Goal: Task Accomplishment & Management: Use online tool/utility

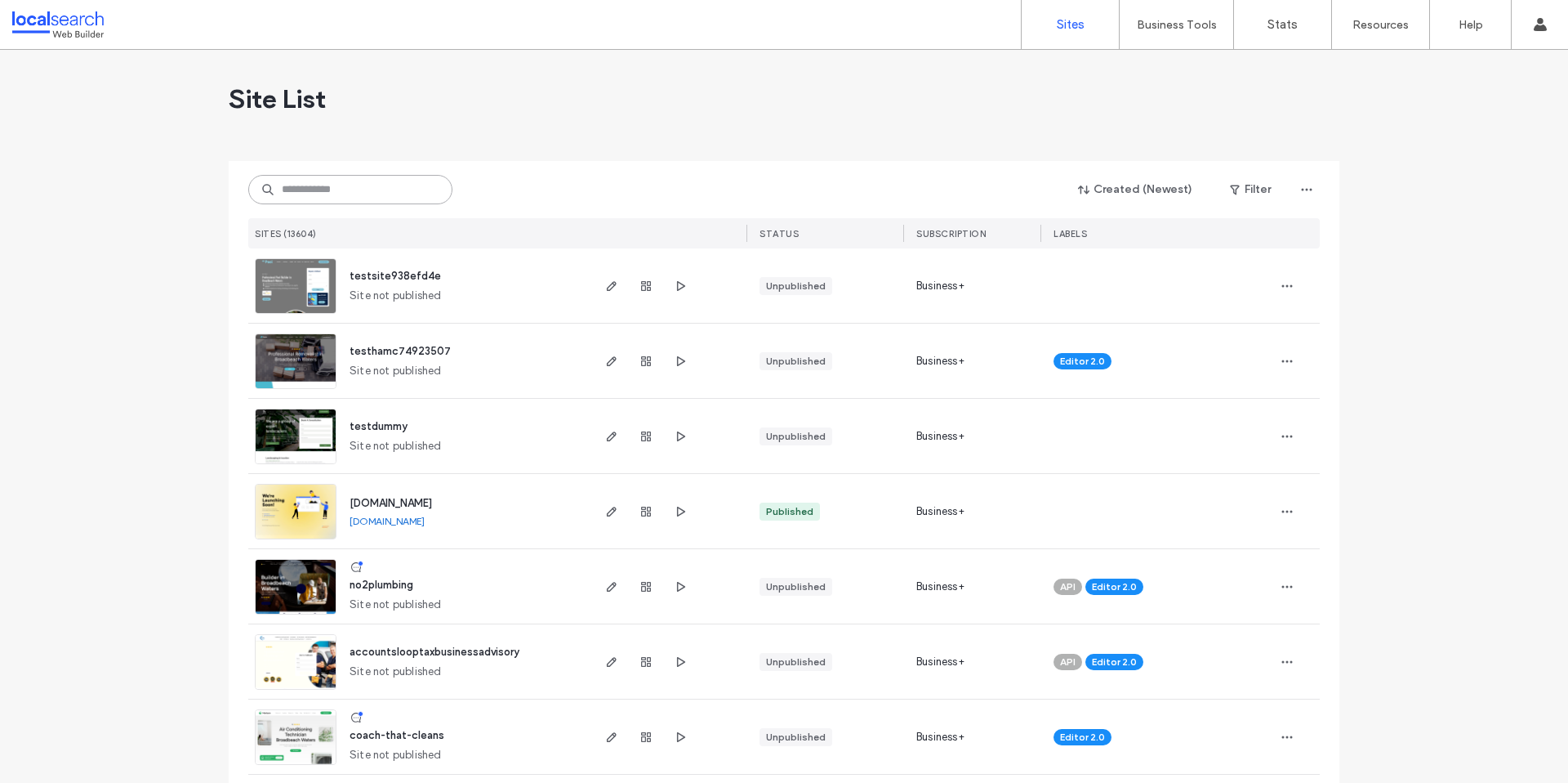
click at [359, 195] on input at bounding box center [349, 190] width 204 height 30
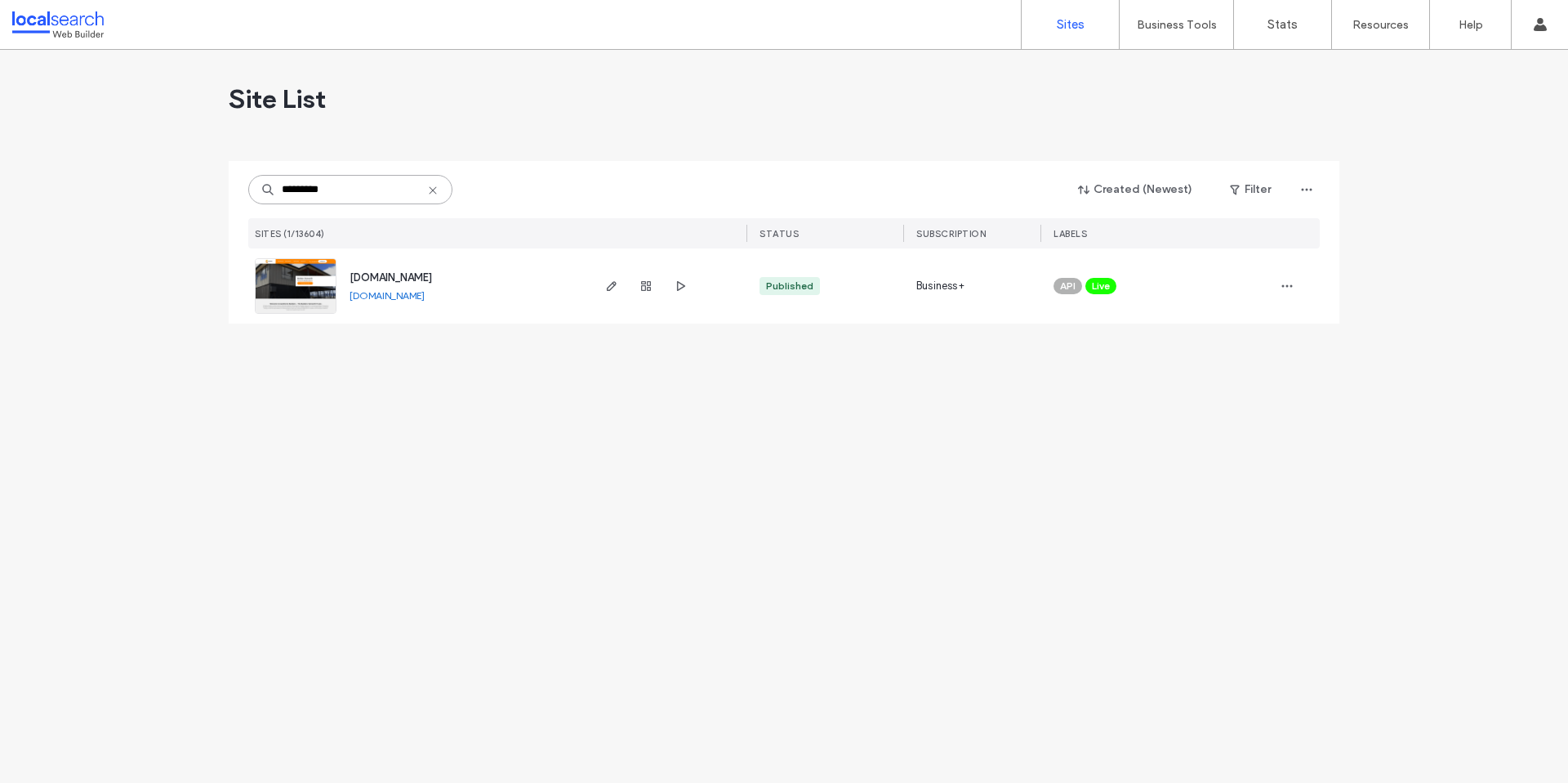
type input "*********"
click at [427, 281] on span "www.gawthornebuilders.com.au" at bounding box center [390, 277] width 83 height 12
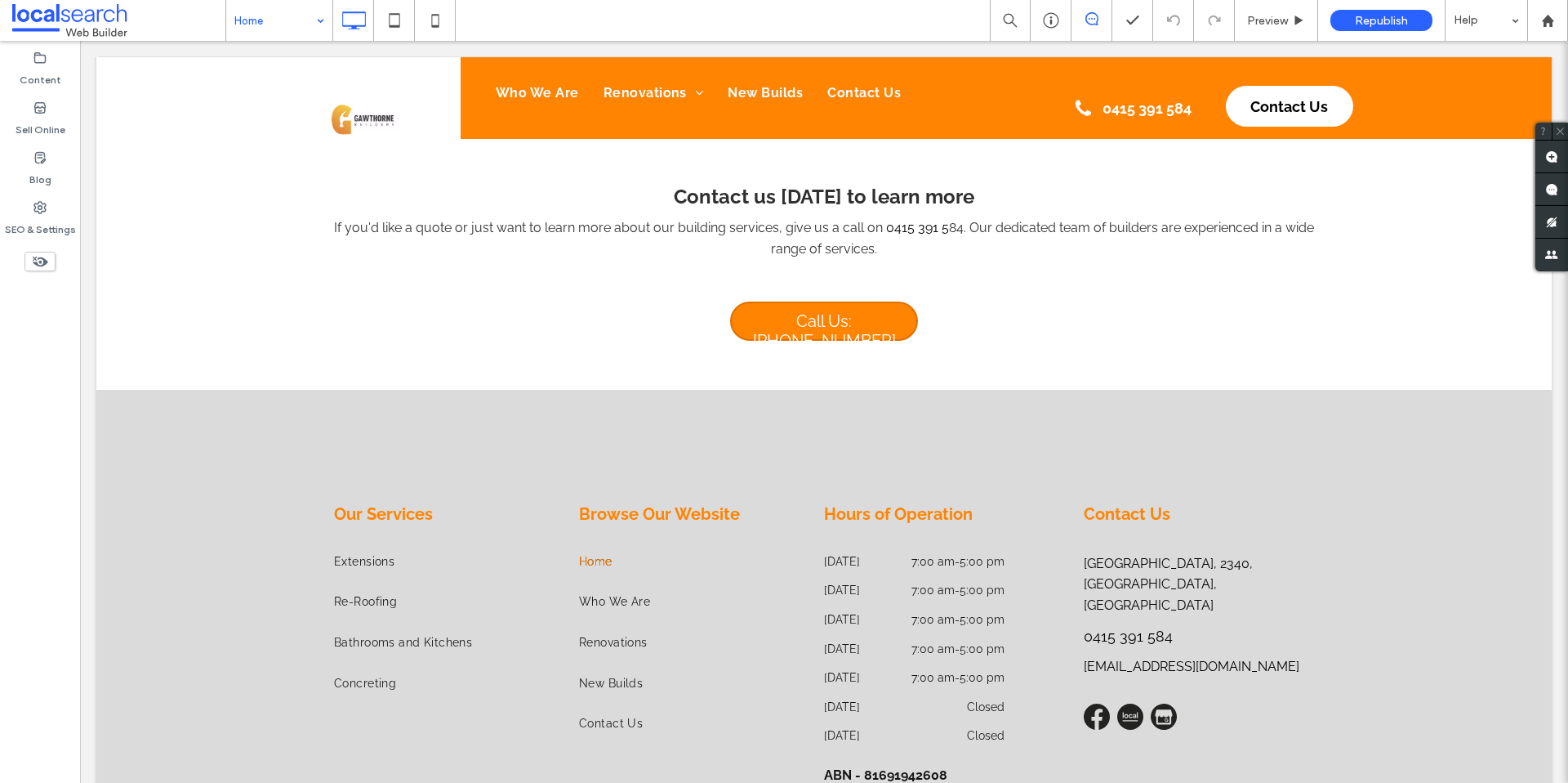
scroll to position [7751, 0]
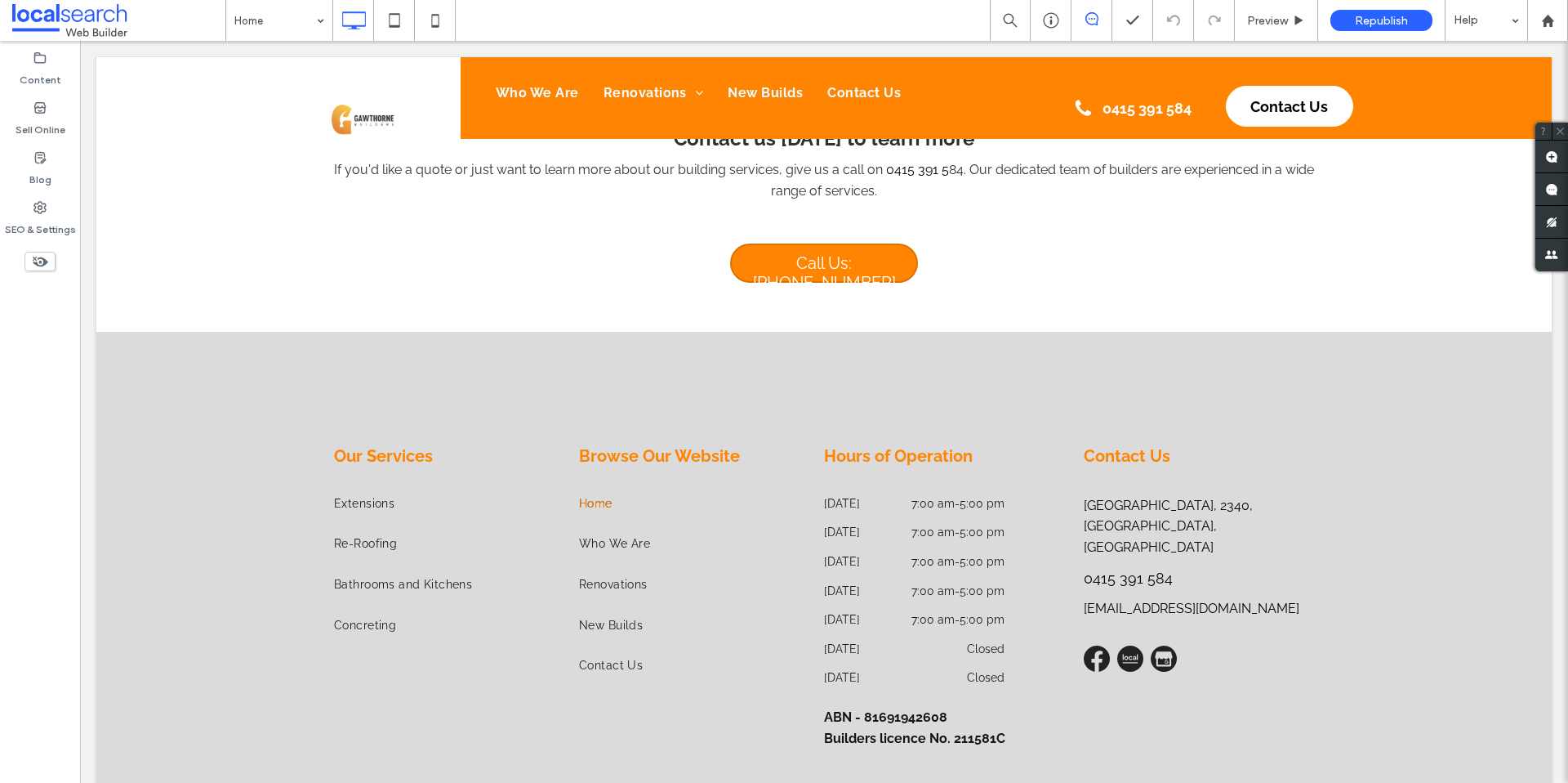
click at [694, 92] on div at bounding box center [824, 98] width 1455 height 82
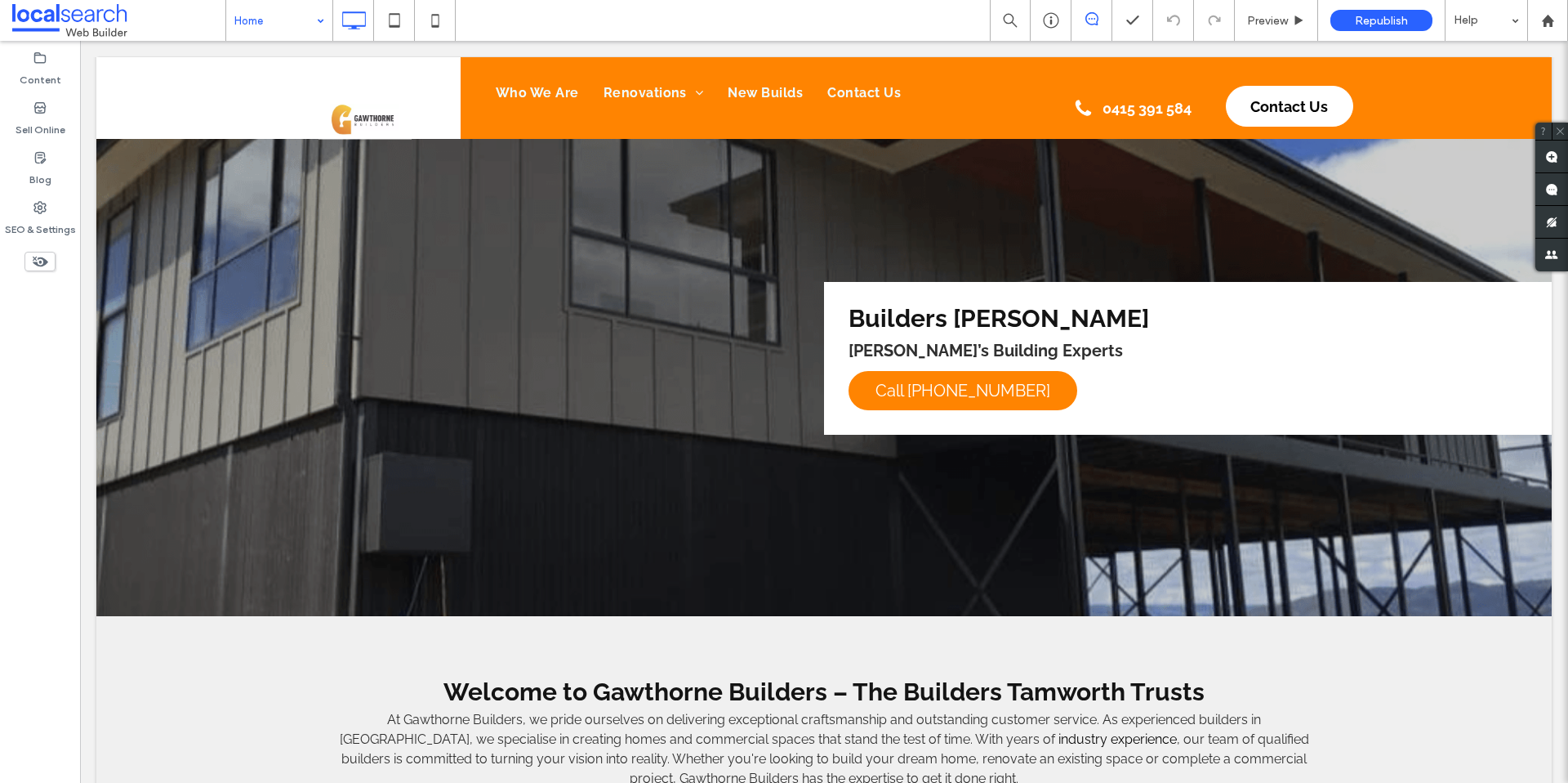
scroll to position [0, 0]
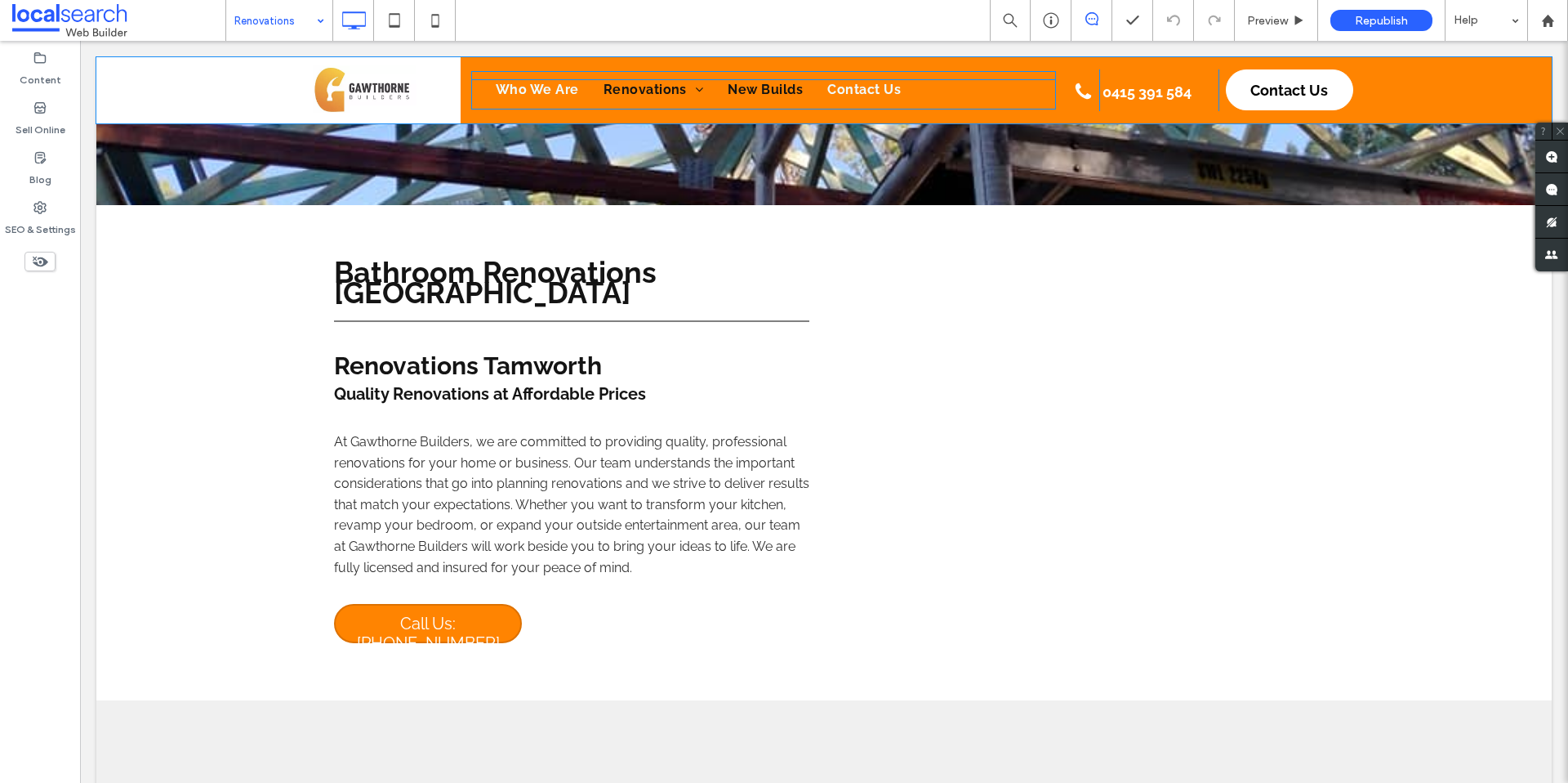
click at [770, 91] on span "New Builds" at bounding box center [765, 89] width 75 height 21
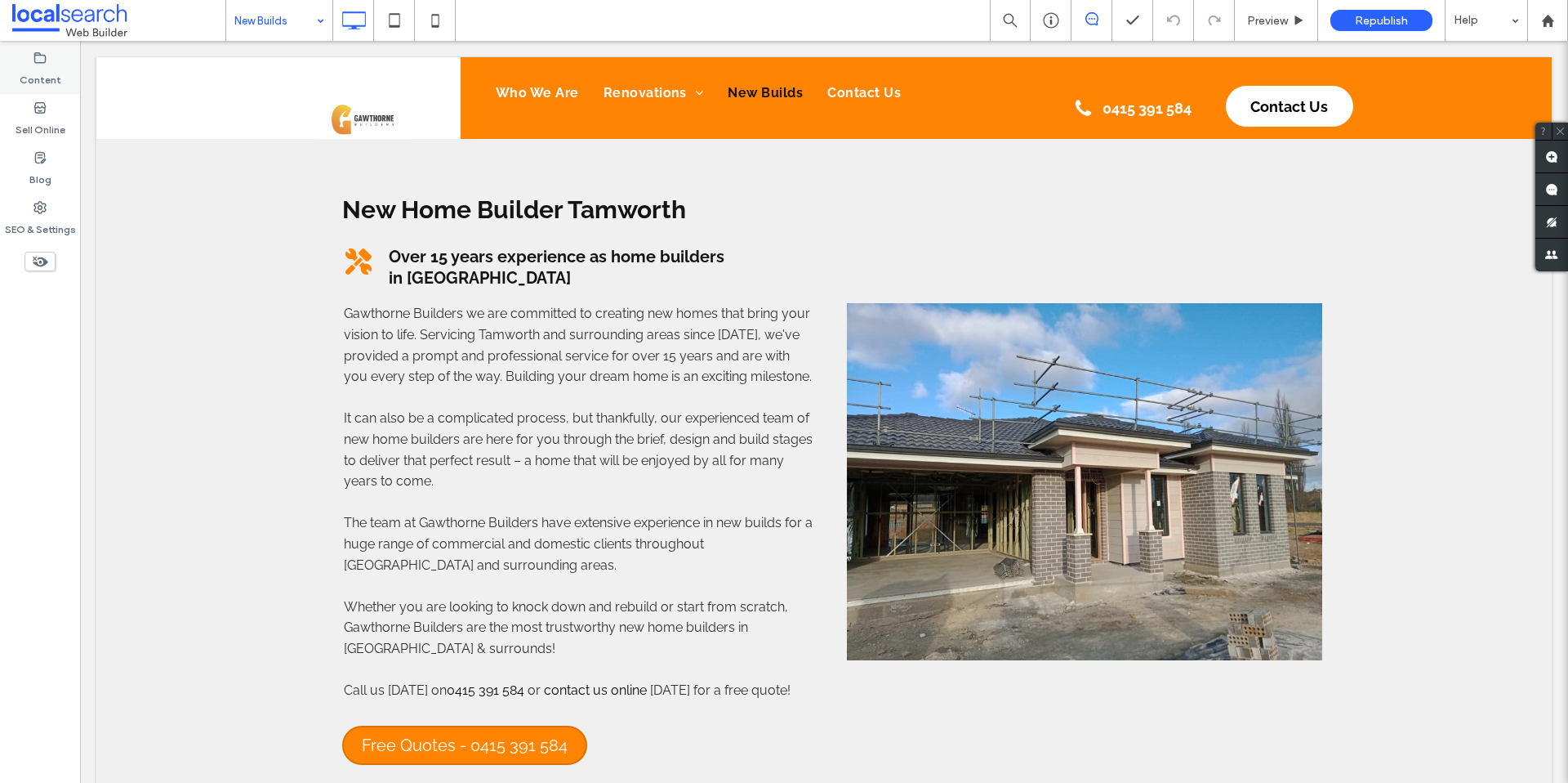
scroll to position [157, 0]
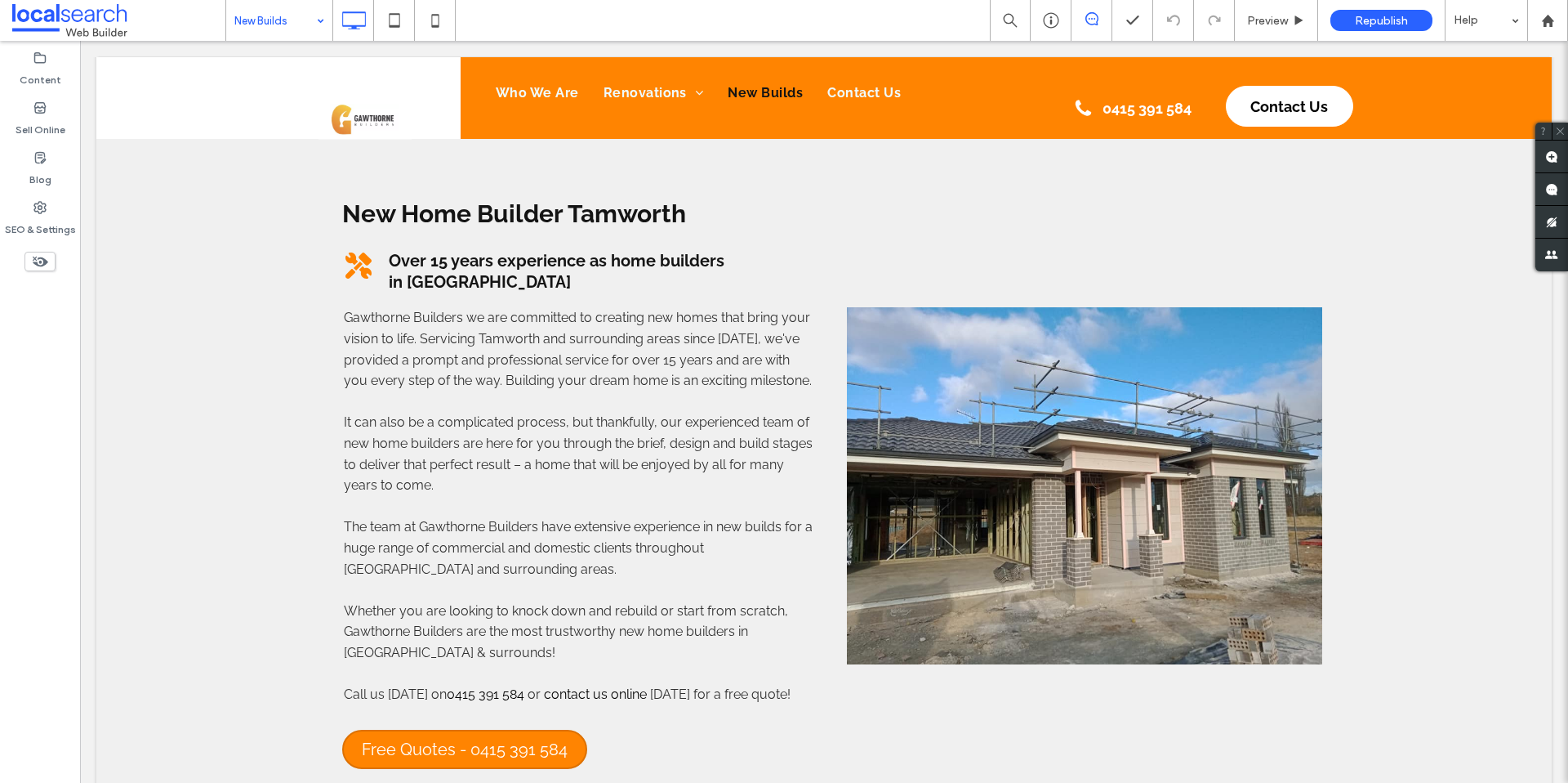
drag, startPoint x: 224, startPoint y: 227, endPoint x: 284, endPoint y: 111, distance: 130.6
click at [227, 227] on div "New Home Builder Tamworth Over 15 years experience as home builders in Tamworth…" at bounding box center [824, 461] width 1455 height 827
click at [293, 164] on div "New Home Builder Tamworth Over 15 years experience as home builders in Tamworth…" at bounding box center [824, 461] width 1455 height 827
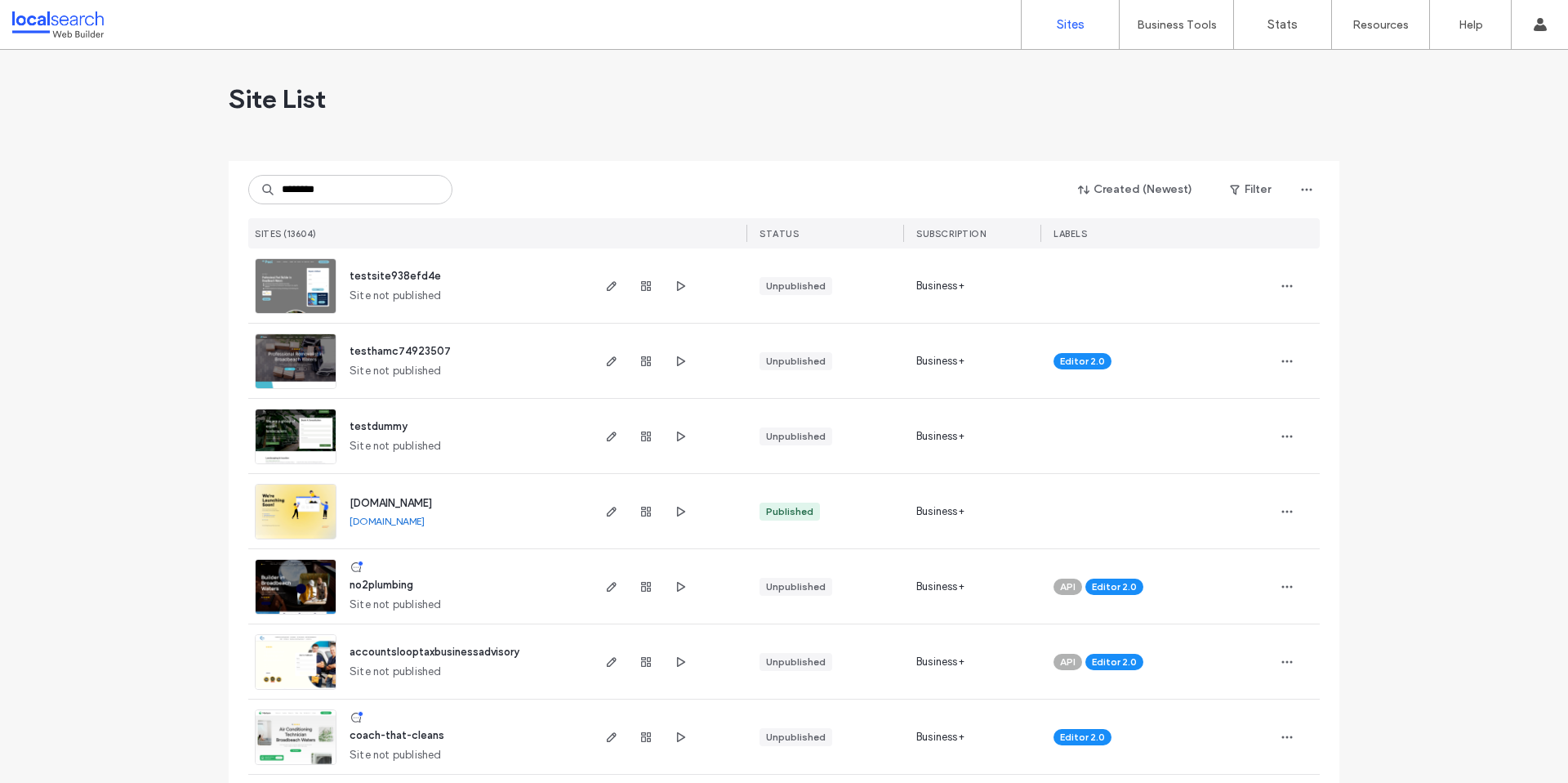
type input "********"
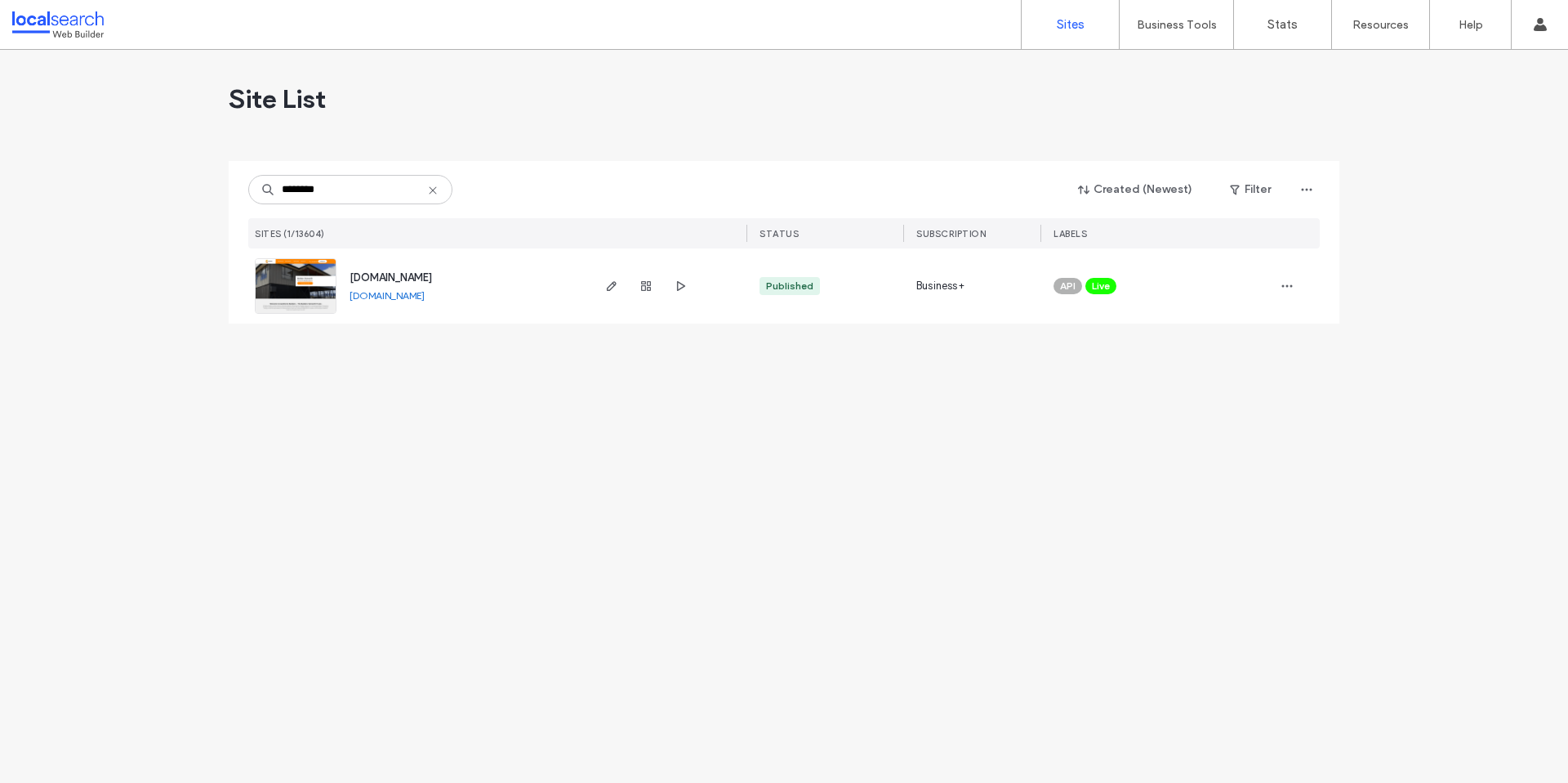
click at [425, 289] on link "www.gawthornebuilders.com.au" at bounding box center [387, 295] width 75 height 12
click at [409, 279] on span "www.gawthornebuilders.com.au" at bounding box center [390, 277] width 83 height 12
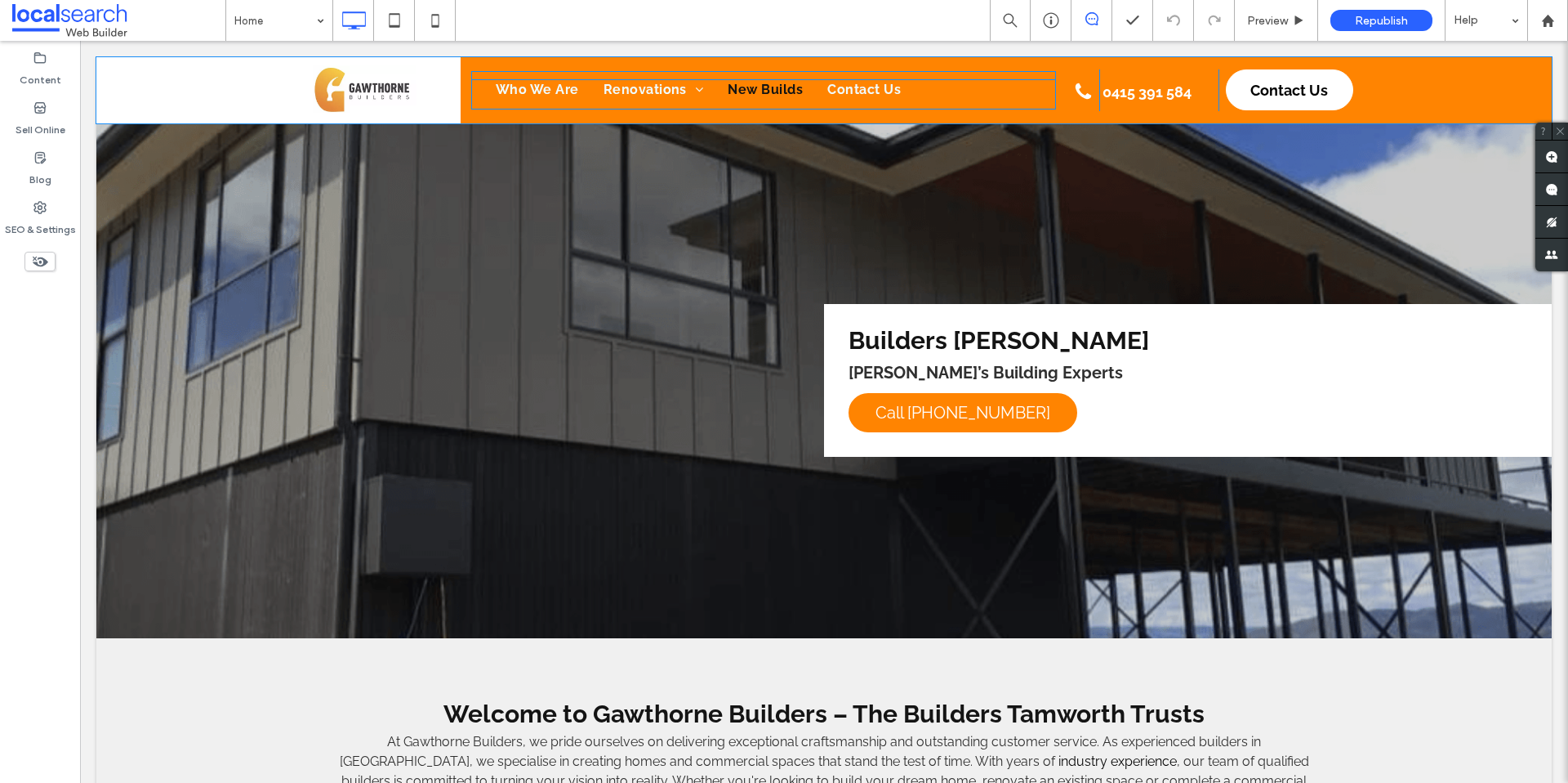
click at [772, 85] on span "New Builds" at bounding box center [765, 89] width 75 height 21
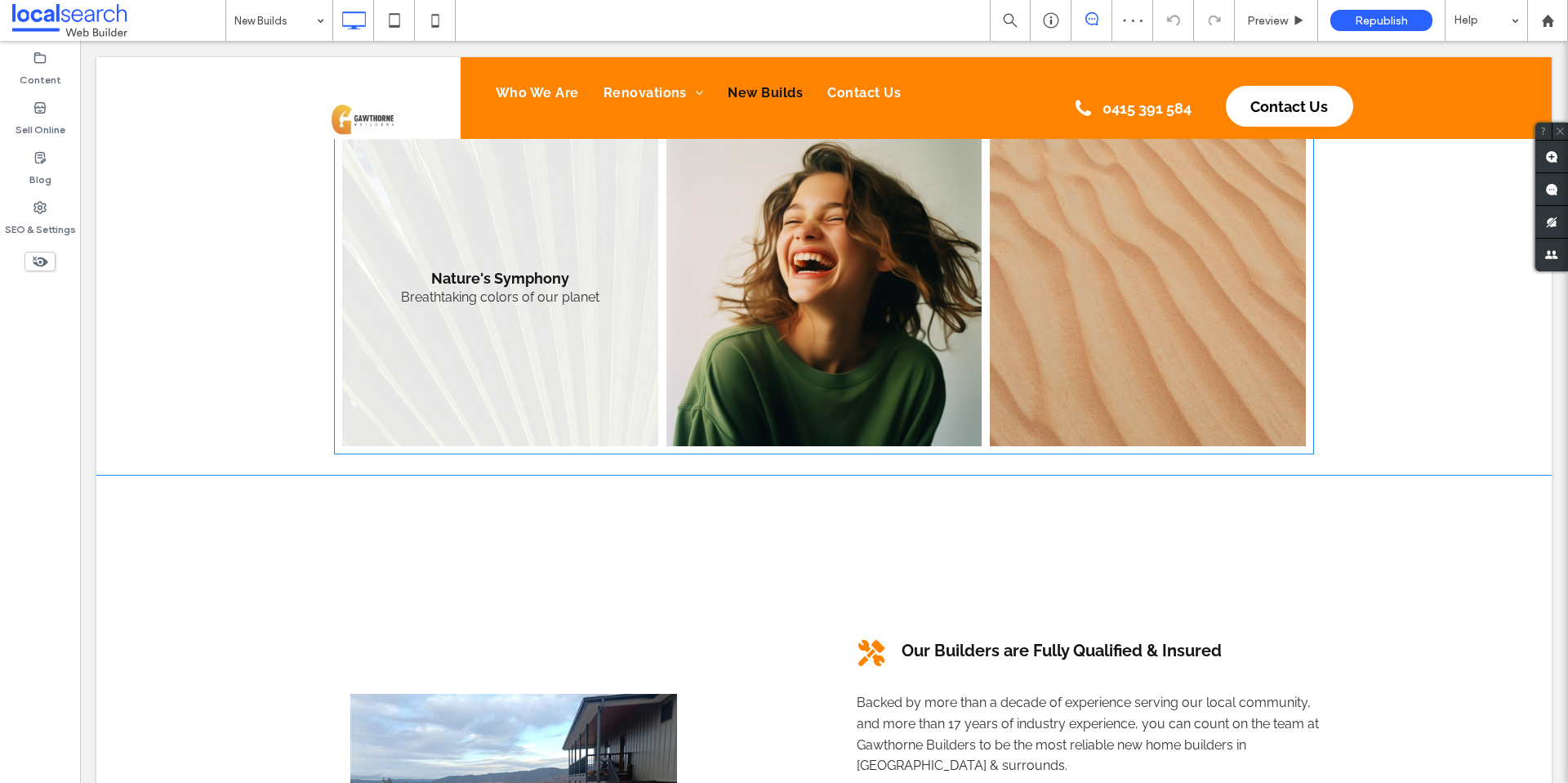
scroll to position [943, 0]
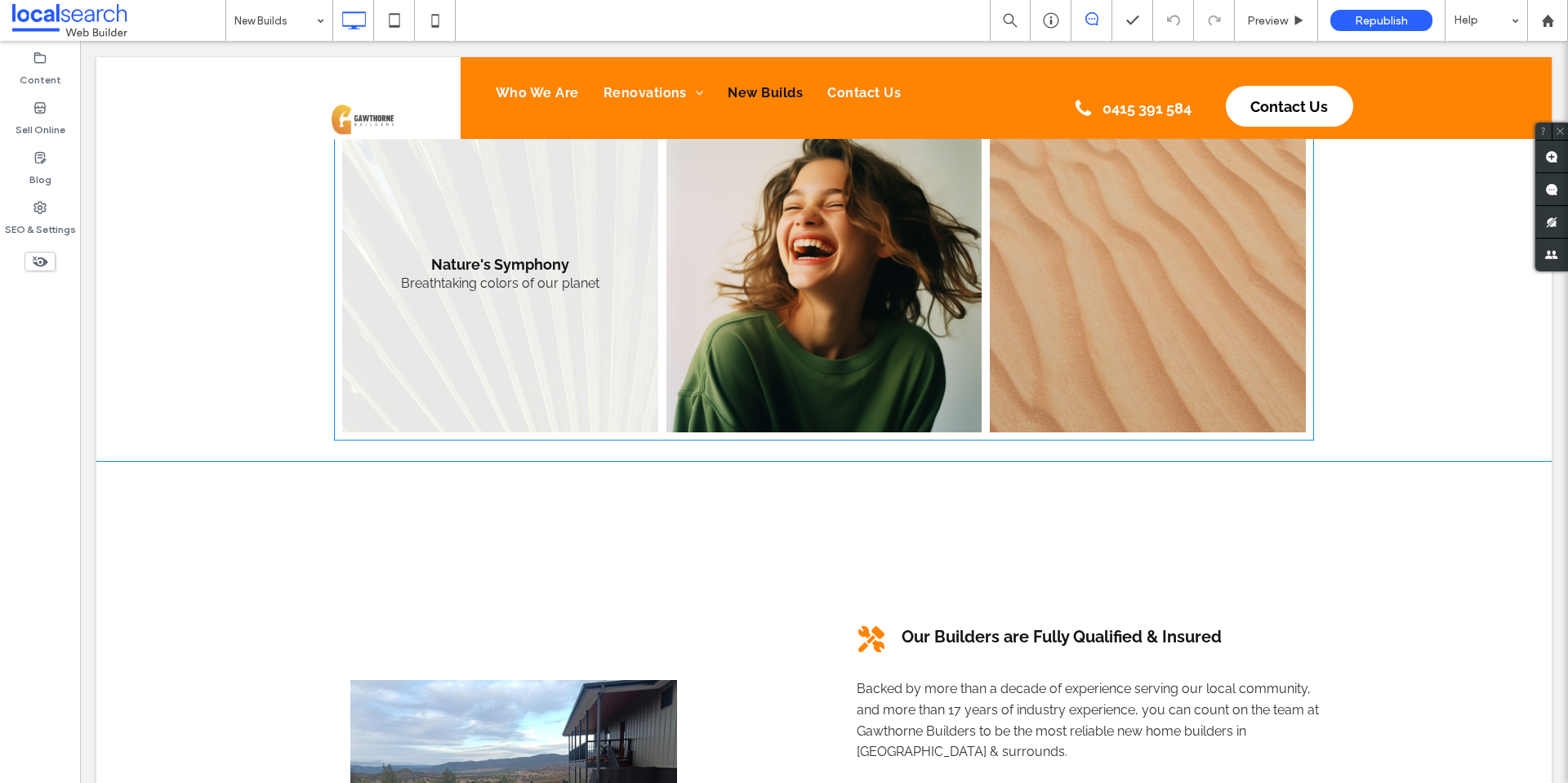
click at [483, 283] on link at bounding box center [499, 274] width 316 height 316
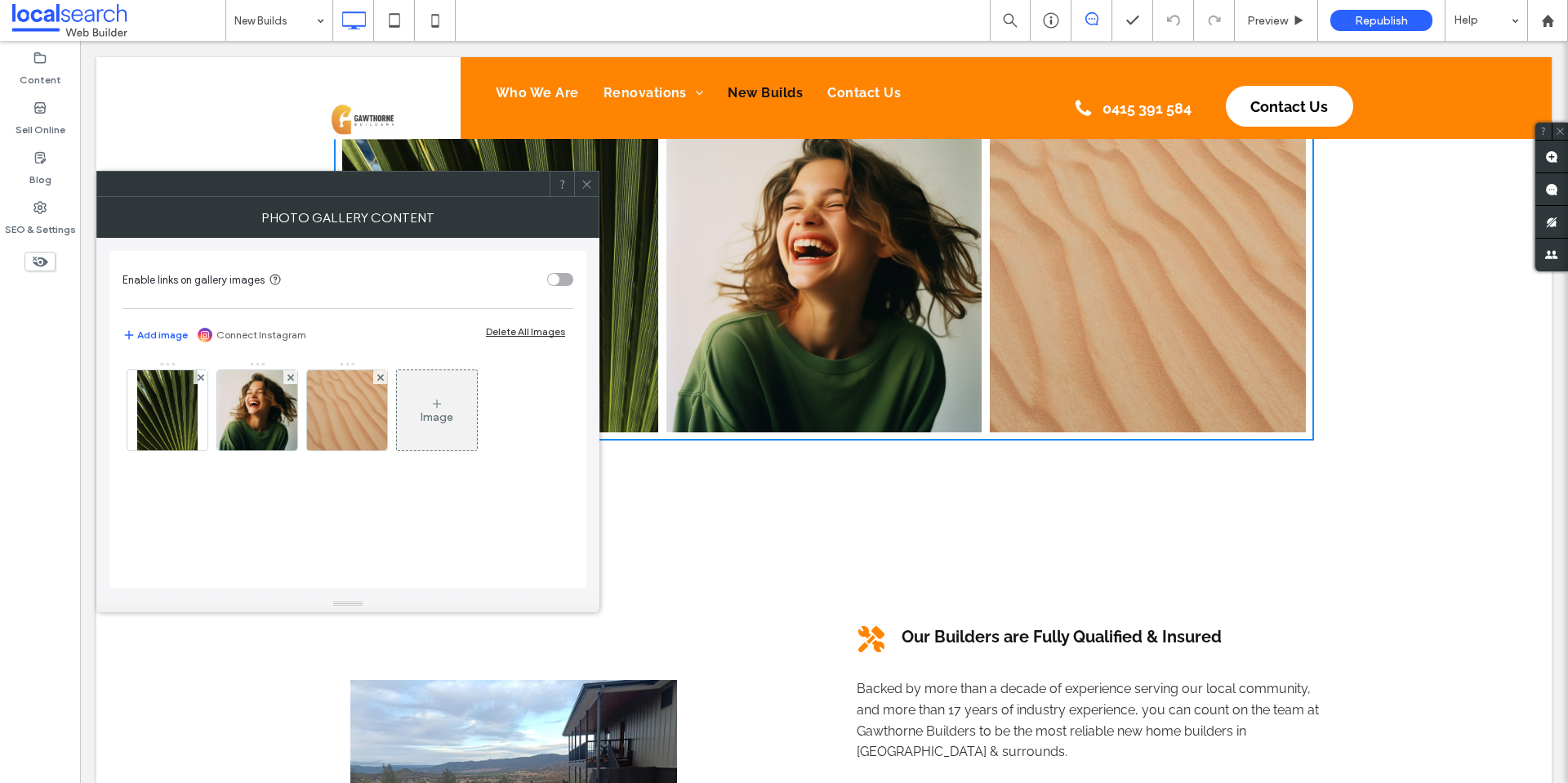
click at [580, 191] on span at bounding box center [586, 184] width 12 height 24
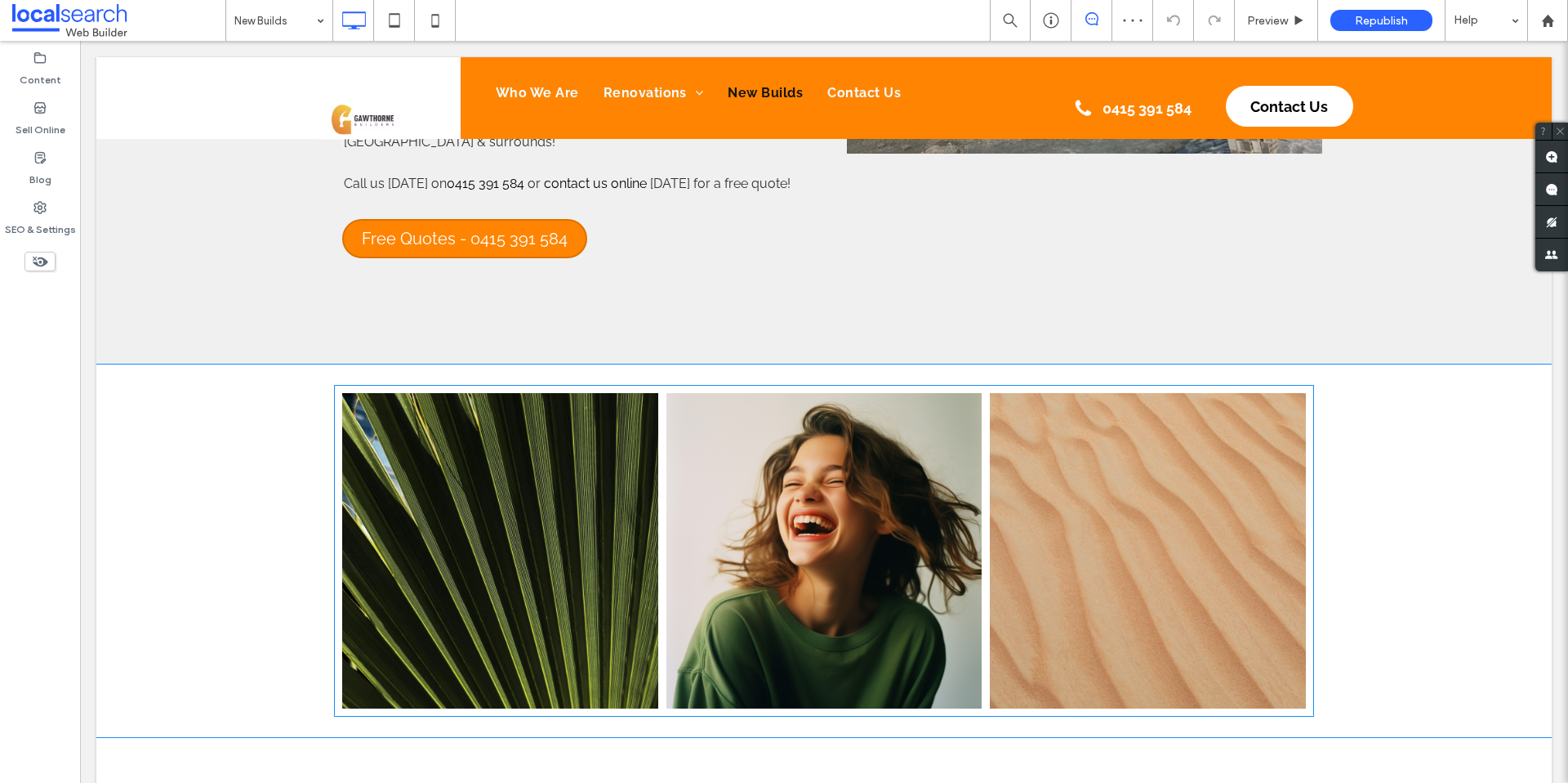
click at [511, 532] on link at bounding box center [499, 551] width 316 height 316
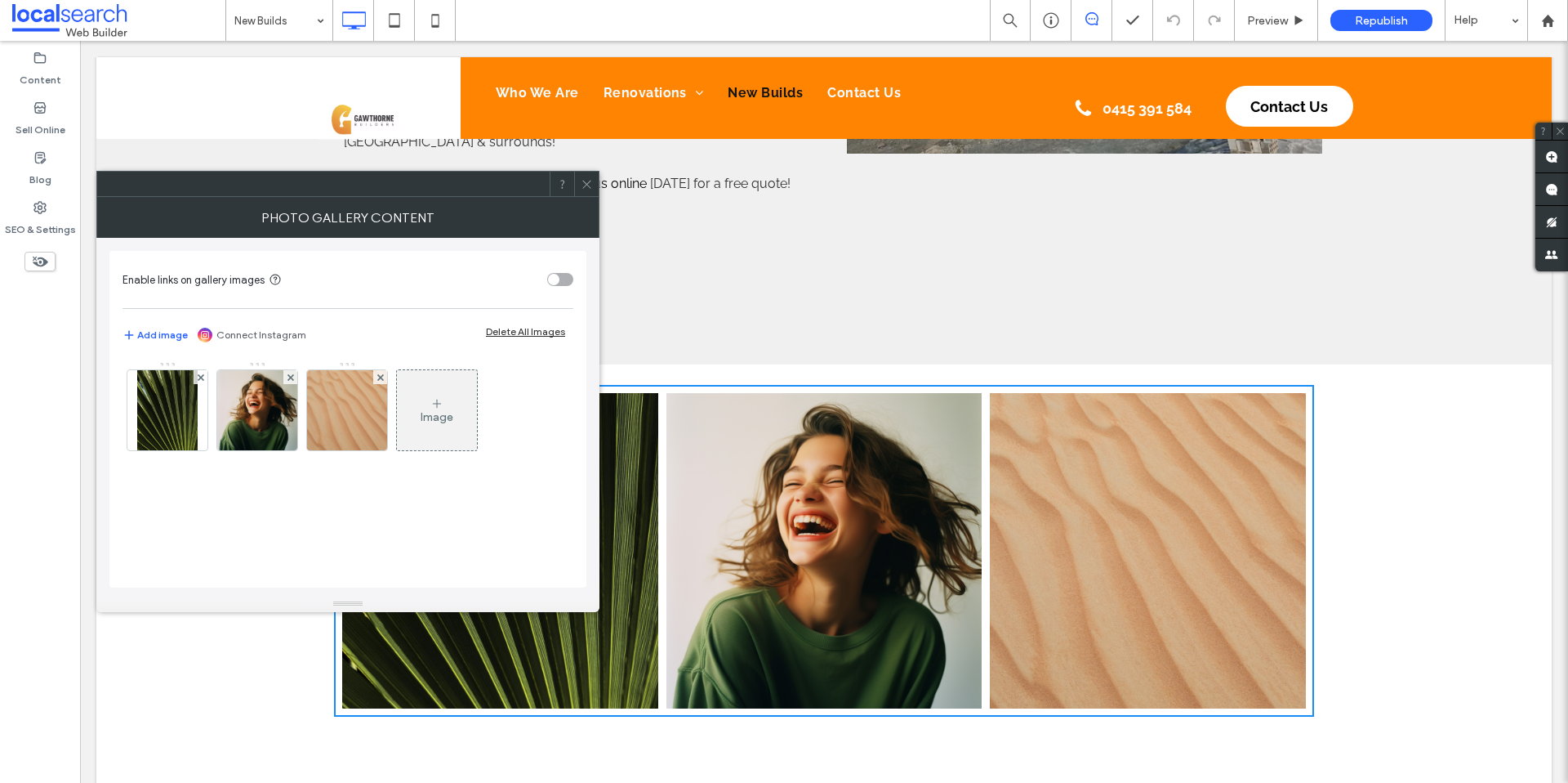
click at [196, 406] on img at bounding box center [168, 410] width 61 height 80
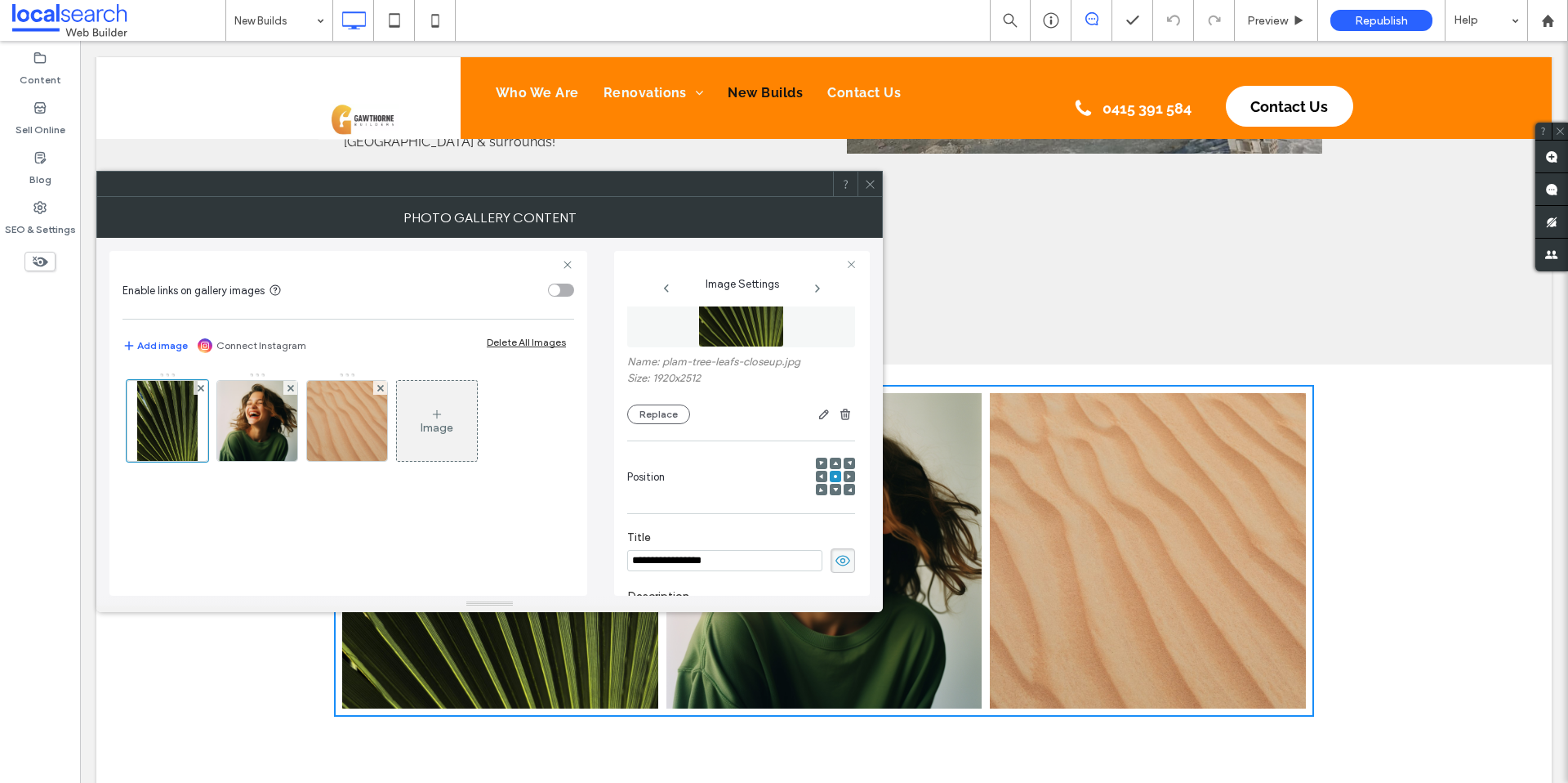
scroll to position [76, 0]
click at [671, 419] on button "Replace" at bounding box center [658, 418] width 62 height 20
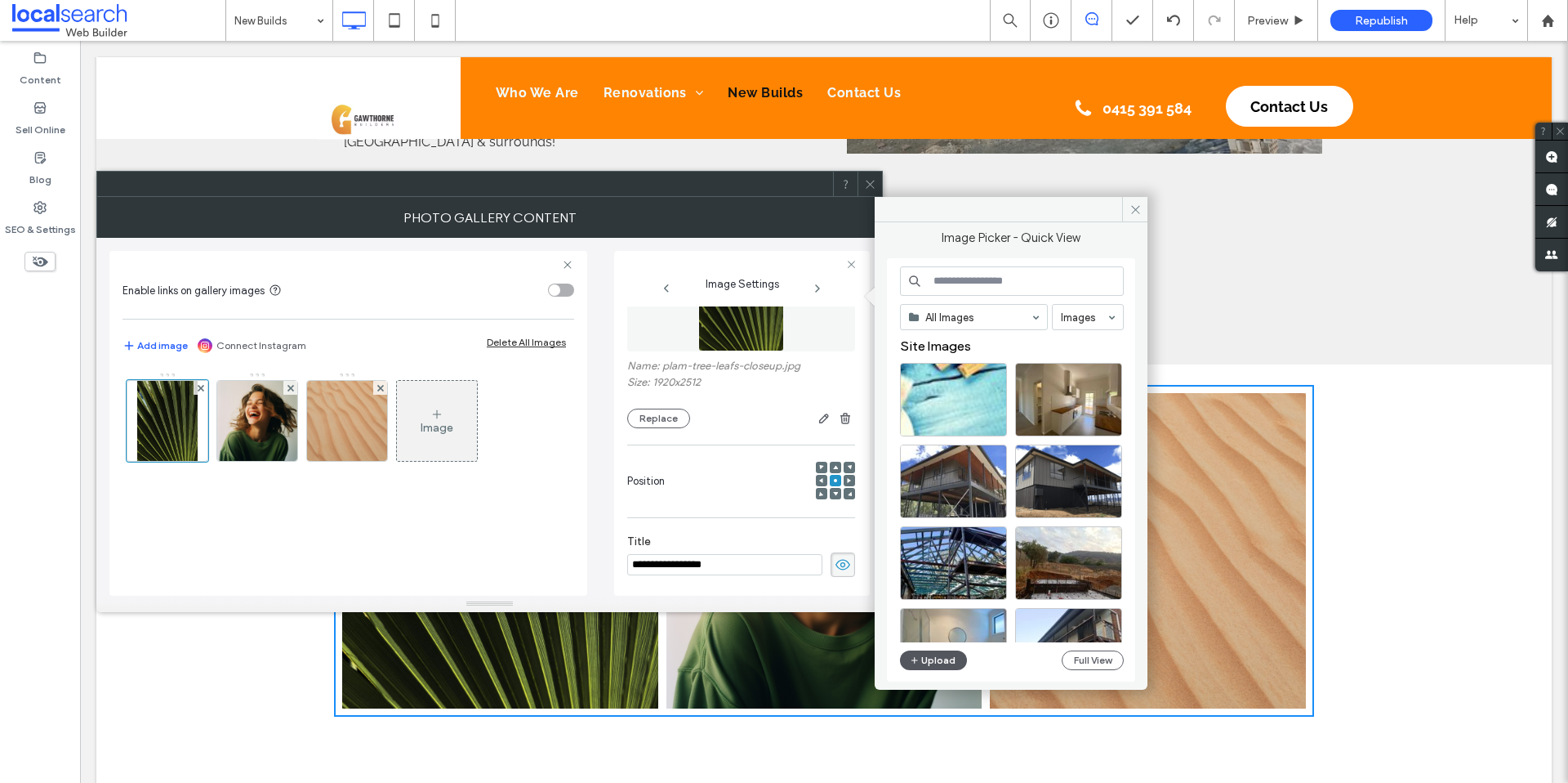
click at [944, 660] on button "Upload" at bounding box center [934, 660] width 67 height 20
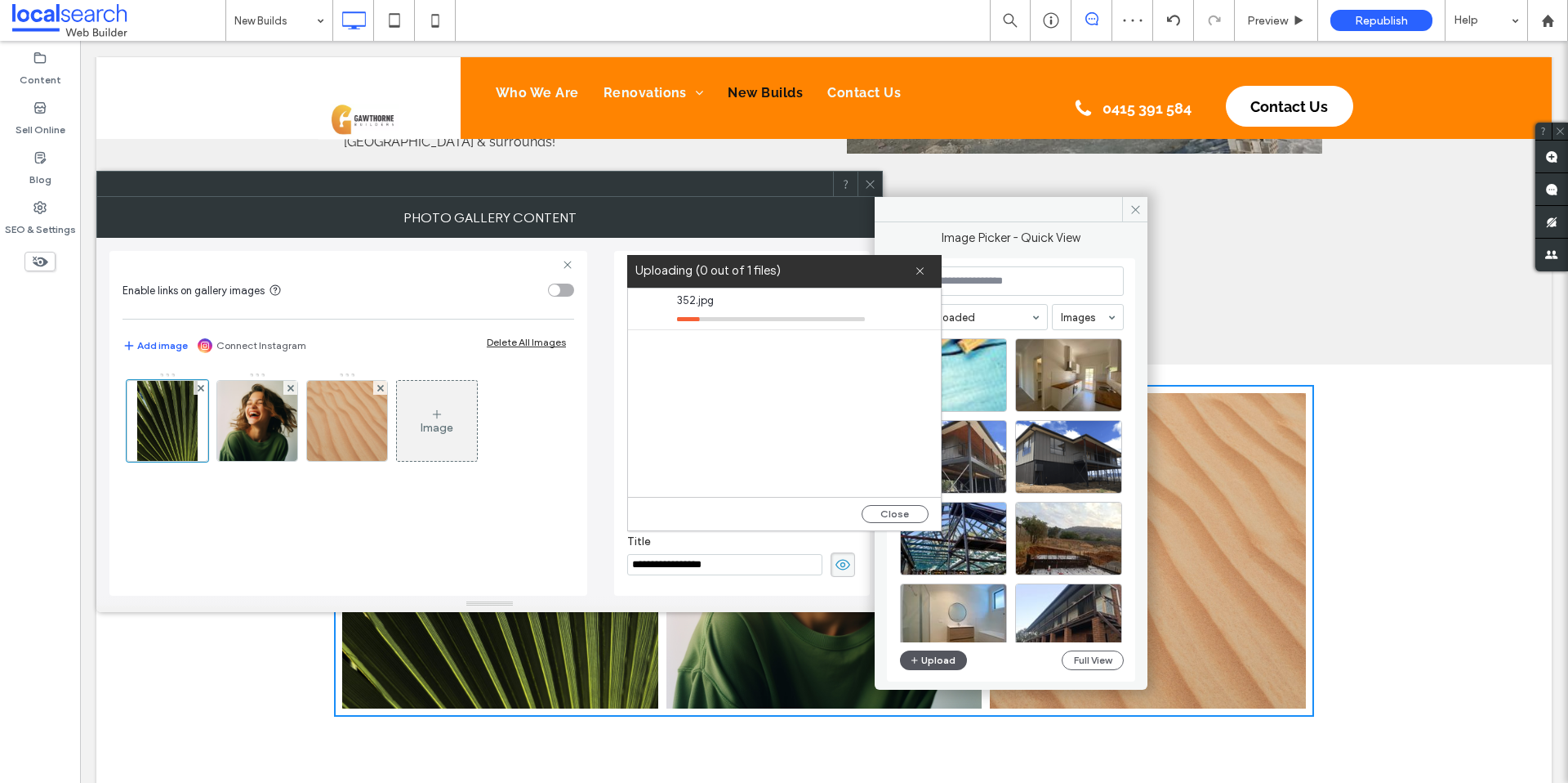
click at [945, 664] on button "Upload" at bounding box center [934, 660] width 67 height 20
click at [931, 658] on button "Upload" at bounding box center [934, 660] width 67 height 20
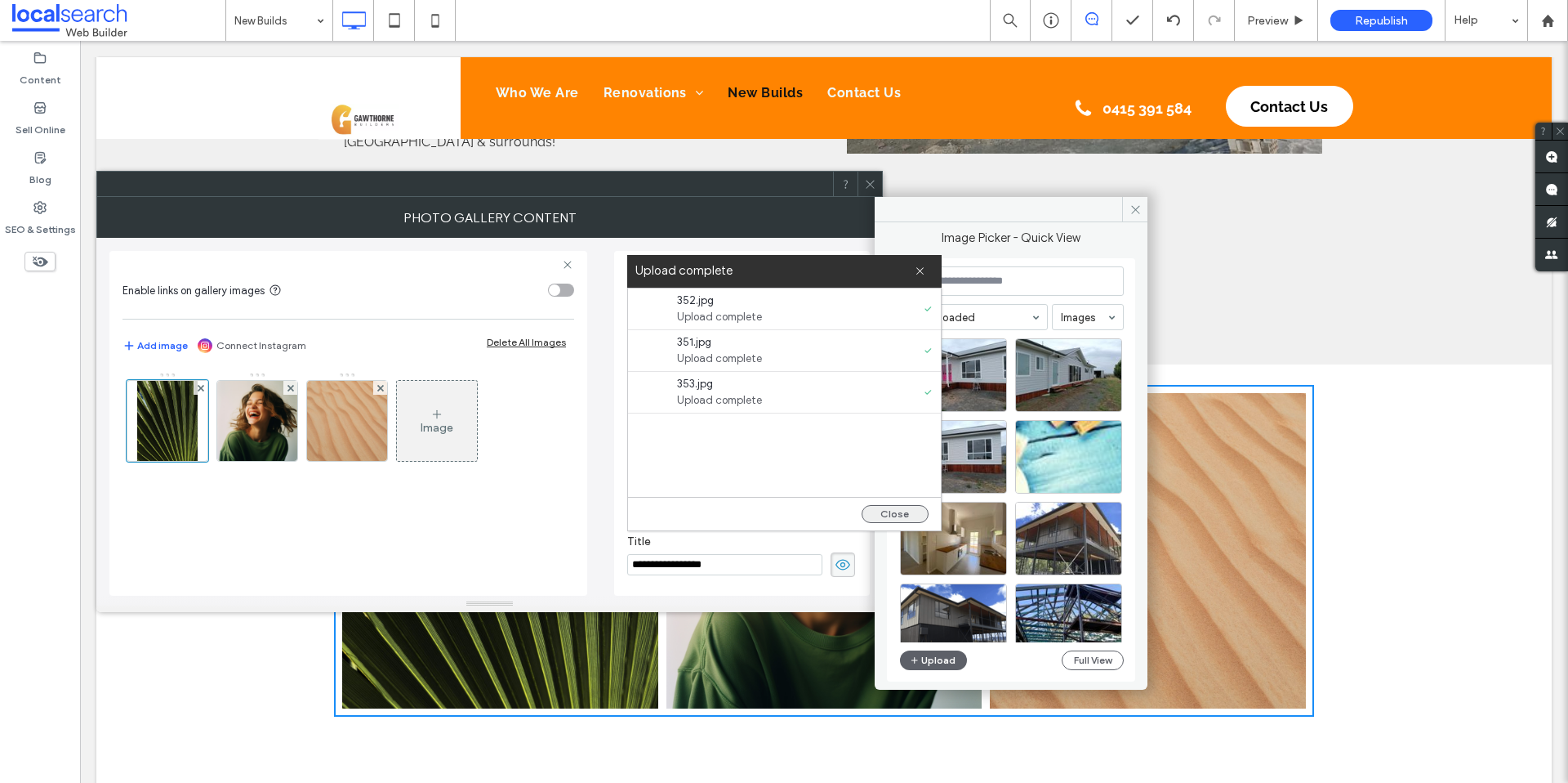
click at [907, 518] on button "Close" at bounding box center [895, 514] width 67 height 18
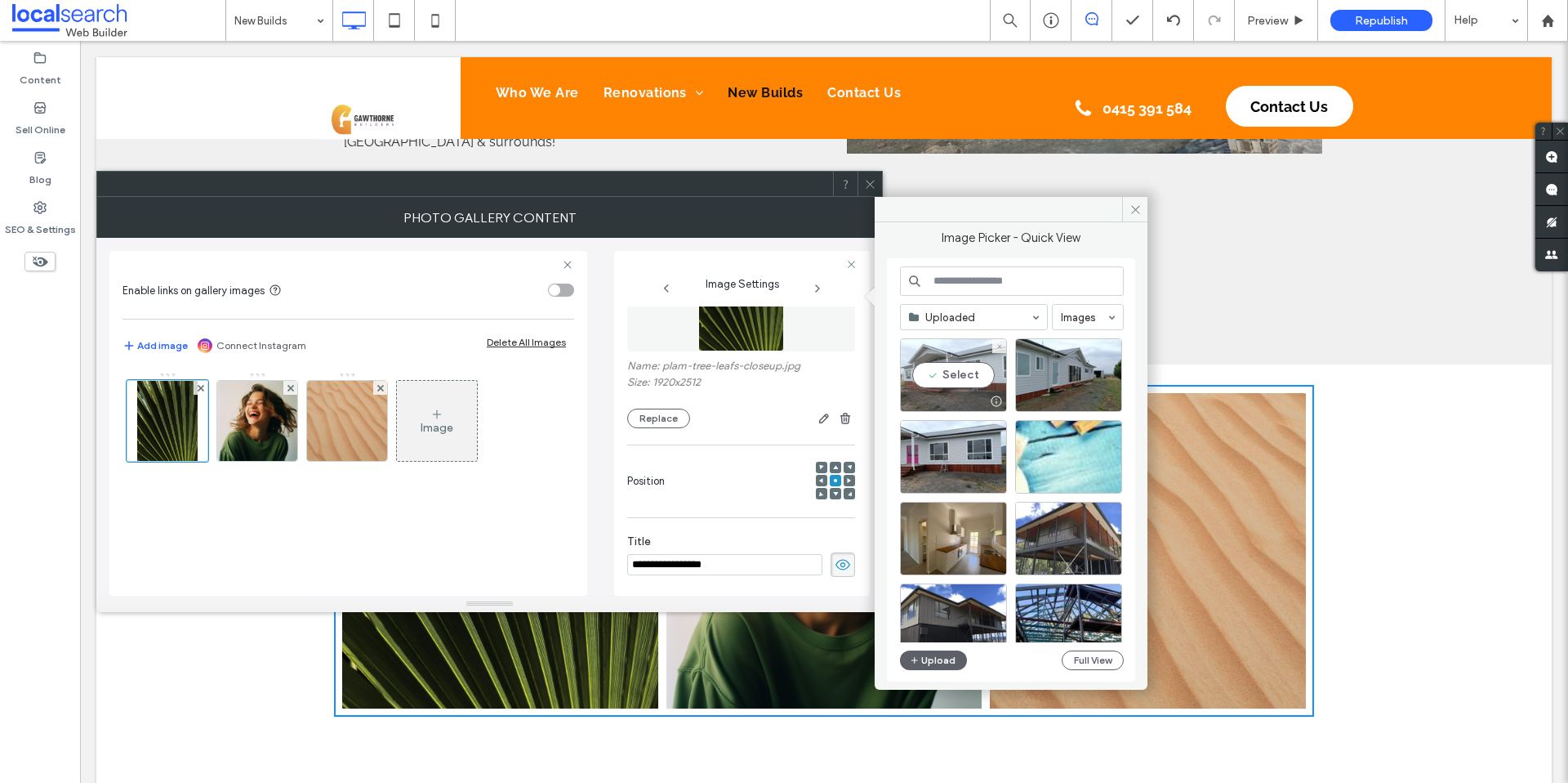
click at [964, 376] on div "Select" at bounding box center [953, 375] width 107 height 74
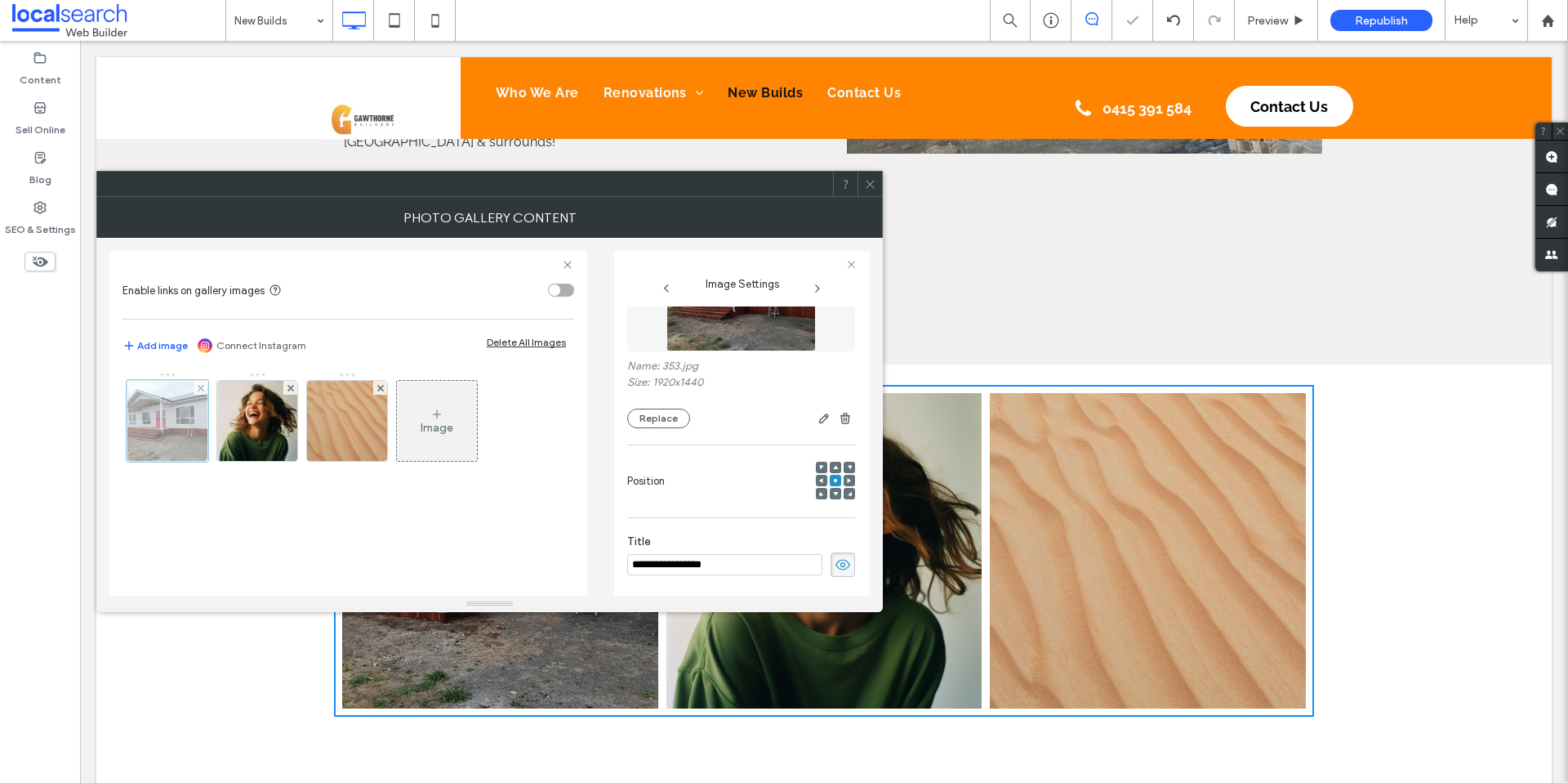
click at [168, 431] on div at bounding box center [168, 420] width 82 height 82
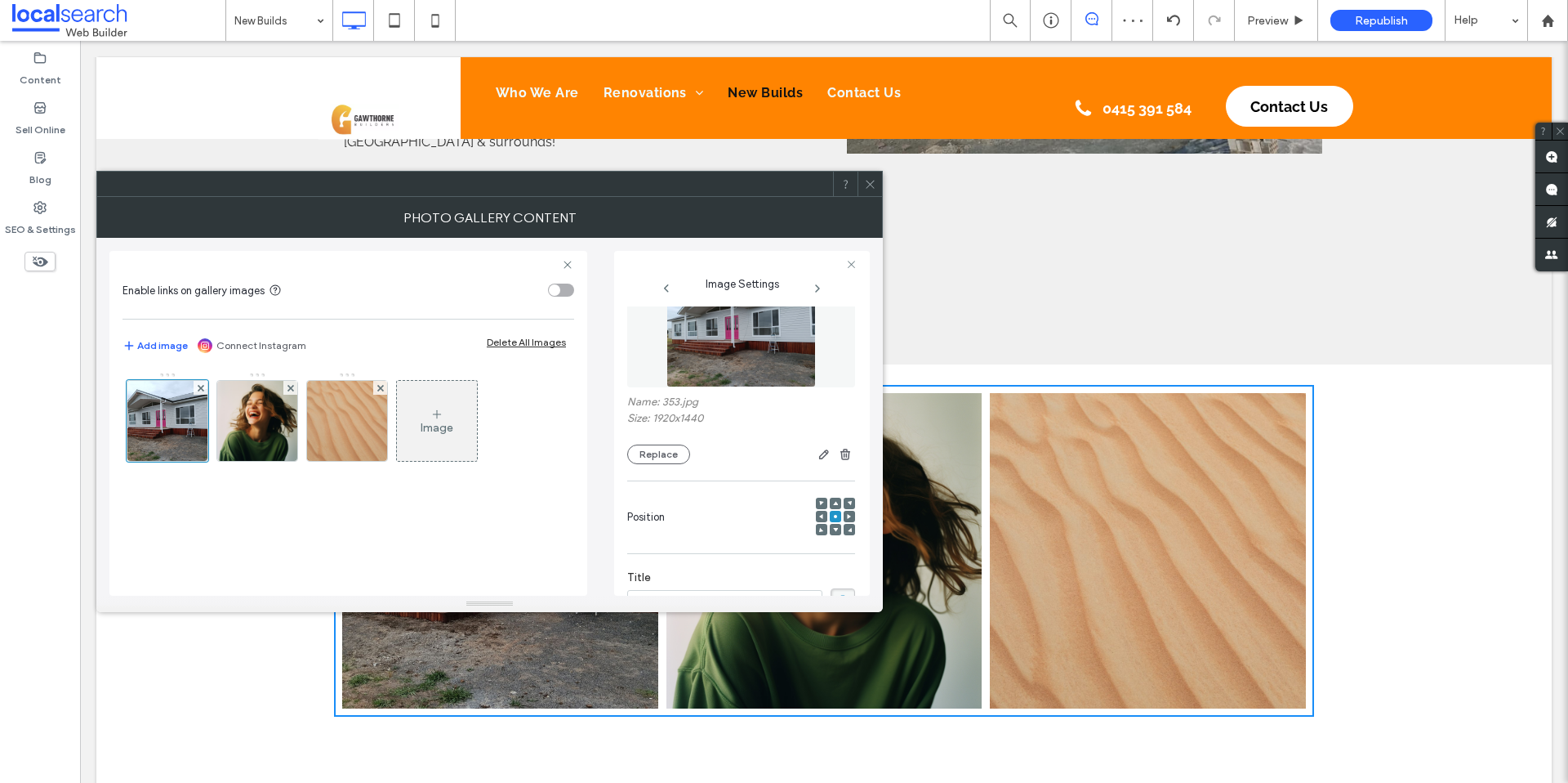
scroll to position [0, 0]
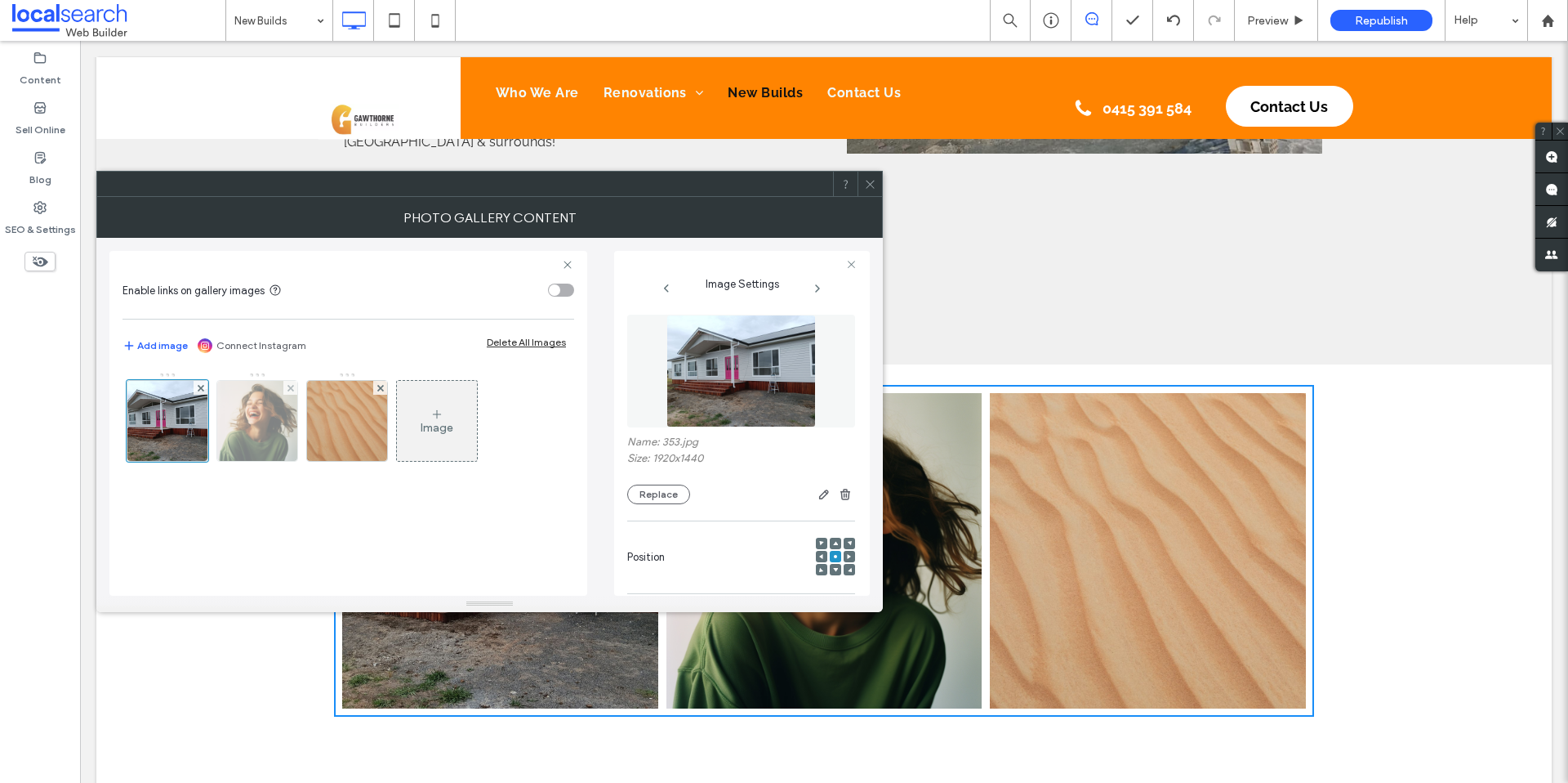
click at [261, 436] on img at bounding box center [257, 420] width 80 height 80
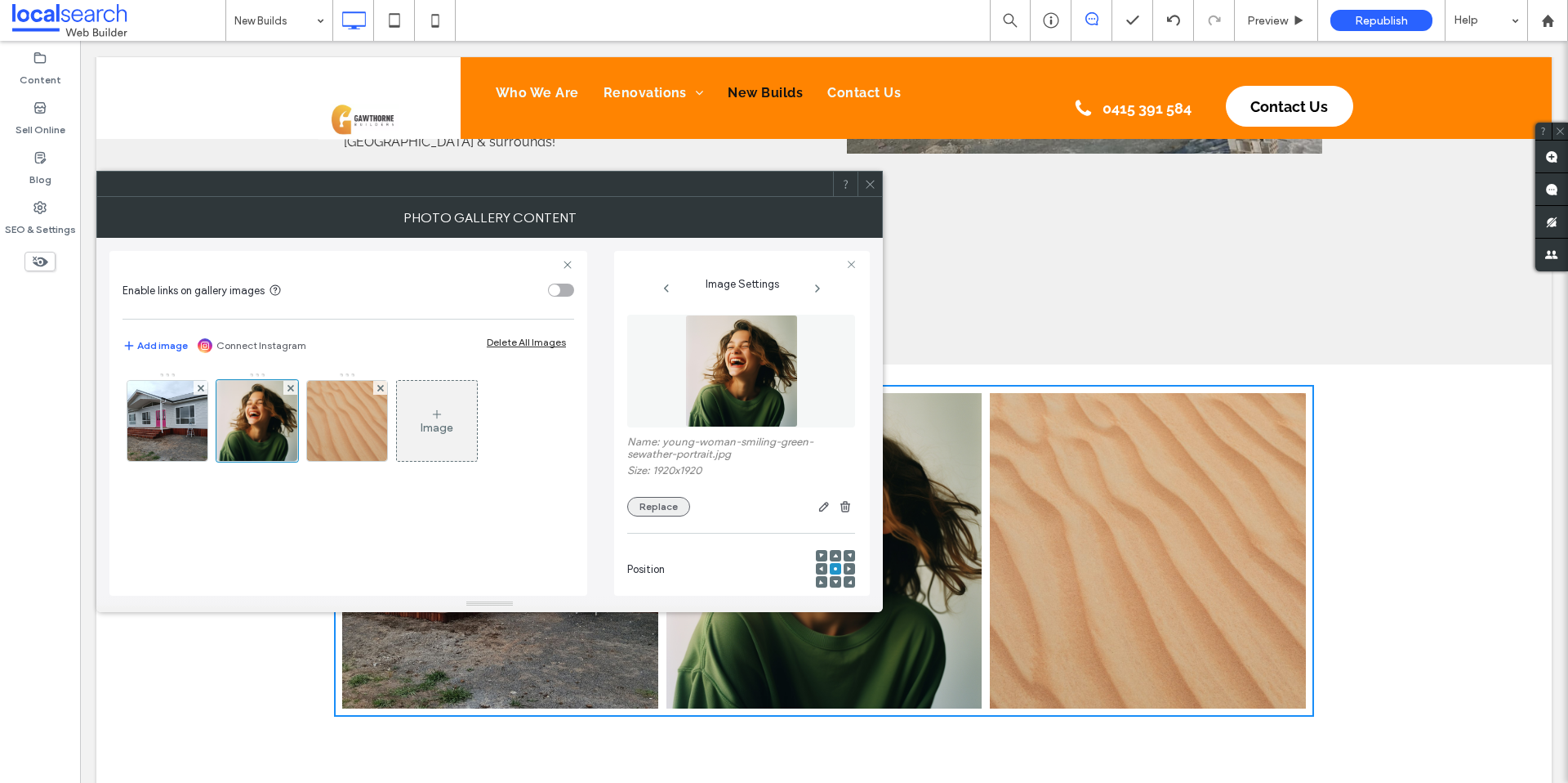
click at [661, 502] on button "Replace" at bounding box center [658, 506] width 62 height 20
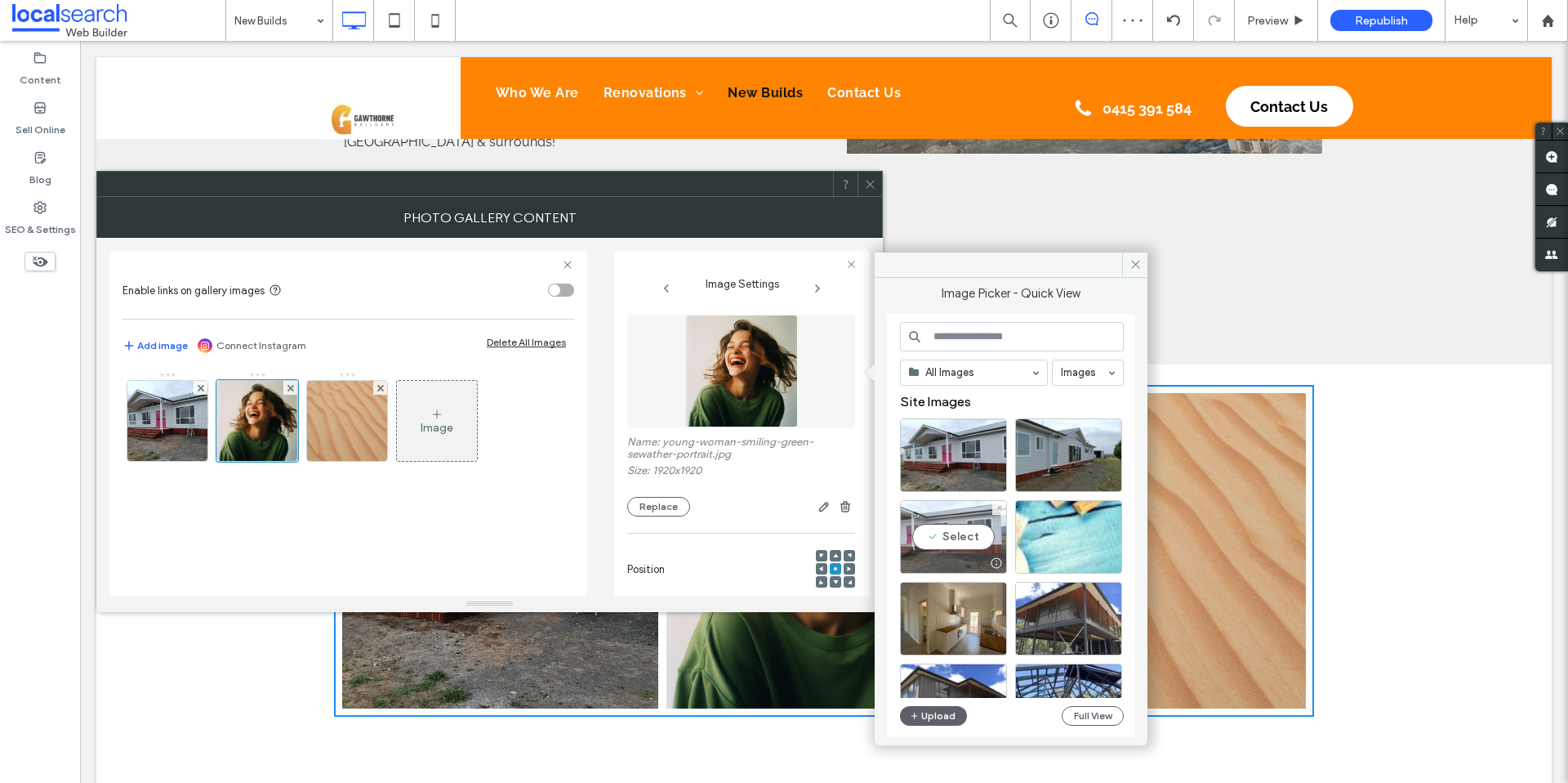
click at [963, 525] on div "Select" at bounding box center [953, 536] width 107 height 74
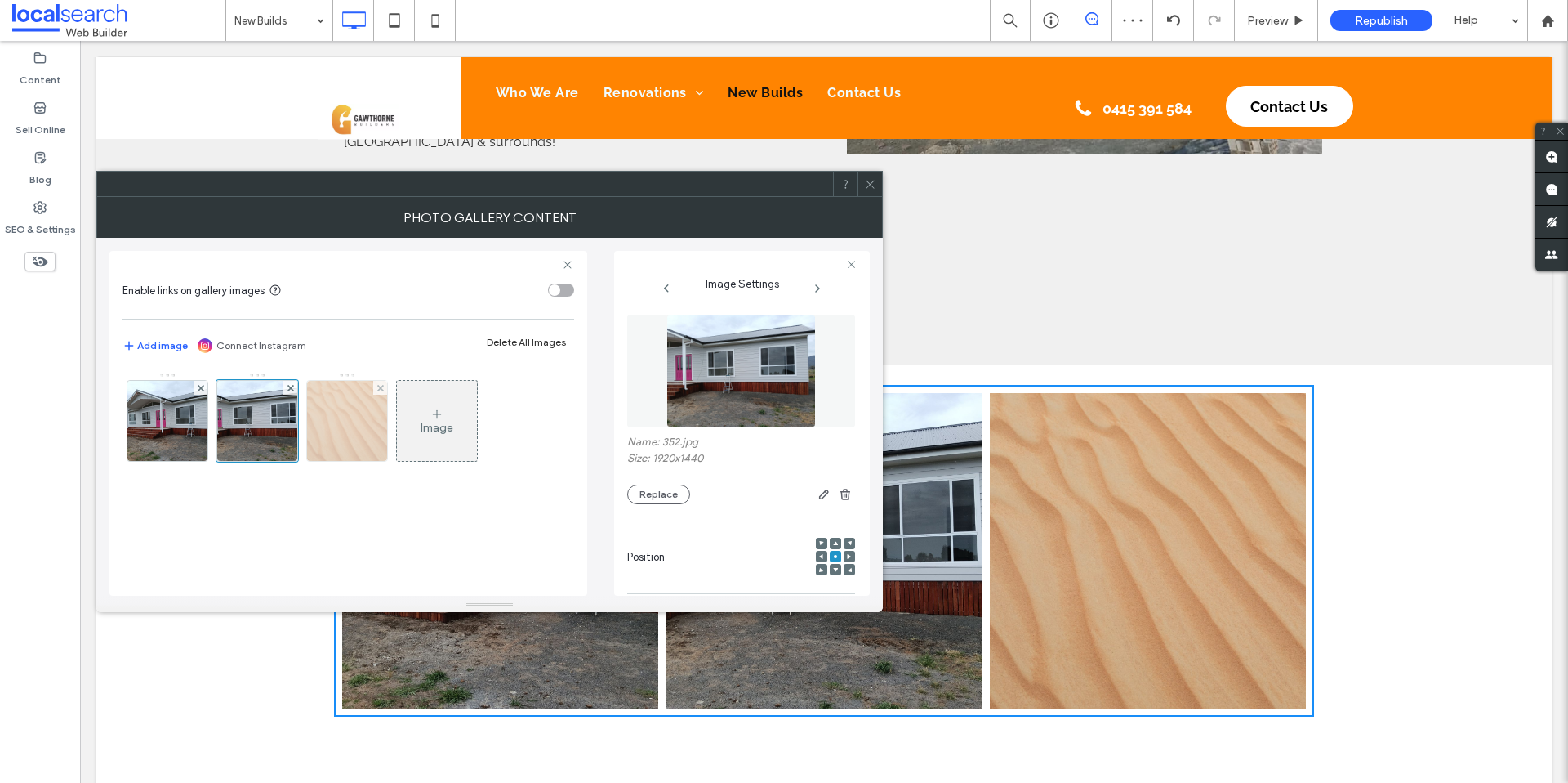
click at [321, 420] on img at bounding box center [348, 420] width 80 height 80
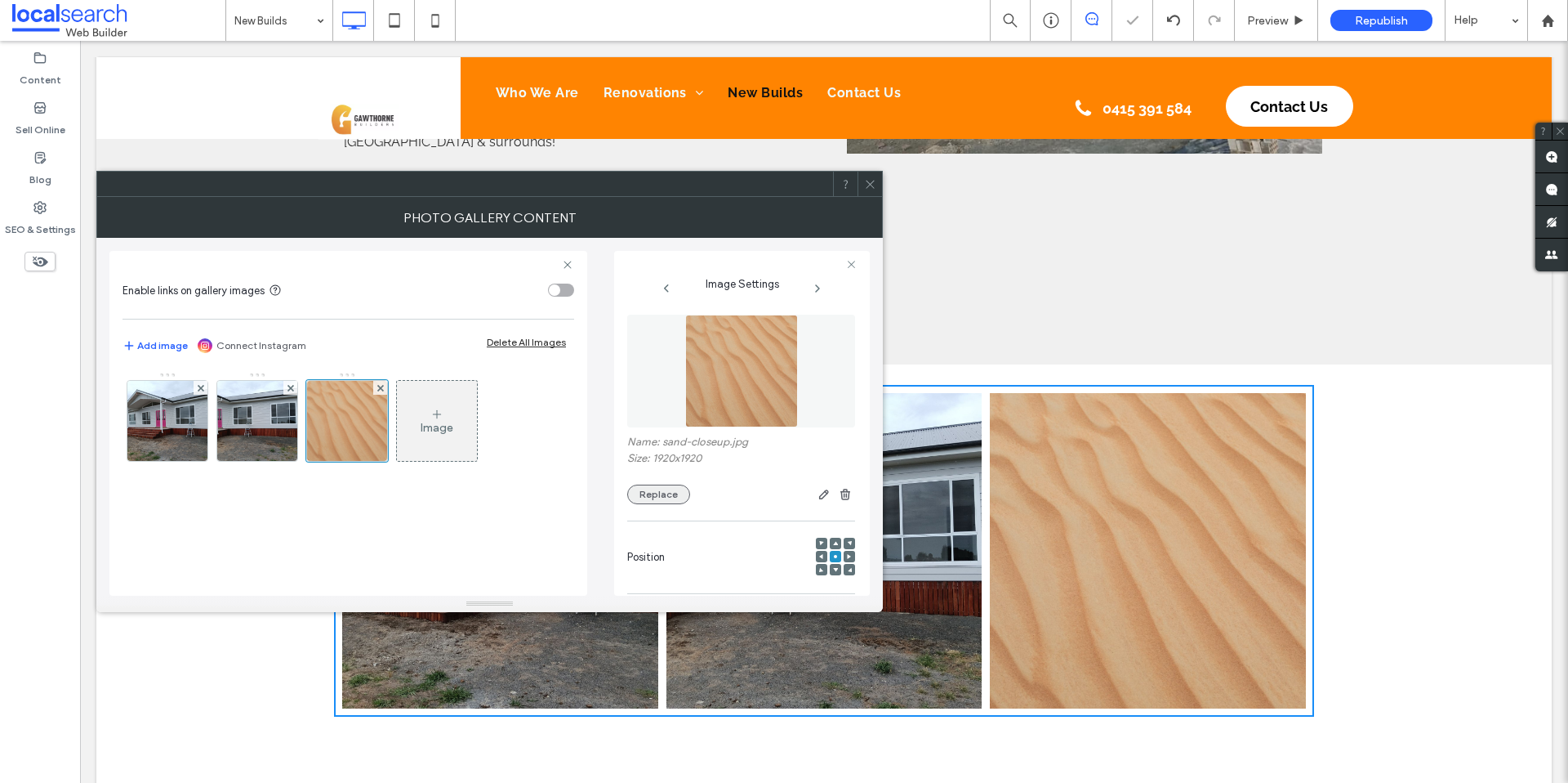
click at [654, 492] on button "Replace" at bounding box center [658, 494] width 62 height 20
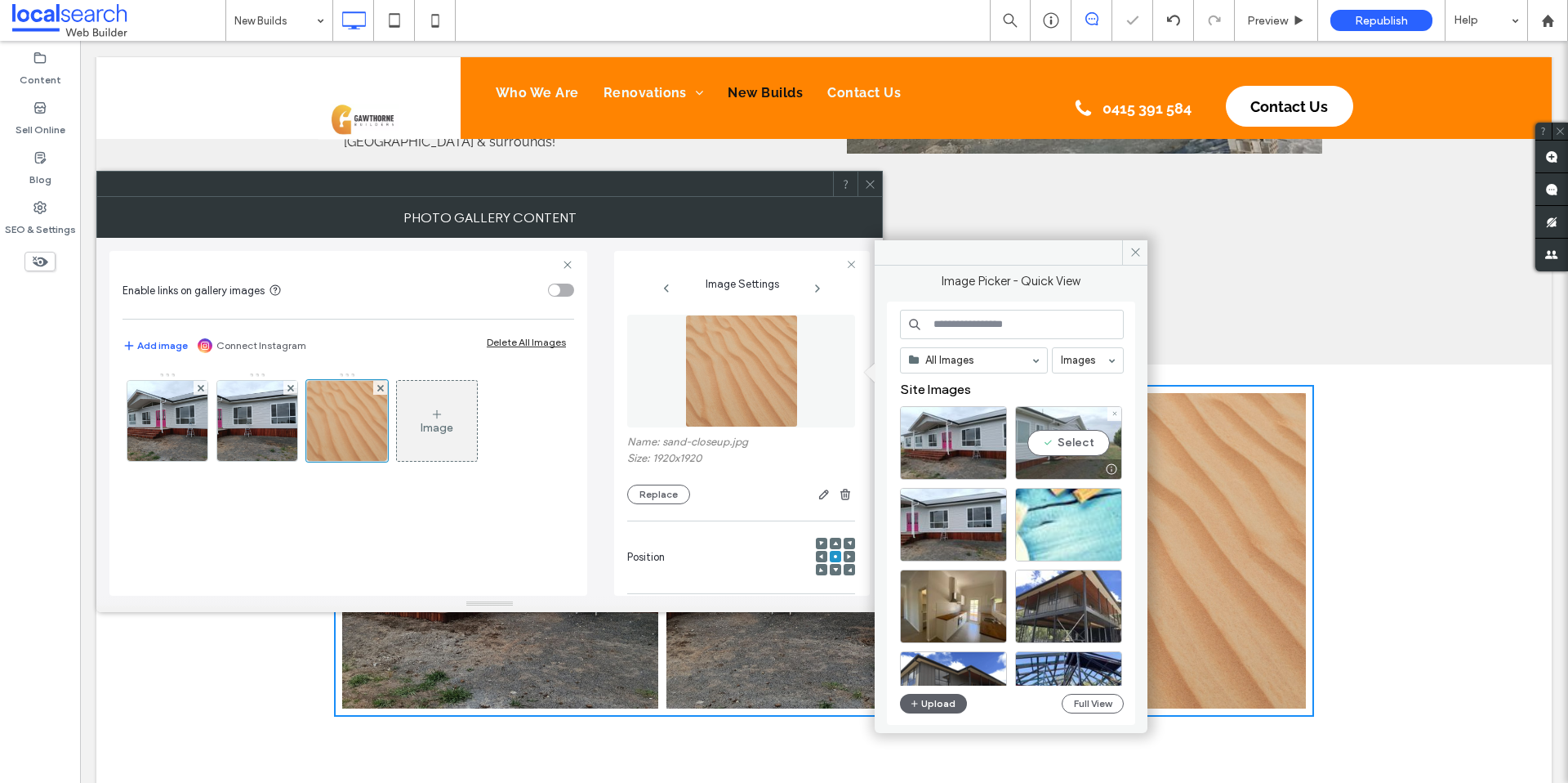
click at [1058, 432] on div "Select" at bounding box center [1068, 443] width 107 height 74
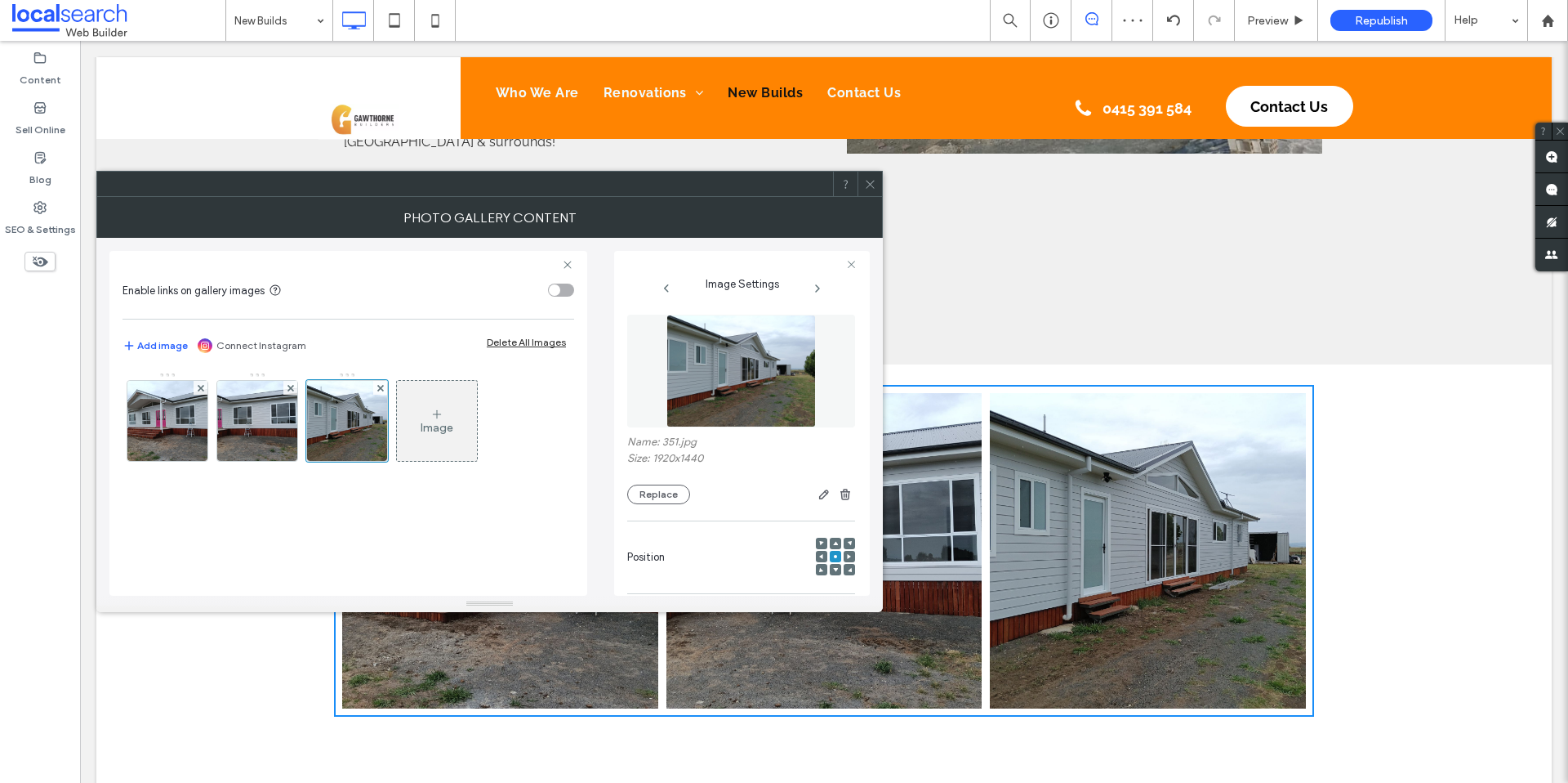
click at [874, 188] on icon at bounding box center [869, 184] width 12 height 12
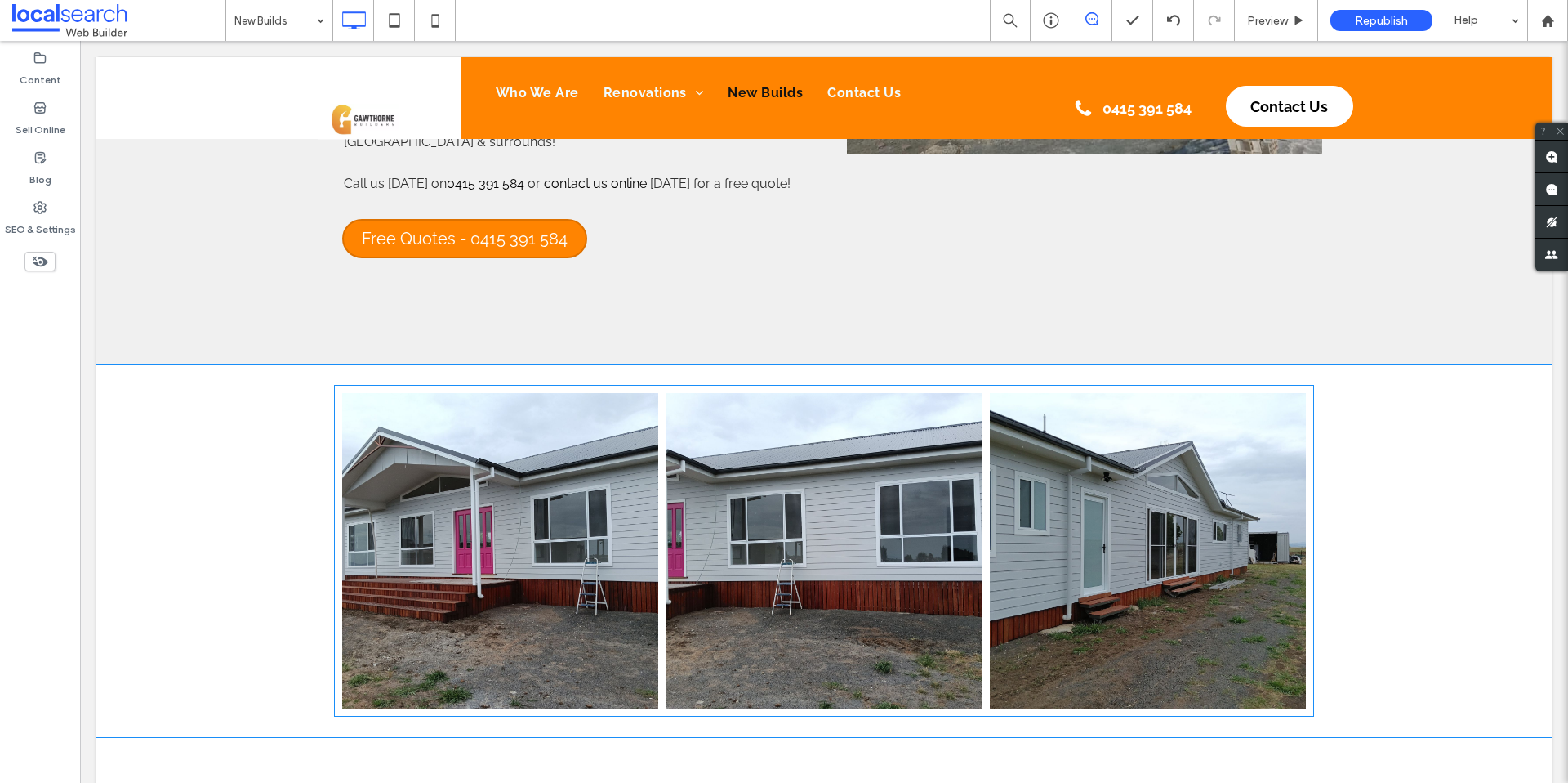
click at [841, 524] on link at bounding box center [824, 551] width 316 height 316
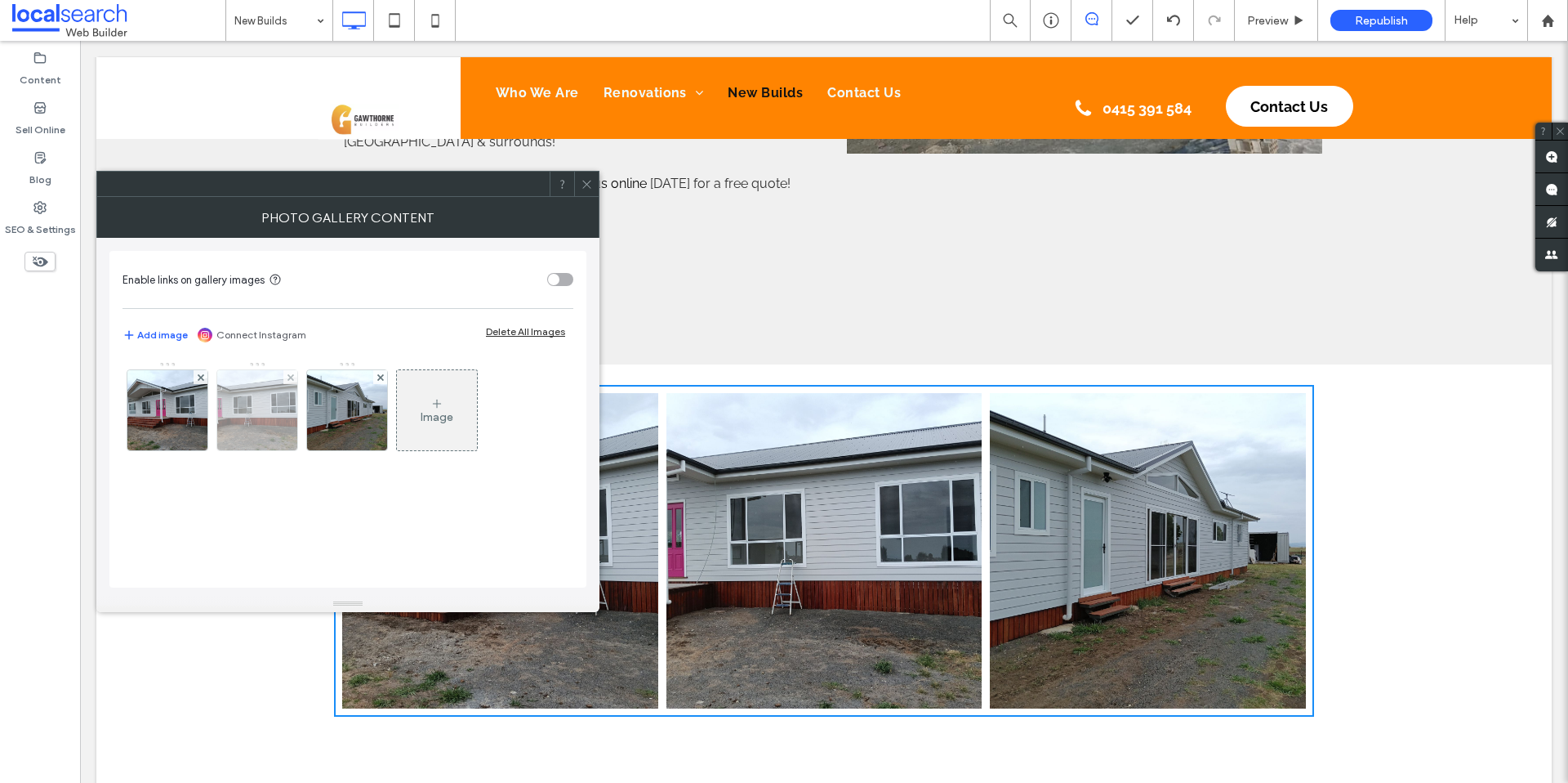
click at [253, 416] on img at bounding box center [257, 410] width 107 height 80
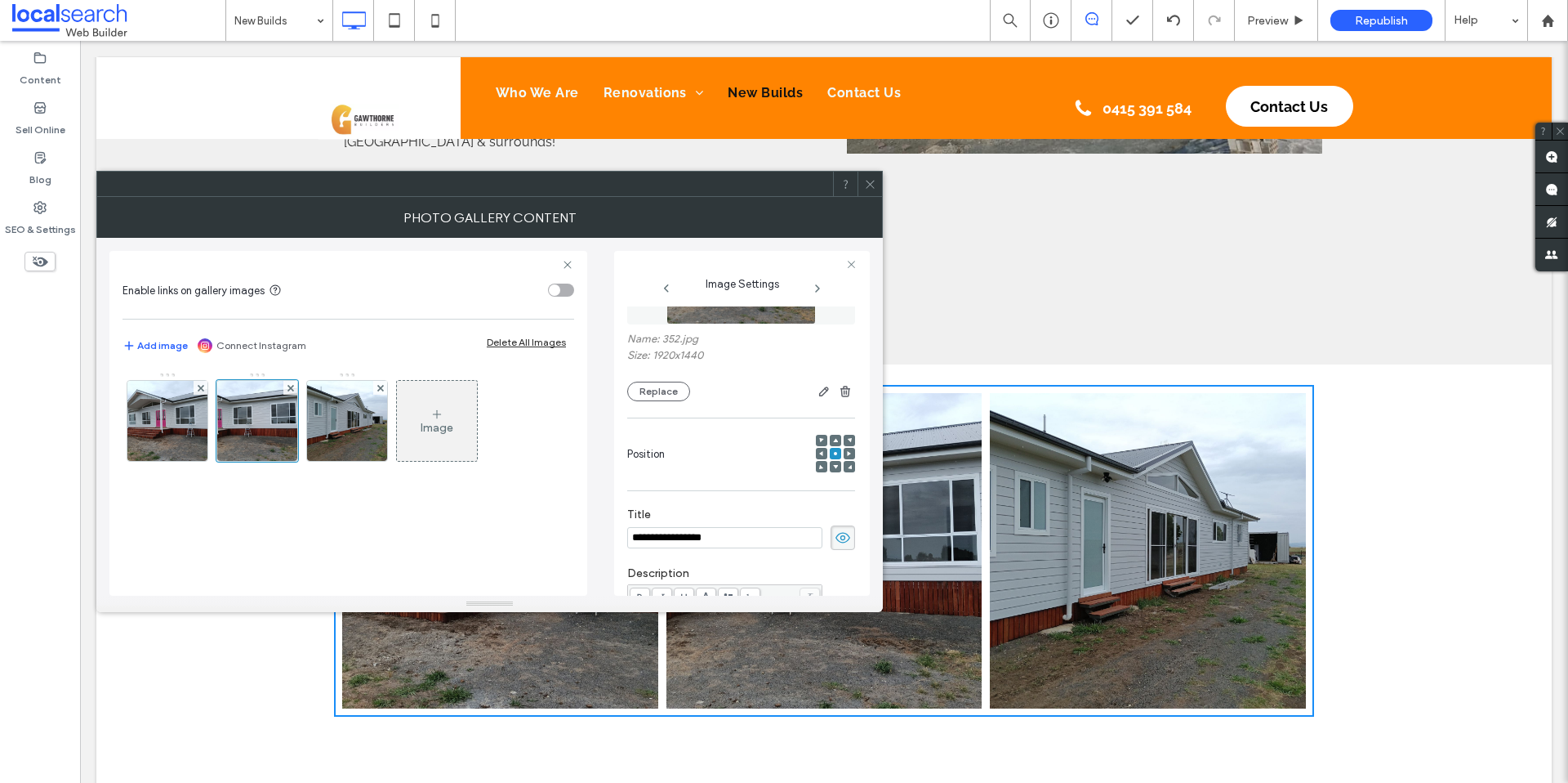
scroll to position [36, 0]
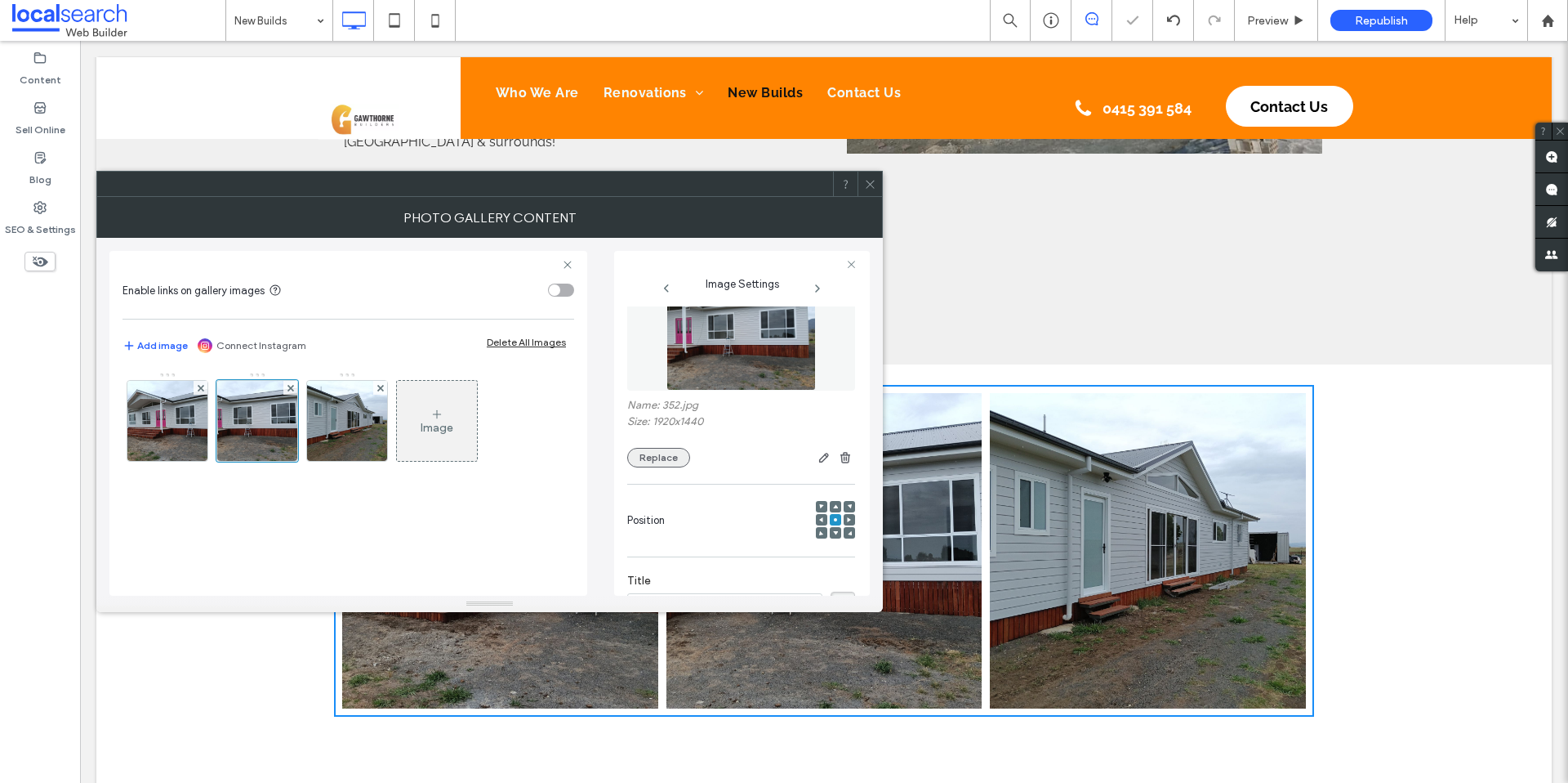
click at [646, 462] on button "Replace" at bounding box center [658, 457] width 62 height 20
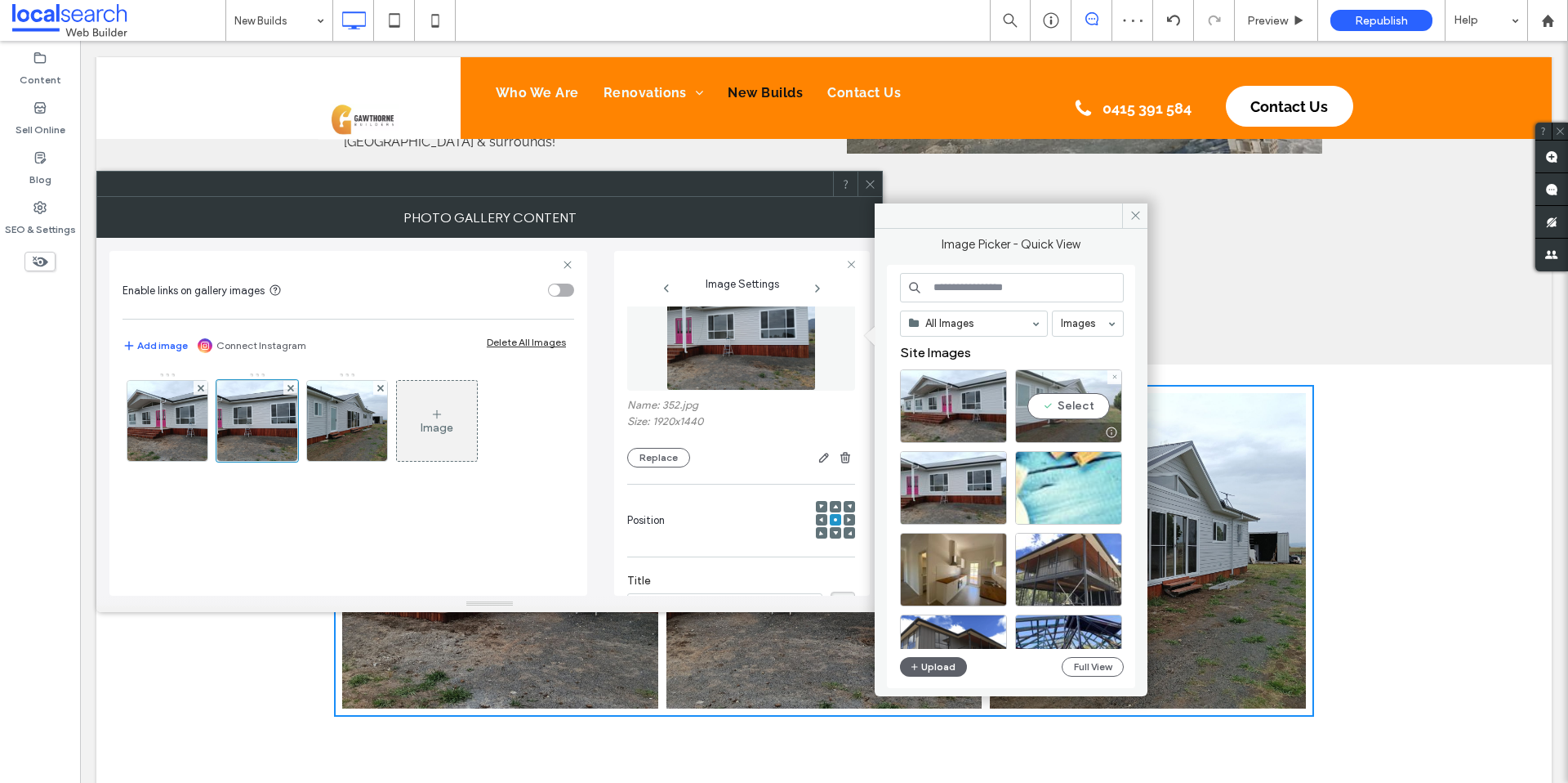
click at [1066, 400] on div "Select" at bounding box center [1068, 405] width 107 height 74
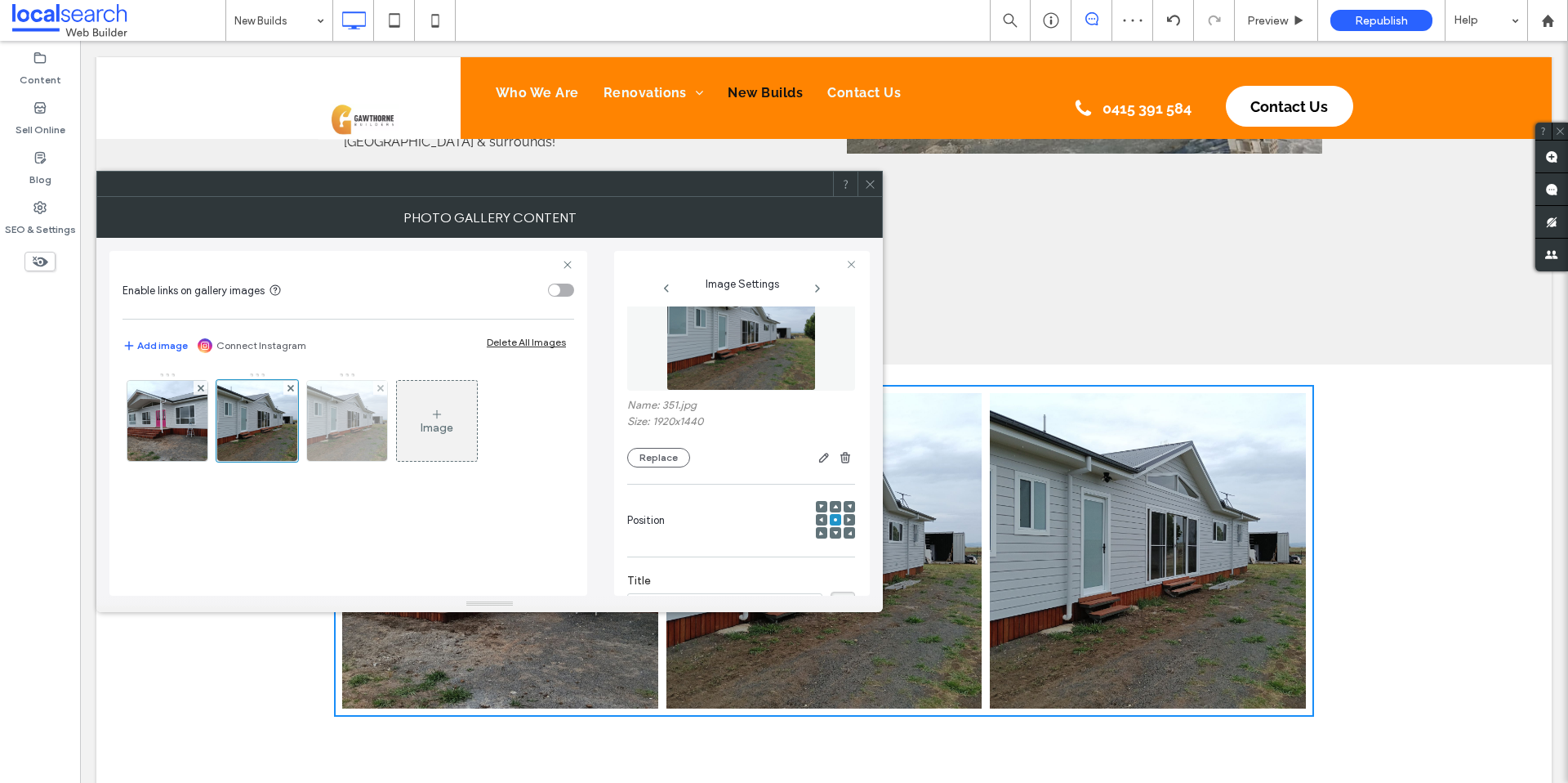
click at [365, 446] on img at bounding box center [347, 420] width 107 height 80
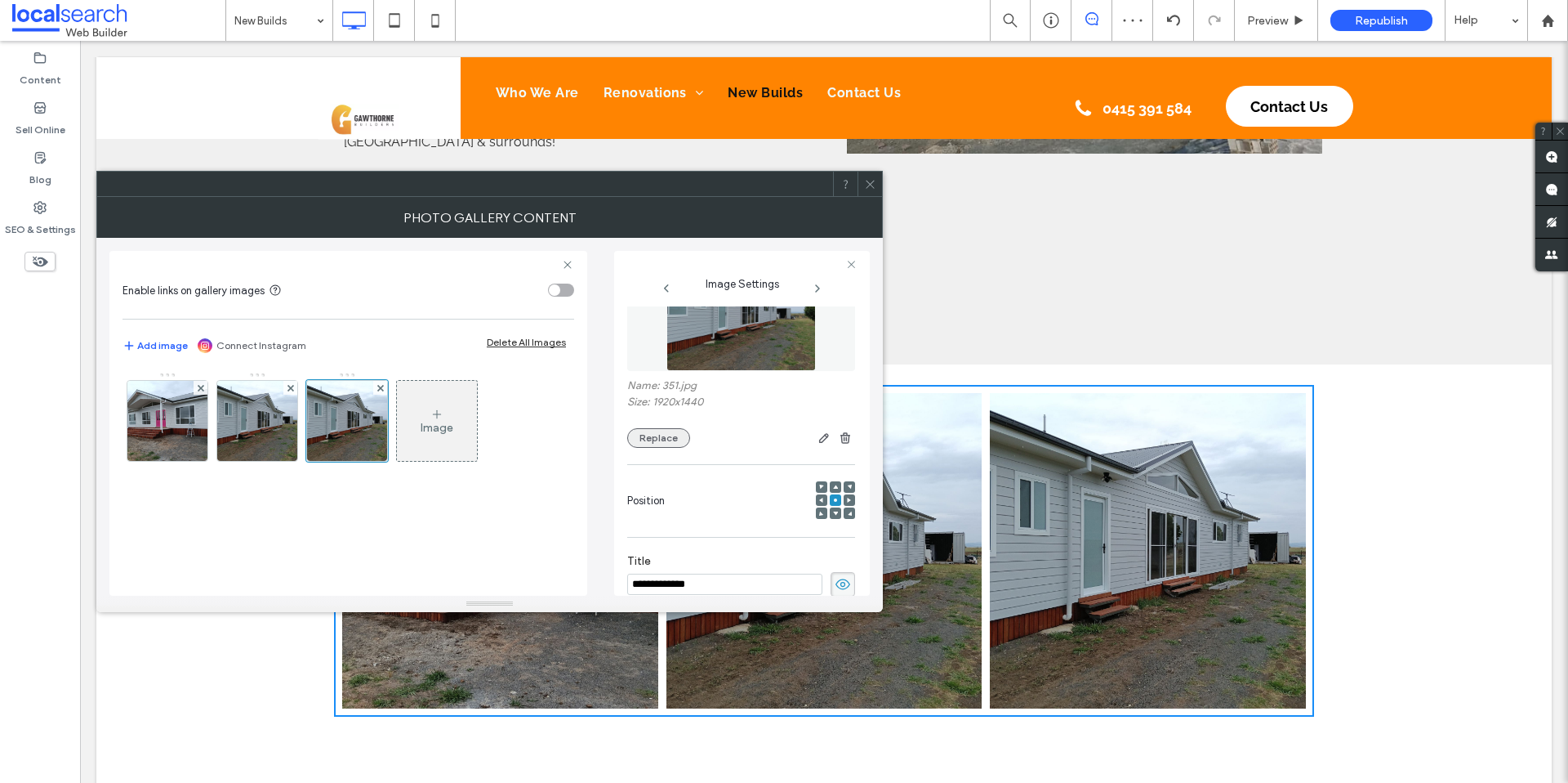
click at [658, 445] on button "Replace" at bounding box center [658, 437] width 62 height 20
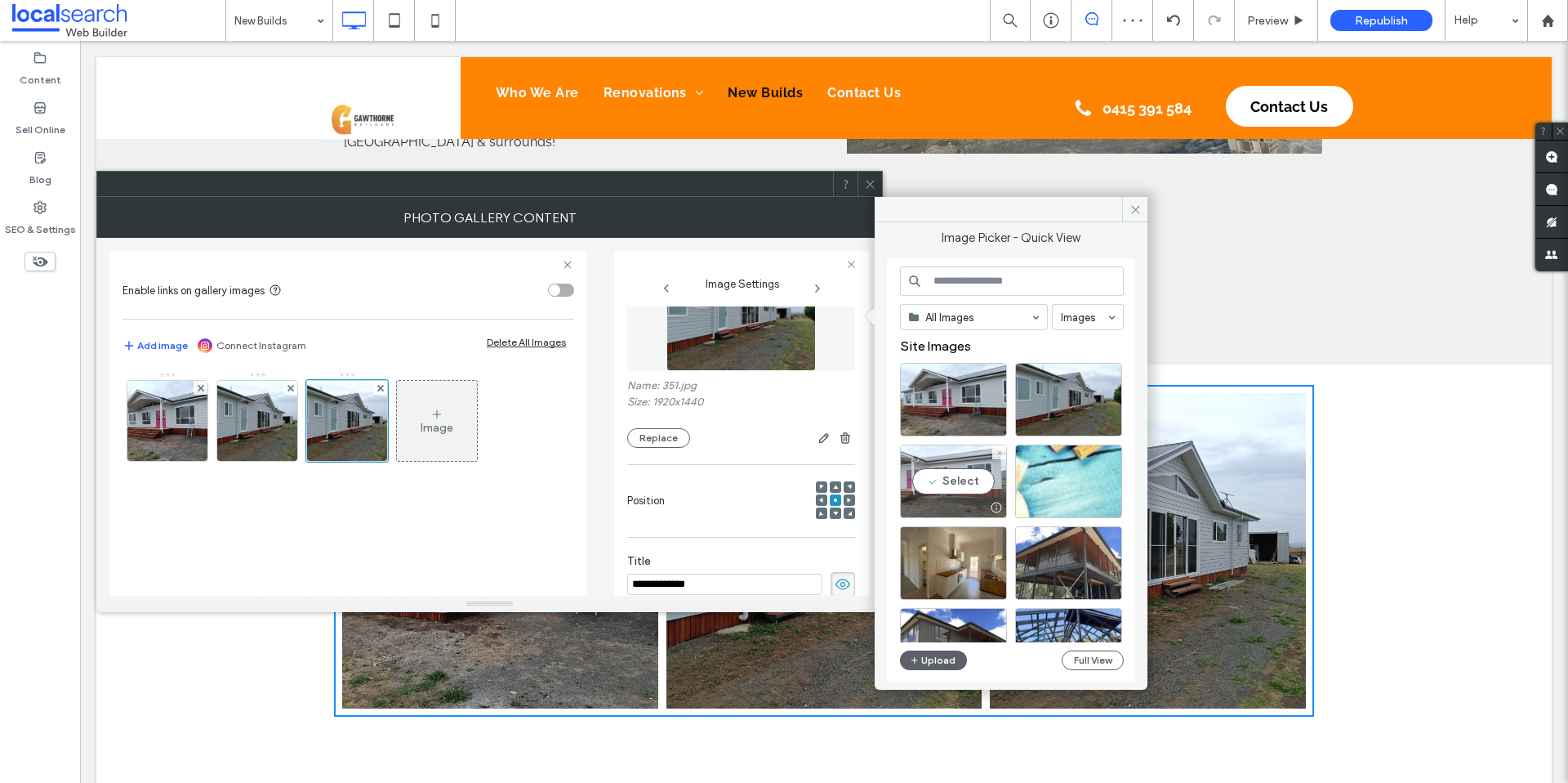
click at [952, 484] on div "Select" at bounding box center [953, 481] width 107 height 74
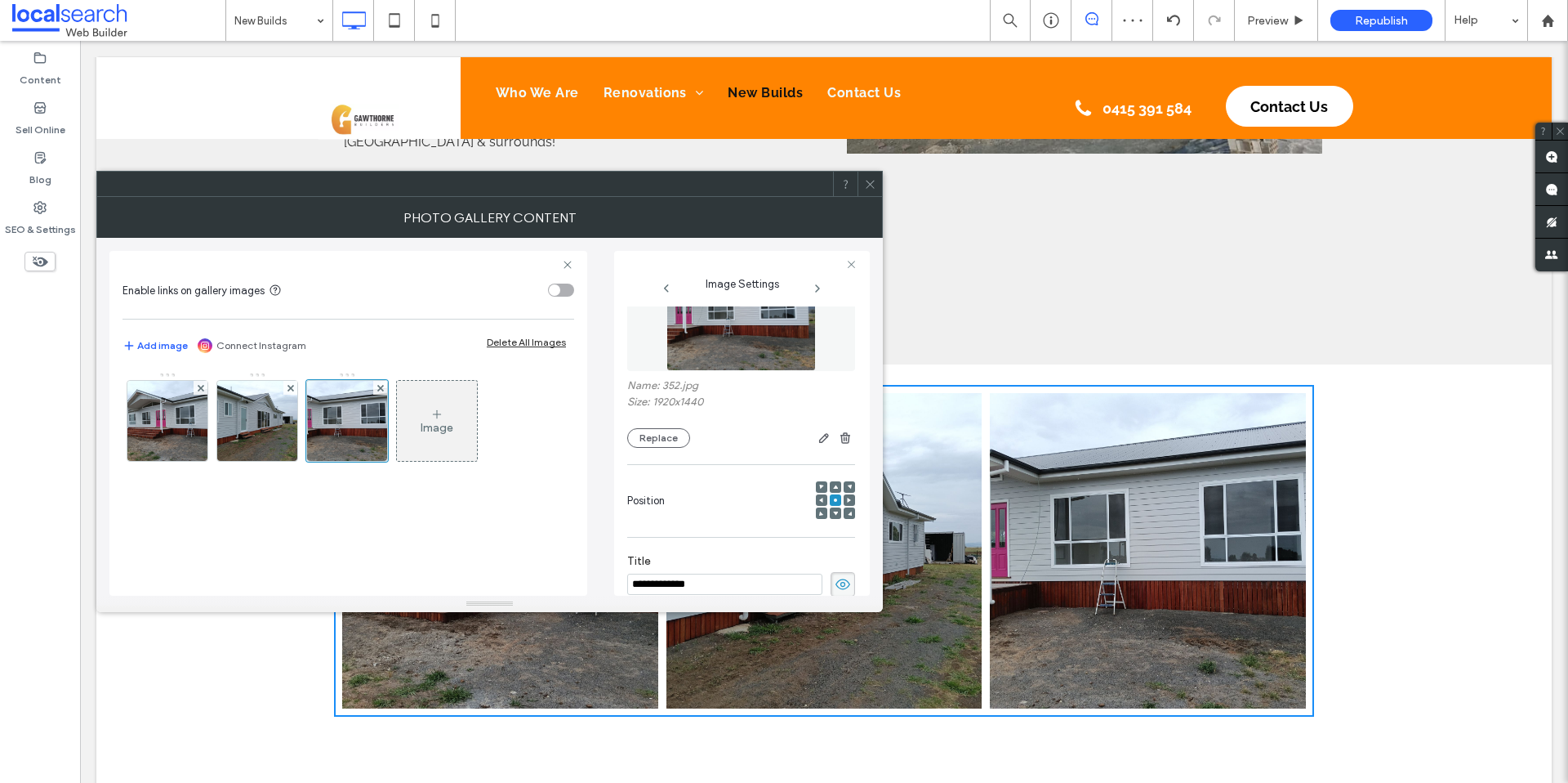
click at [868, 194] on span at bounding box center [869, 184] width 12 height 24
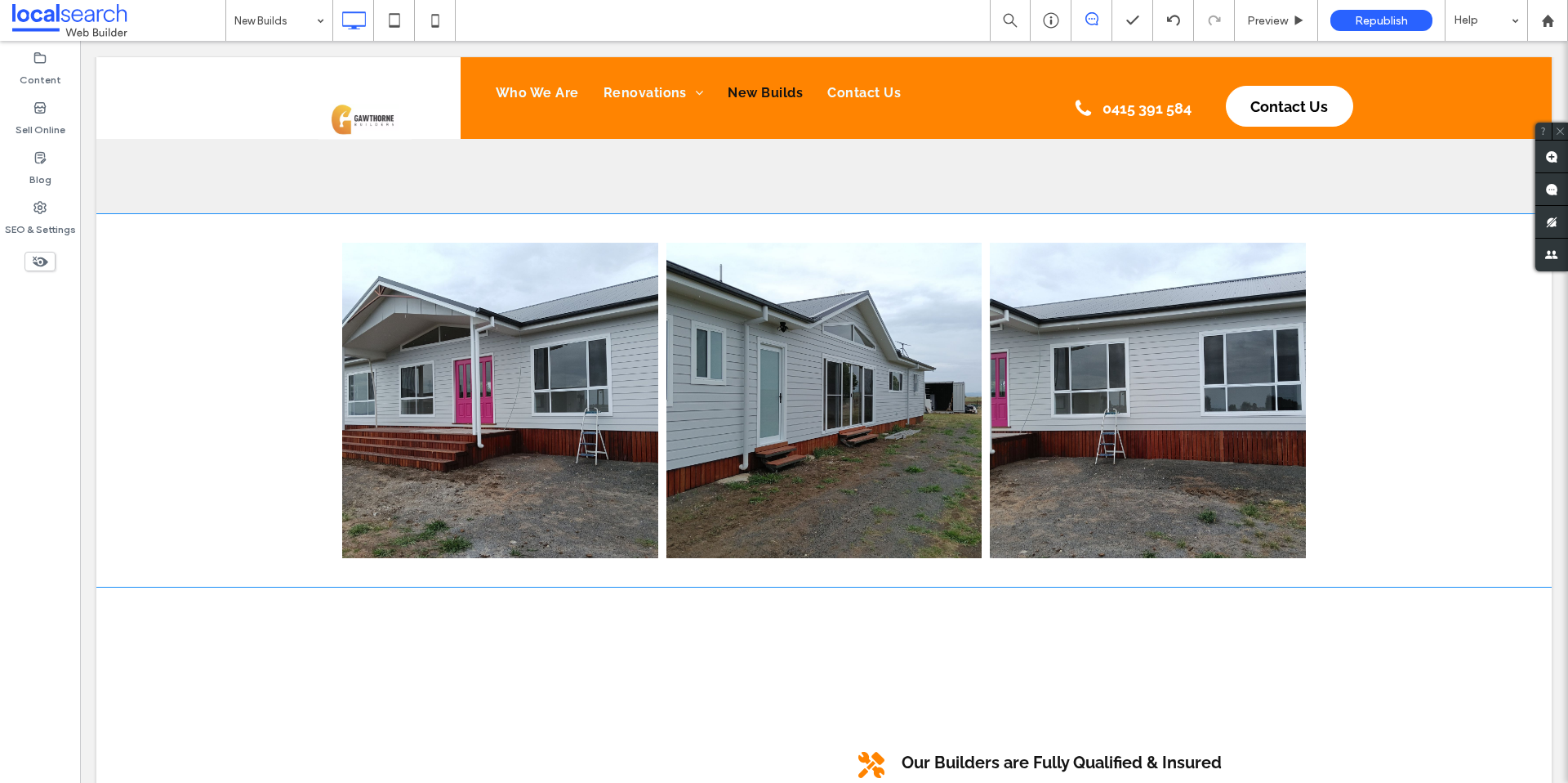
scroll to position [817, 0]
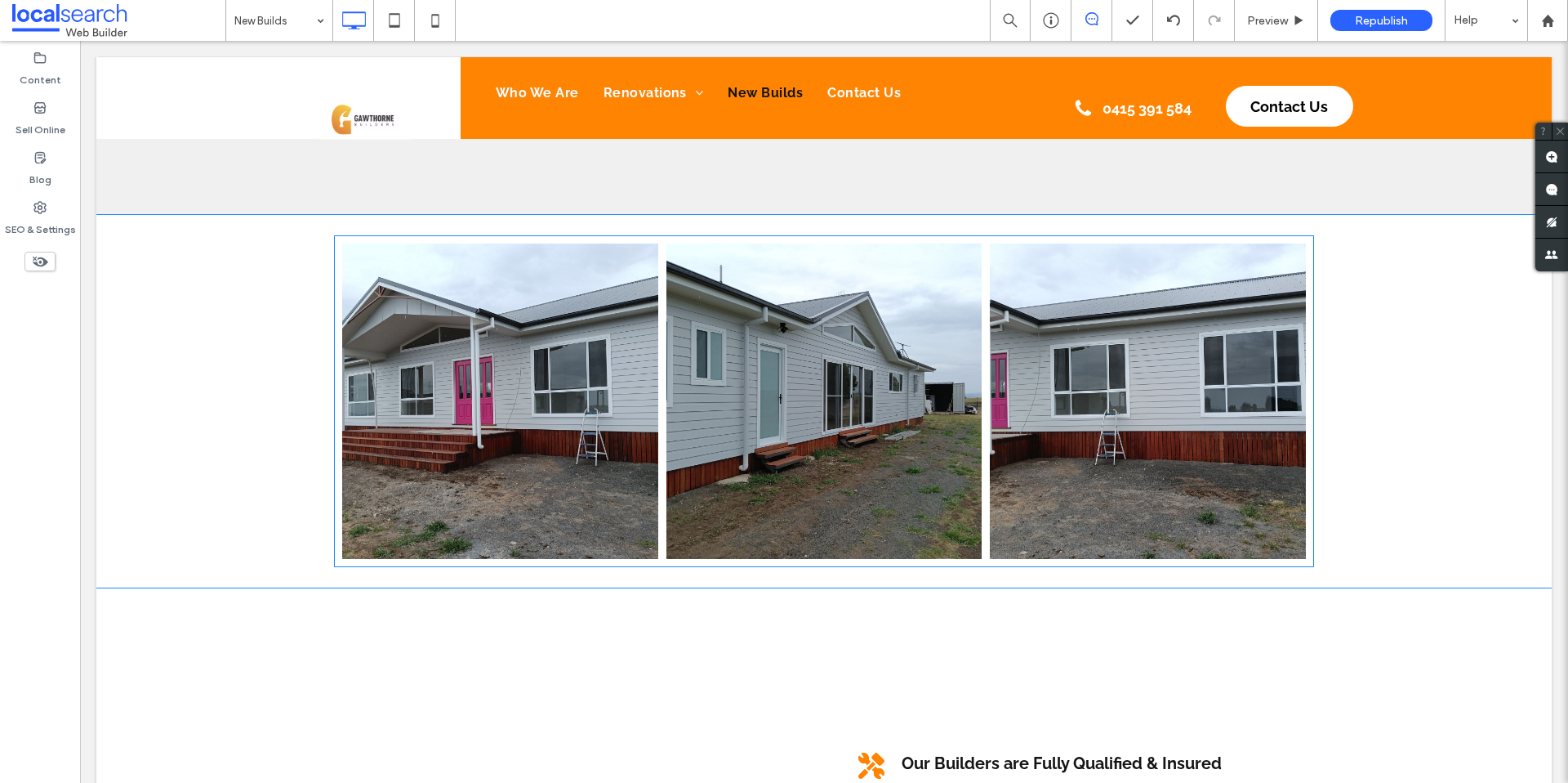
click at [544, 454] on link at bounding box center [499, 401] width 316 height 316
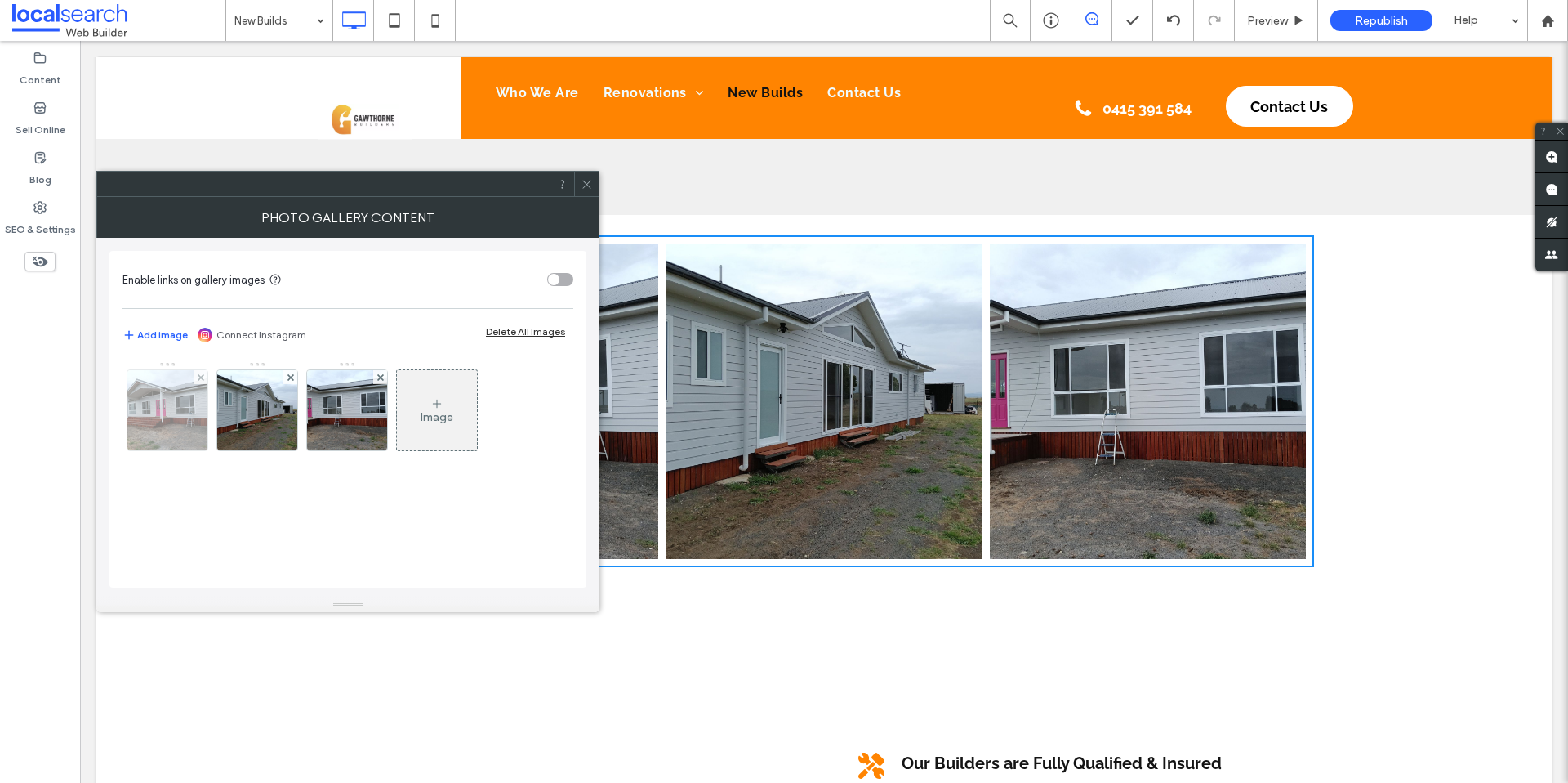
click at [154, 417] on img at bounding box center [168, 410] width 107 height 80
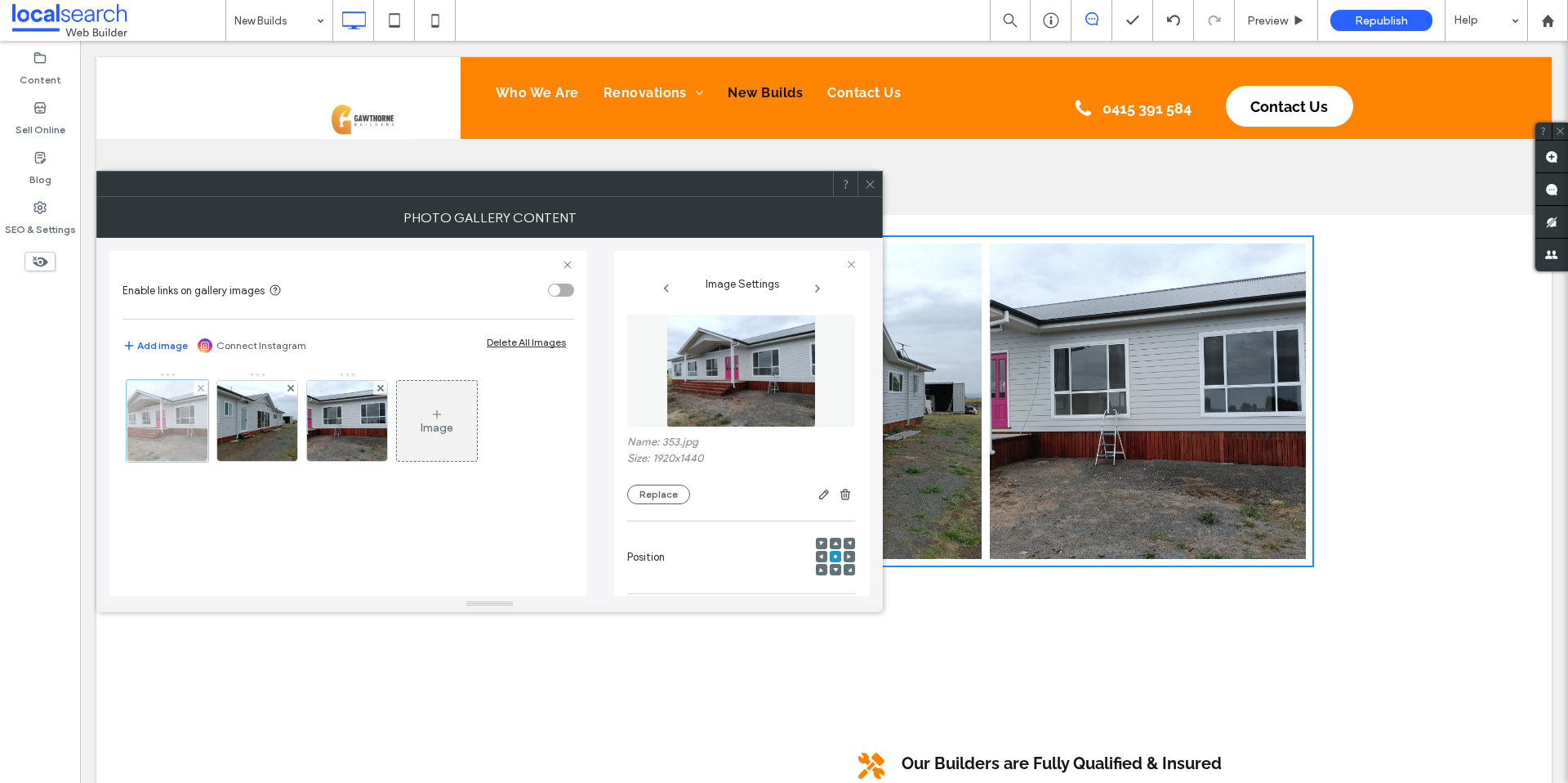
scroll to position [189, 0]
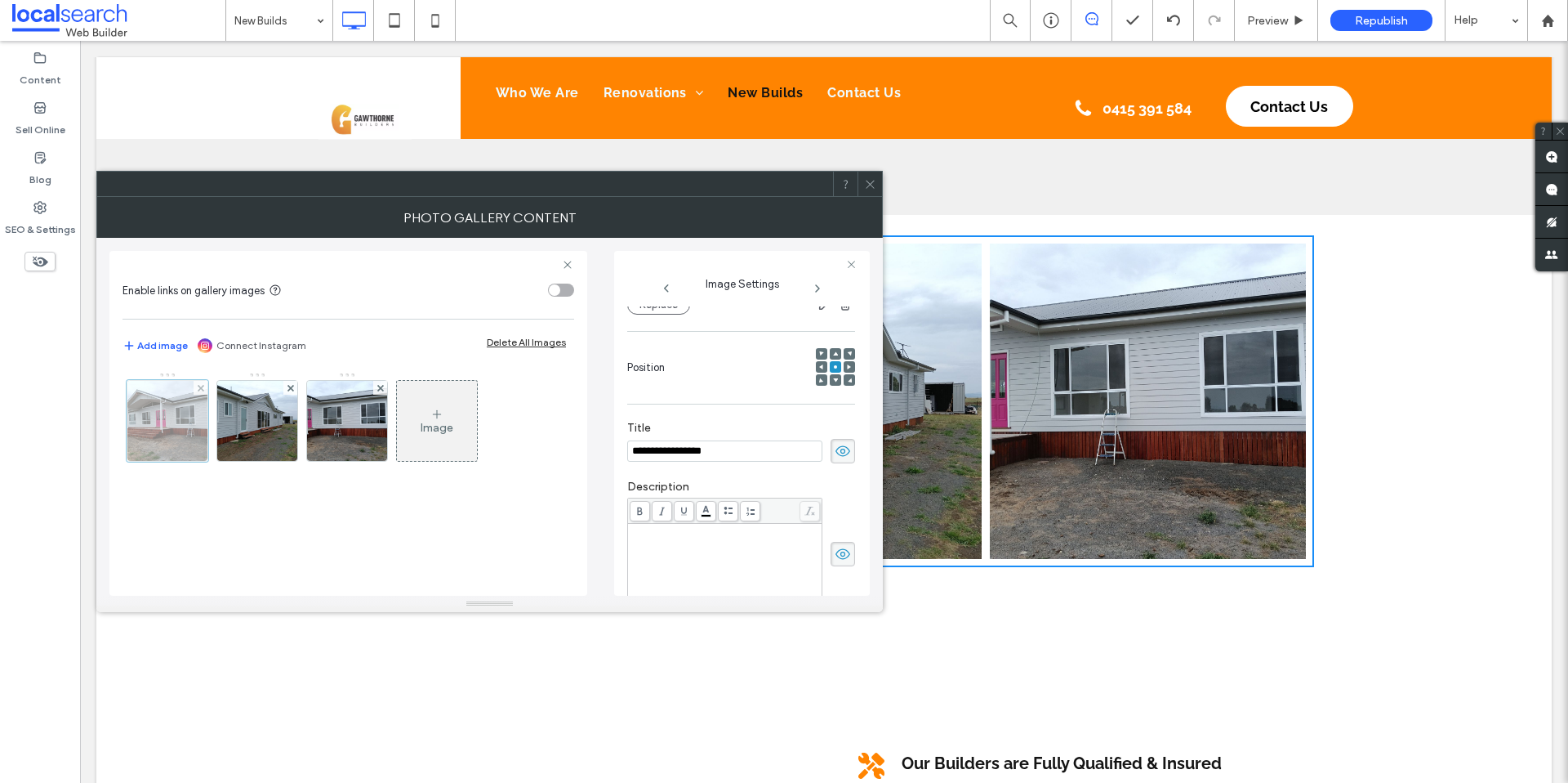
click at [165, 430] on div at bounding box center [168, 420] width 82 height 82
click at [680, 308] on button "Replace" at bounding box center [658, 304] width 62 height 20
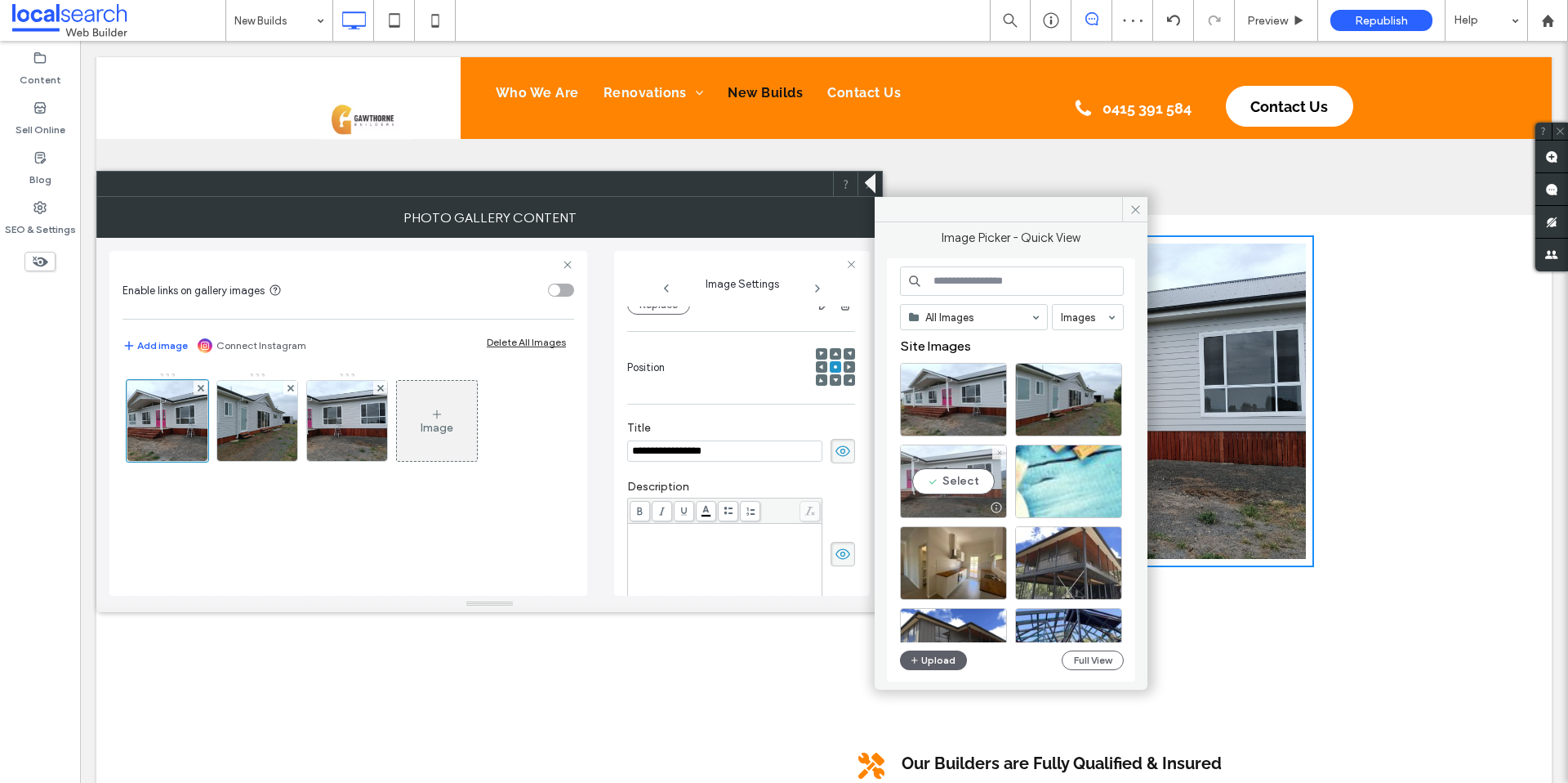
click at [914, 483] on div "Select" at bounding box center [953, 481] width 107 height 74
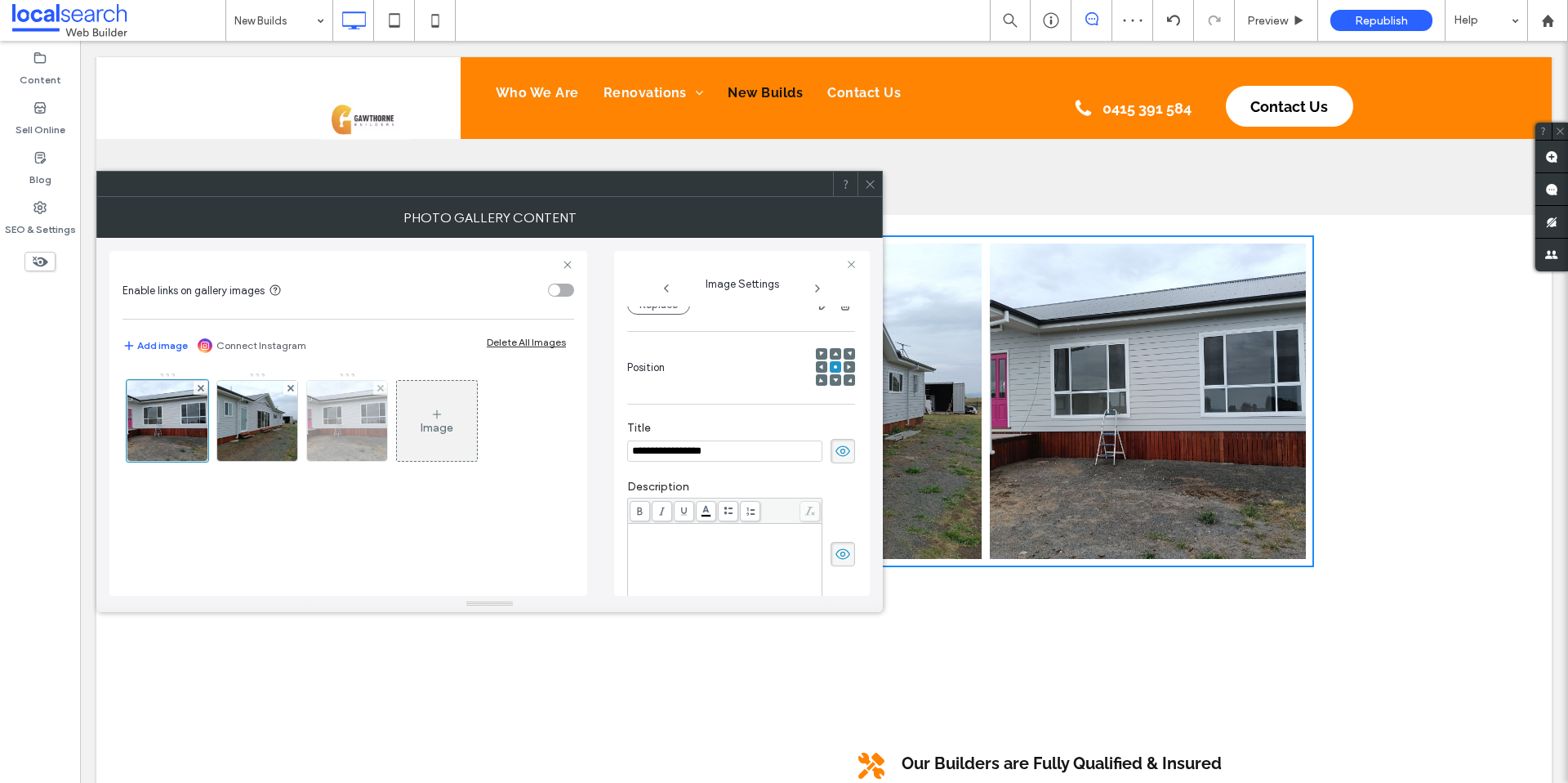
click at [343, 442] on img at bounding box center [347, 420] width 107 height 80
click at [346, 426] on div at bounding box center [348, 420] width 82 height 82
click at [680, 312] on button "Replace" at bounding box center [658, 304] width 62 height 20
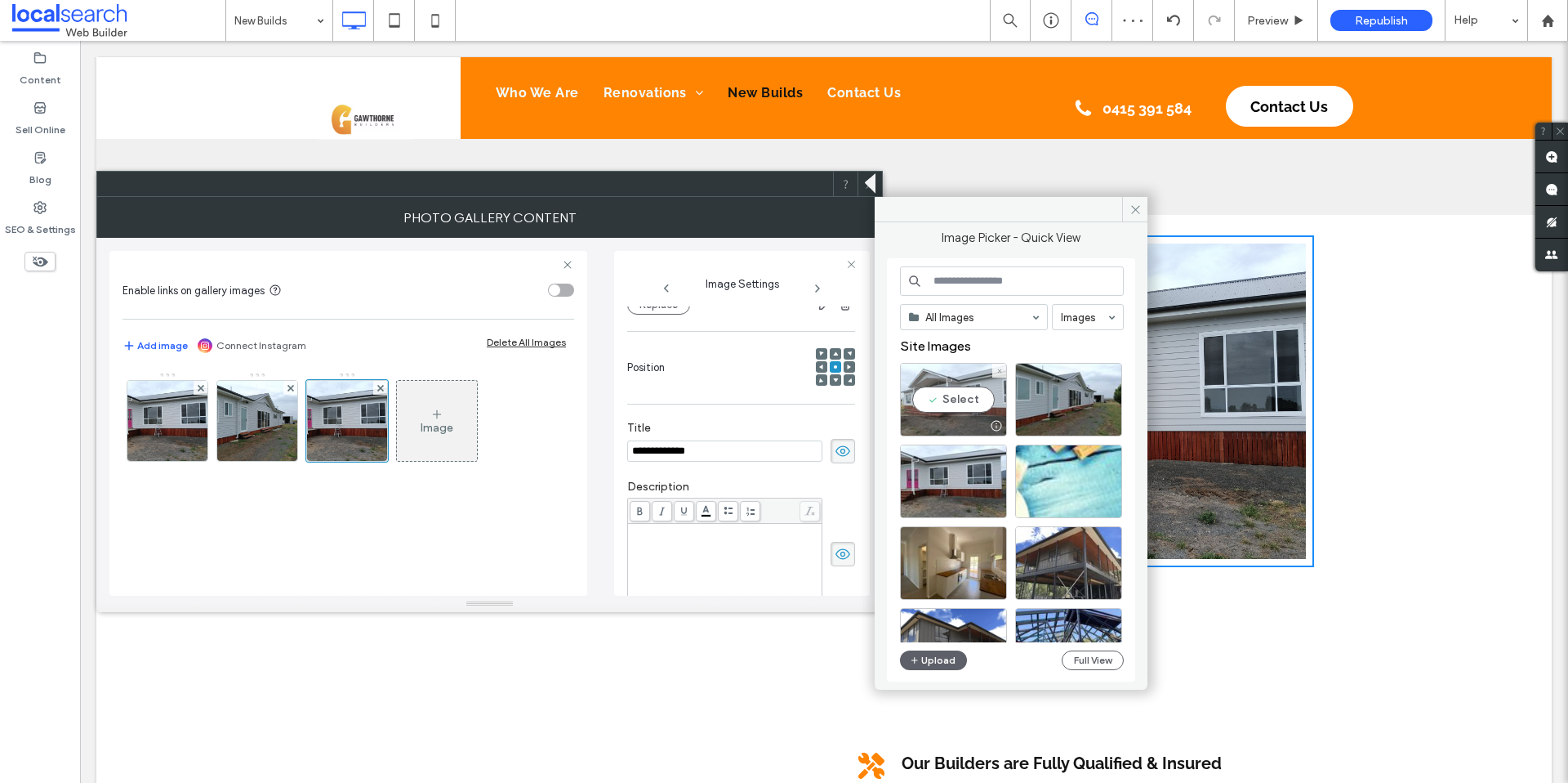
click at [951, 404] on div "Select" at bounding box center [953, 399] width 107 height 74
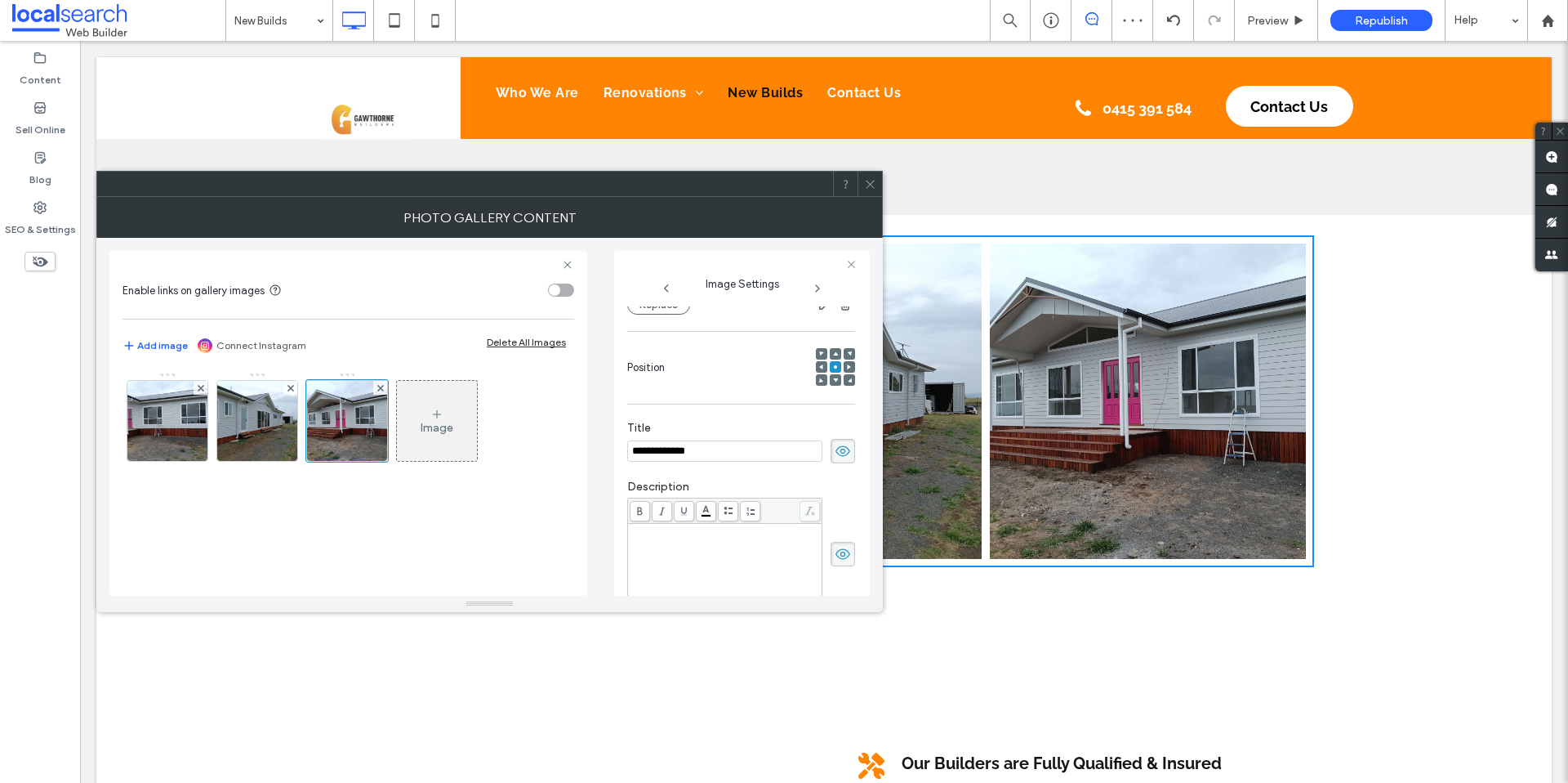
click at [862, 186] on div at bounding box center [869, 184] width 24 height 24
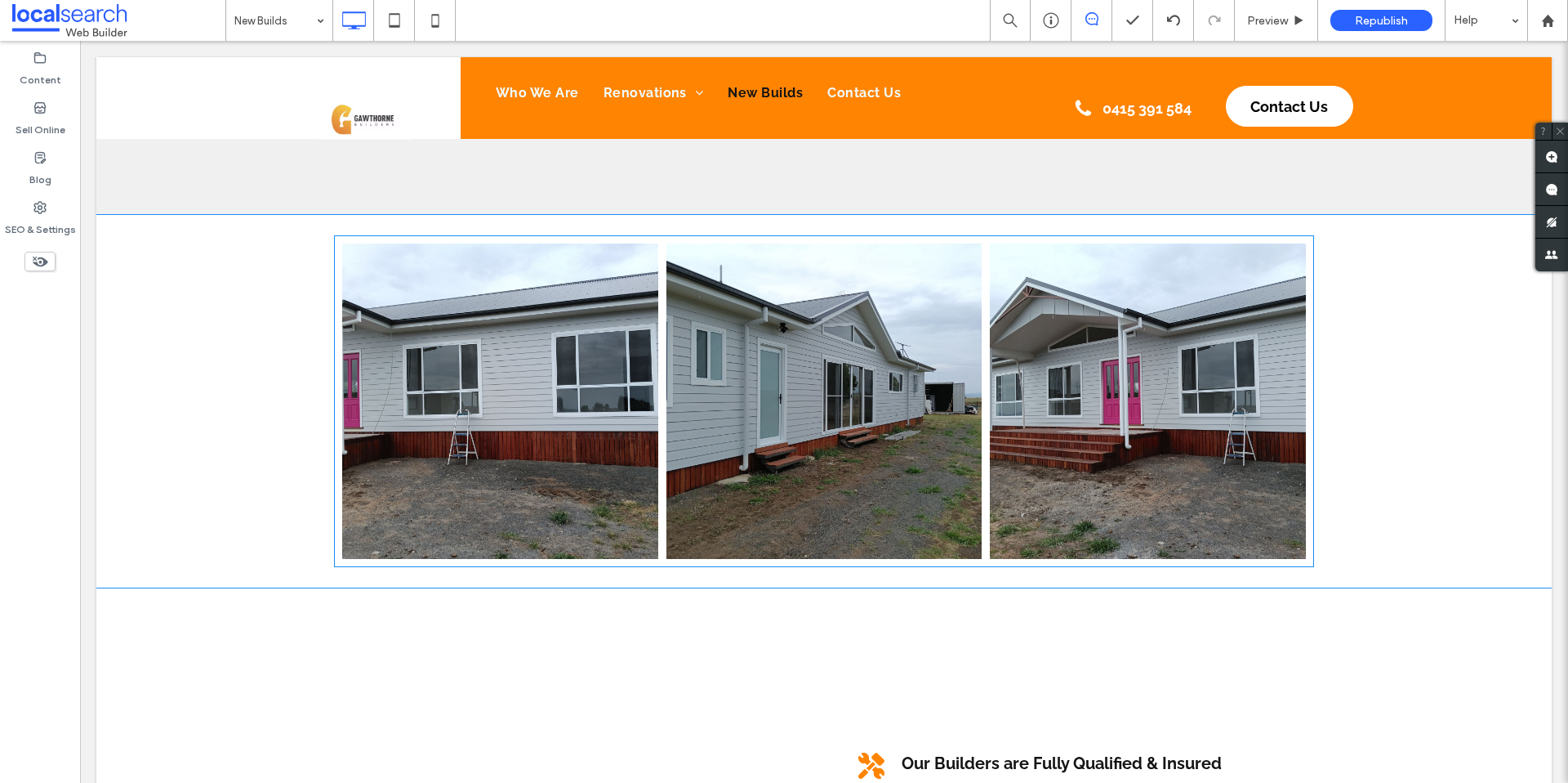
click at [844, 403] on link at bounding box center [824, 401] width 316 height 316
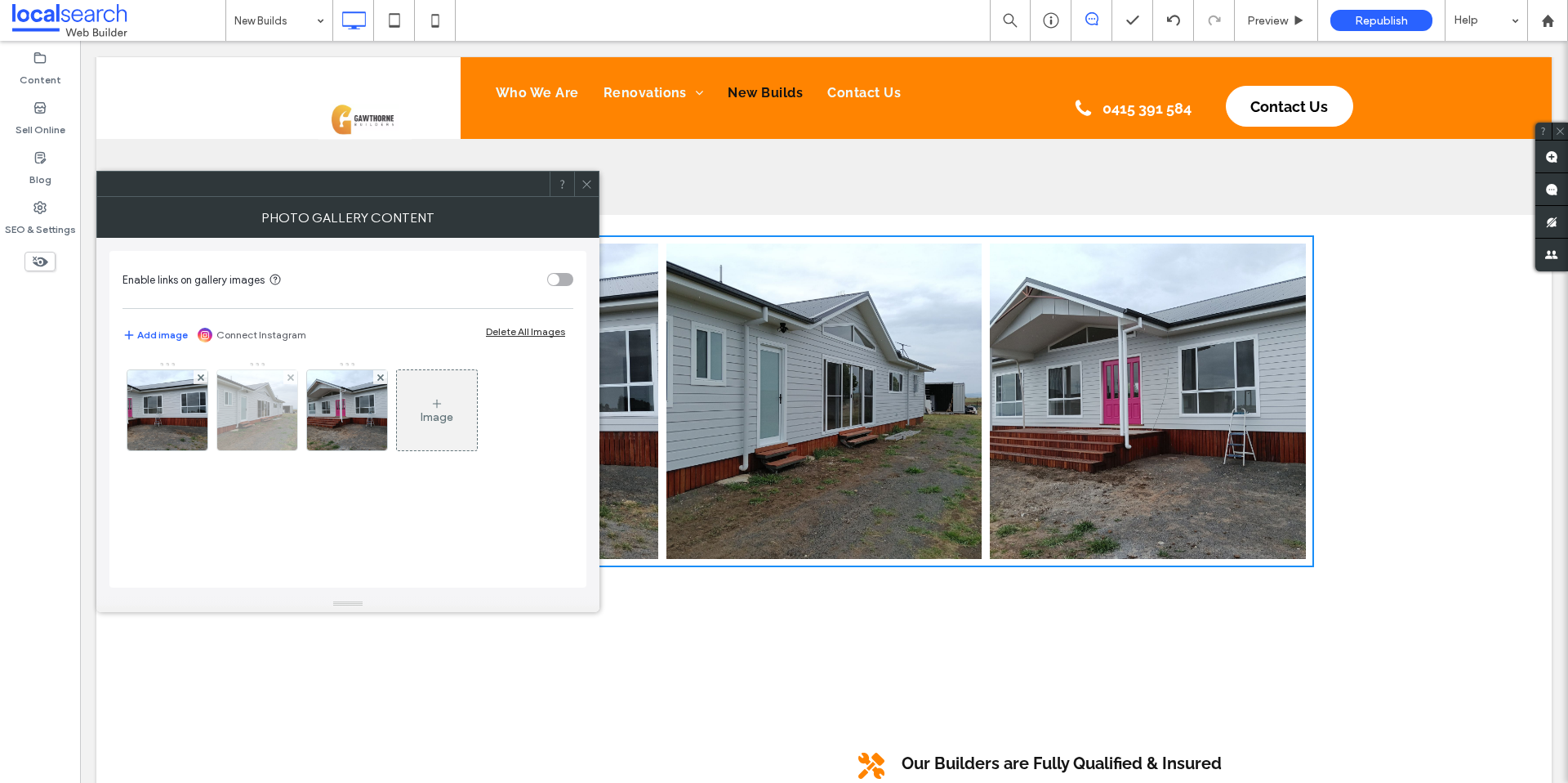
click at [265, 419] on img at bounding box center [257, 410] width 107 height 80
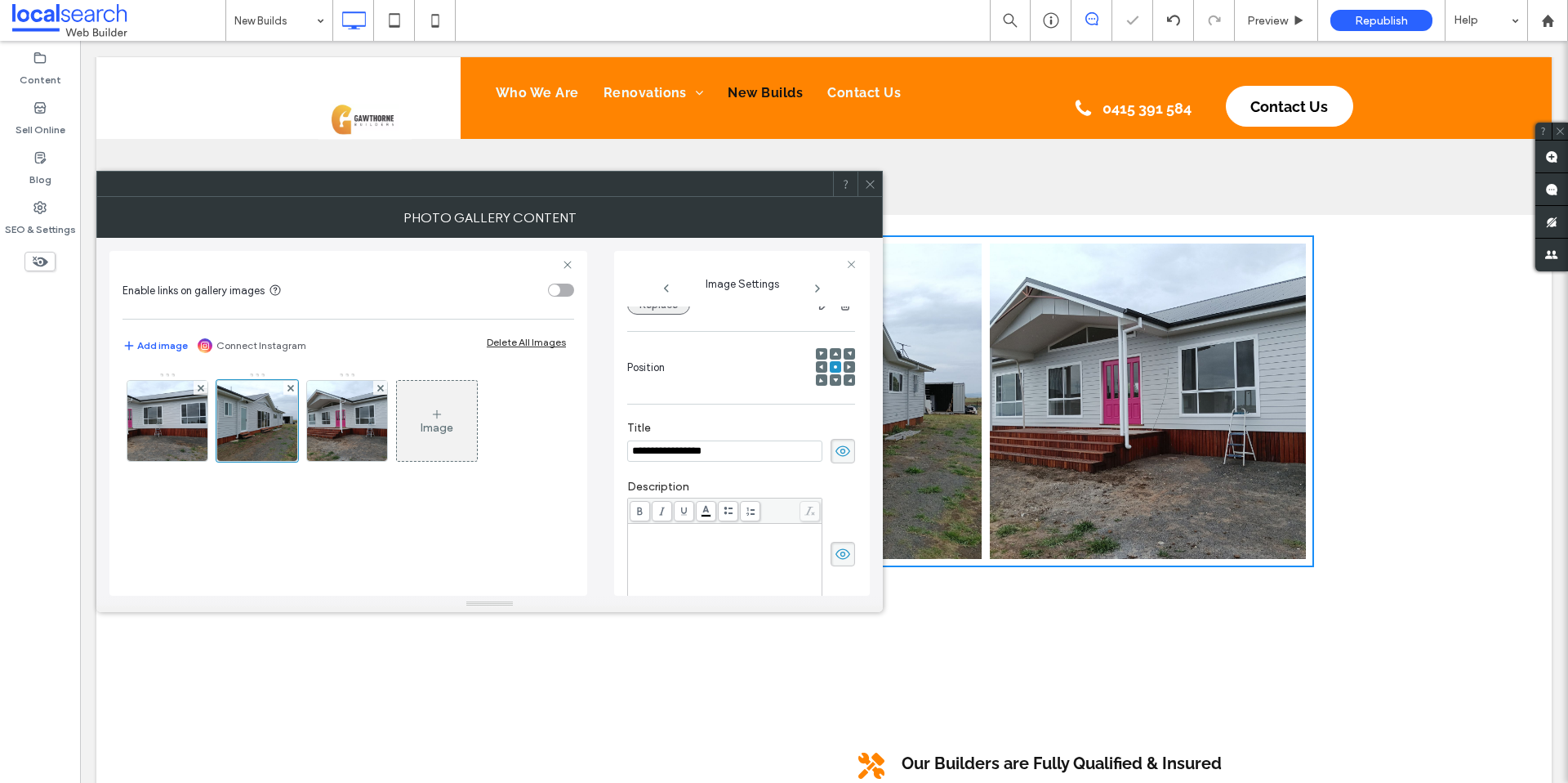
click at [670, 309] on button "Replace" at bounding box center [658, 304] width 62 height 20
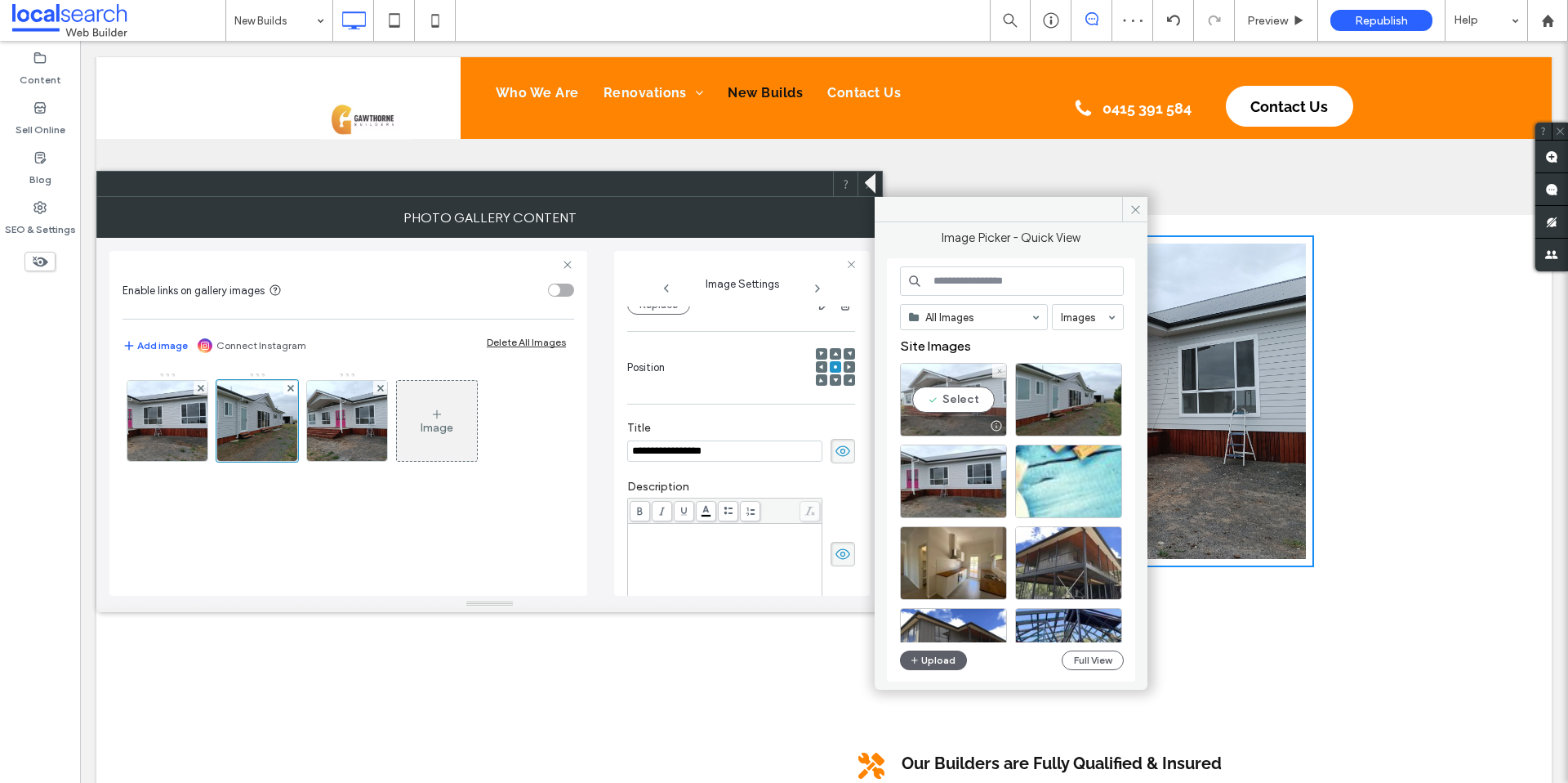
click at [957, 401] on div "Select" at bounding box center [953, 399] width 107 height 74
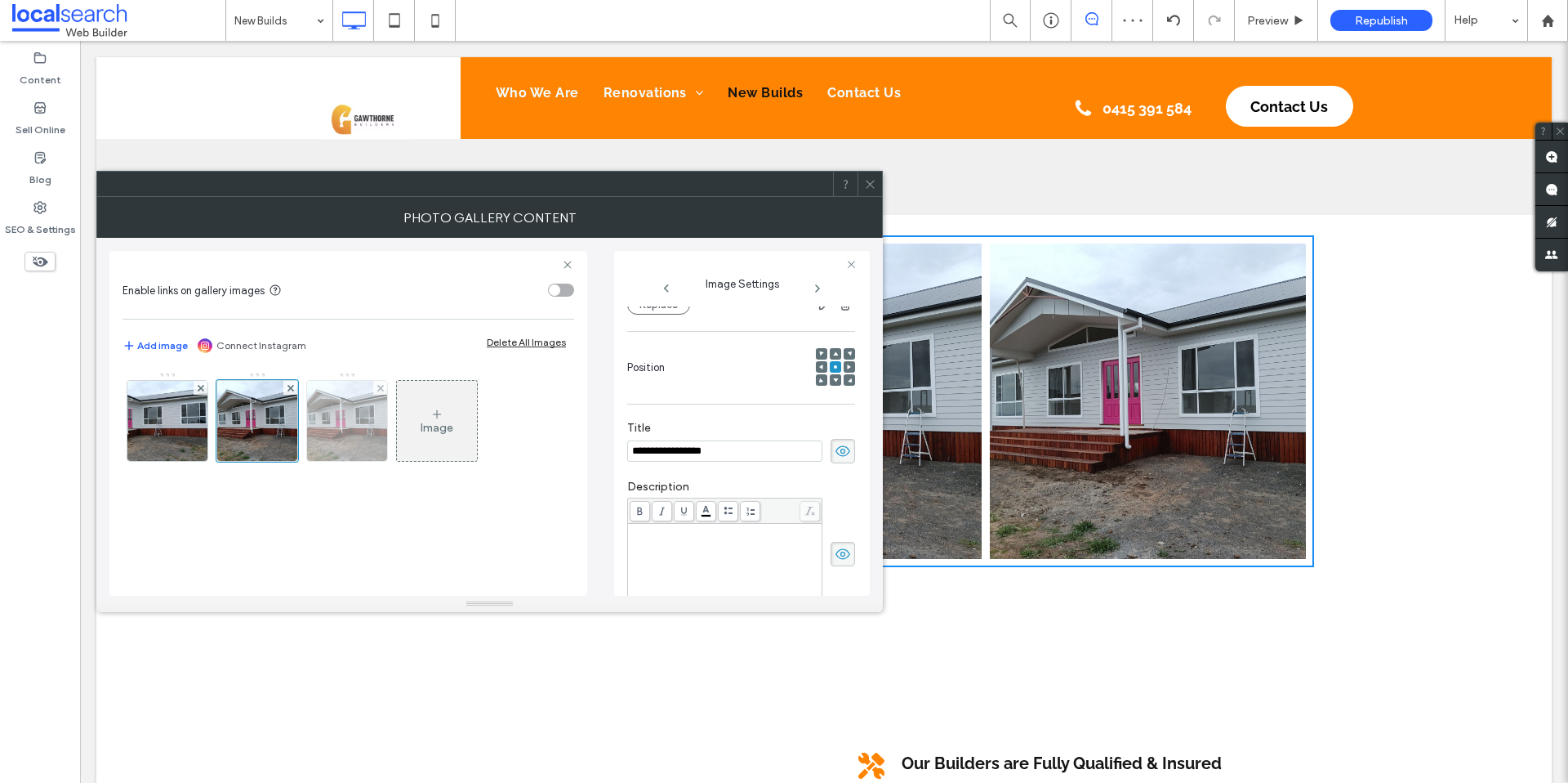
click at [334, 433] on img at bounding box center [347, 420] width 107 height 80
click at [660, 313] on button "Replace" at bounding box center [658, 304] width 62 height 20
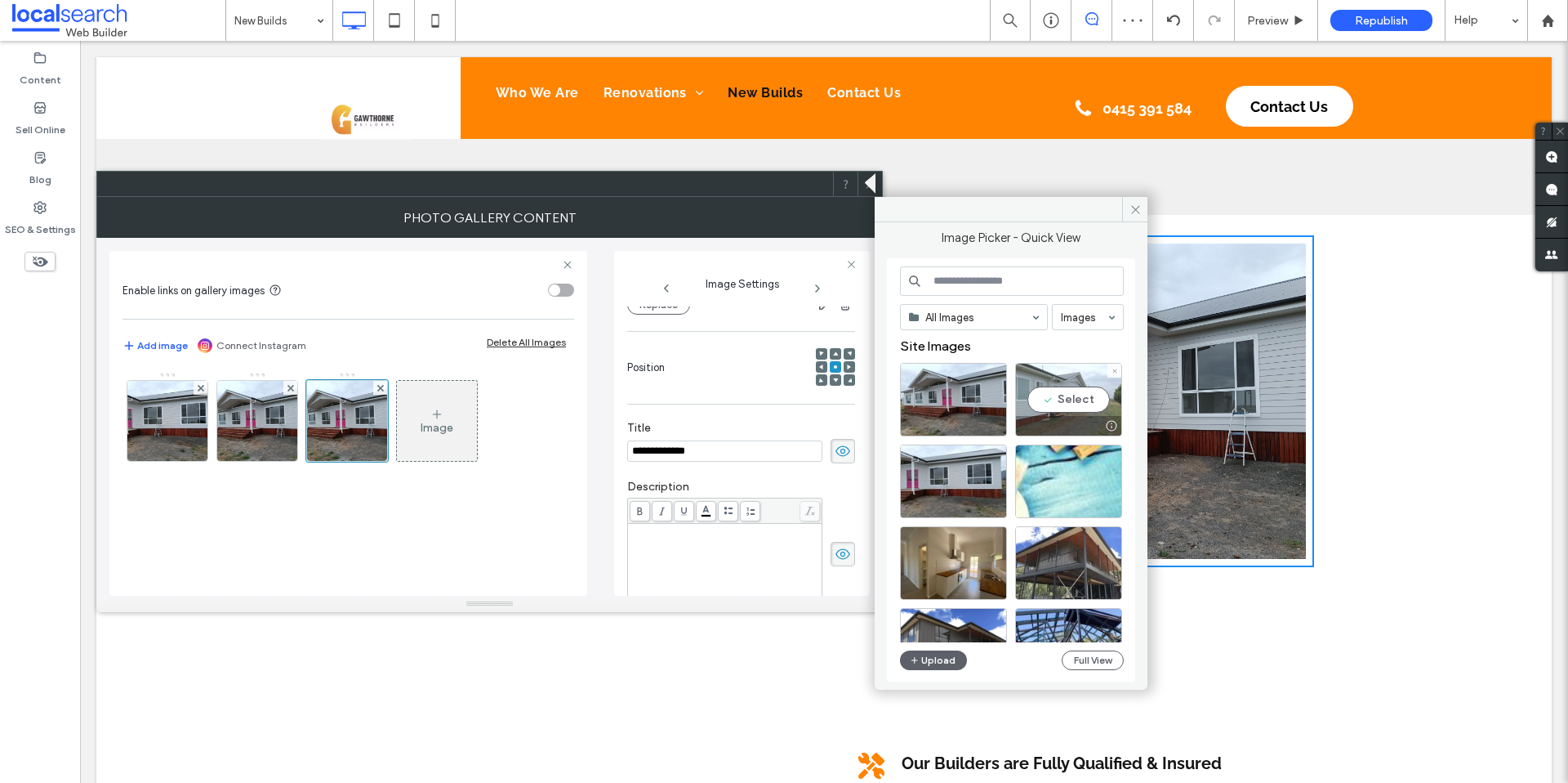
click at [1078, 398] on div "Select" at bounding box center [1068, 399] width 107 height 74
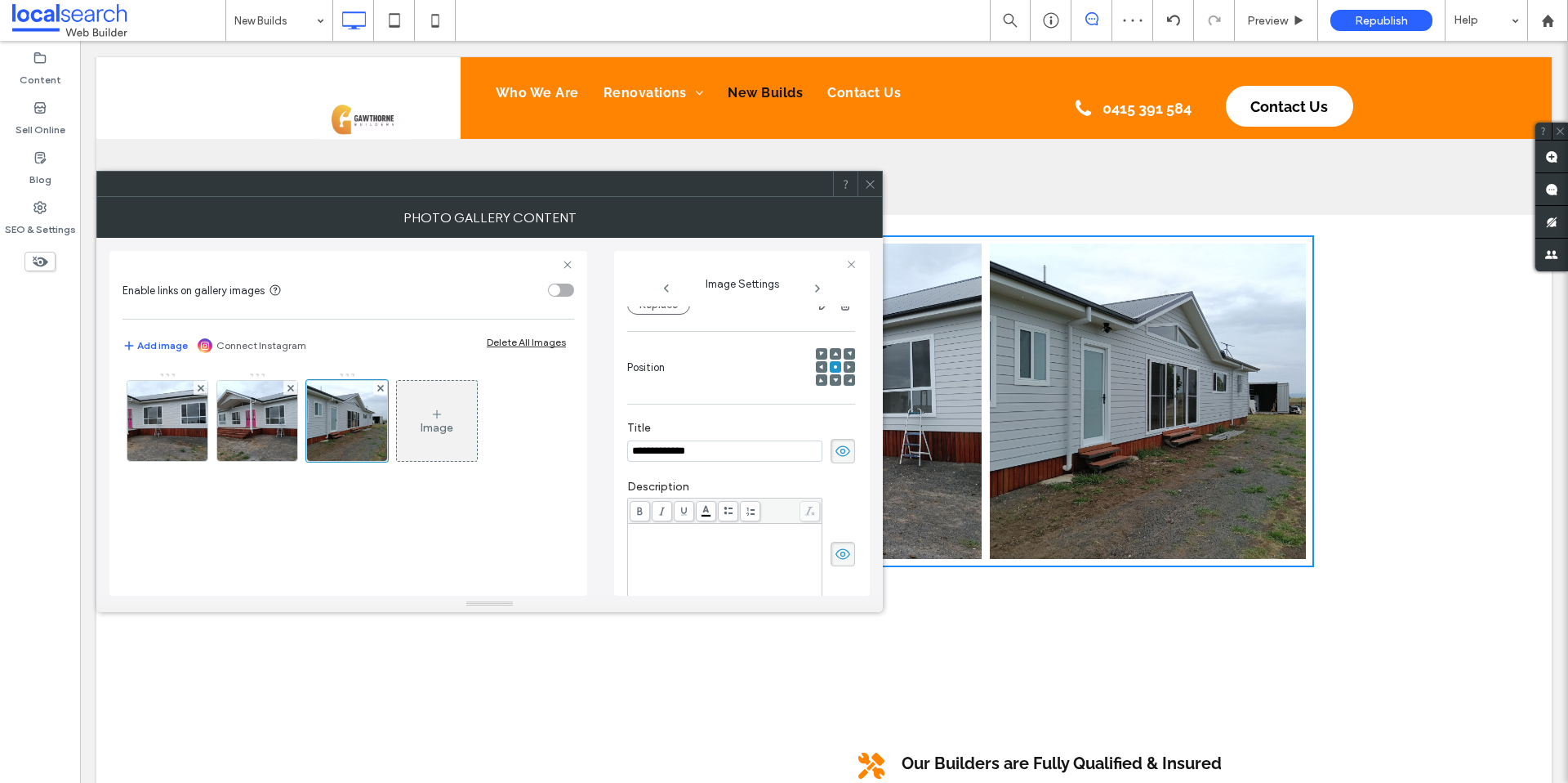
click at [870, 178] on icon at bounding box center [869, 184] width 12 height 12
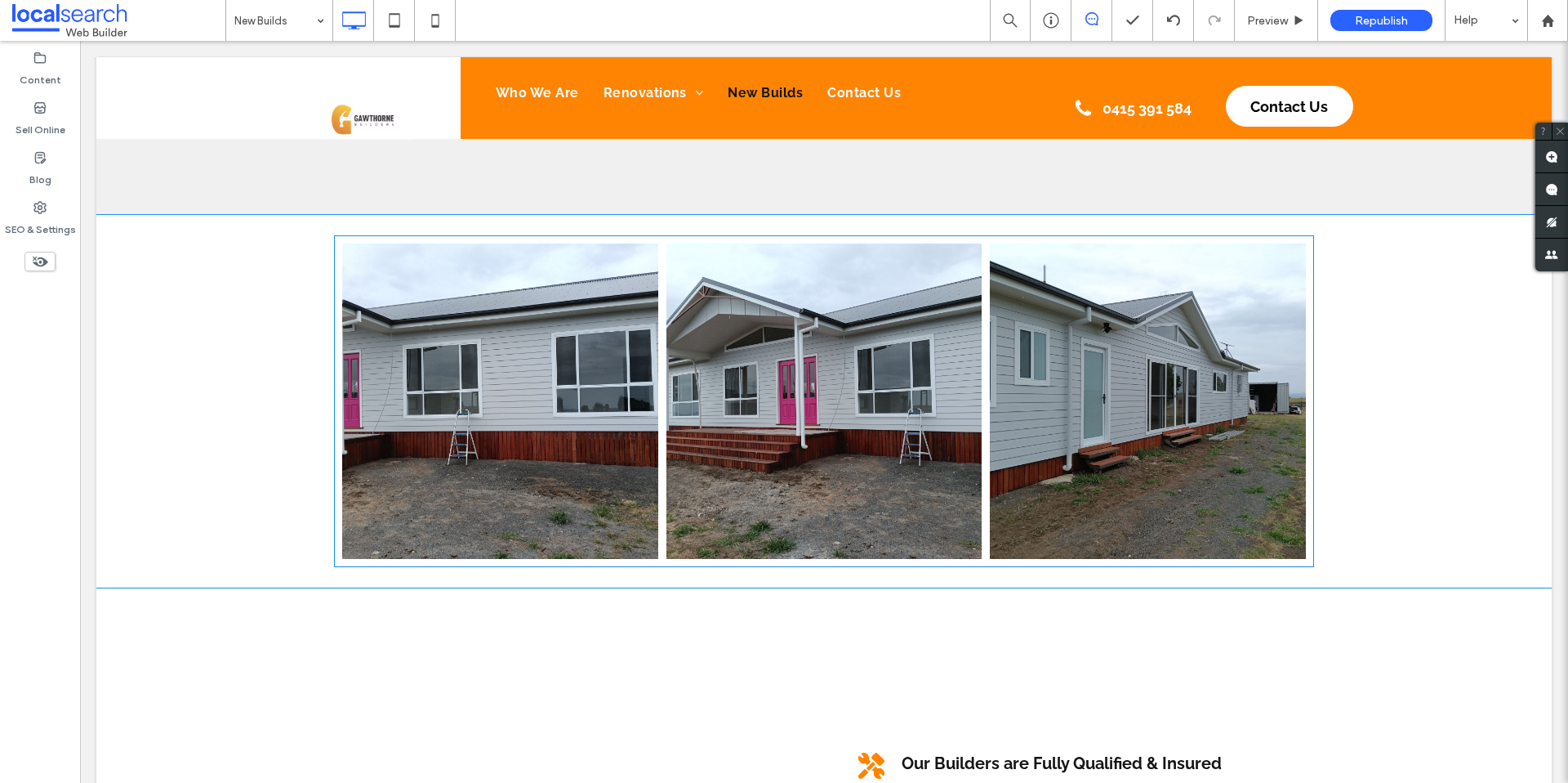
drag, startPoint x: 532, startPoint y: 433, endPoint x: 1034, endPoint y: 419, distance: 502.2
click at [1034, 419] on div "Nature's Symphony Breathtaking colors of our planet Button Faces of Humanity Po…" at bounding box center [824, 402] width 972 height 324
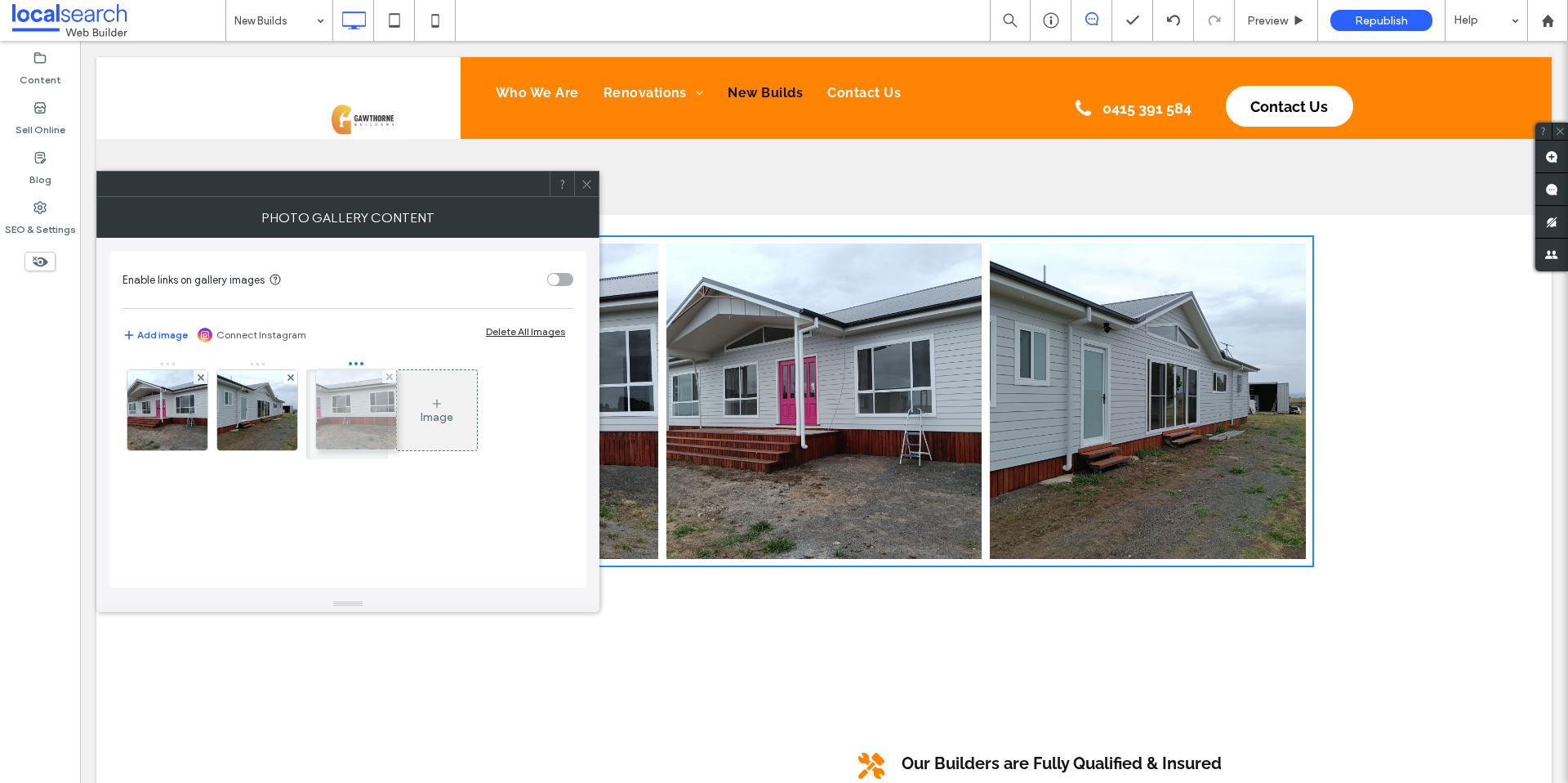
drag, startPoint x: 181, startPoint y: 421, endPoint x: 347, endPoint y: 423, distance: 166.0
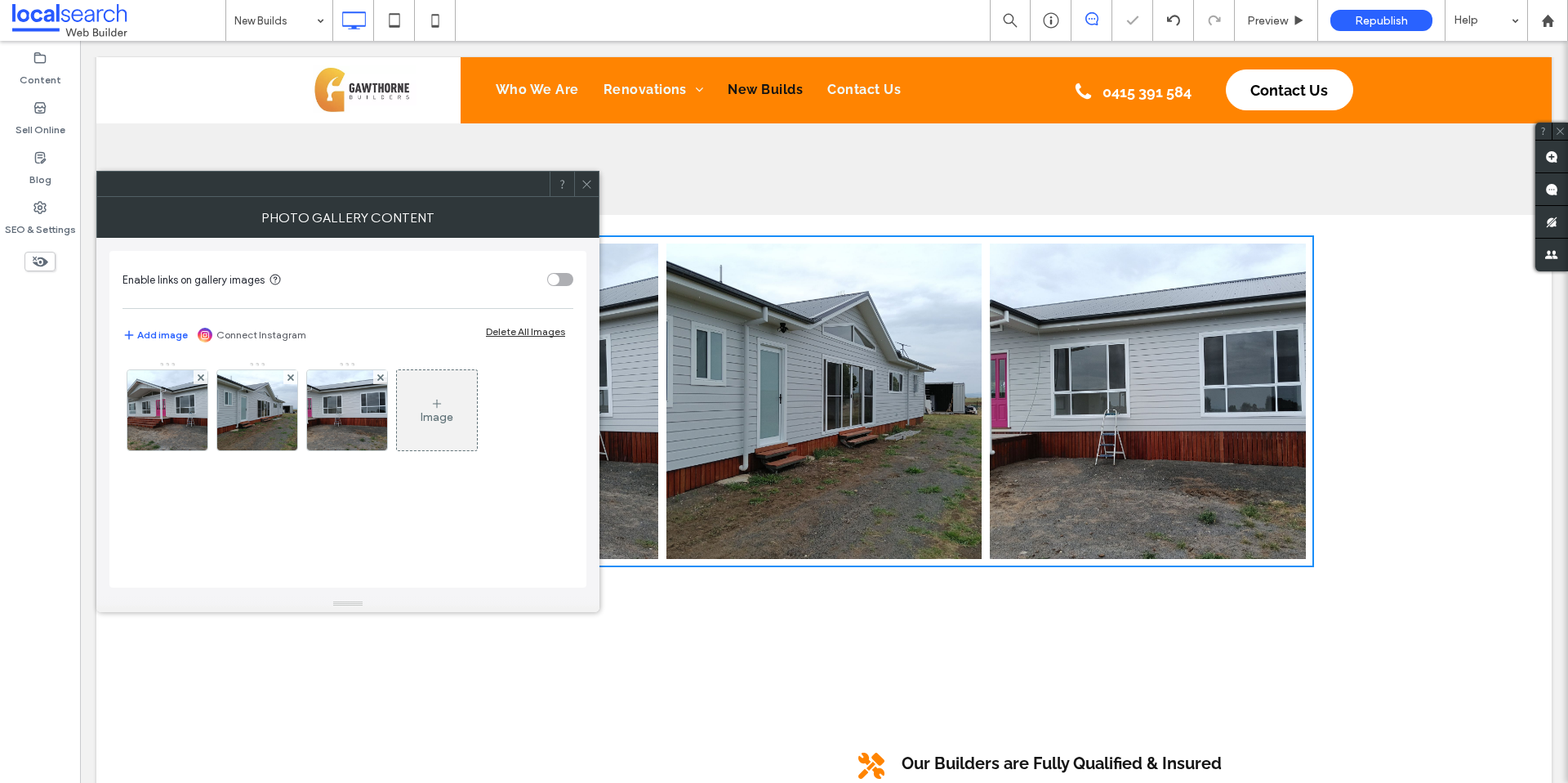
click at [583, 187] on icon at bounding box center [586, 184] width 12 height 12
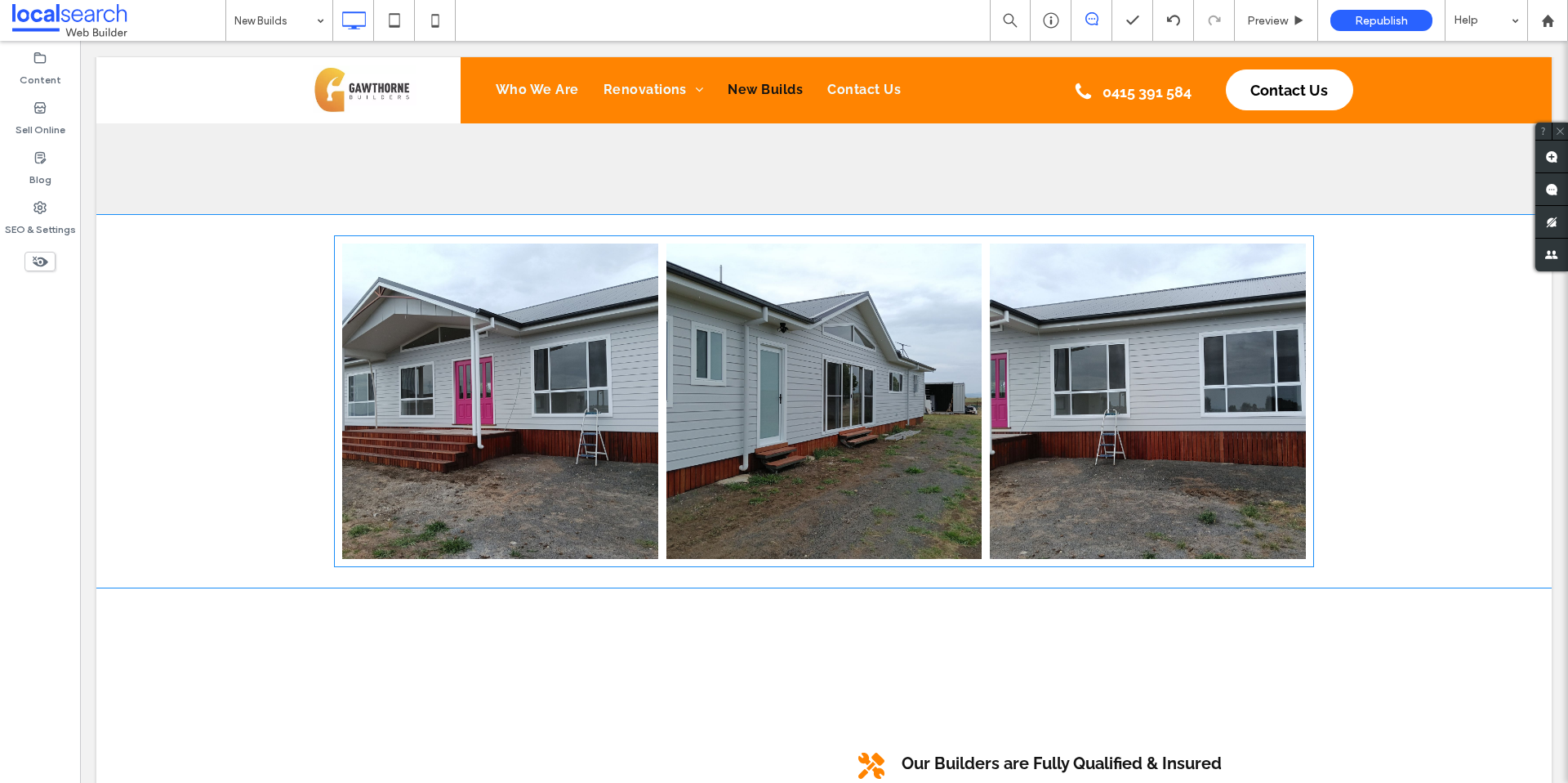
click at [1054, 397] on link at bounding box center [1147, 401] width 316 height 316
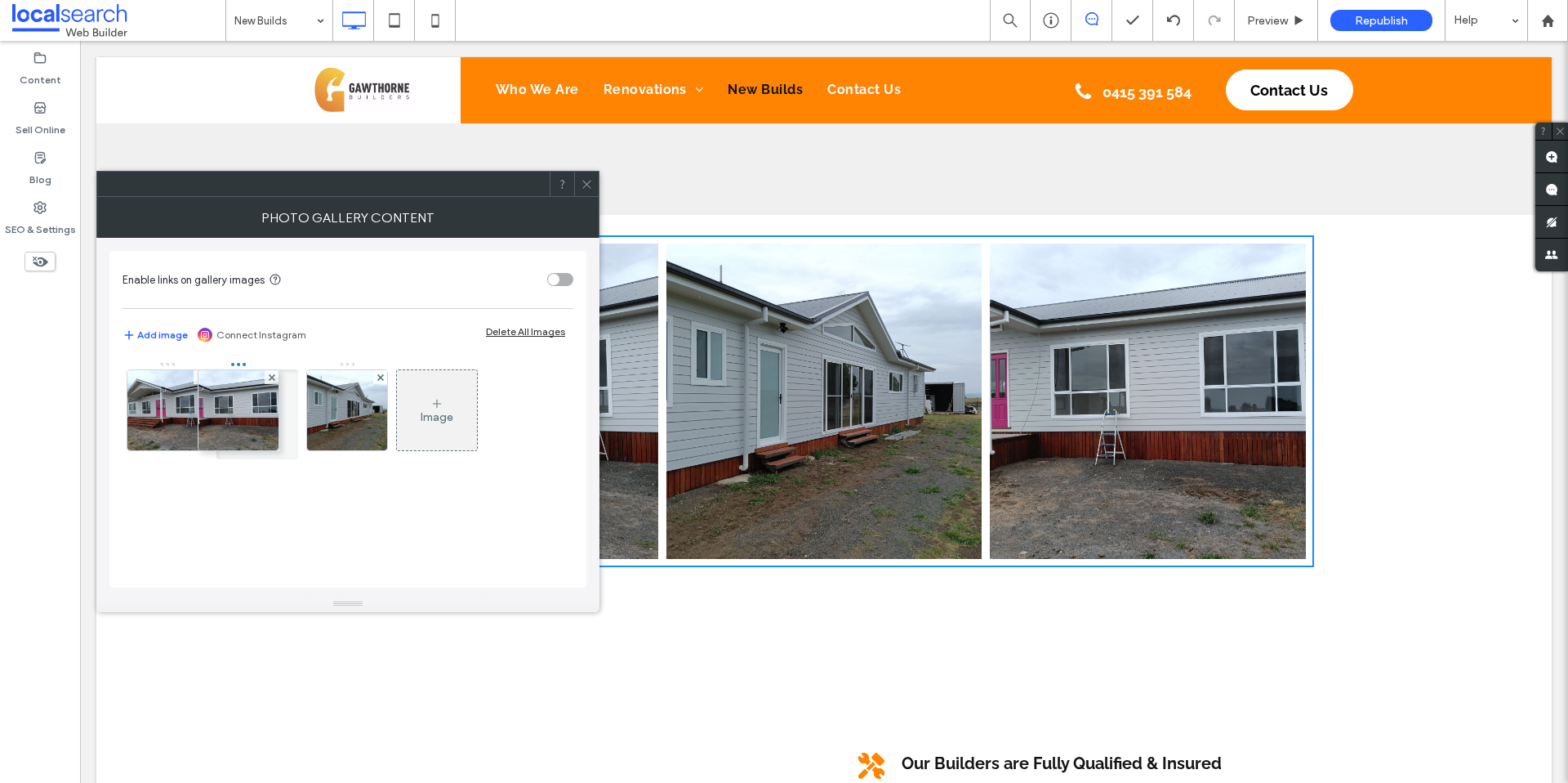
drag, startPoint x: 348, startPoint y: 412, endPoint x: 239, endPoint y: 411, distance: 109.0
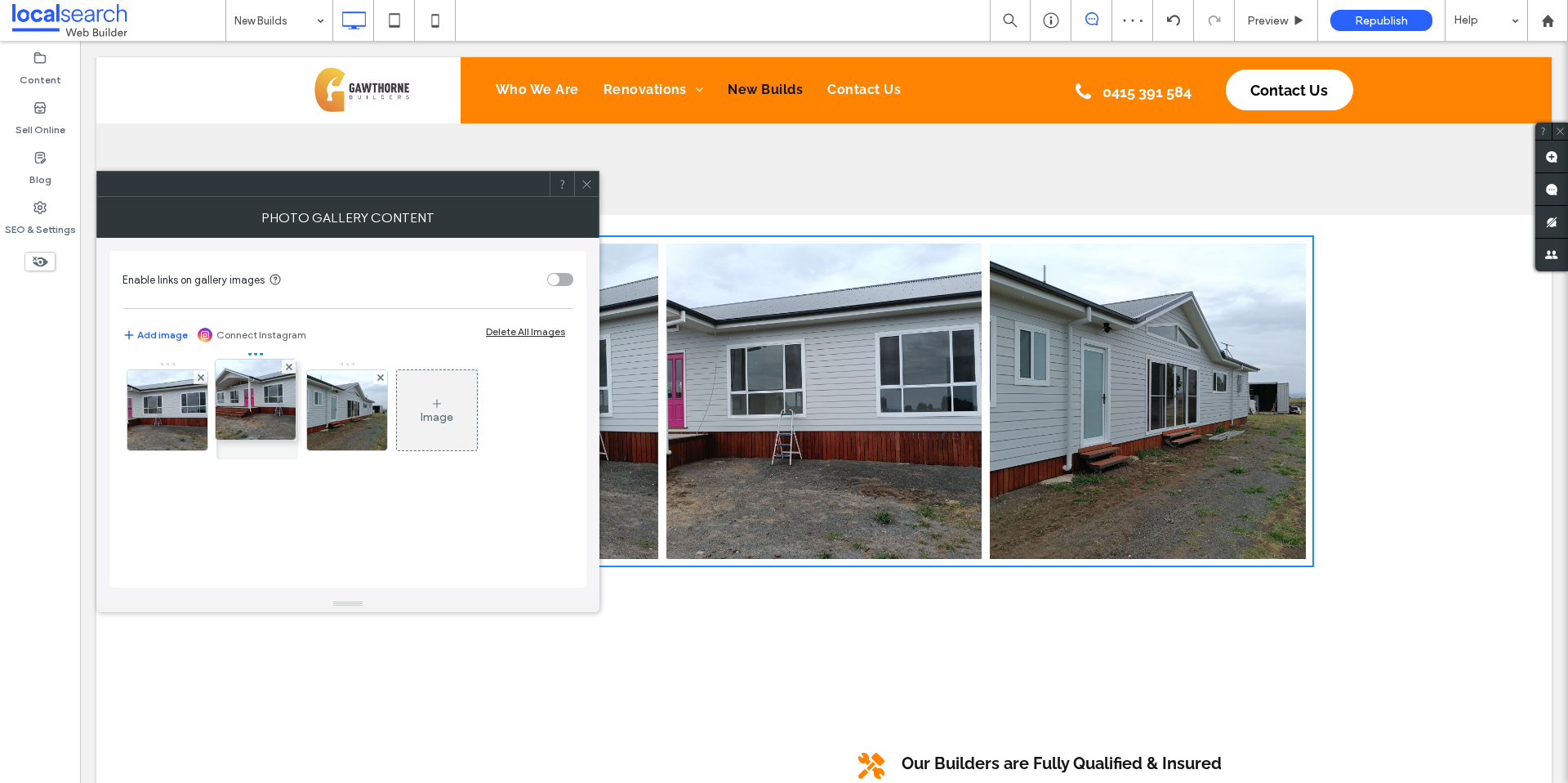
drag, startPoint x: 165, startPoint y: 417, endPoint x: 250, endPoint y: 404, distance: 86.0
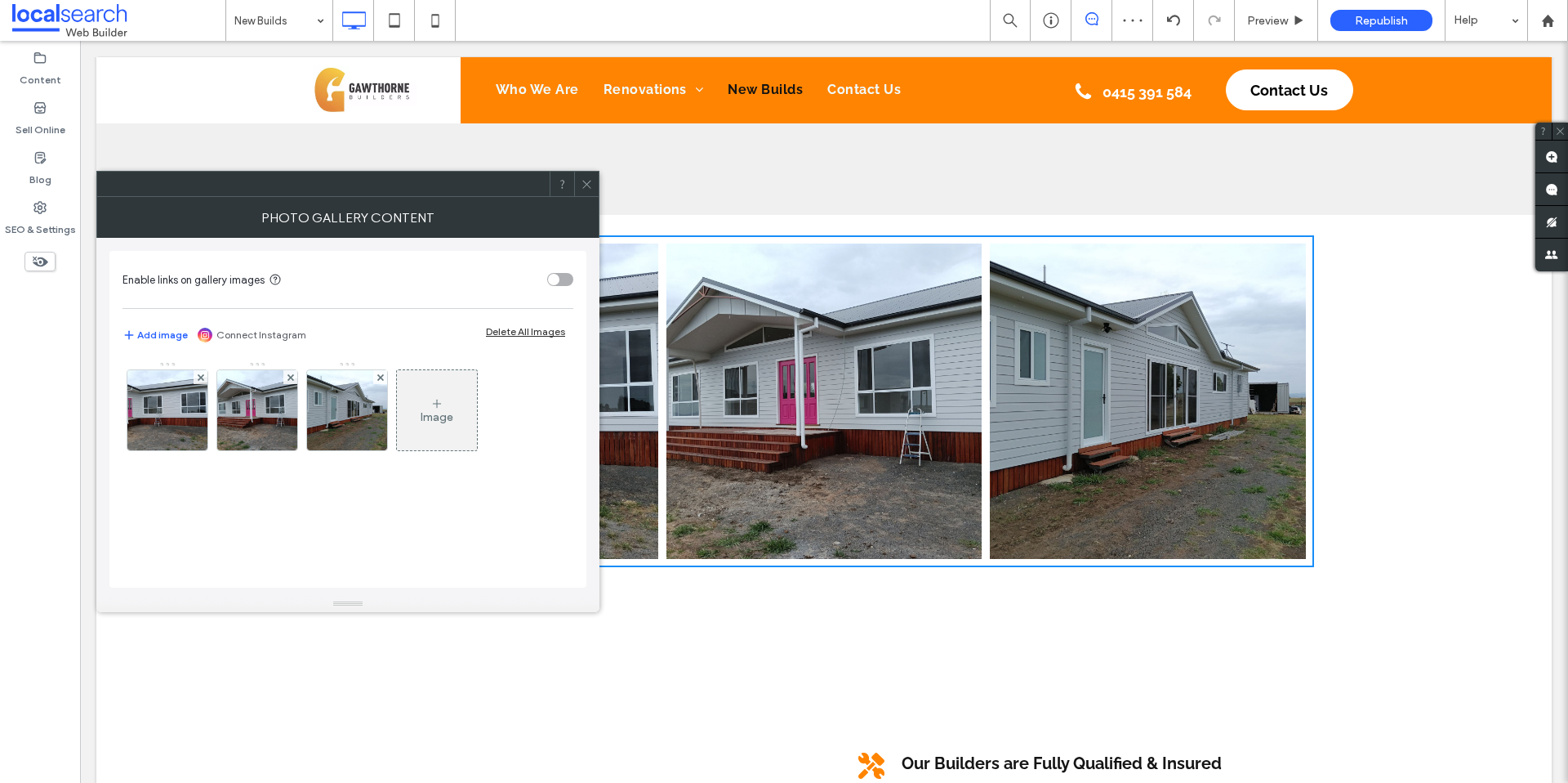
click at [584, 182] on icon at bounding box center [586, 184] width 12 height 12
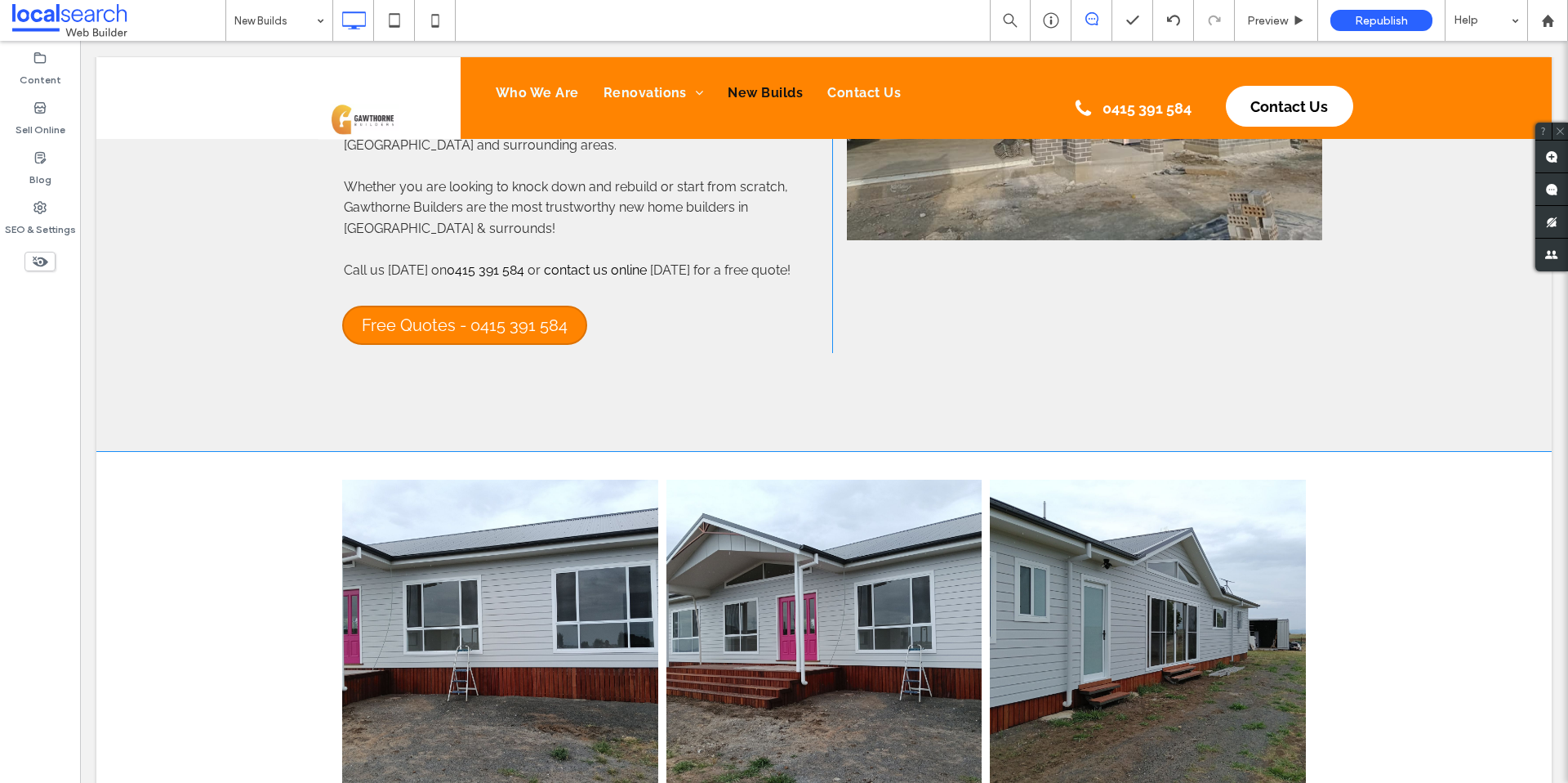
scroll to position [578, 0]
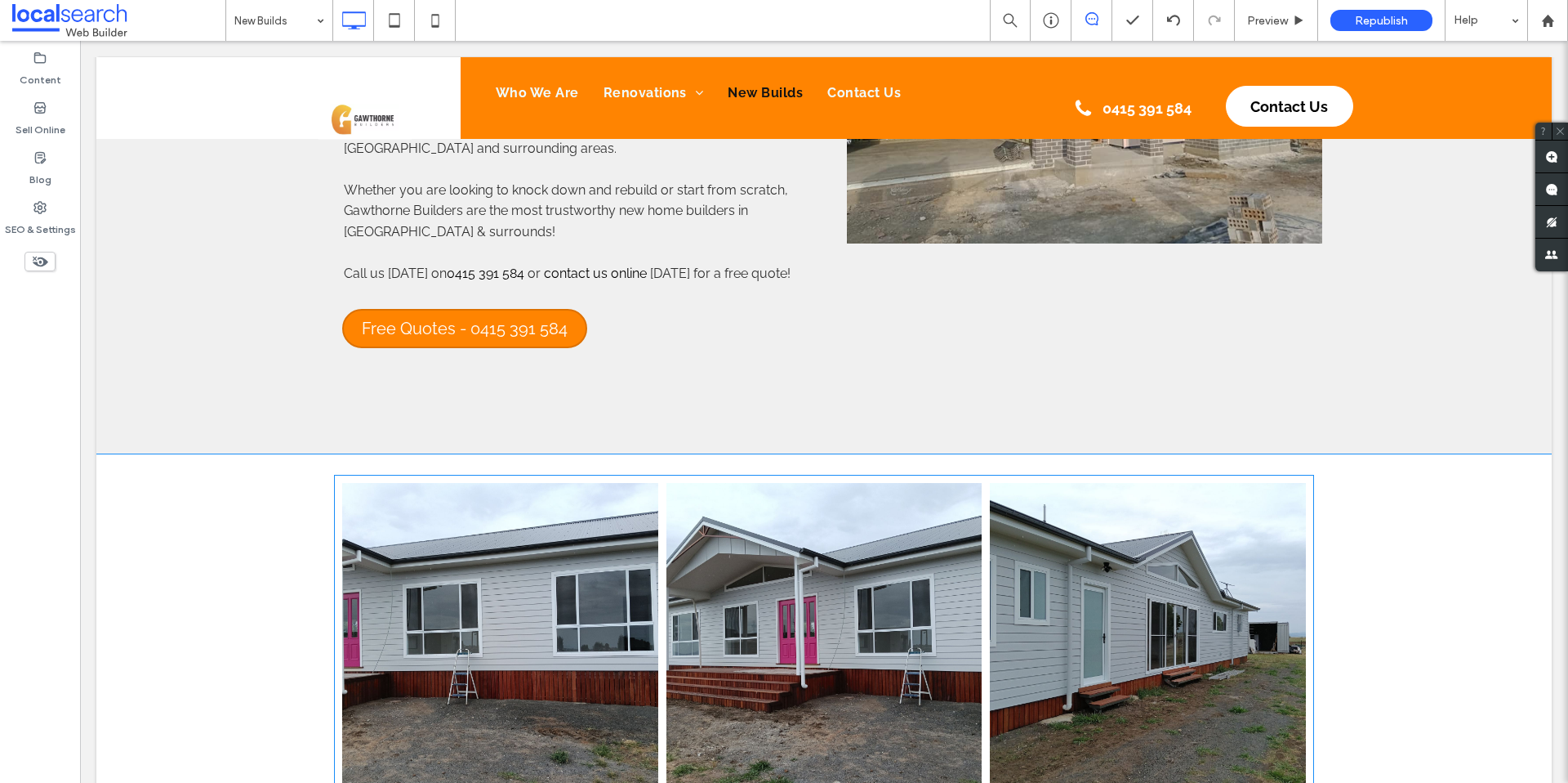
click at [495, 558] on link at bounding box center [499, 640] width 316 height 316
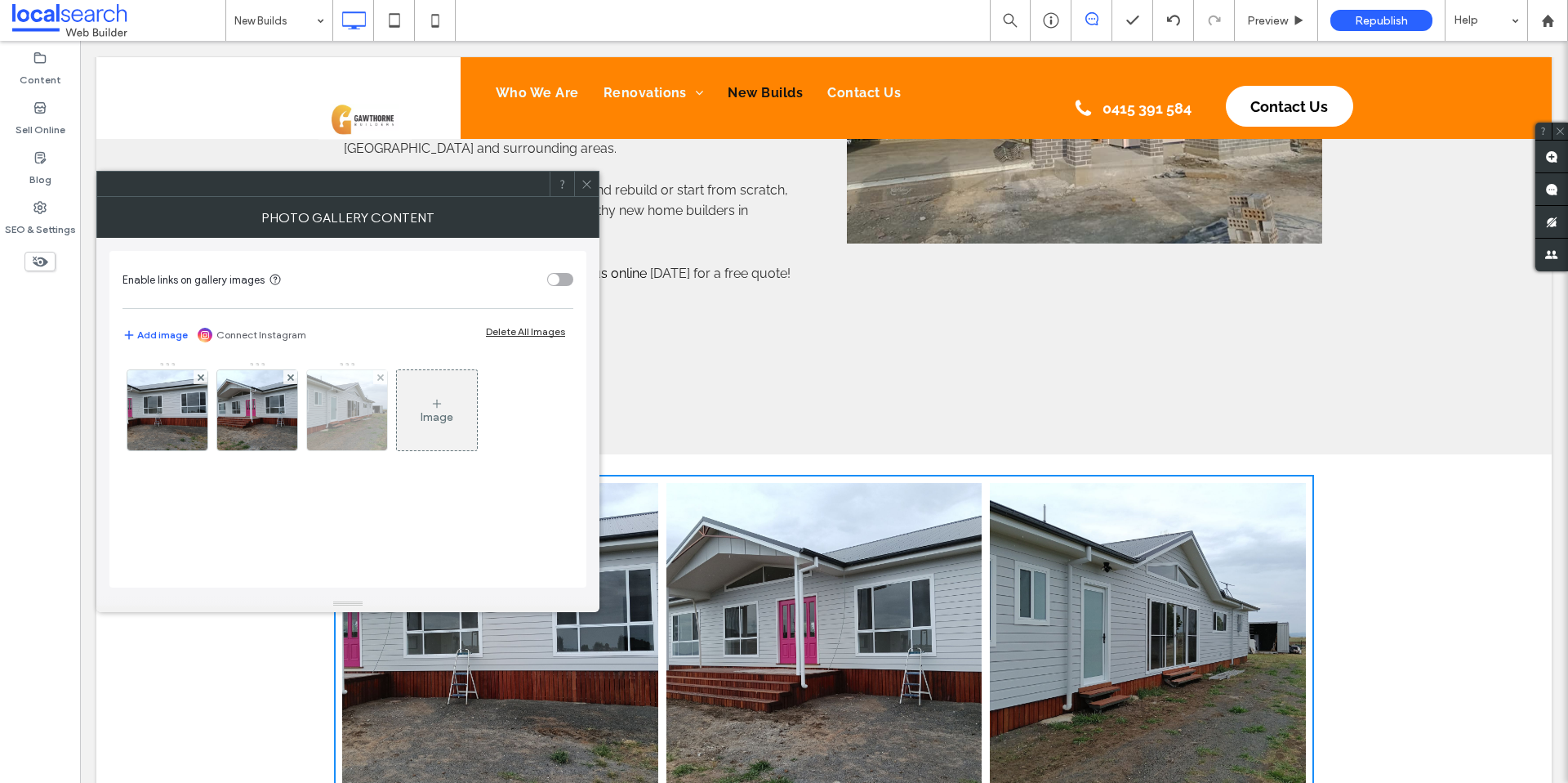
click at [169, 414] on img at bounding box center [168, 410] width 107 height 80
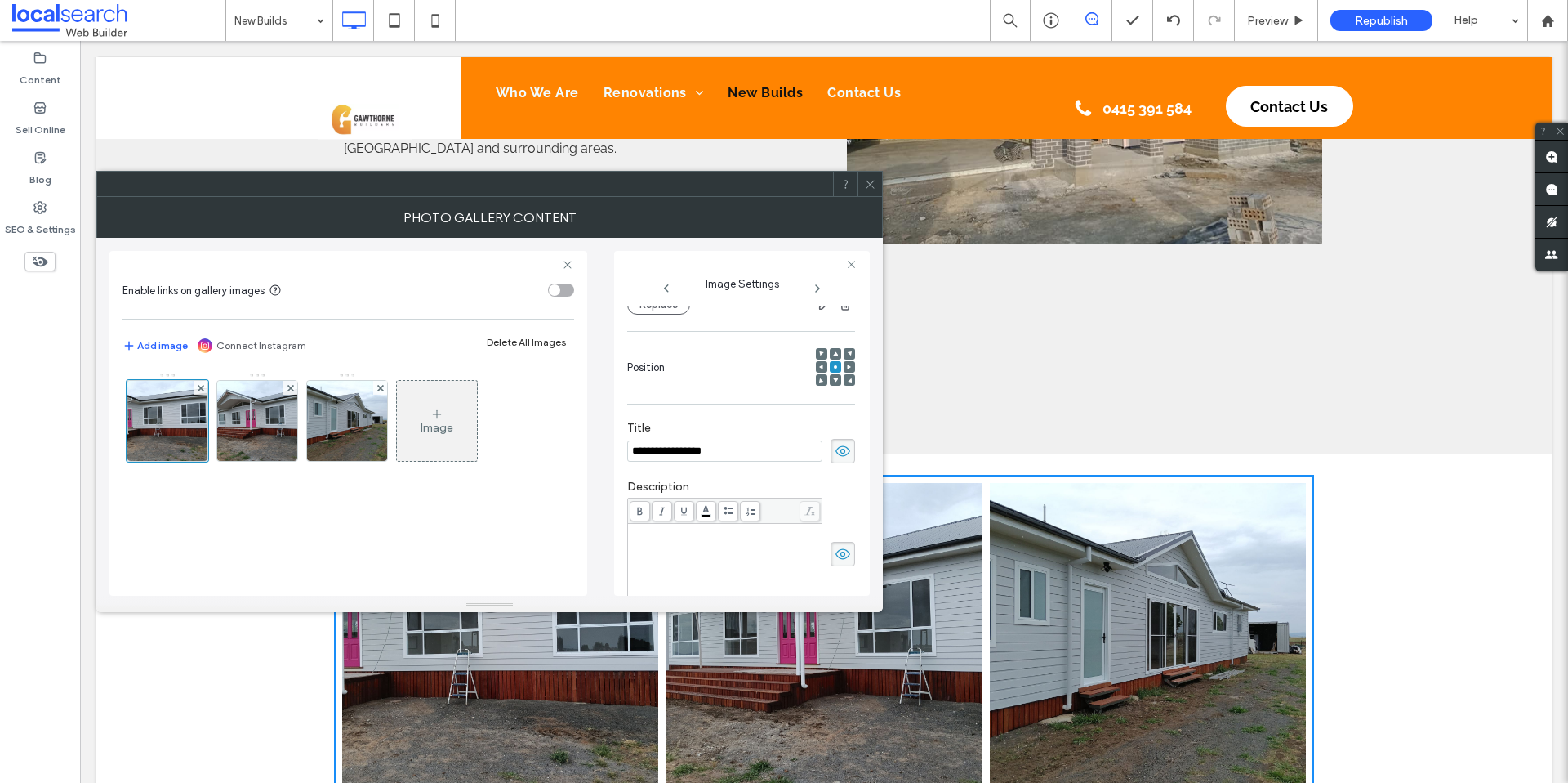
scroll to position [0, 0]
click at [819, 366] on icon at bounding box center [821, 366] width 5 height 5
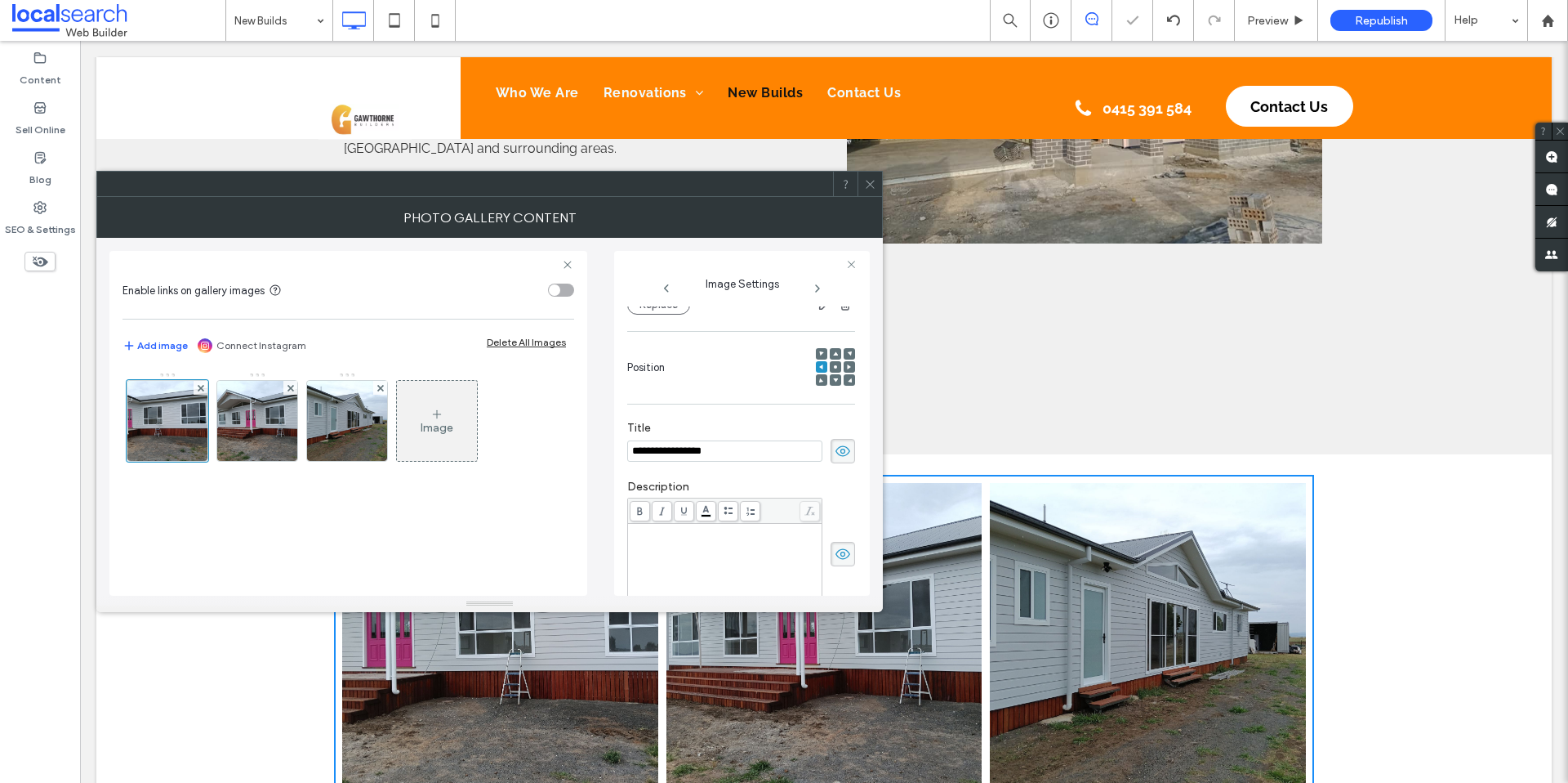
click at [819, 366] on icon at bounding box center [821, 366] width 5 height 5
click at [829, 356] on div at bounding box center [835, 353] width 11 height 11
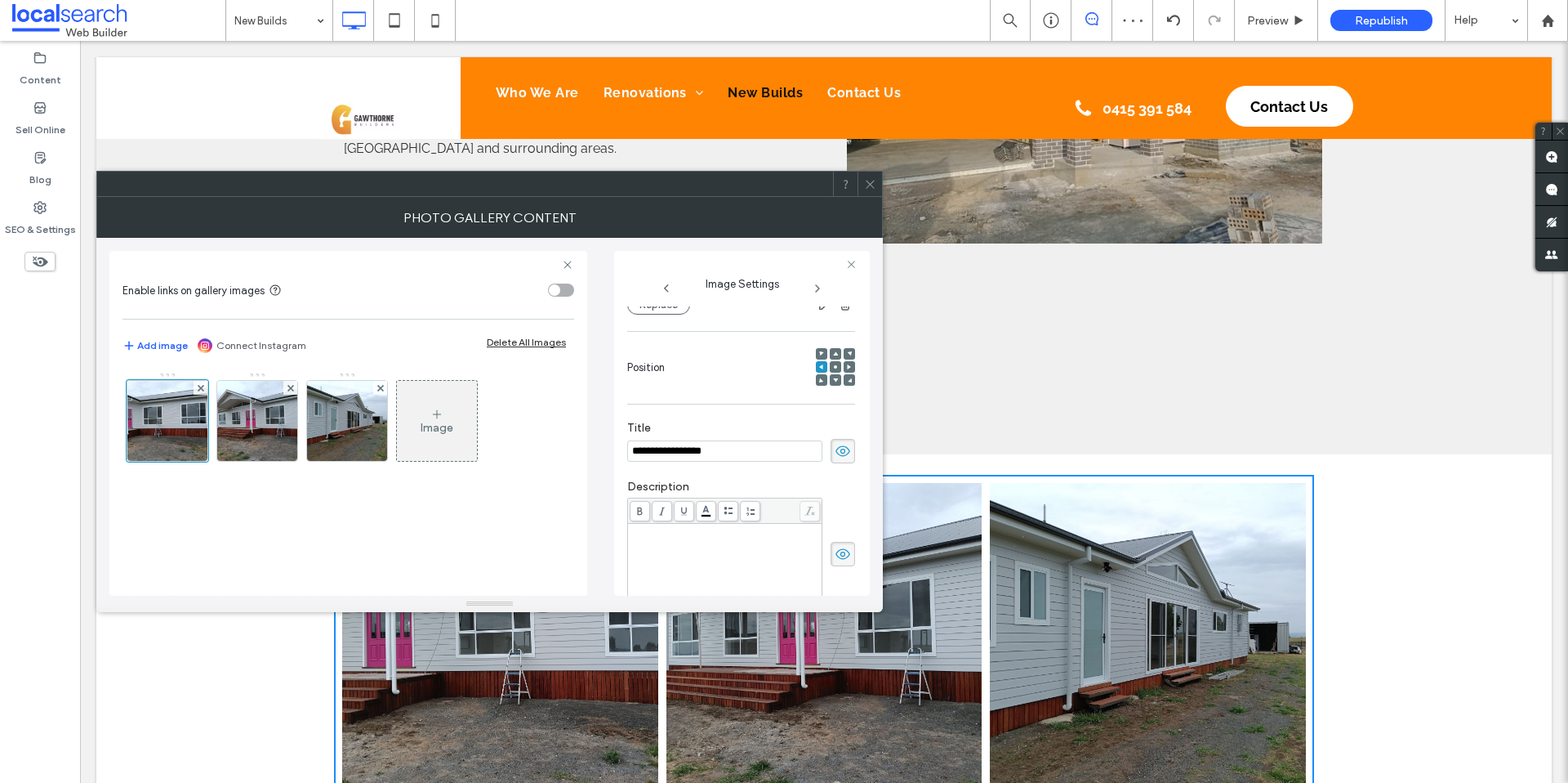
click at [875, 181] on icon at bounding box center [869, 184] width 12 height 12
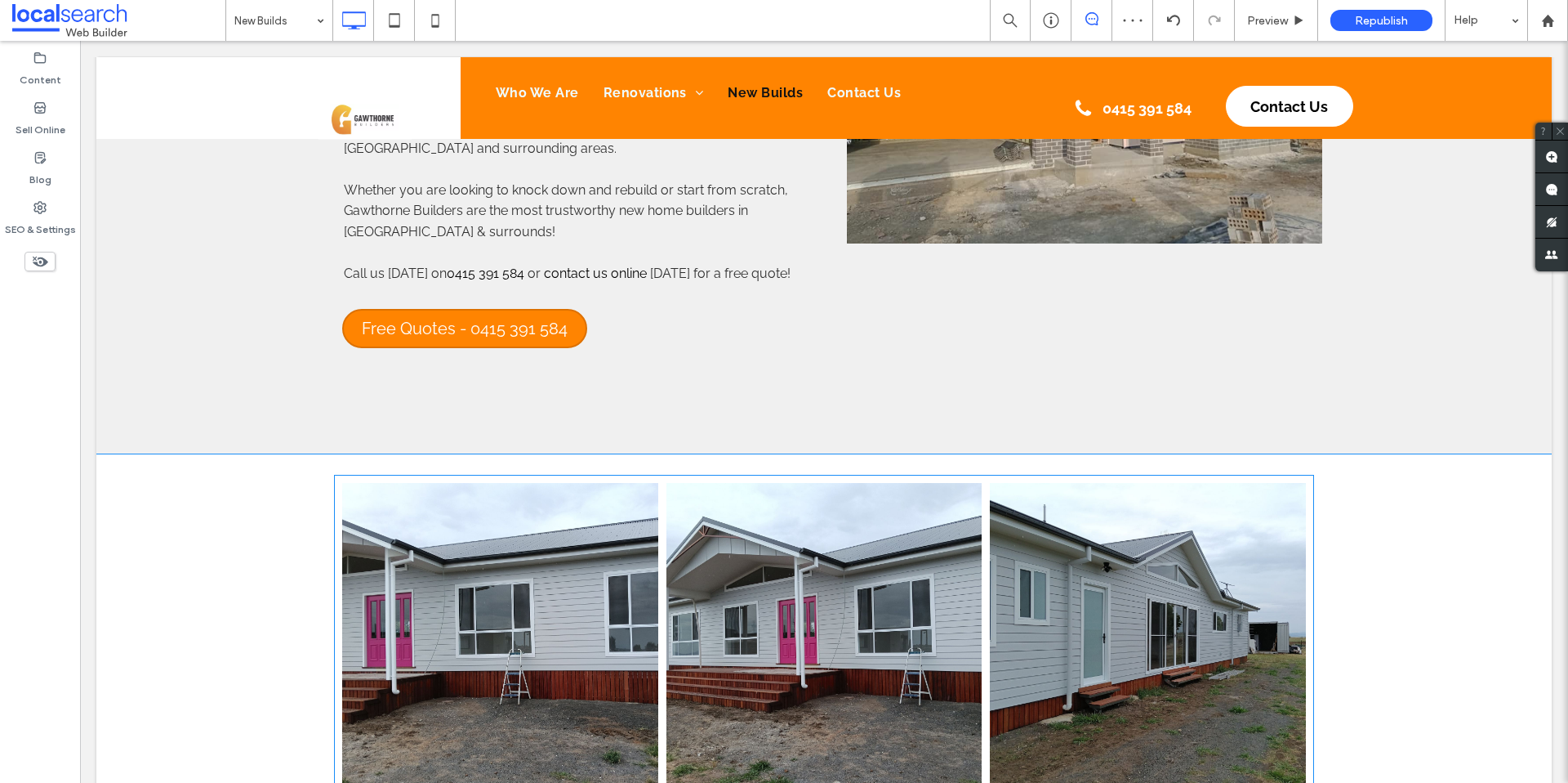
click at [1188, 598] on link at bounding box center [1147, 640] width 316 height 316
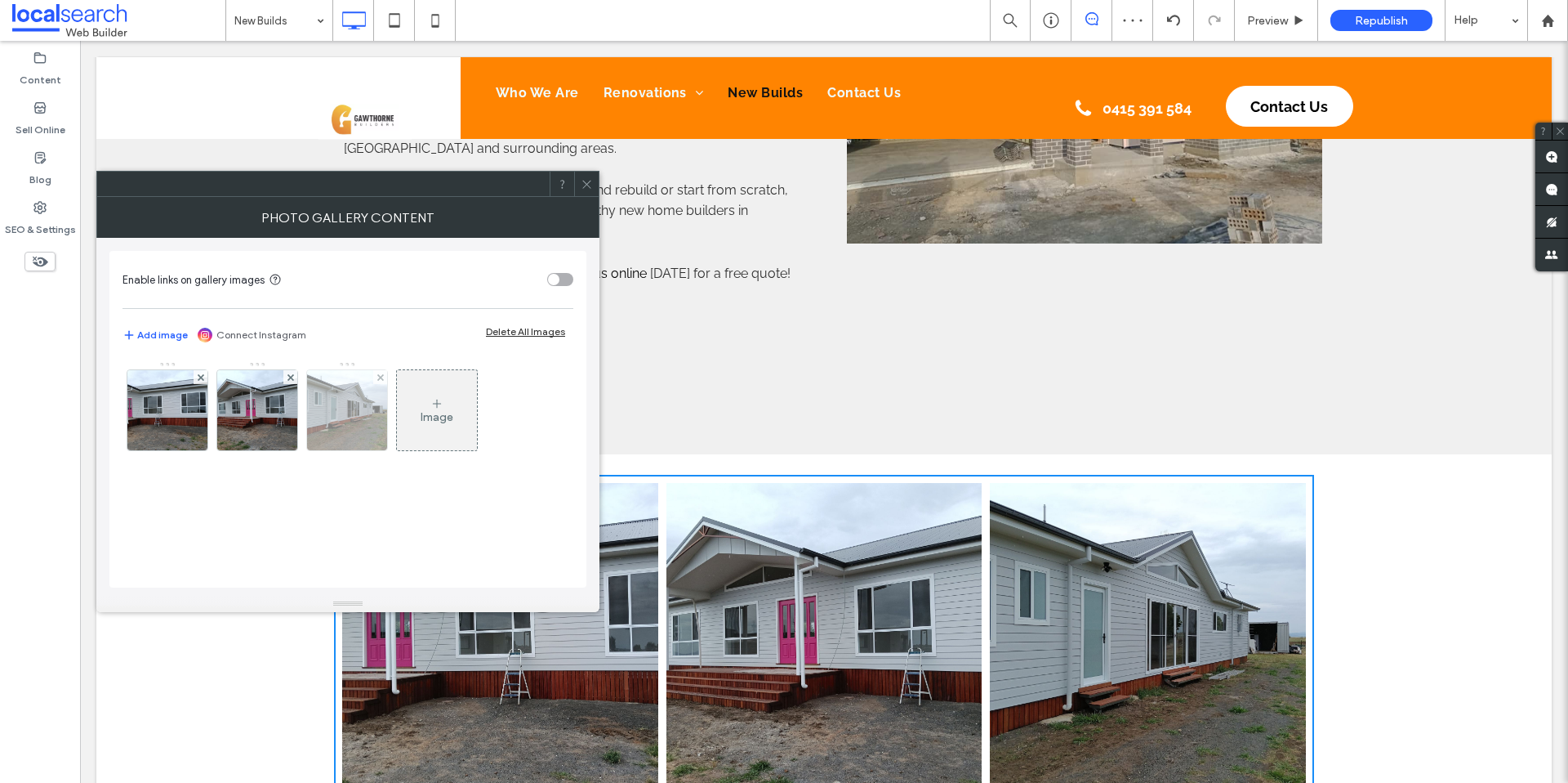
click at [334, 411] on img at bounding box center [347, 410] width 107 height 80
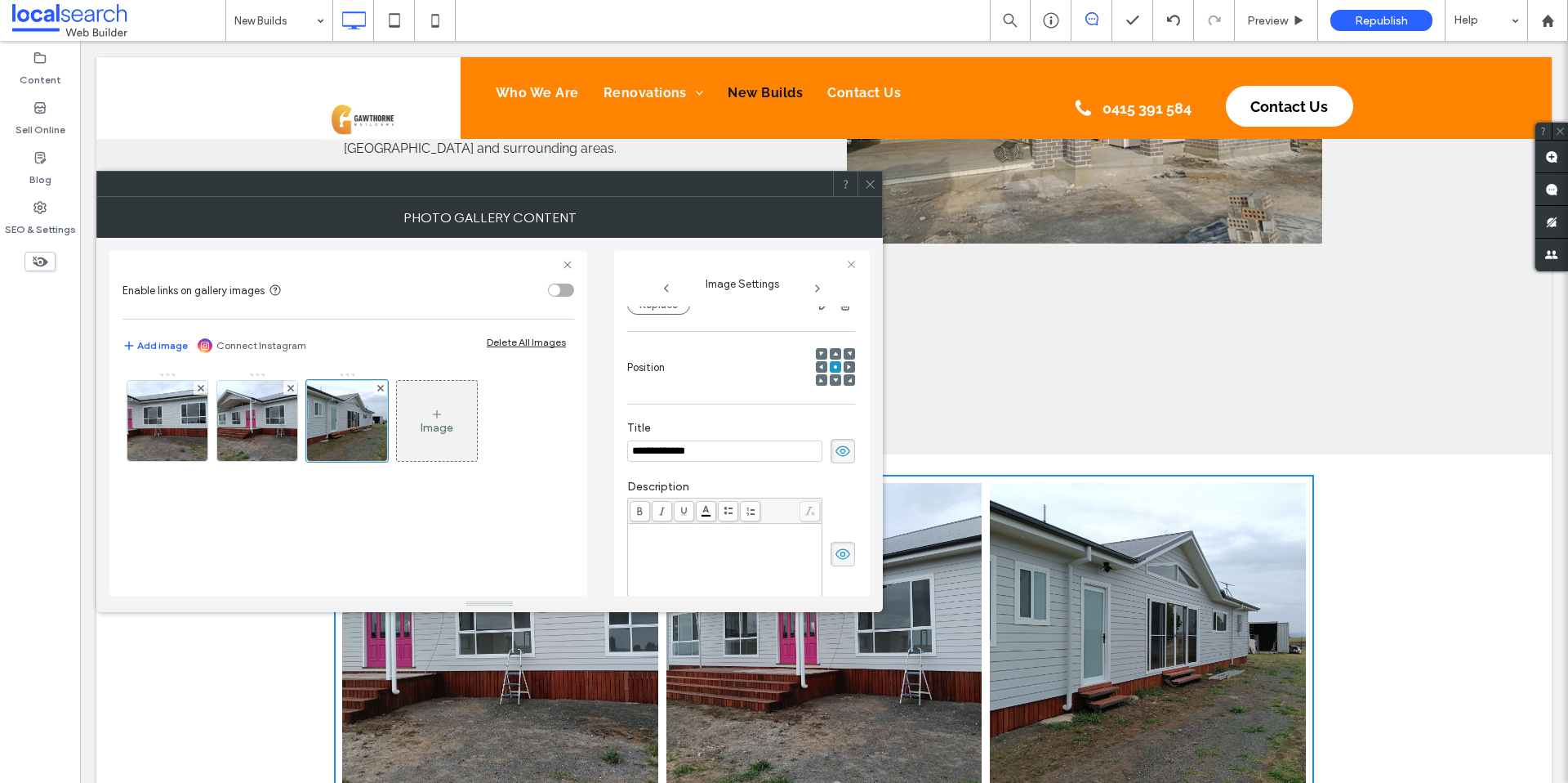
click at [819, 364] on icon at bounding box center [821, 366] width 5 height 5
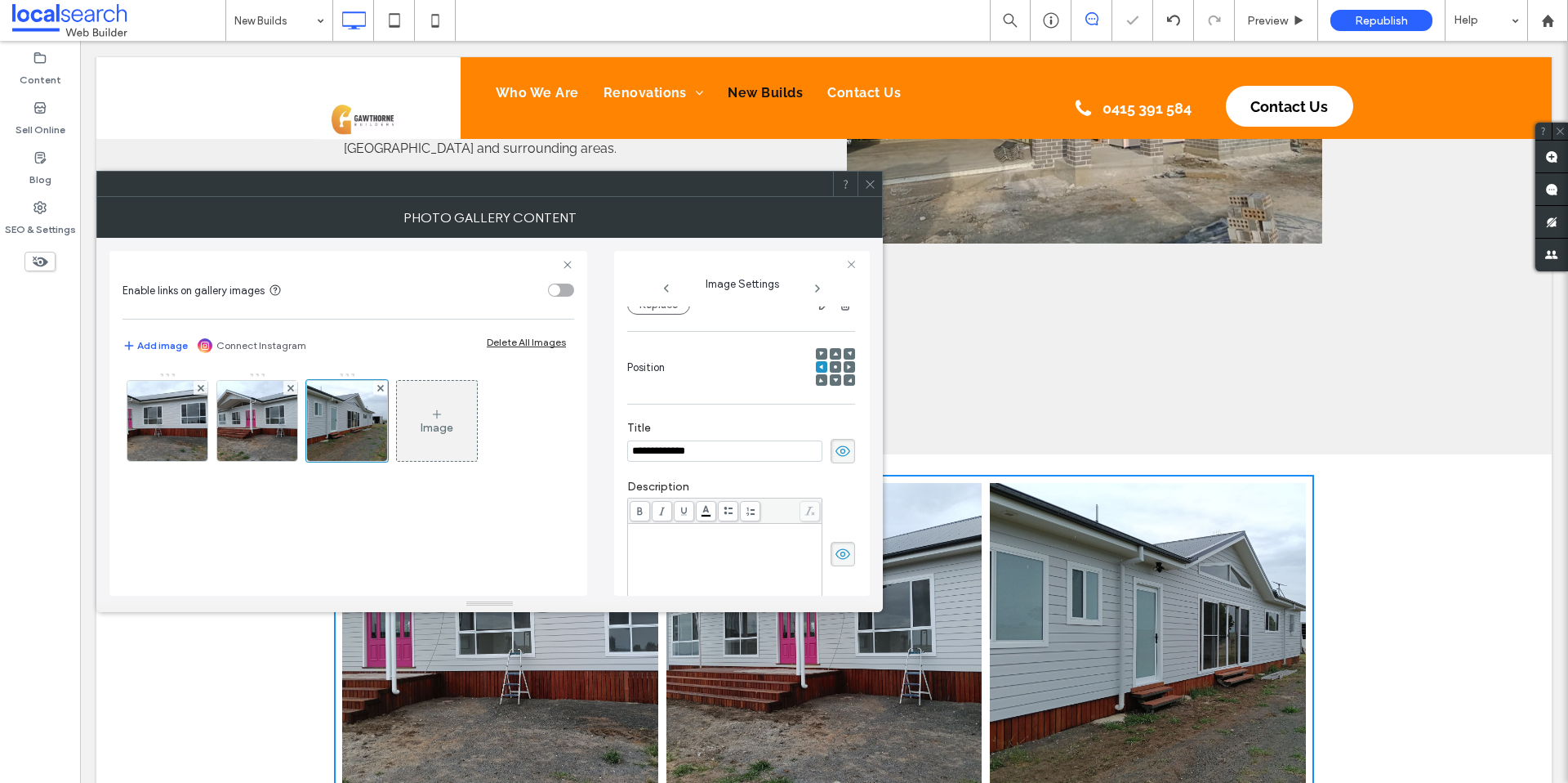
click at [819, 364] on icon at bounding box center [821, 366] width 5 height 5
click at [819, 362] on span at bounding box center [821, 366] width 5 height 11
click at [875, 187] on icon at bounding box center [869, 184] width 12 height 12
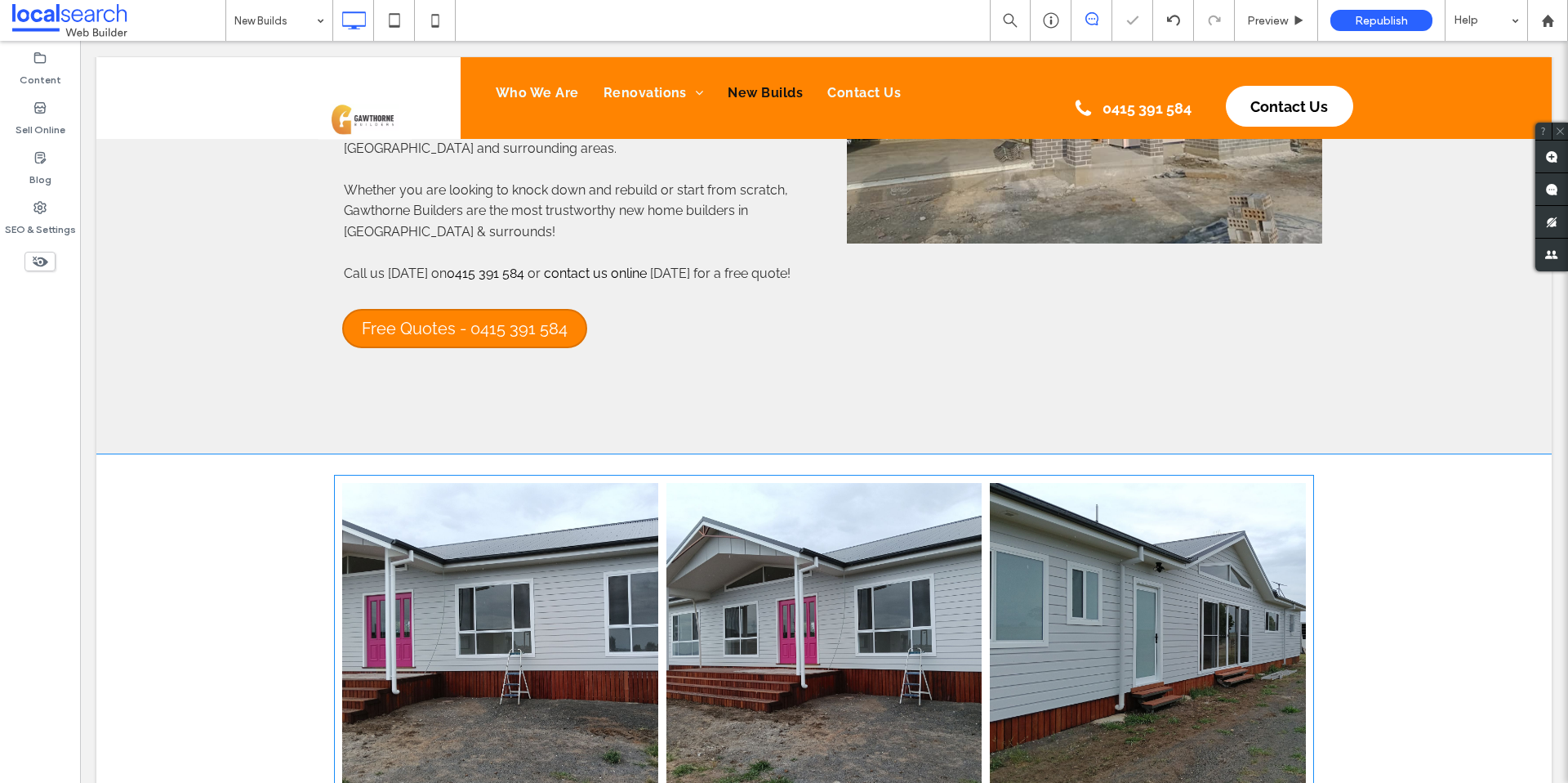
click at [781, 736] on link at bounding box center [824, 640] width 316 height 316
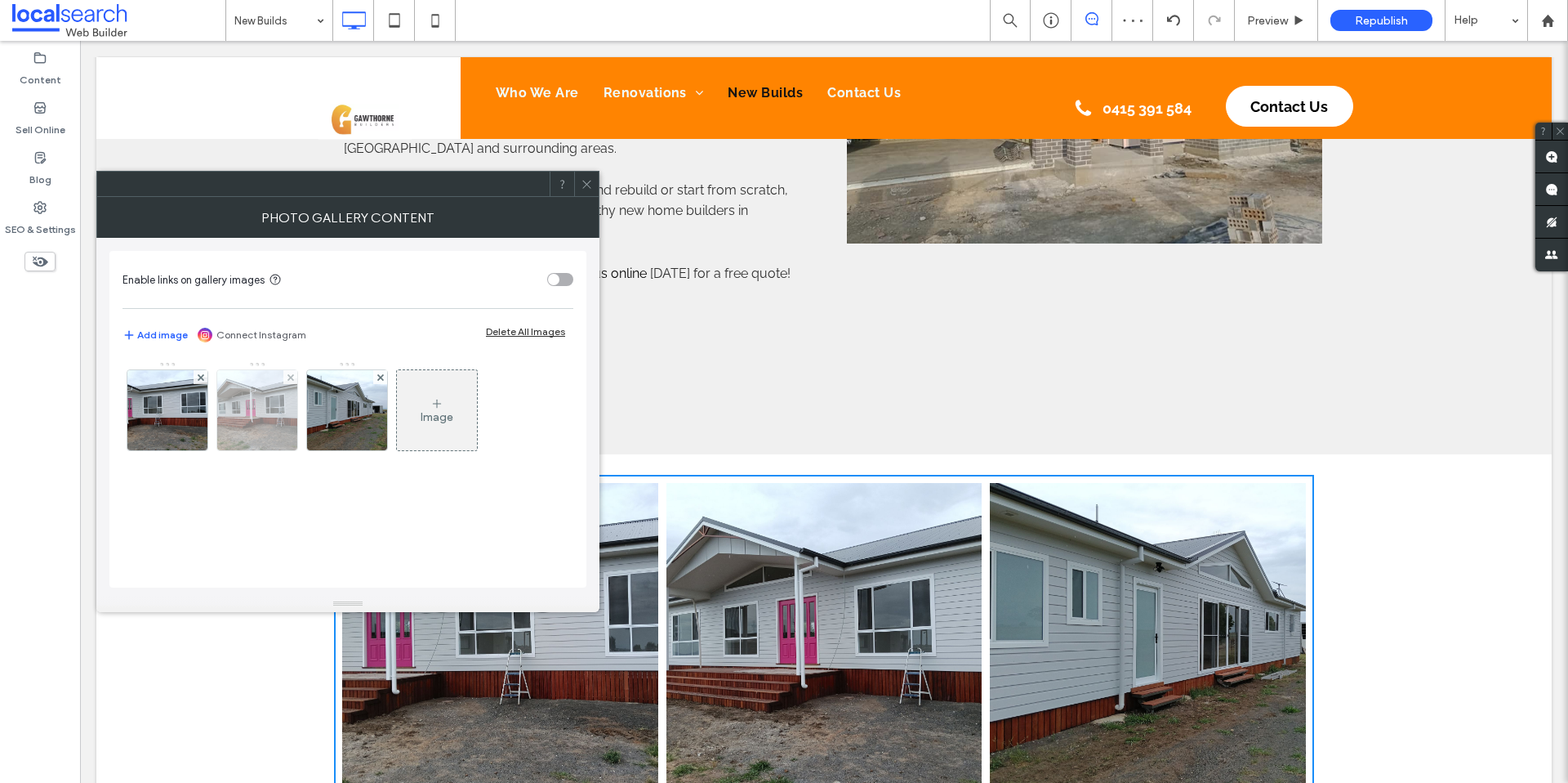
click at [253, 415] on img at bounding box center [257, 410] width 107 height 80
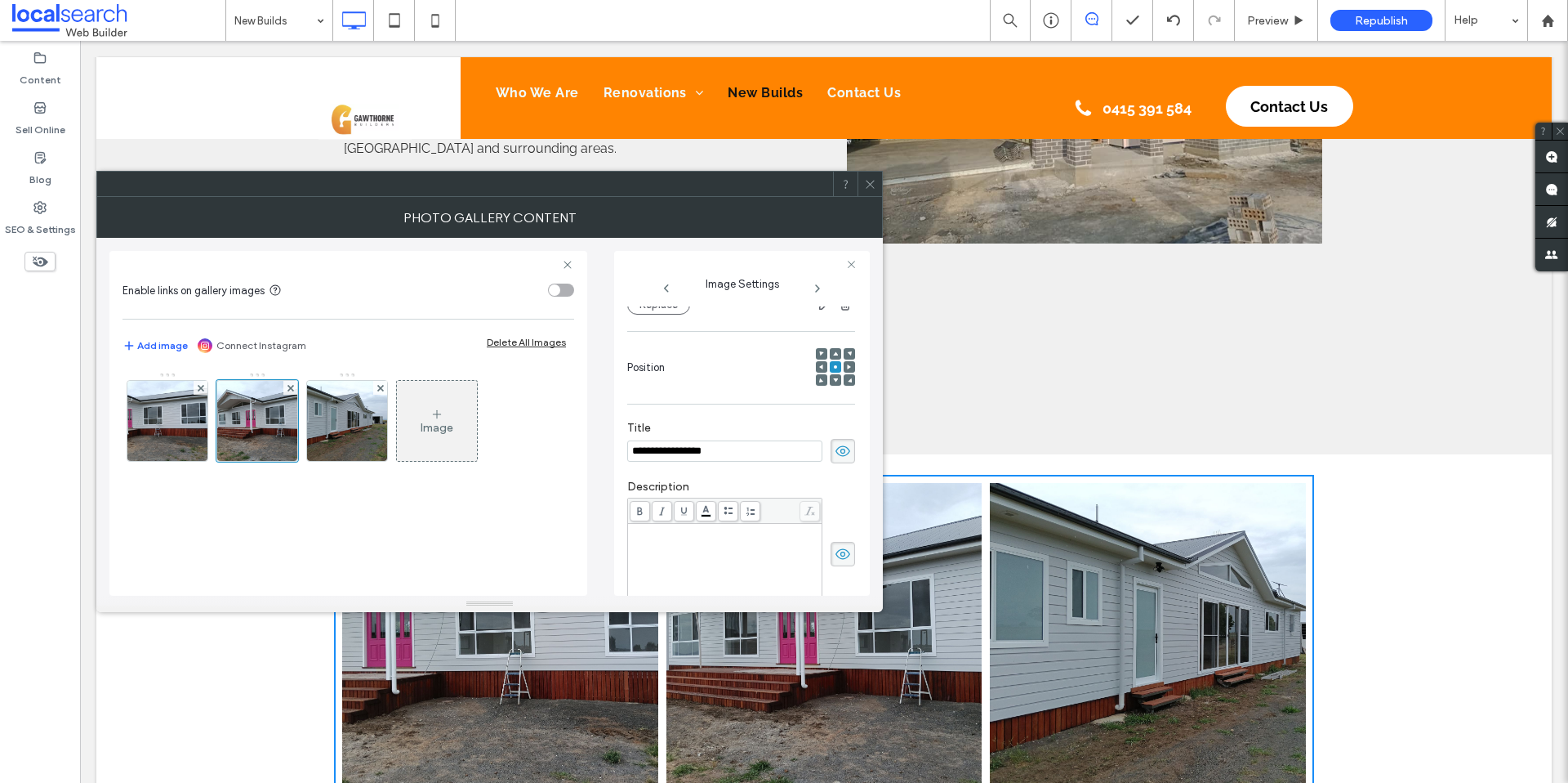
click at [816, 365] on div at bounding box center [821, 366] width 11 height 11
click at [819, 366] on icon at bounding box center [821, 366] width 5 height 5
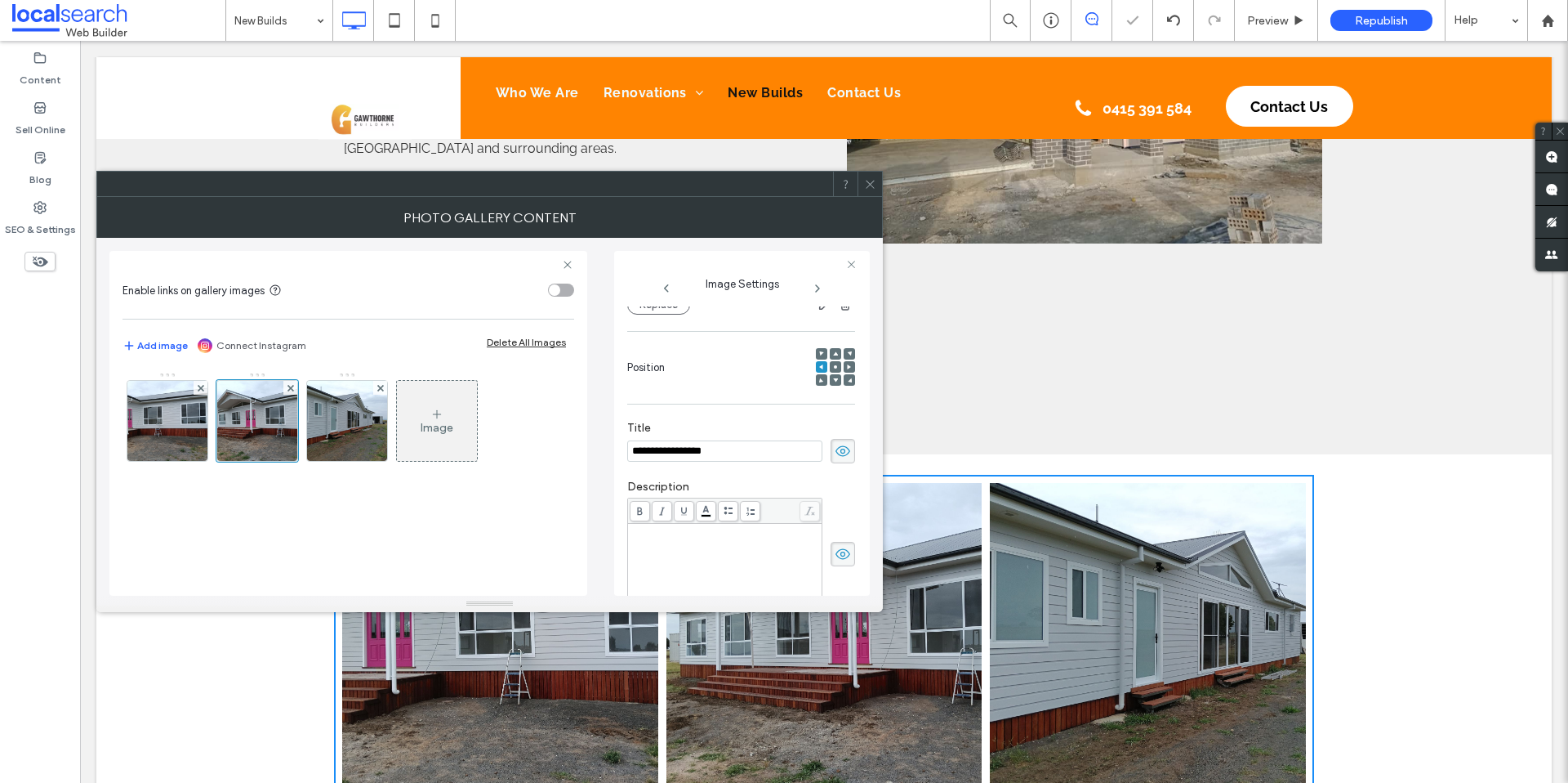
click at [819, 366] on icon at bounding box center [821, 366] width 5 height 5
click at [871, 182] on use at bounding box center [869, 184] width 8 height 8
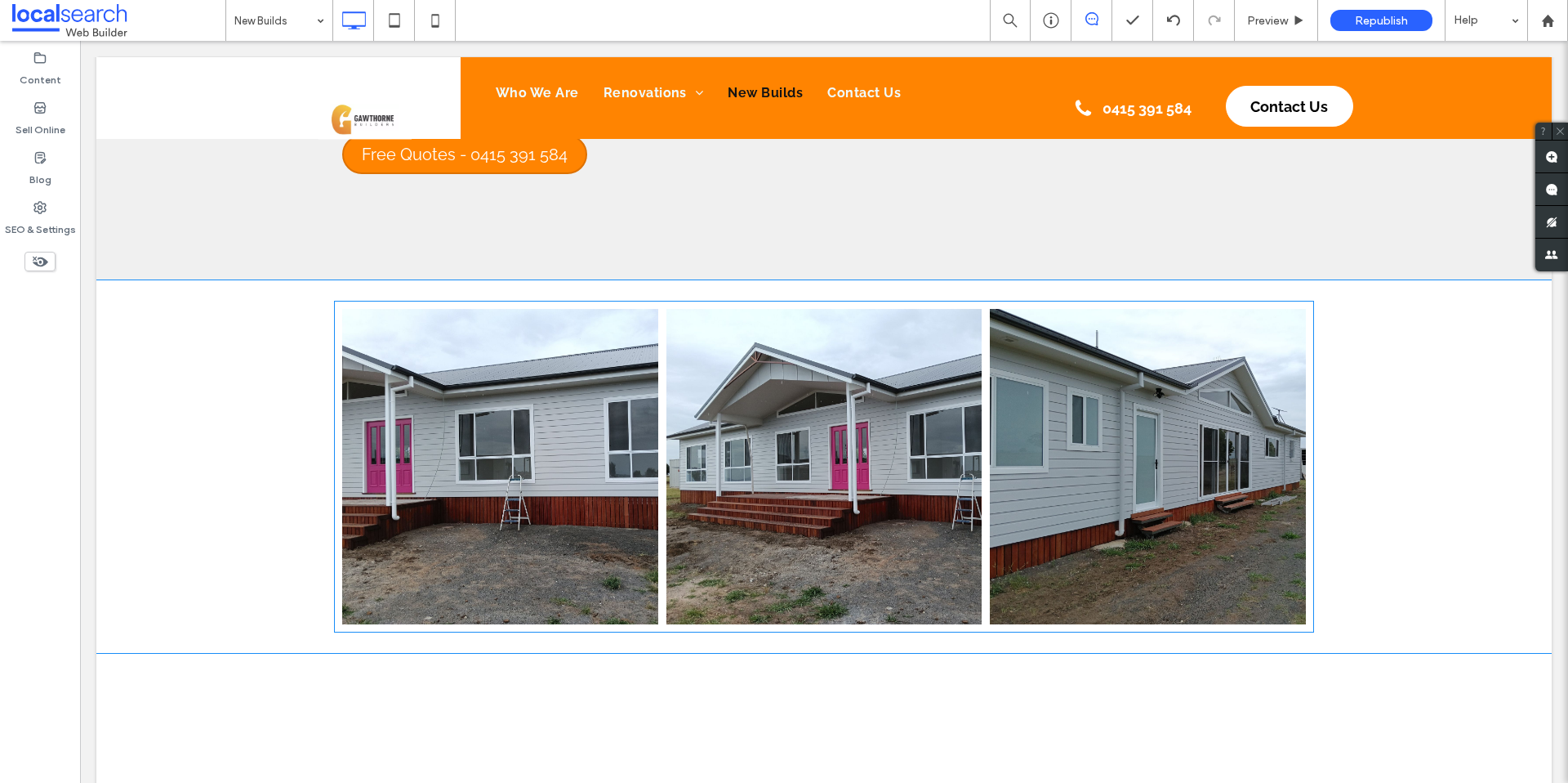
scroll to position [754, 0]
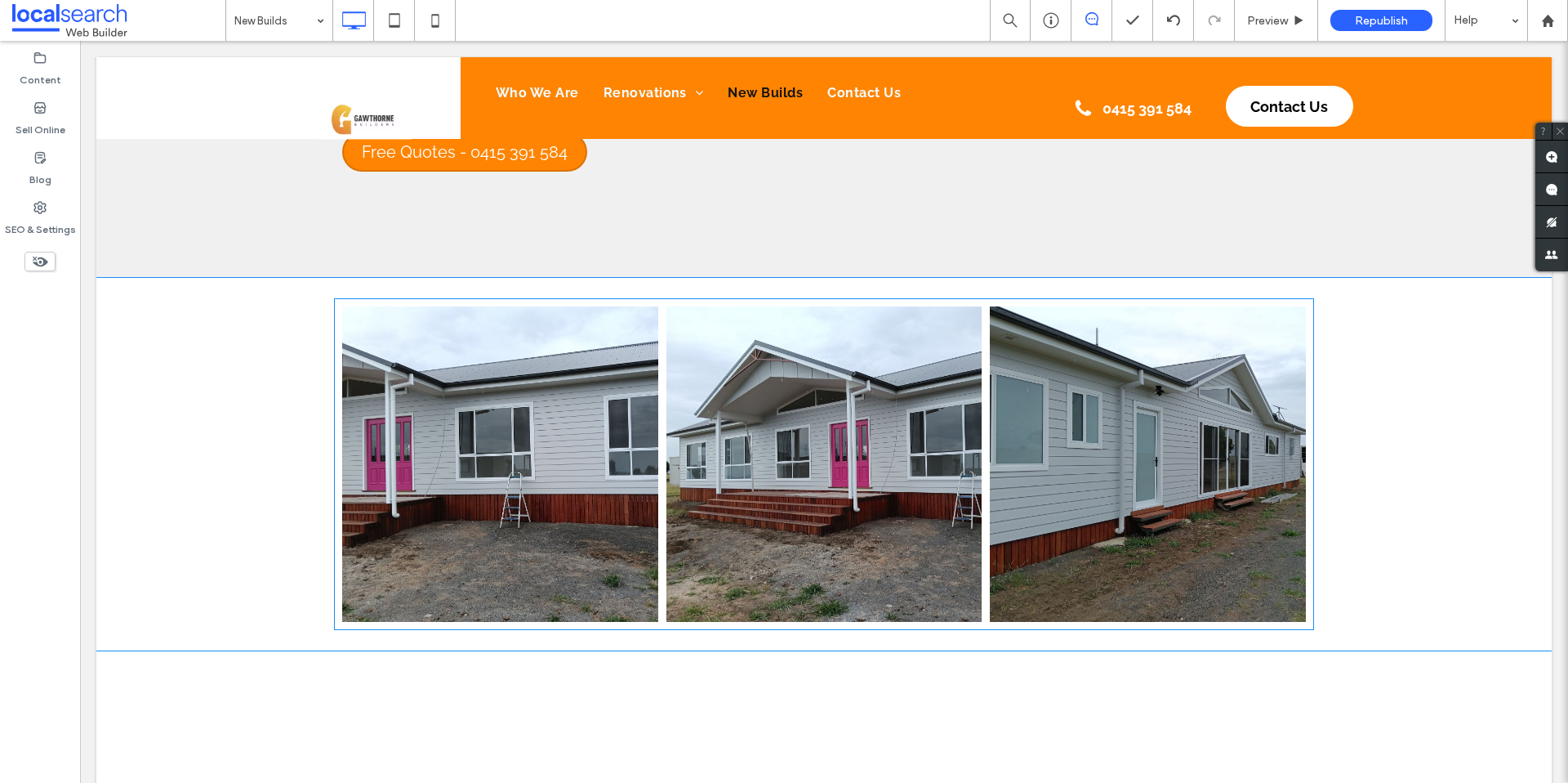
click at [399, 460] on link at bounding box center [499, 464] width 316 height 316
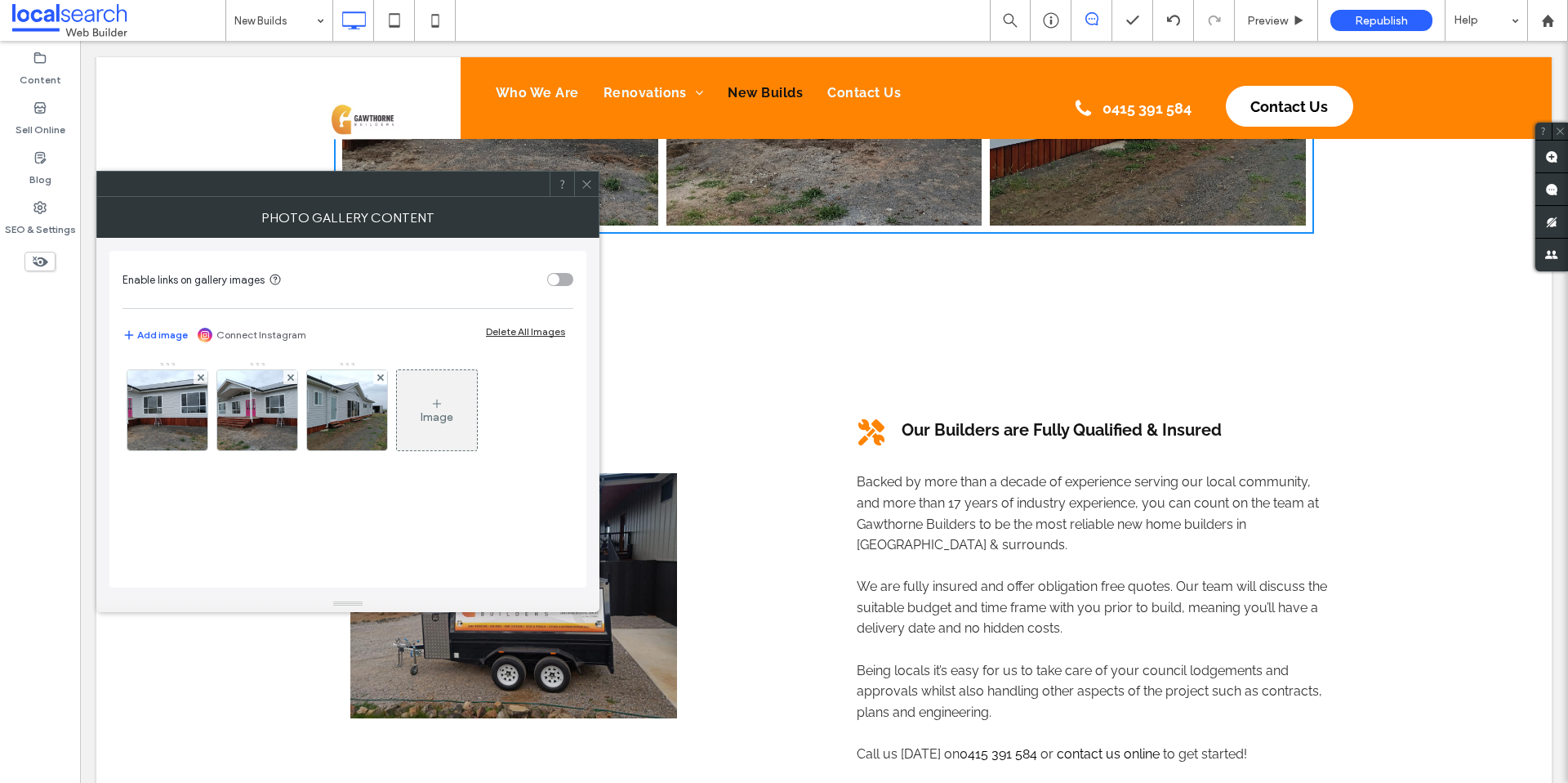
scroll to position [996, 0]
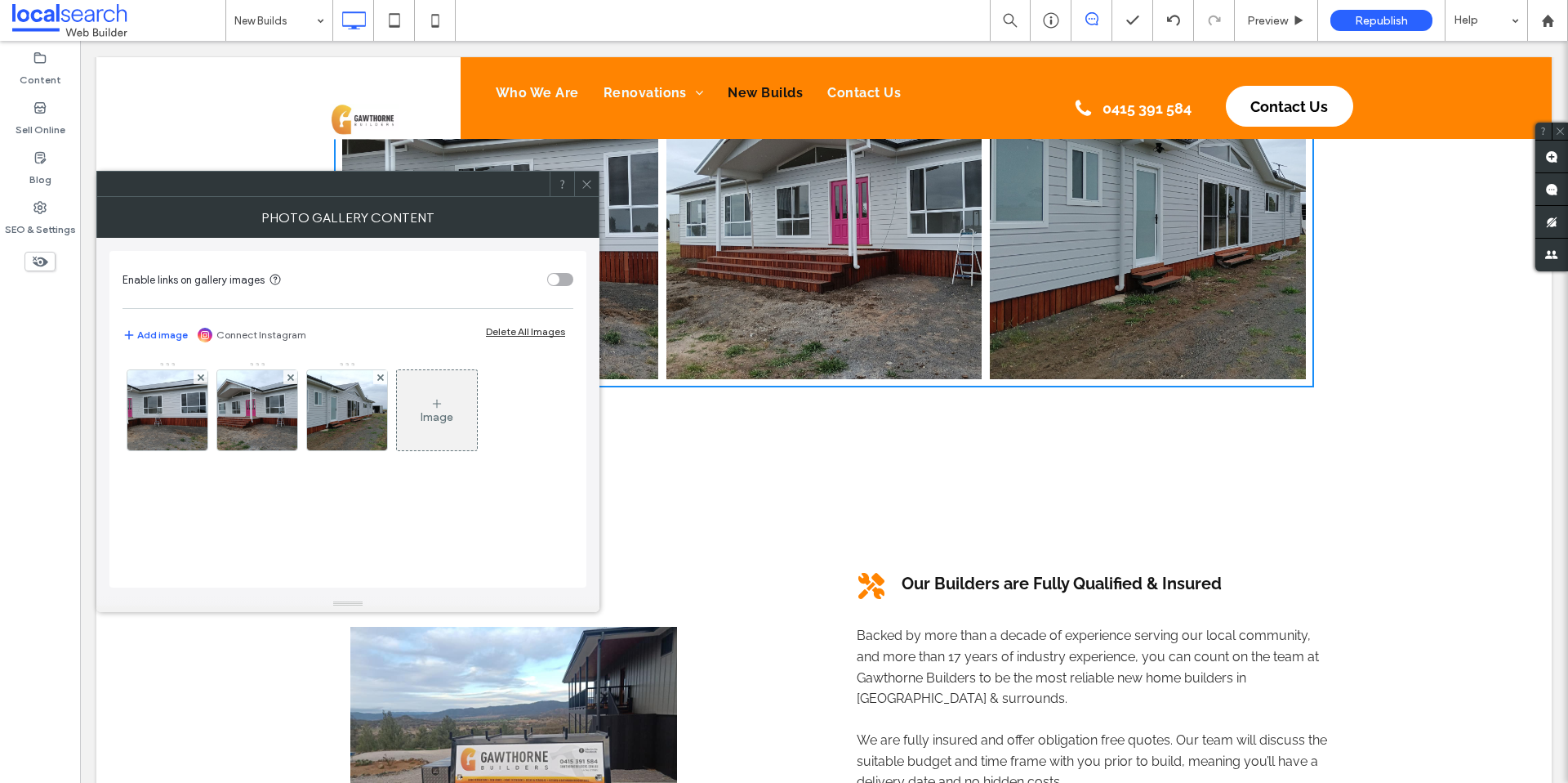
click at [591, 178] on icon at bounding box center [586, 184] width 12 height 12
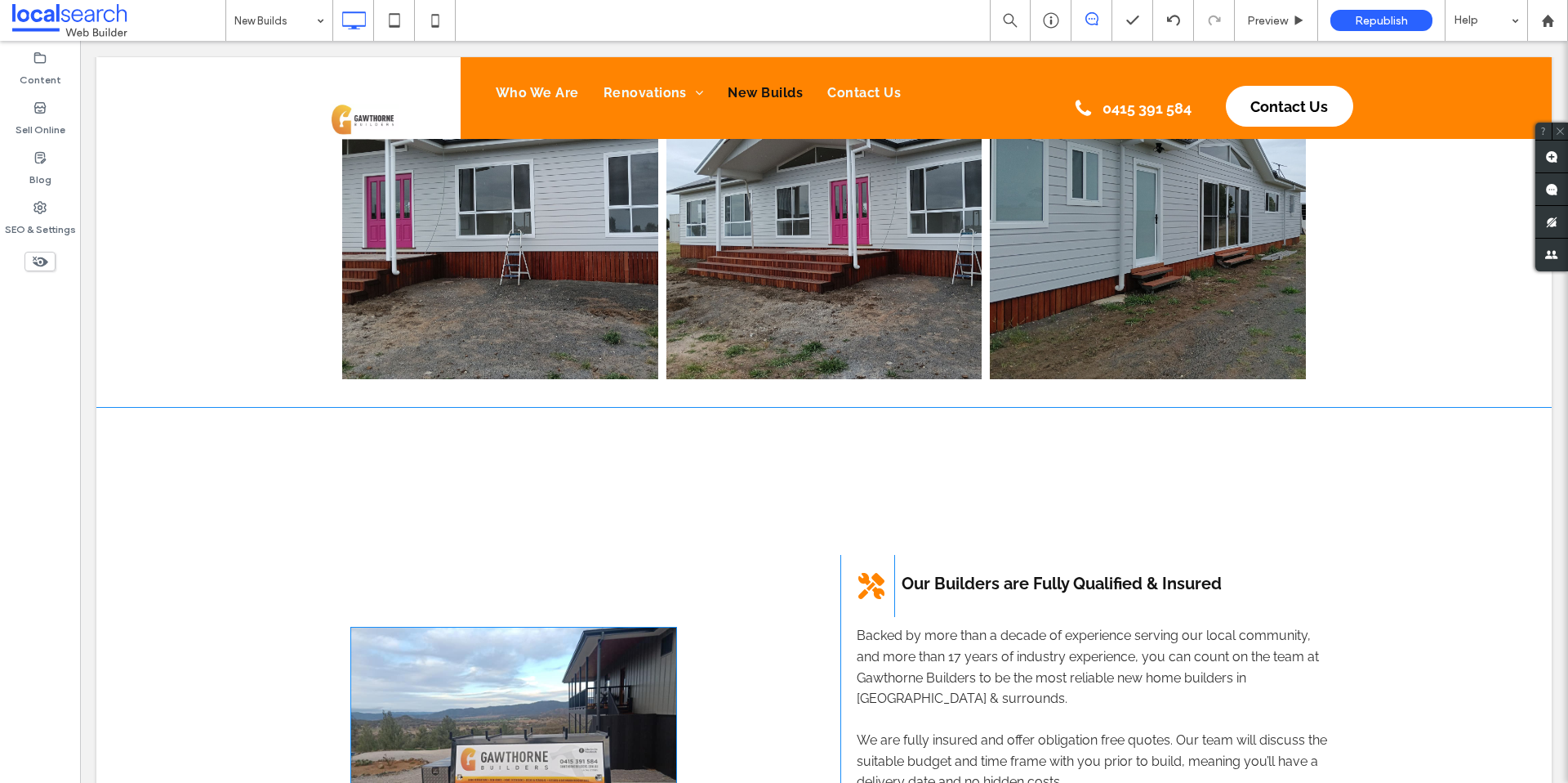
click at [575, 642] on img at bounding box center [513, 749] width 327 height 245
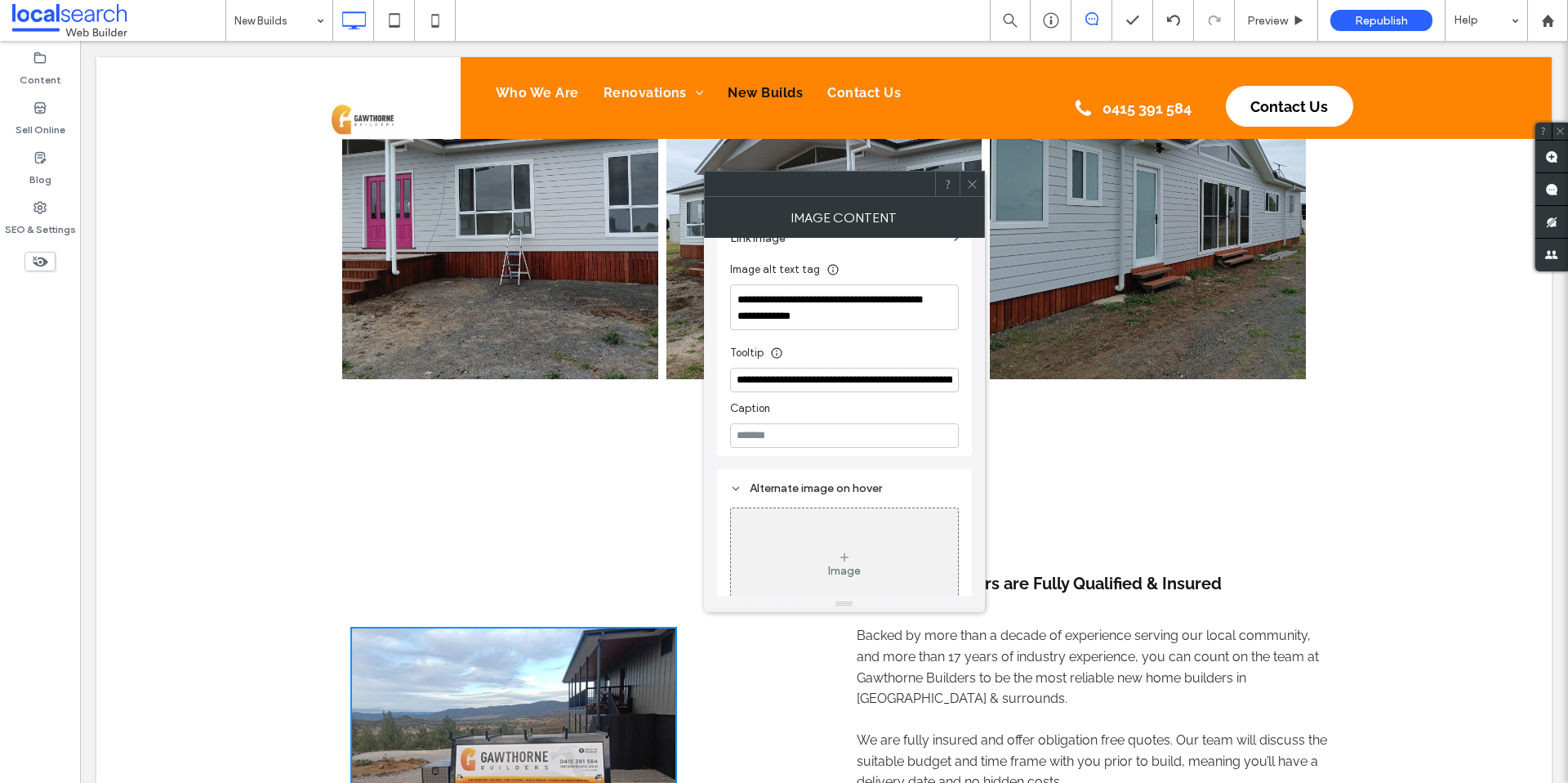
scroll to position [275, 0]
click at [968, 198] on div "Image Content" at bounding box center [843, 217] width 280 height 41
click at [975, 181] on icon at bounding box center [972, 184] width 12 height 12
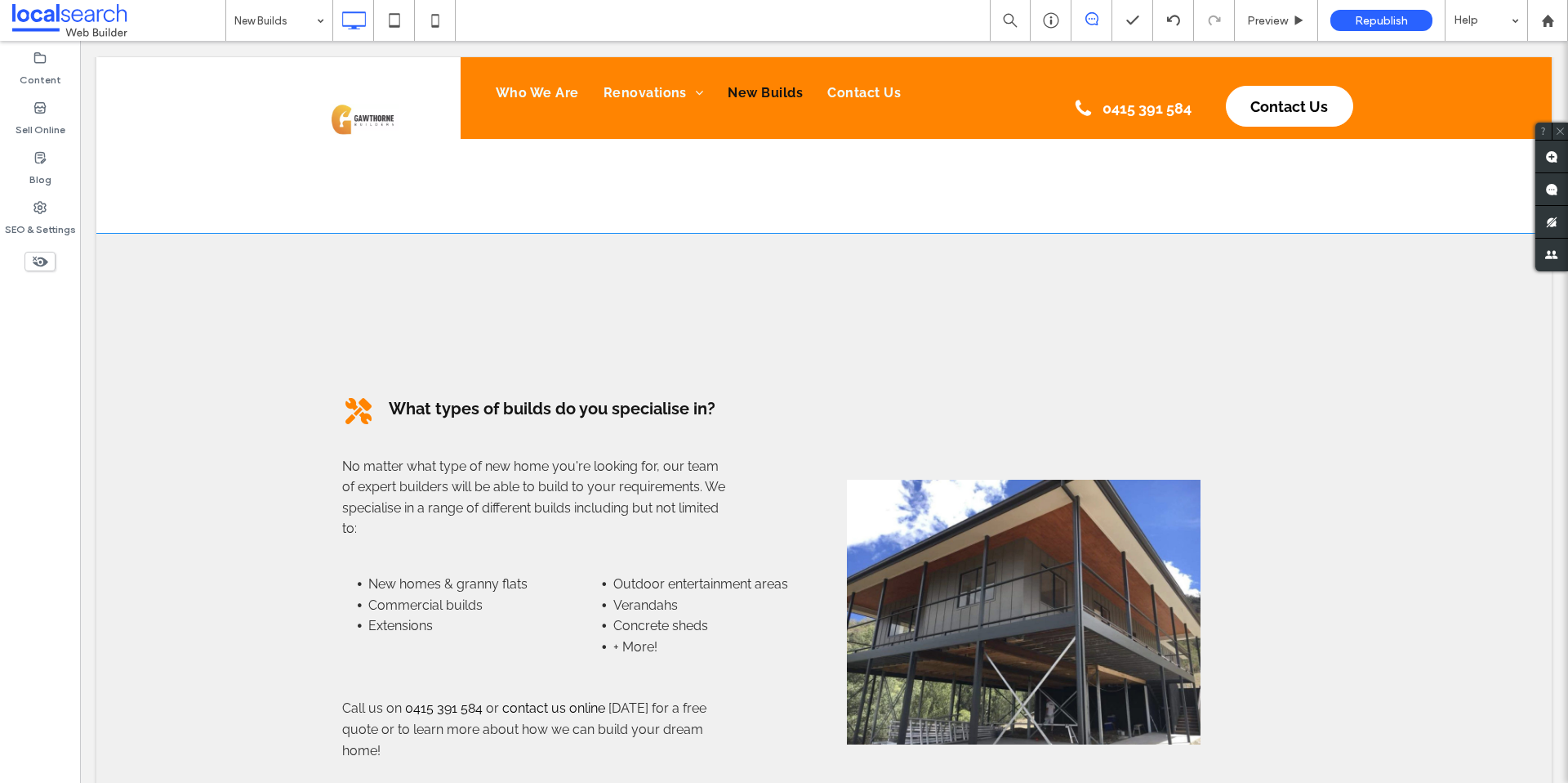
scroll to position [2019, 0]
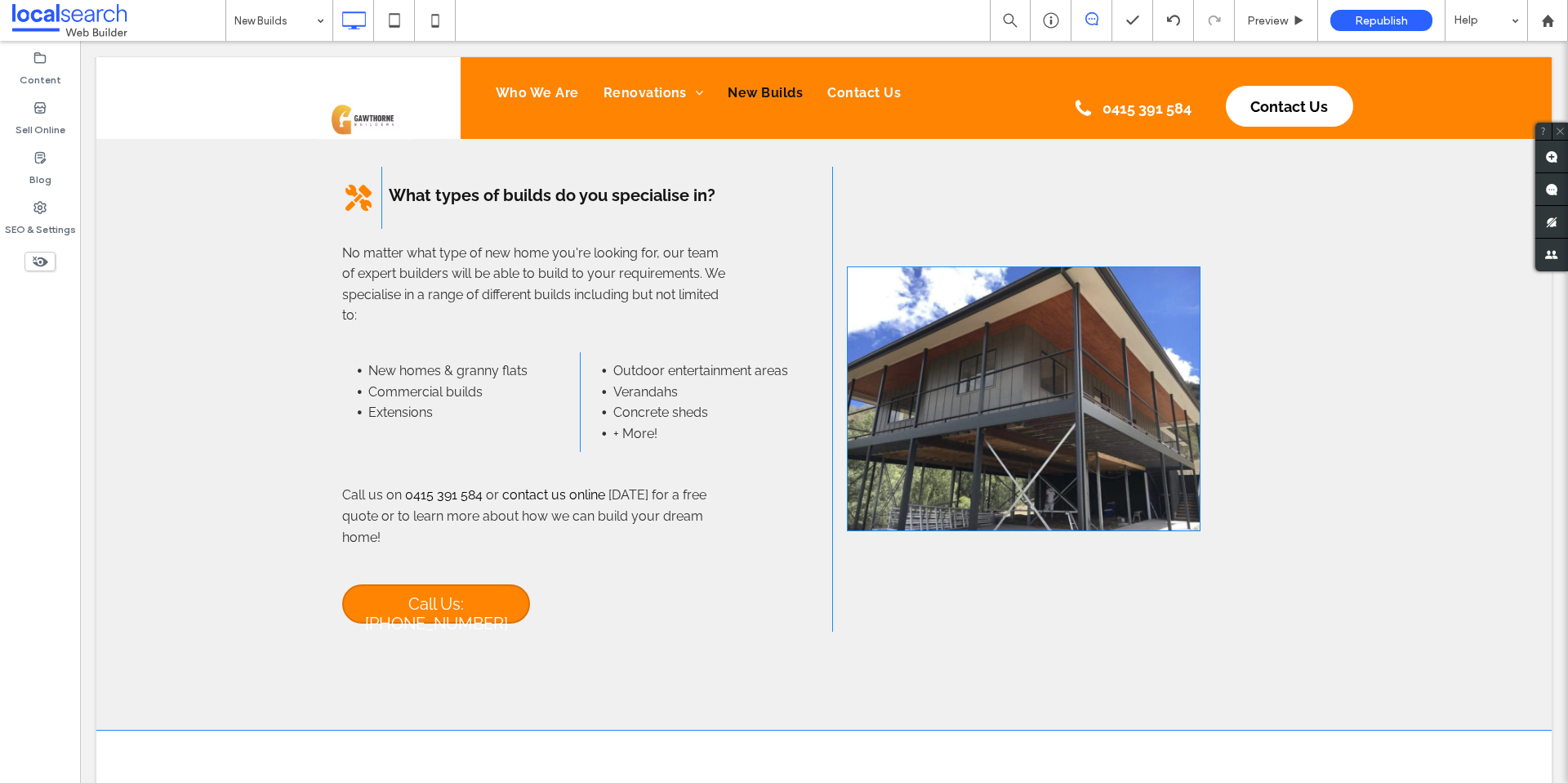
click at [961, 372] on img at bounding box center [1023, 399] width 353 height 265
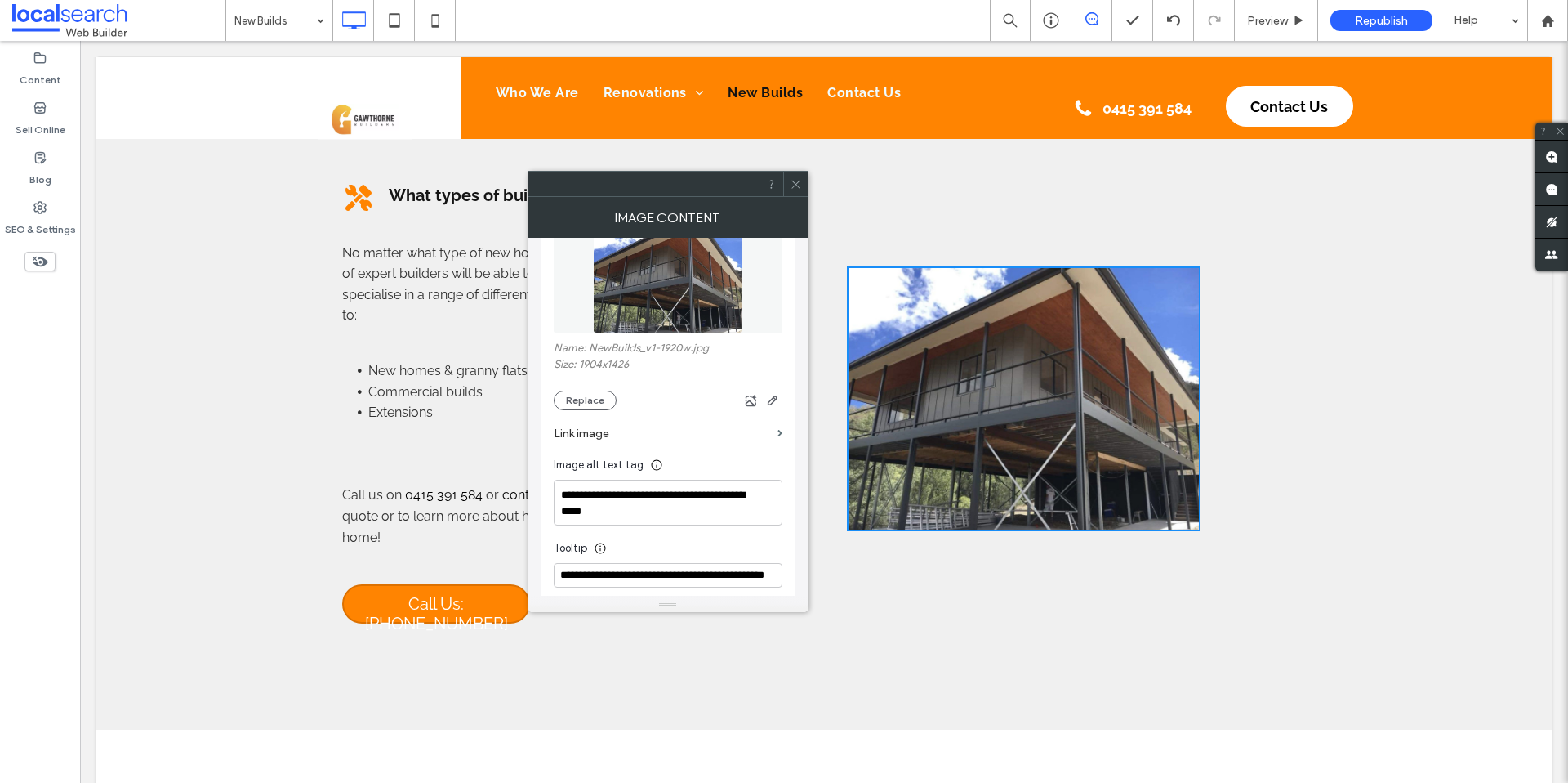
scroll to position [177, 0]
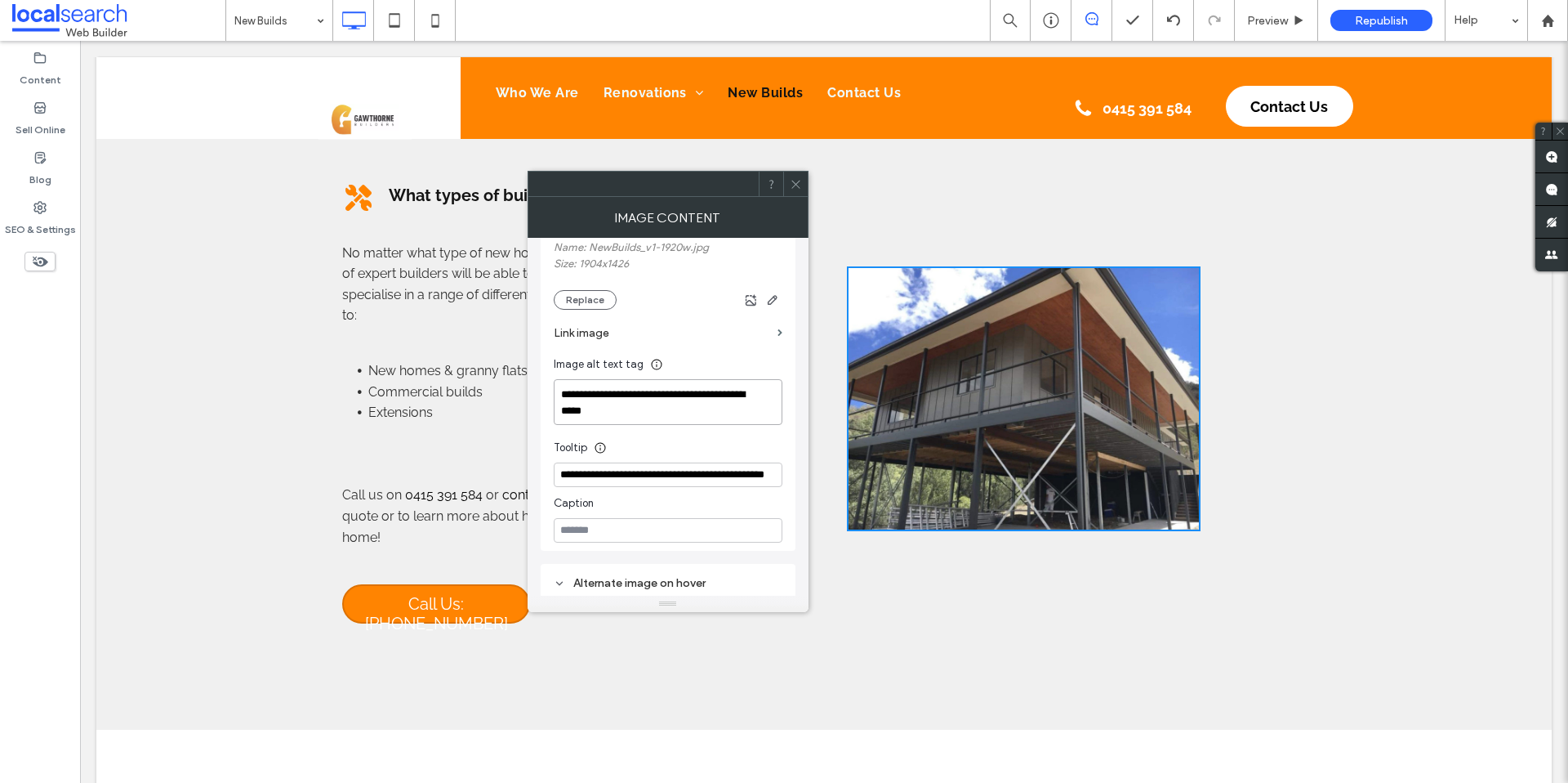
drag, startPoint x: 559, startPoint y: 409, endPoint x: 675, endPoint y: 406, distance: 116.0
click at [675, 406] on textarea "**********" at bounding box center [667, 402] width 228 height 46
click at [805, 175] on div at bounding box center [795, 184] width 24 height 24
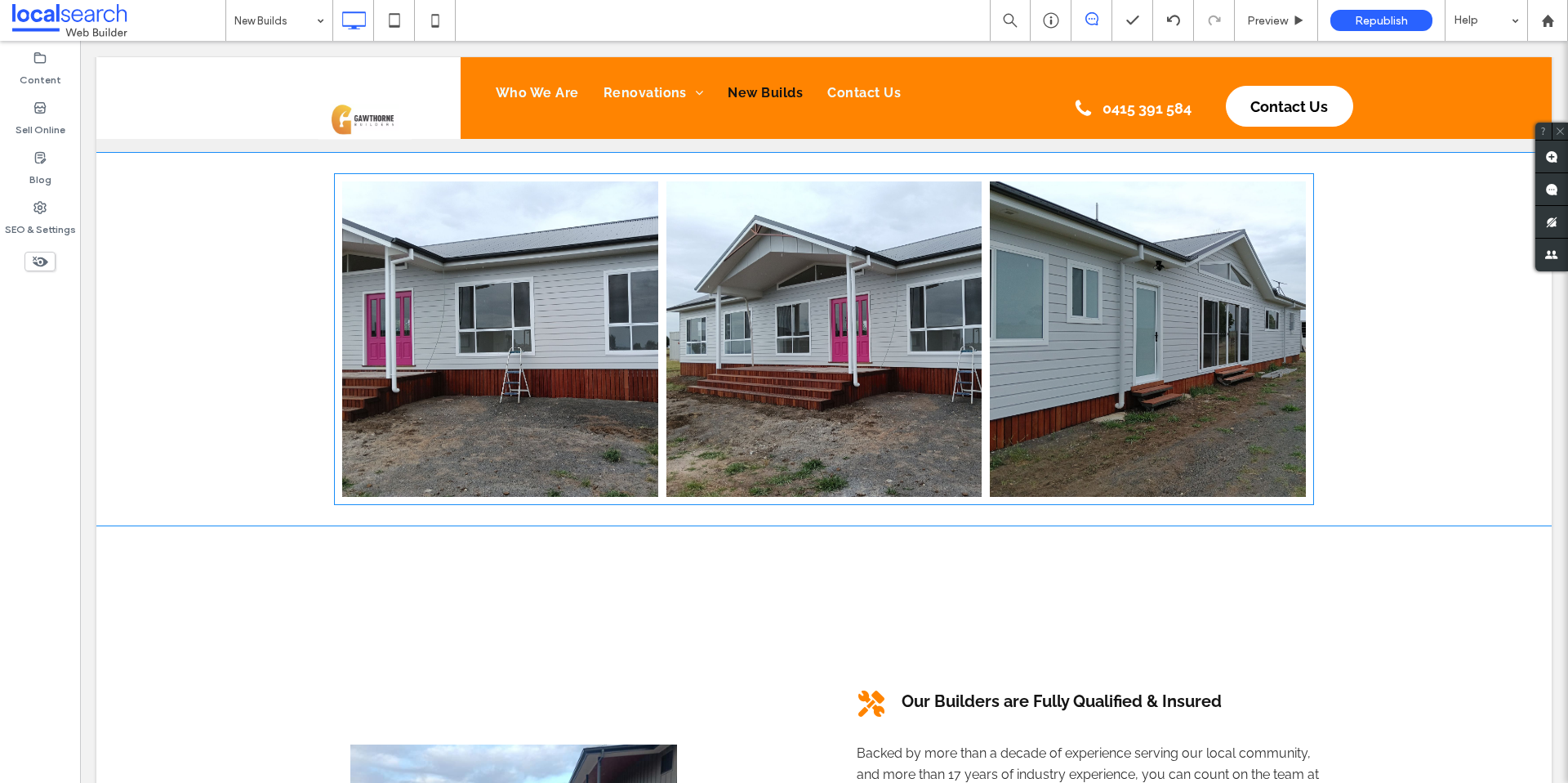
scroll to position [871, 0]
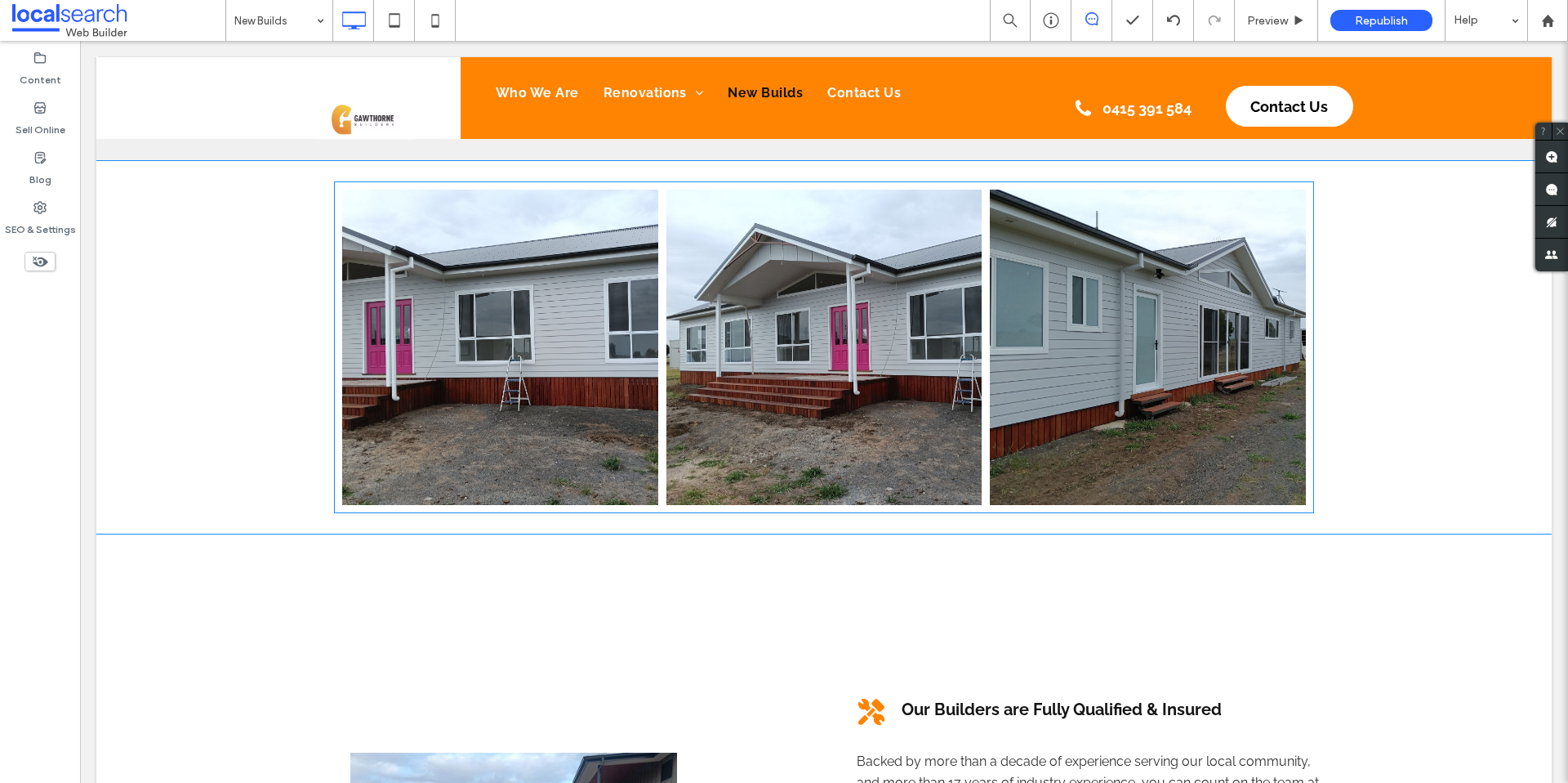
click at [498, 310] on link at bounding box center [499, 347] width 316 height 316
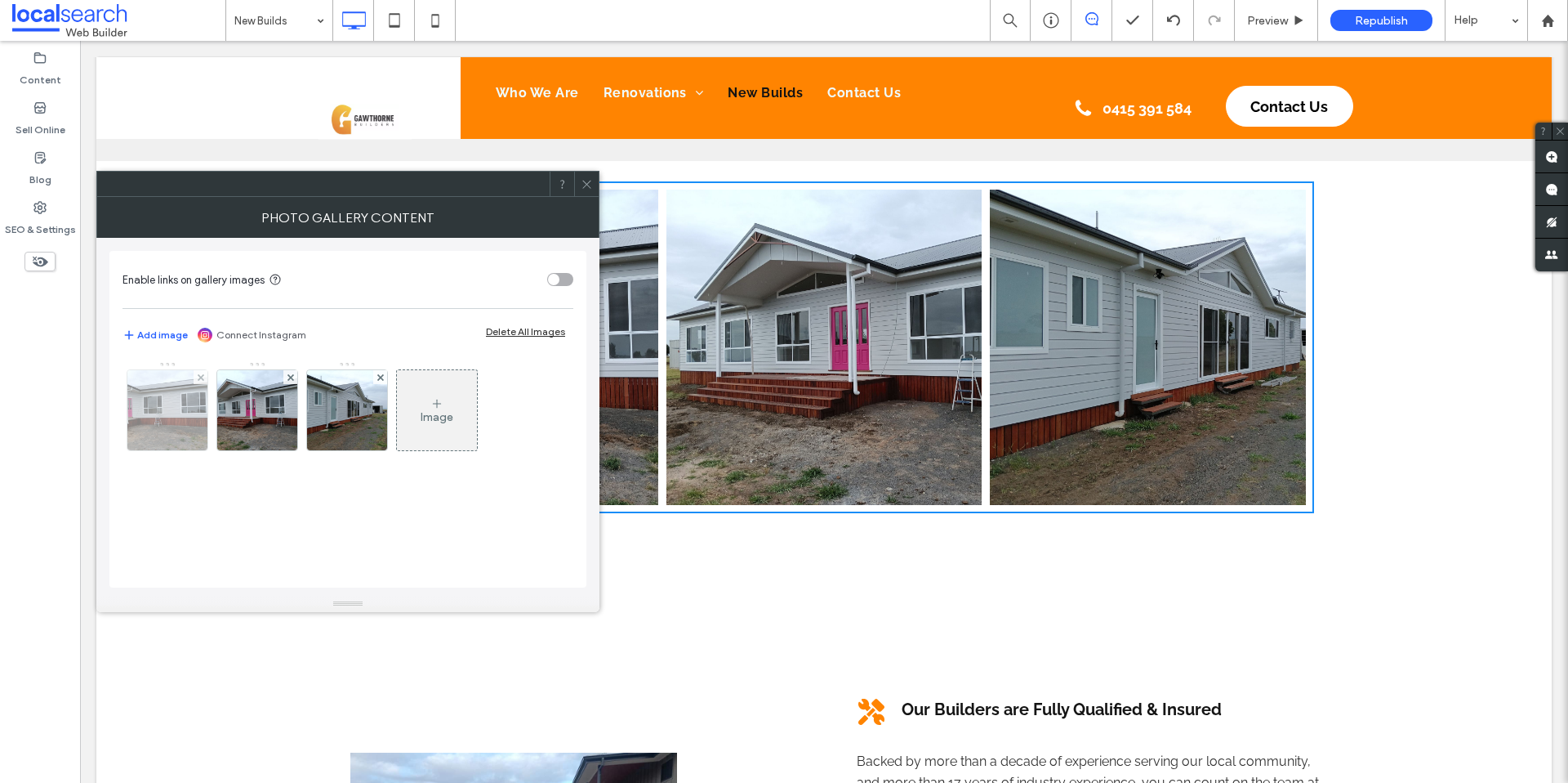
click at [179, 426] on img at bounding box center [168, 410] width 107 height 80
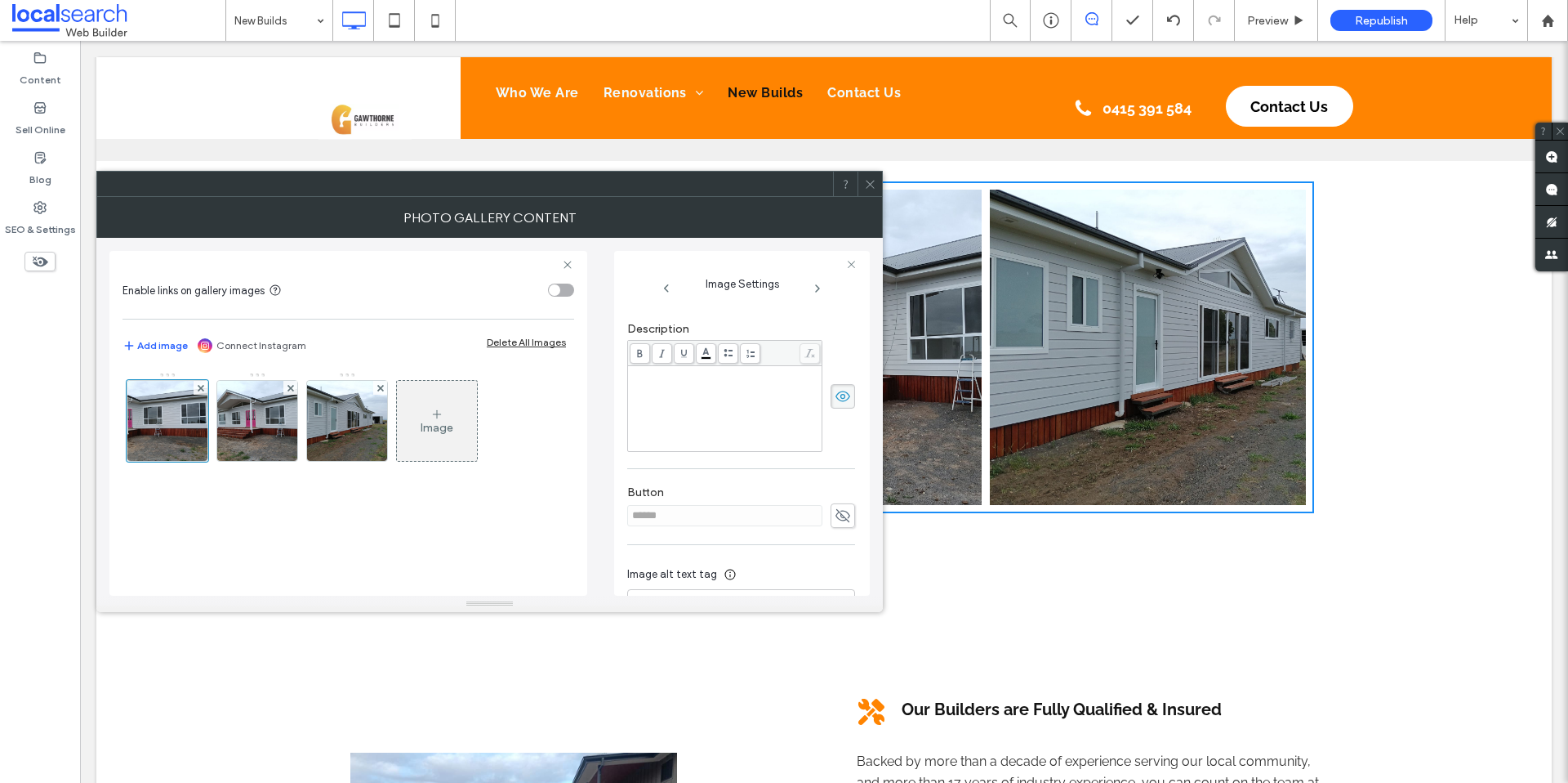
scroll to position [129, 0]
click at [839, 515] on use at bounding box center [842, 512] width 15 height 10
click at [710, 406] on div "**********" at bounding box center [725, 431] width 189 height 82
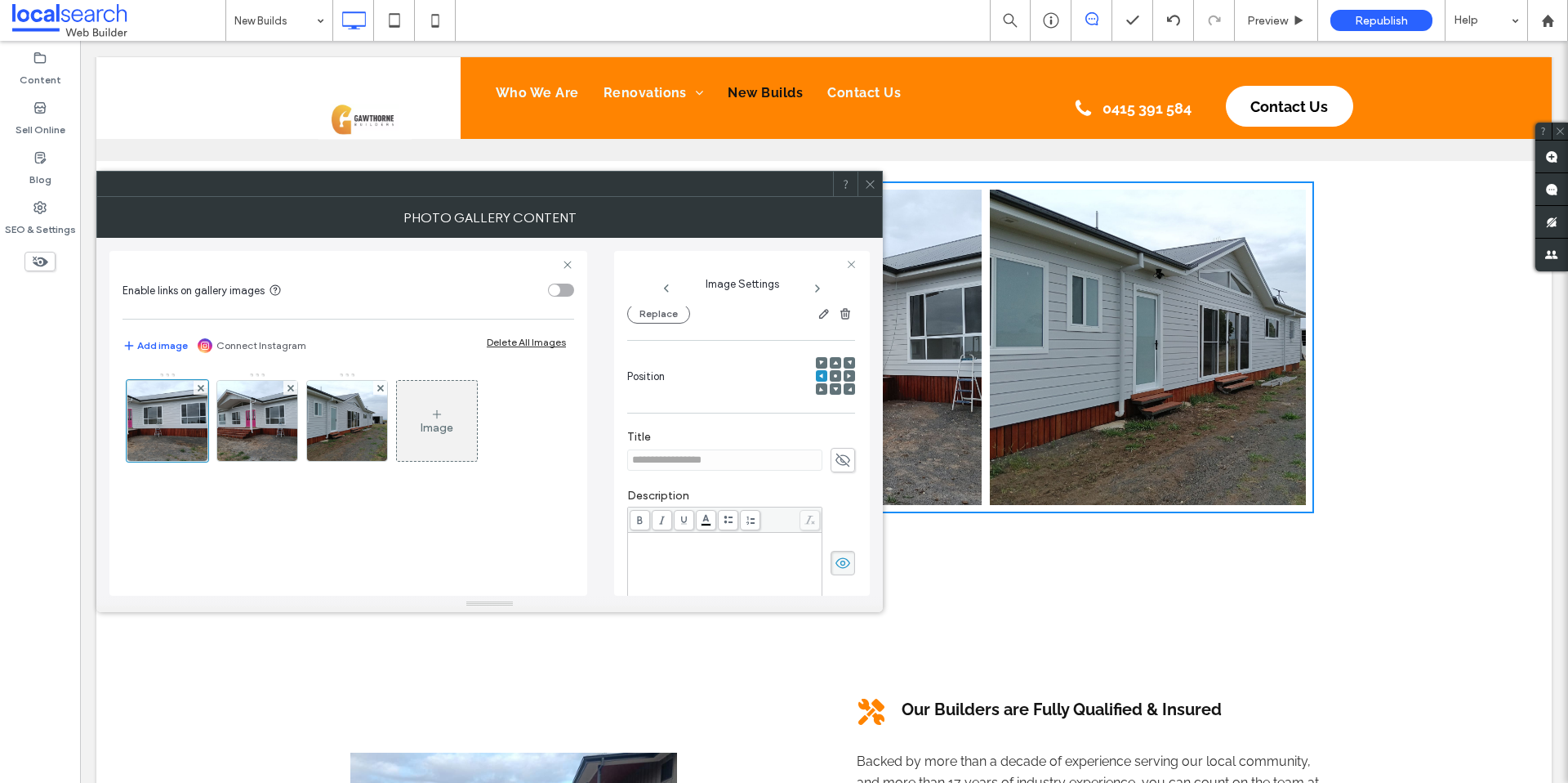
click at [835, 460] on icon at bounding box center [843, 460] width 17 height 18
drag, startPoint x: 781, startPoint y: 464, endPoint x: 551, endPoint y: 462, distance: 230.0
click at [551, 462] on div "**********" at bounding box center [489, 417] width 760 height 358
type input "**********"
click at [739, 575] on div "**********" at bounding box center [725, 575] width 189 height 82
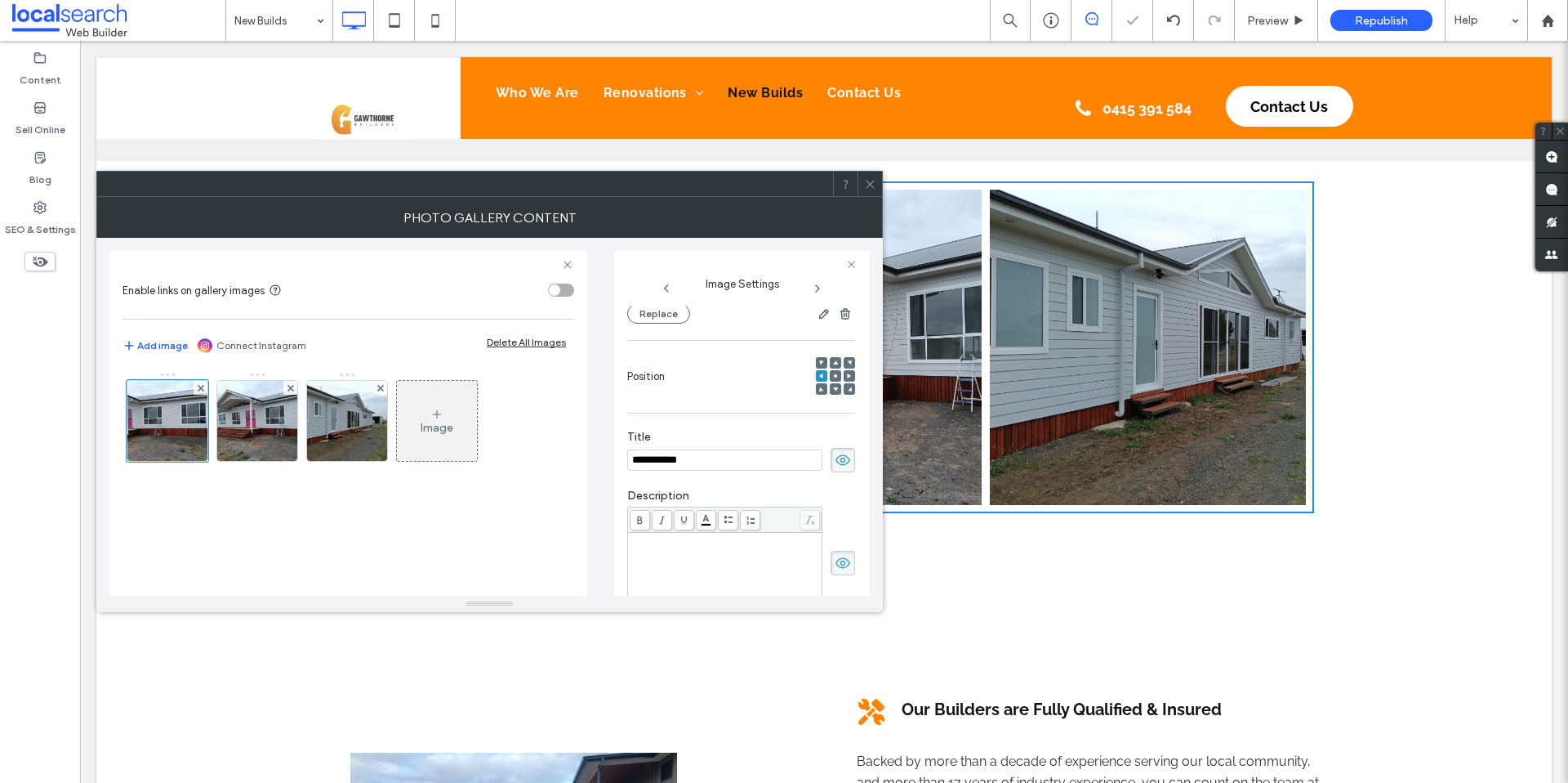
click at [711, 536] on span "**********" at bounding box center [698, 539] width 135 height 10
click at [720, 551] on div "**********" at bounding box center [725, 575] width 189 height 82
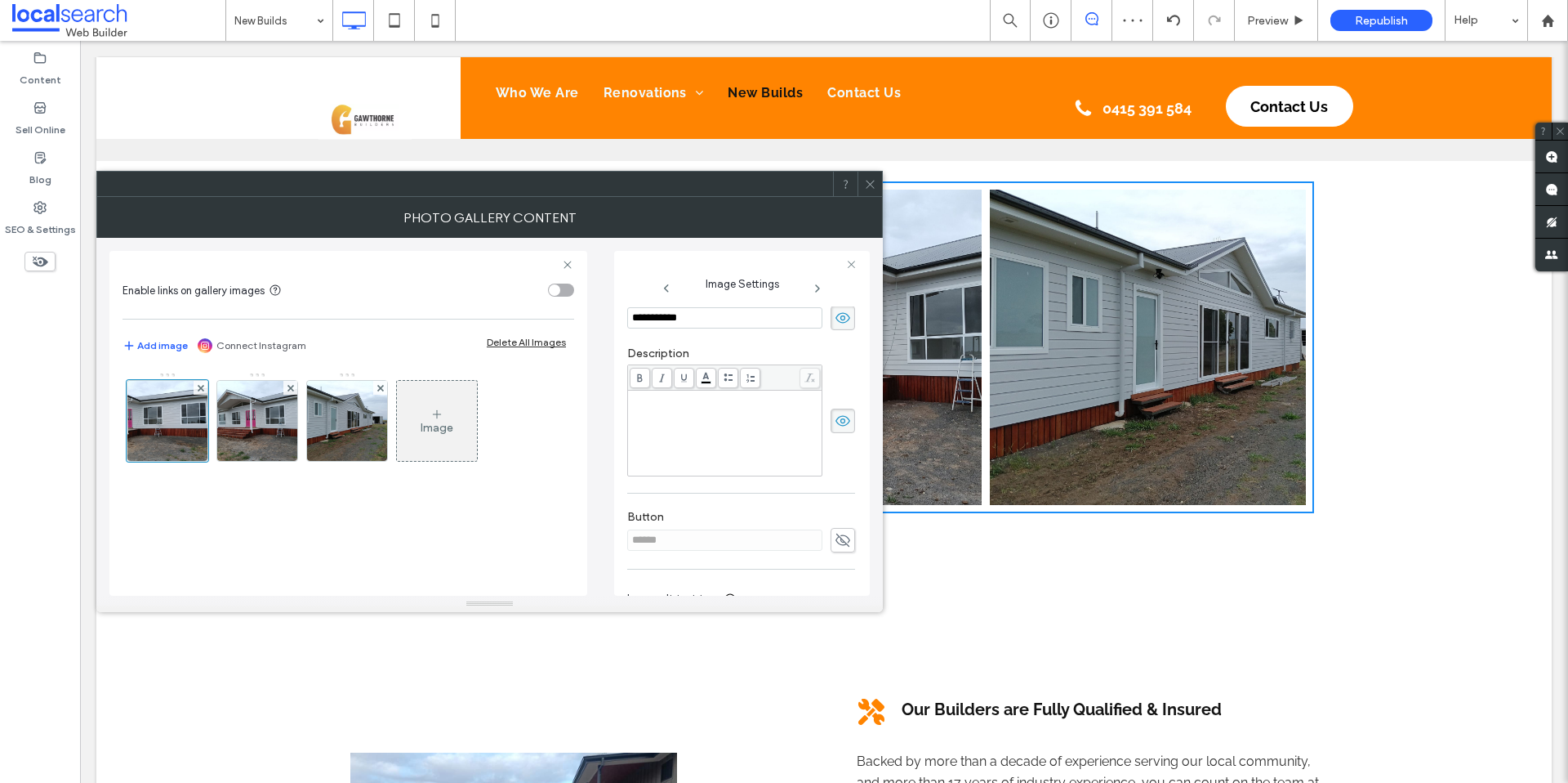
scroll to position [402, 0]
click at [661, 374] on div "**********" at bounding box center [725, 354] width 189 height 82
click at [648, 337] on div "**********" at bounding box center [725, 354] width 189 height 82
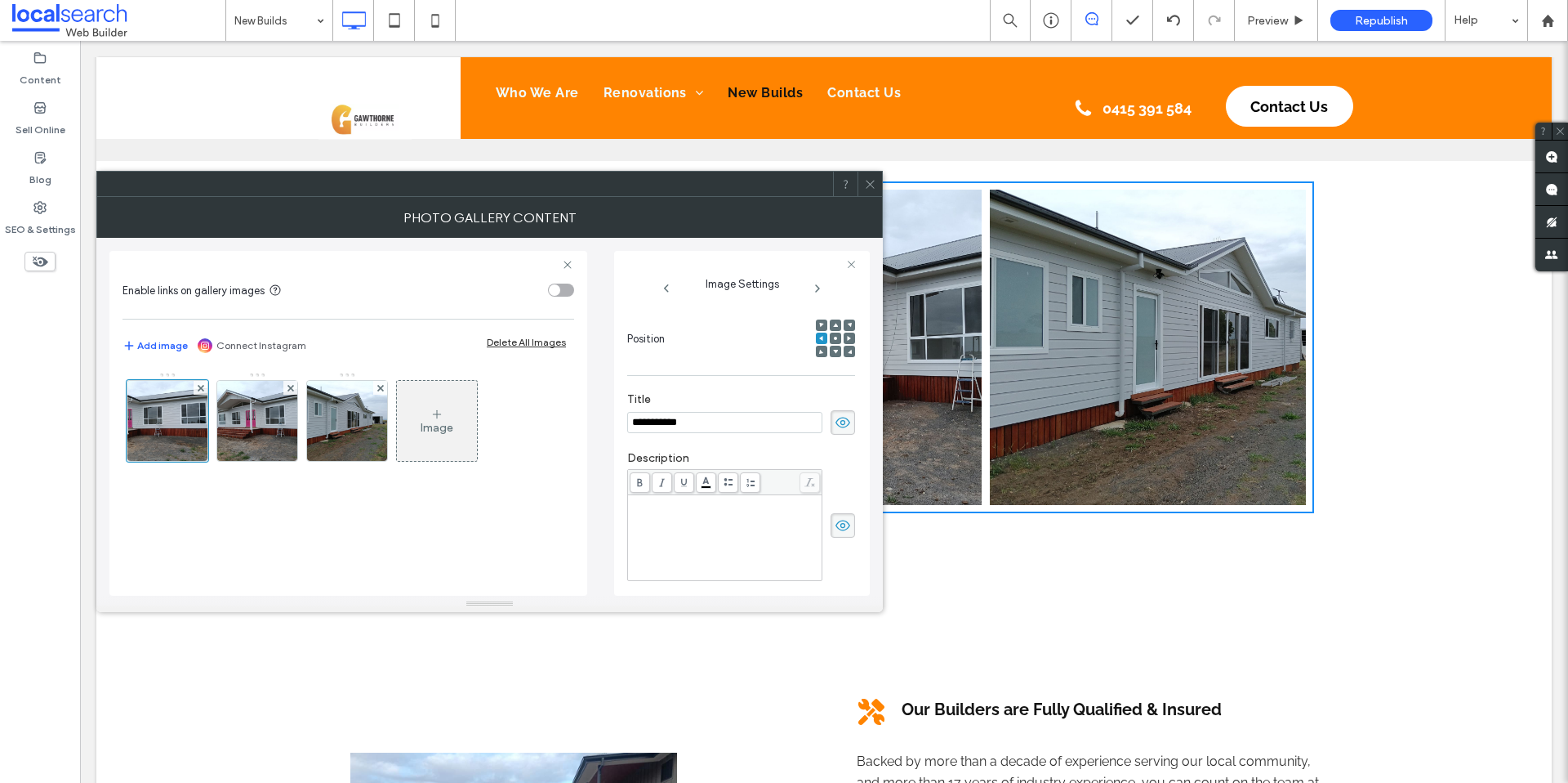
scroll to position [407, 0]
click at [689, 552] on textarea at bounding box center [741, 551] width 227 height 46
paste textarea "**********"
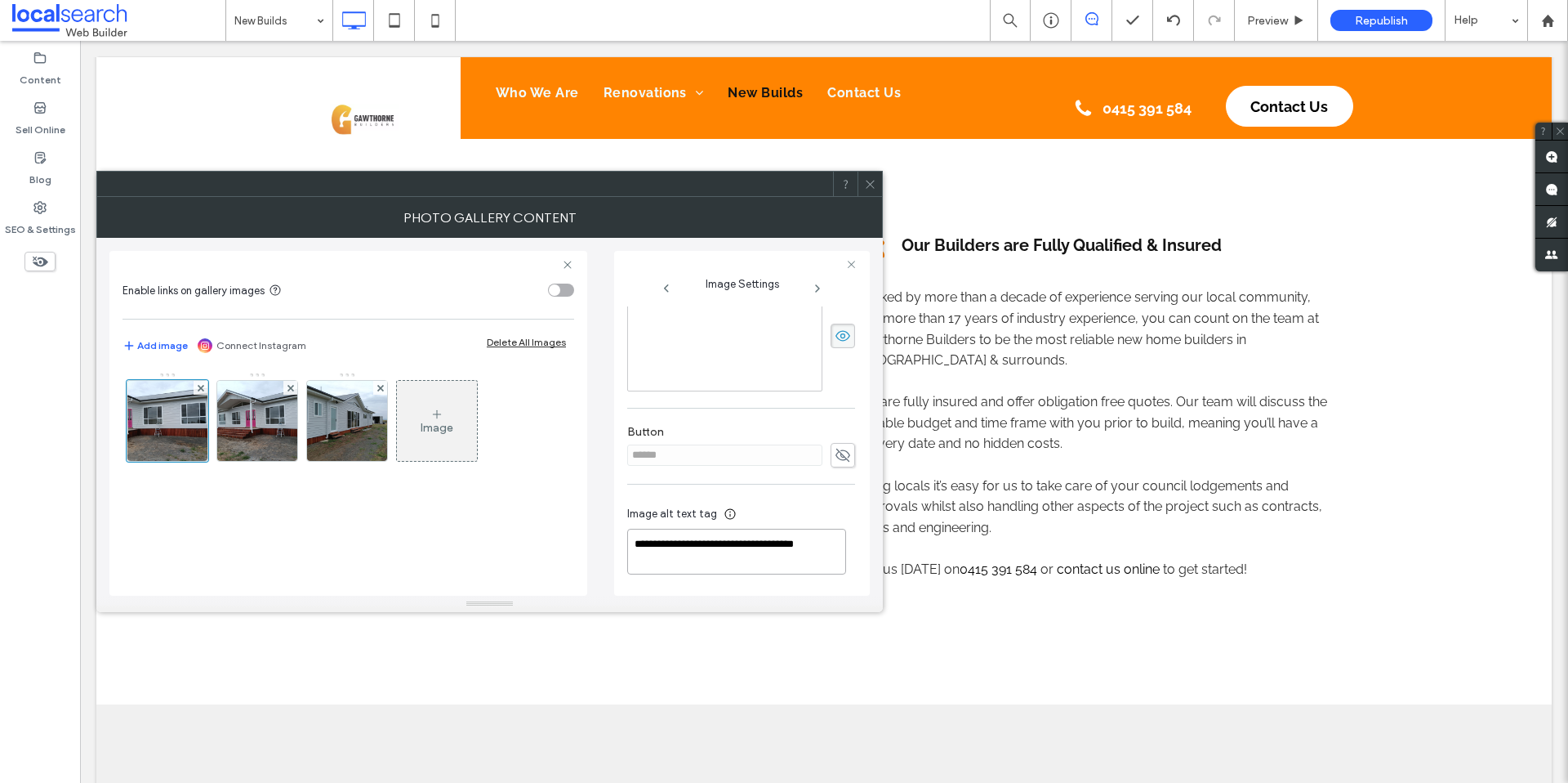
scroll to position [1319, 0]
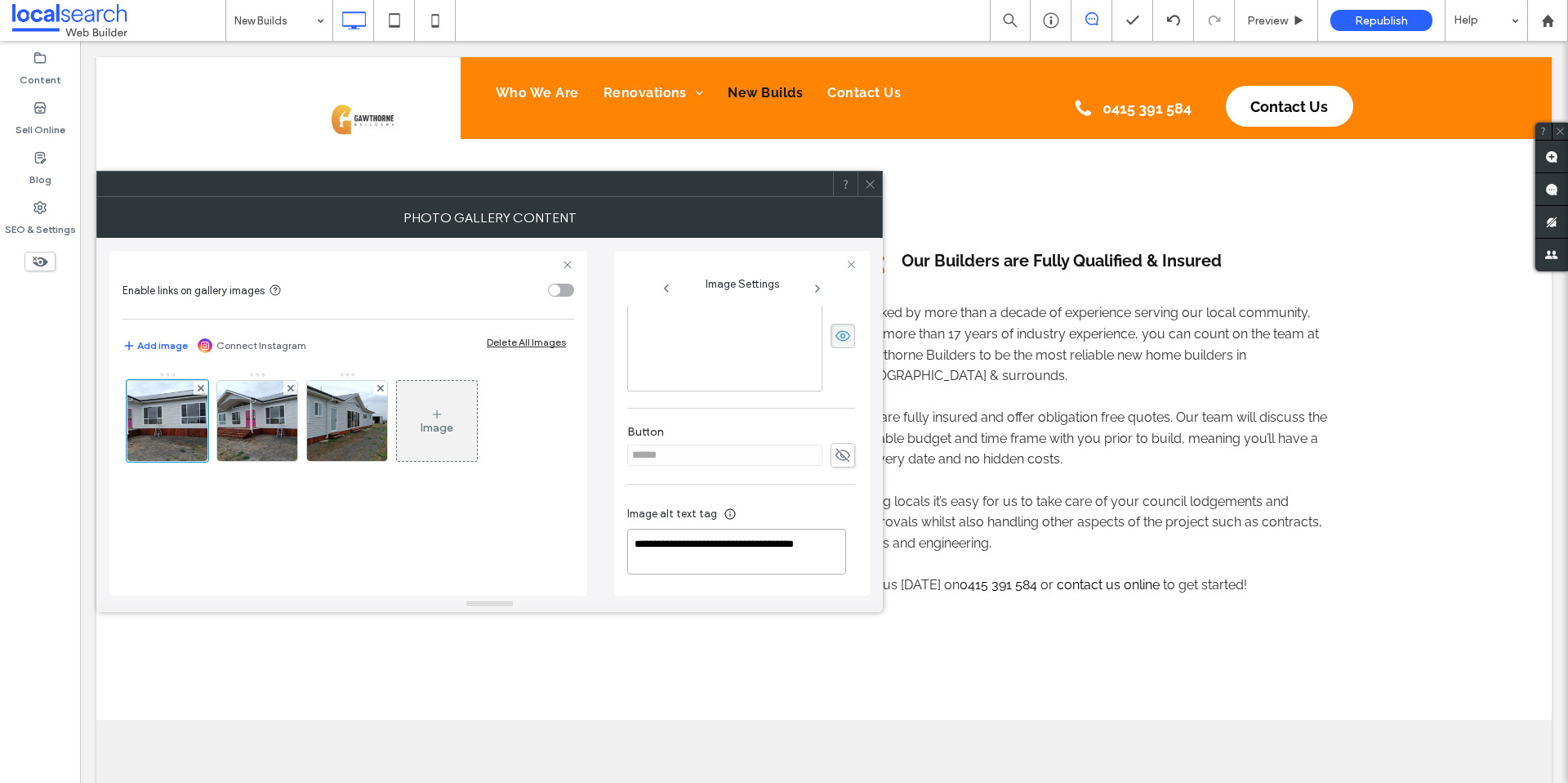
type textarea "**********"
click at [870, 185] on icon at bounding box center [869, 184] width 12 height 12
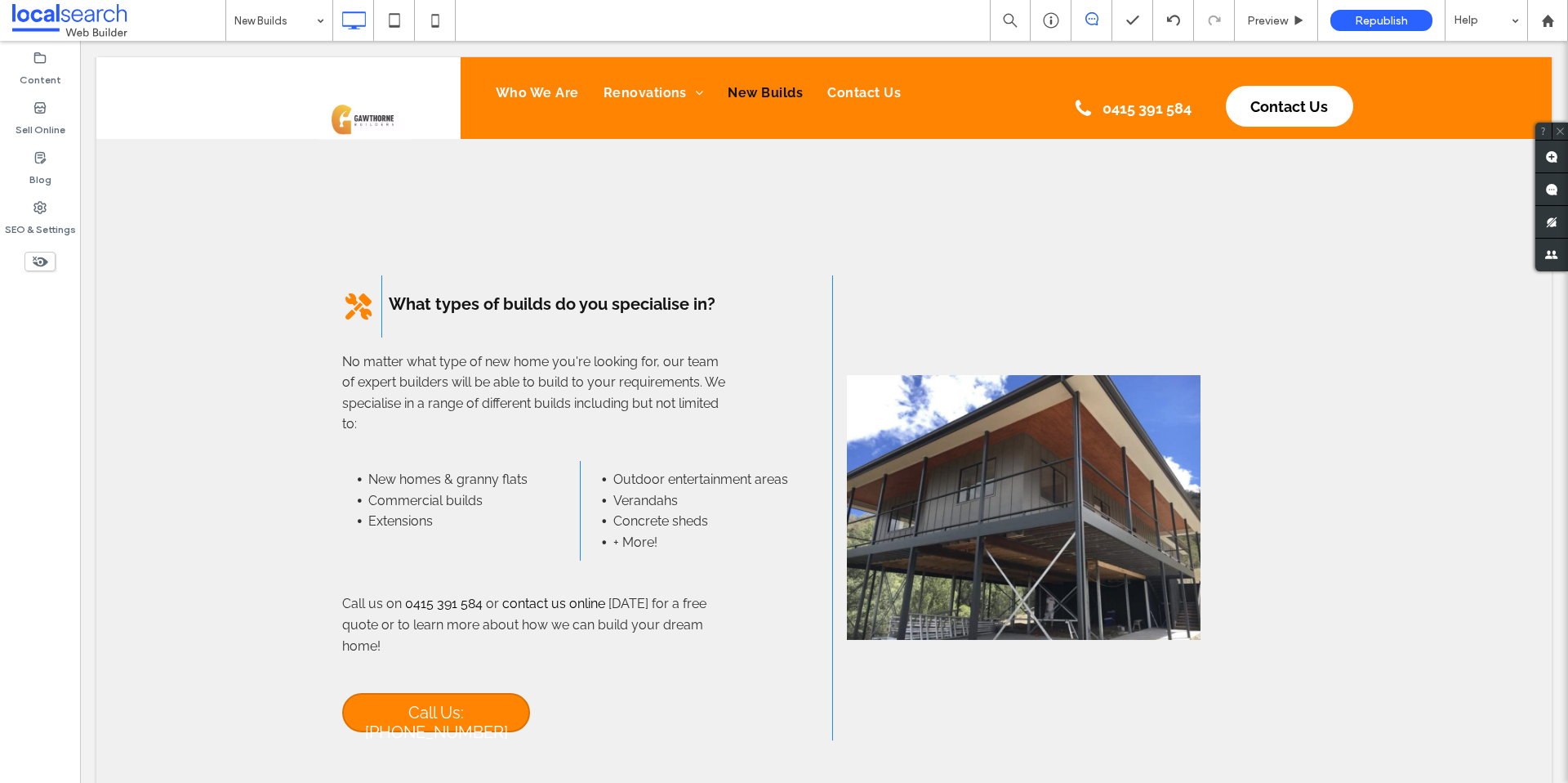
scroll to position [1946, 0]
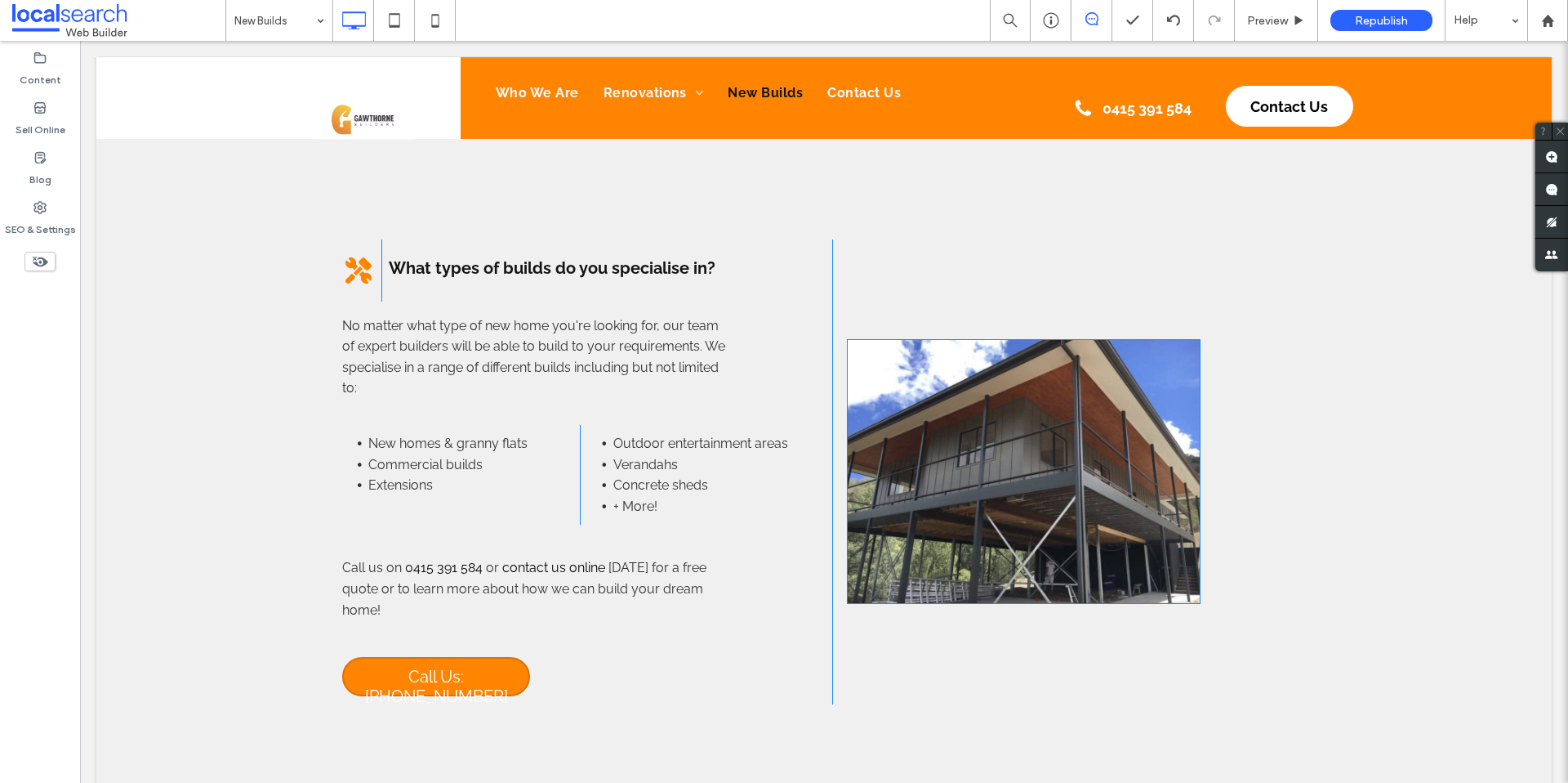
click at [1001, 501] on img at bounding box center [1023, 472] width 353 height 265
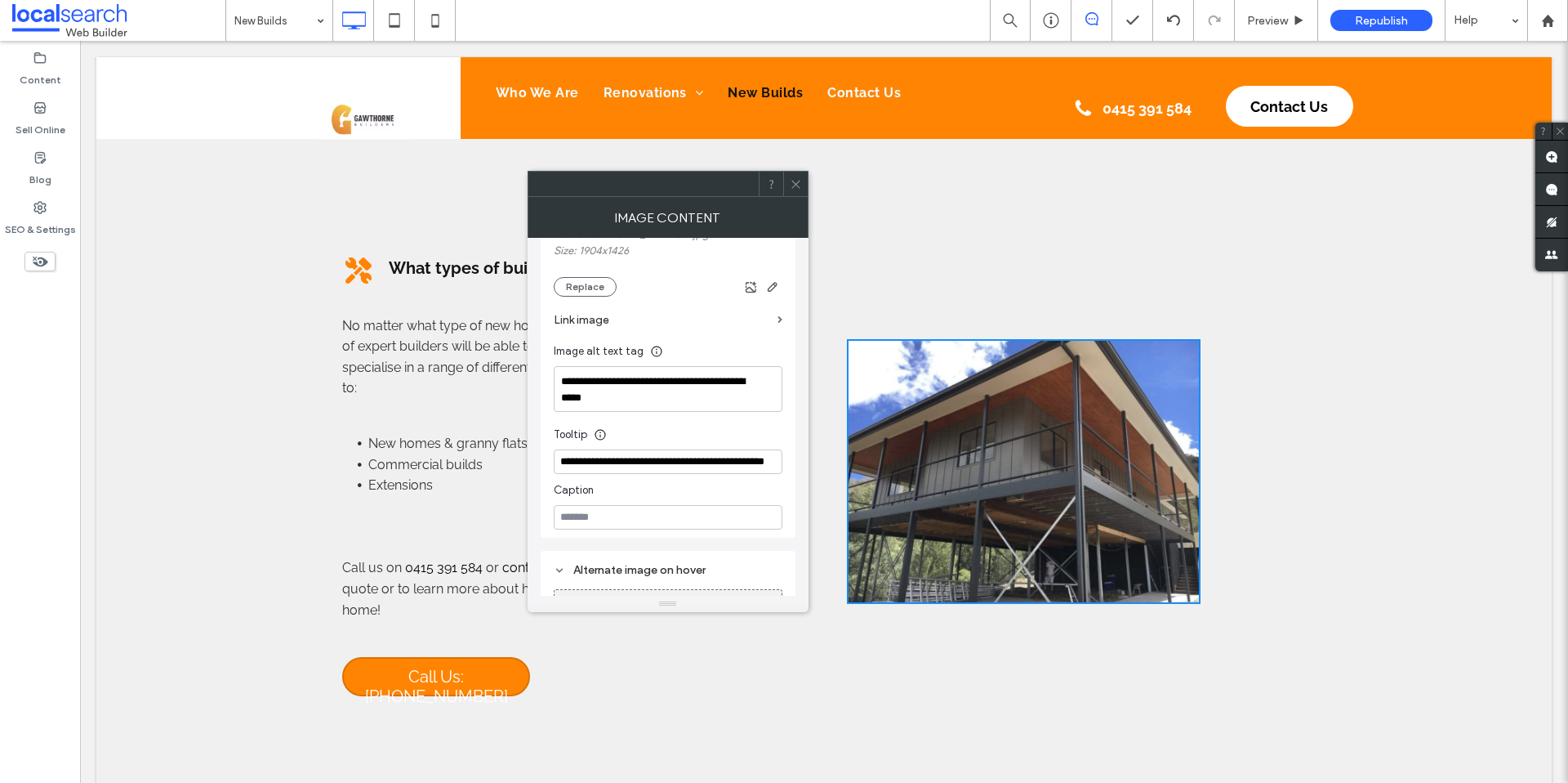
scroll to position [193, 0]
drag, startPoint x: 560, startPoint y: 378, endPoint x: 658, endPoint y: 401, distance: 100.7
click at [658, 401] on textarea "**********" at bounding box center [667, 386] width 228 height 46
click at [802, 190] on div at bounding box center [795, 184] width 24 height 24
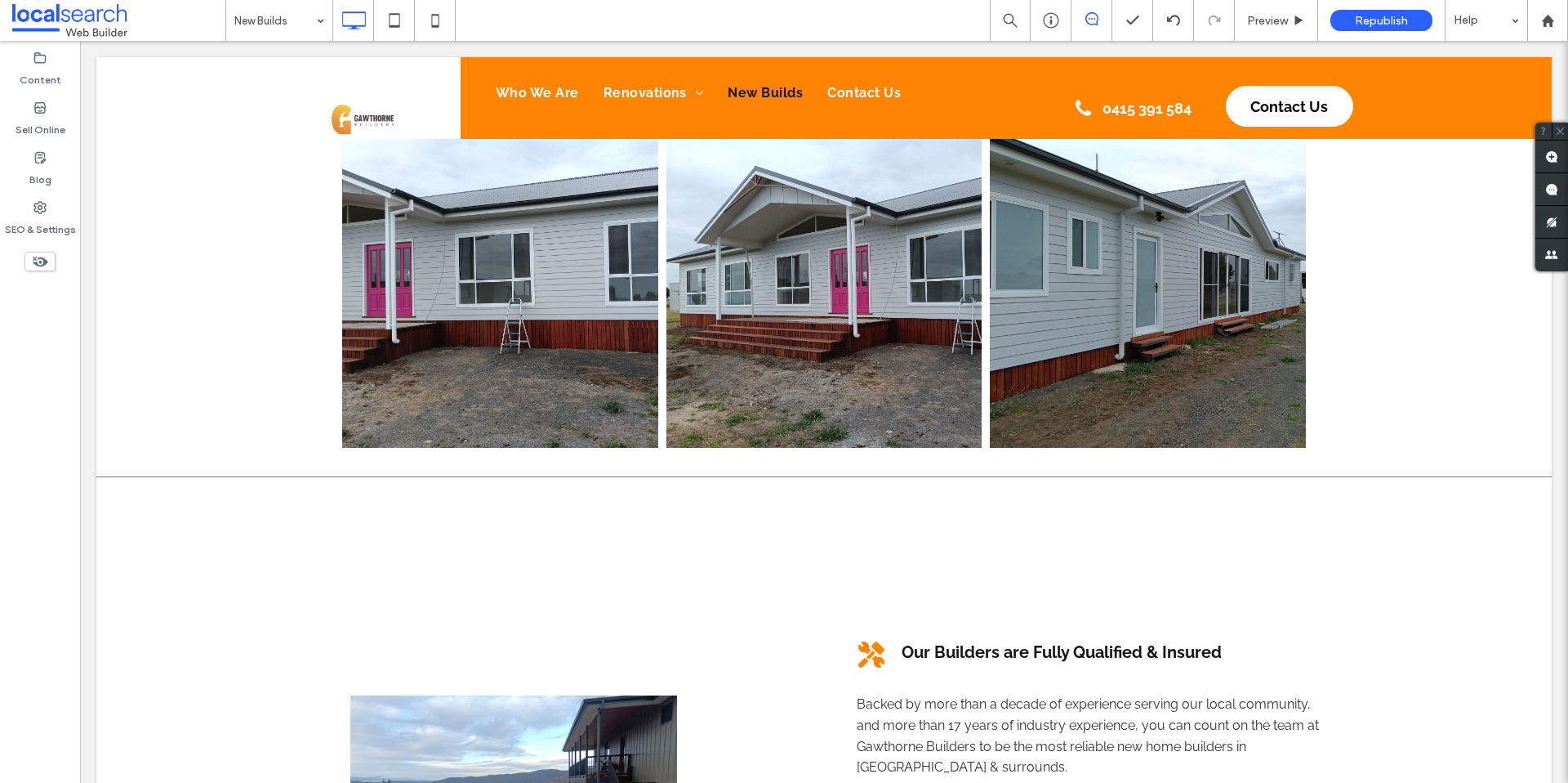
scroll to position [927, 0]
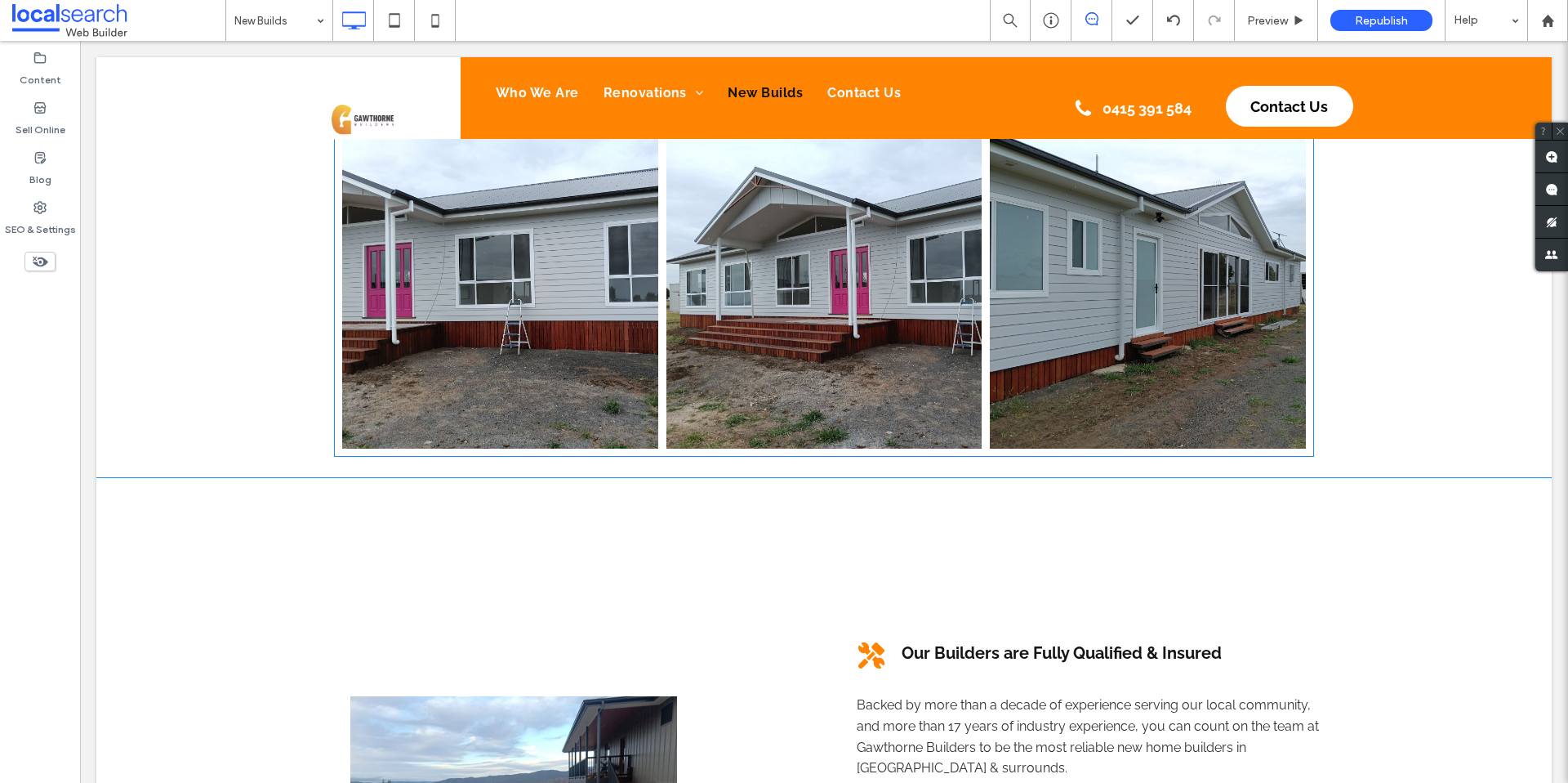
click at [605, 364] on link at bounding box center [499, 291] width 316 height 316
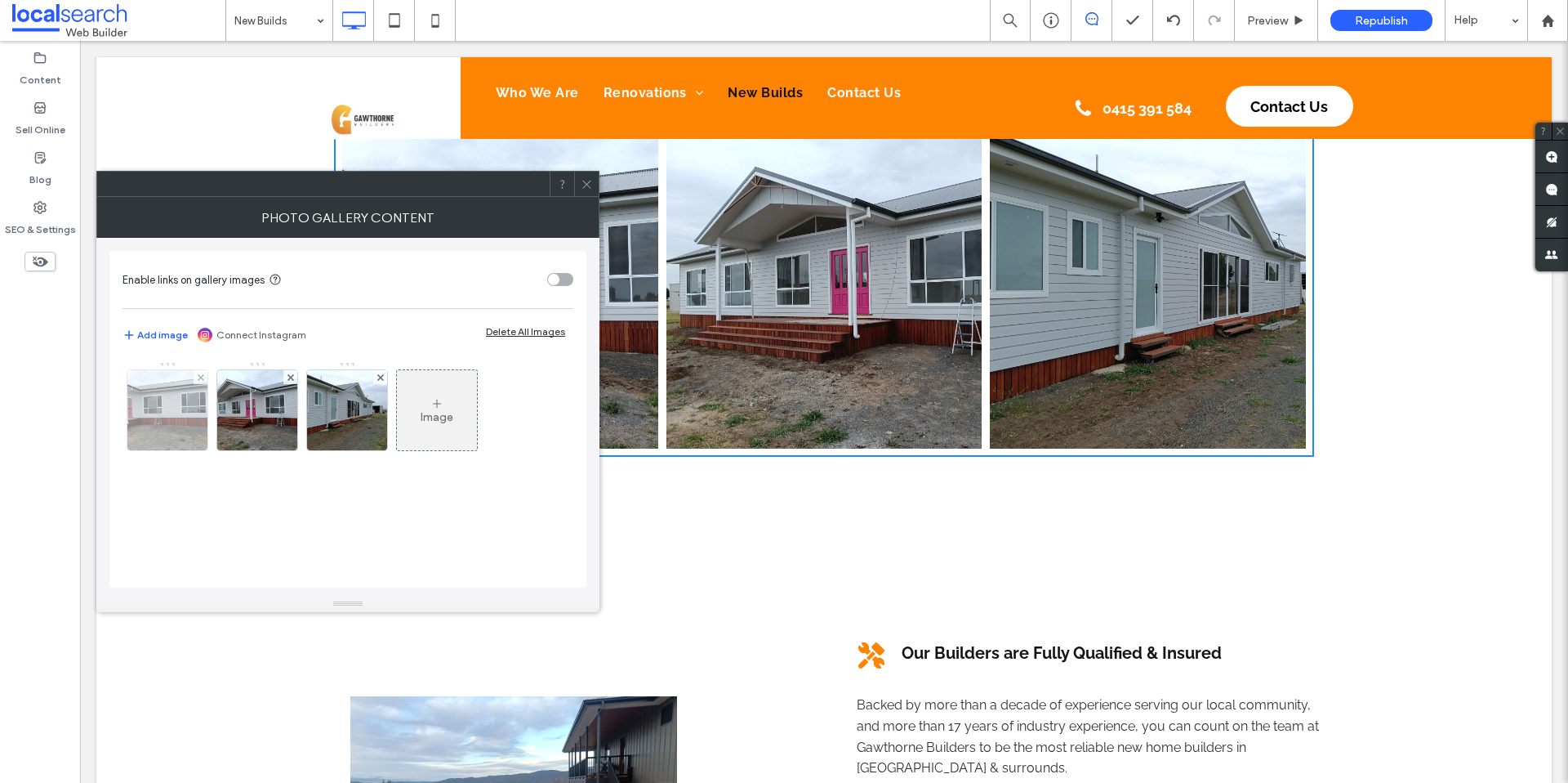
click at [137, 422] on img at bounding box center [168, 410] width 107 height 80
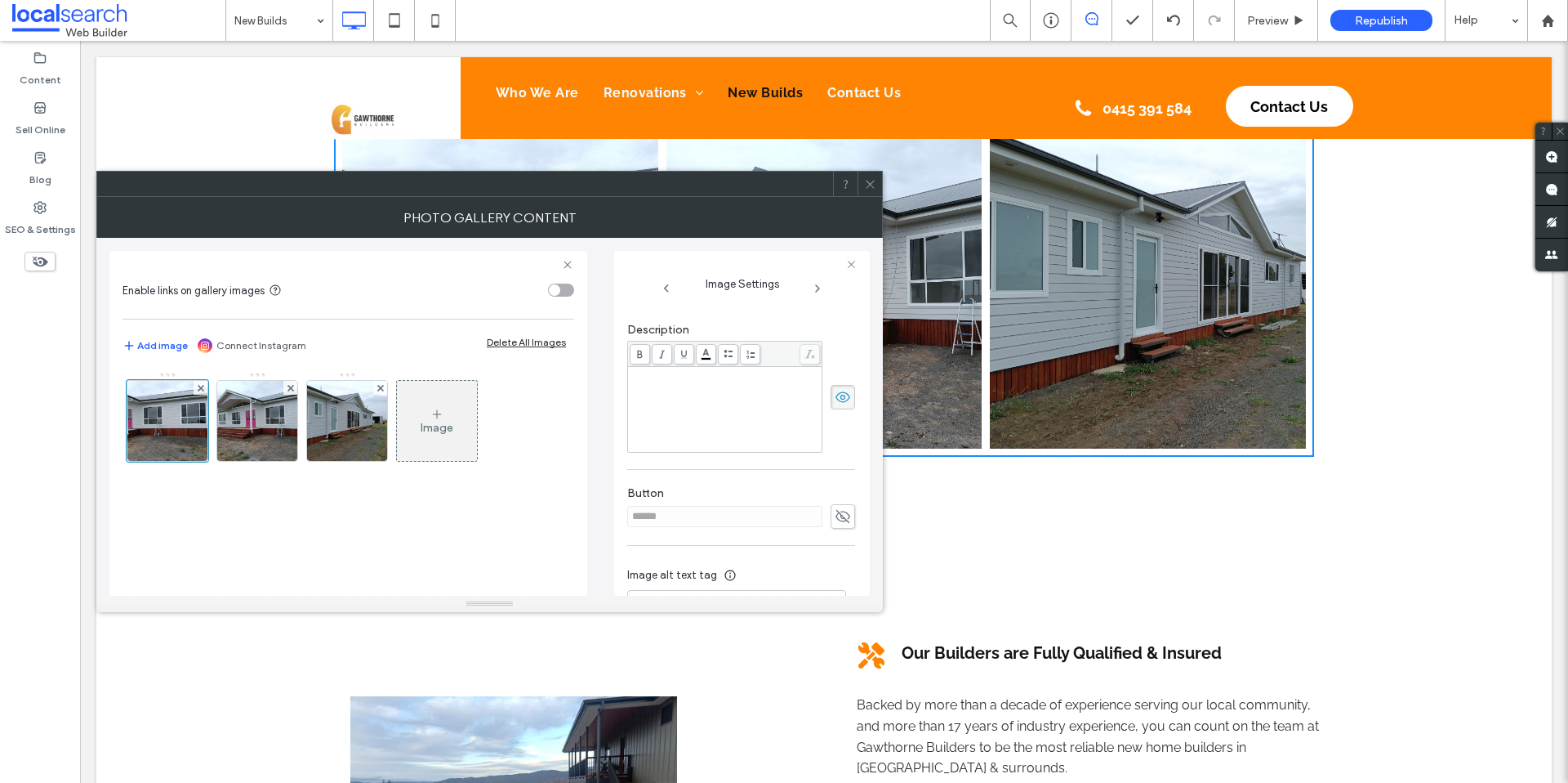
scroll to position [407, 0]
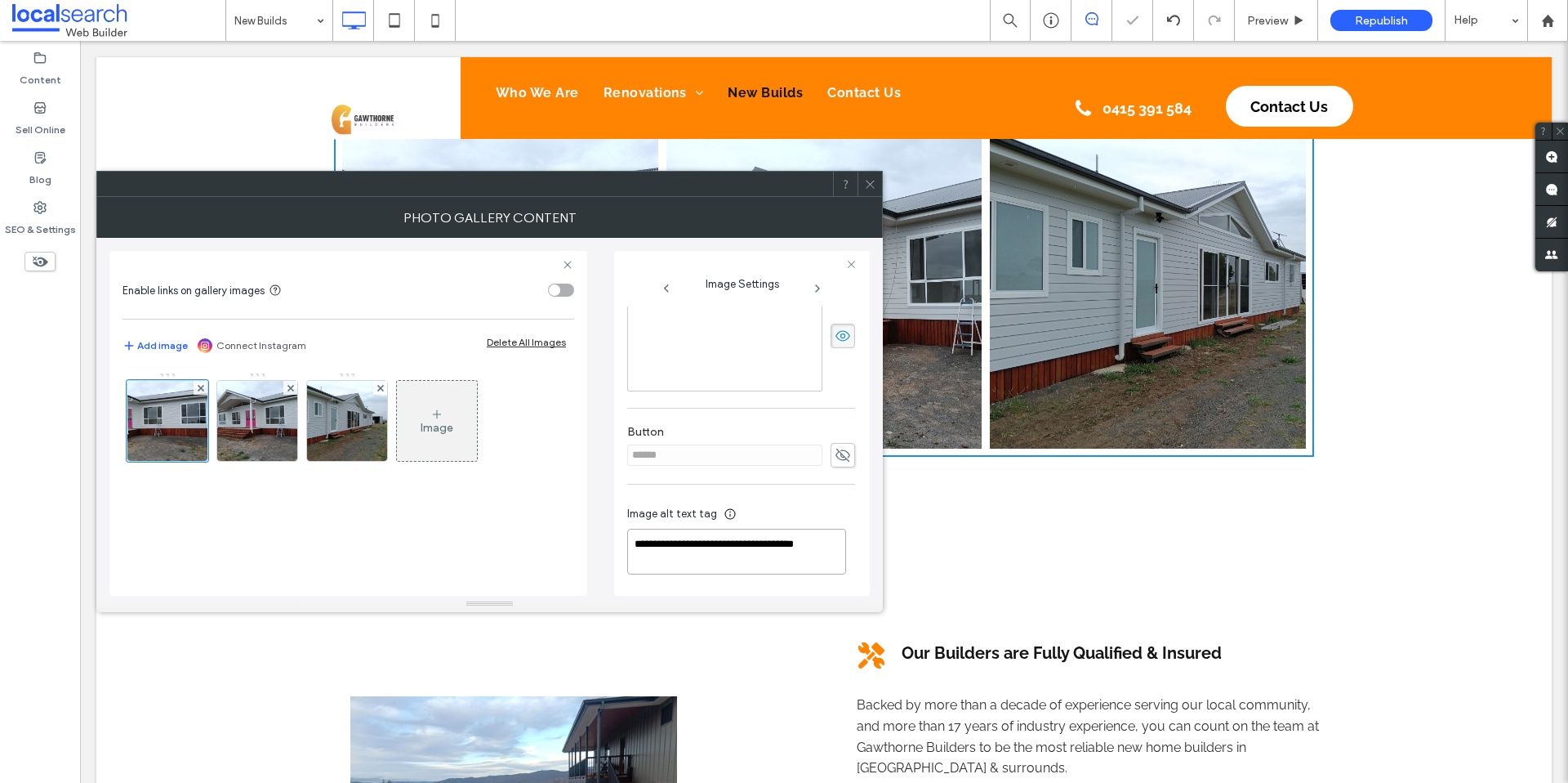
drag, startPoint x: 691, startPoint y: 561, endPoint x: 641, endPoint y: 519, distance: 65.3
click at [641, 519] on div "**********" at bounding box center [741, 543] width 227 height 102
paste textarea "**********"
drag, startPoint x: 756, startPoint y: 545, endPoint x: 699, endPoint y: 543, distance: 57.0
click at [699, 543] on textarea "**********" at bounding box center [736, 551] width 219 height 46
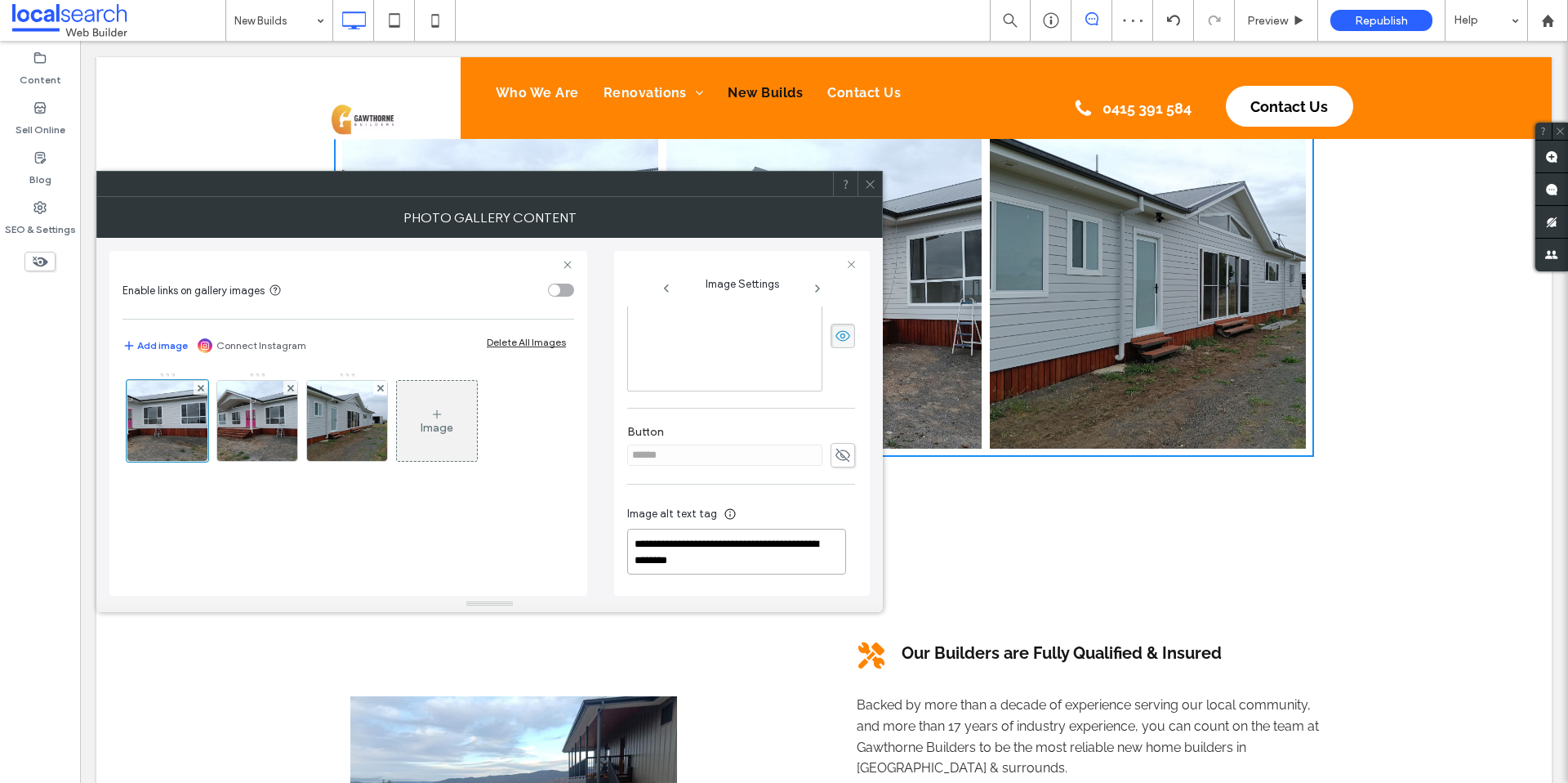
drag, startPoint x: 698, startPoint y: 544, endPoint x: 767, endPoint y: 549, distance: 69.2
click at [767, 549] on textarea "**********" at bounding box center [736, 551] width 219 height 46
drag, startPoint x: 696, startPoint y: 563, endPoint x: 615, endPoint y: 533, distance: 86.4
click at [615, 533] on div "**********" at bounding box center [742, 423] width 255 height 345
type textarea "**********"
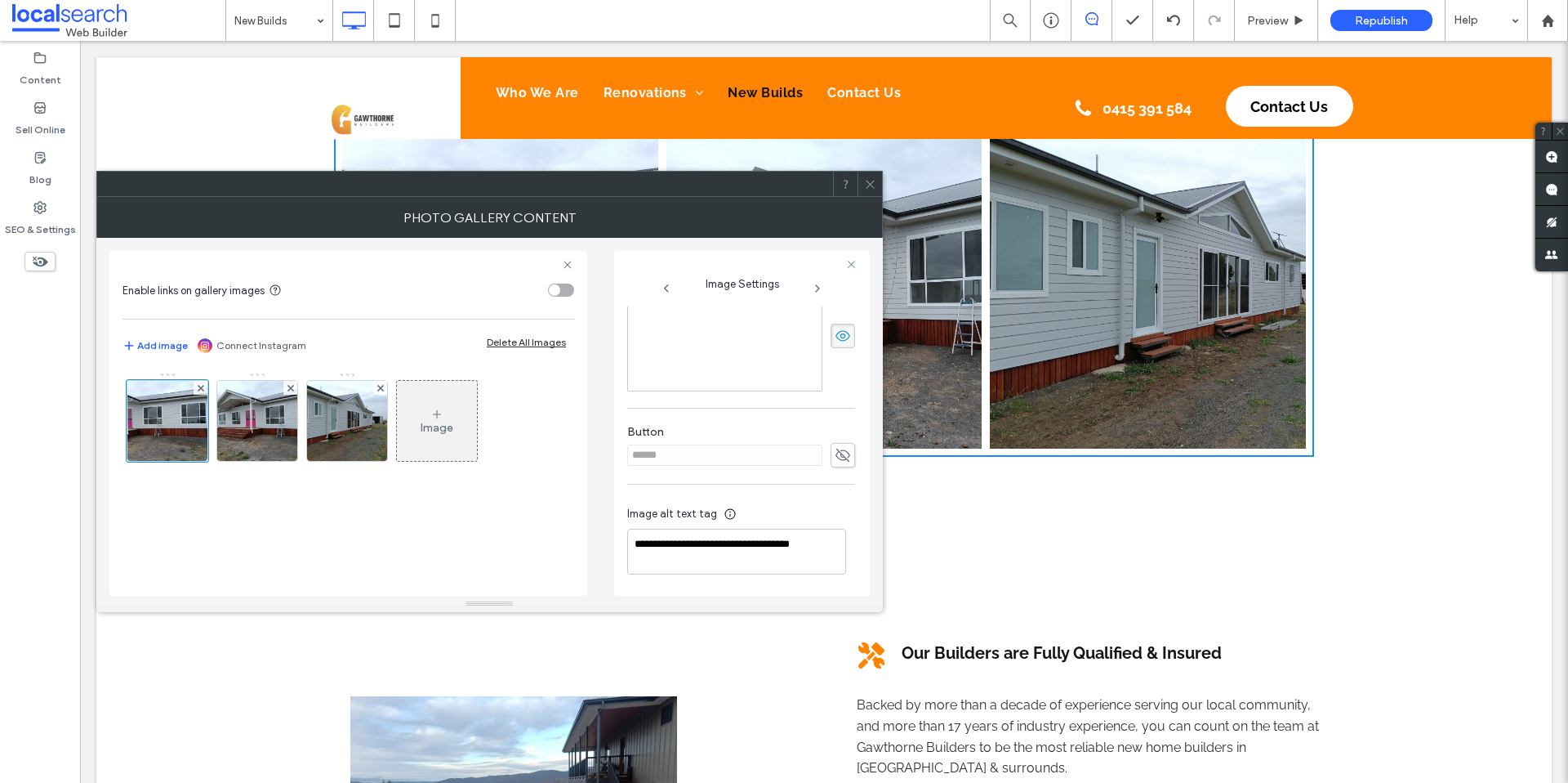
click at [867, 185] on use at bounding box center [869, 184] width 8 height 8
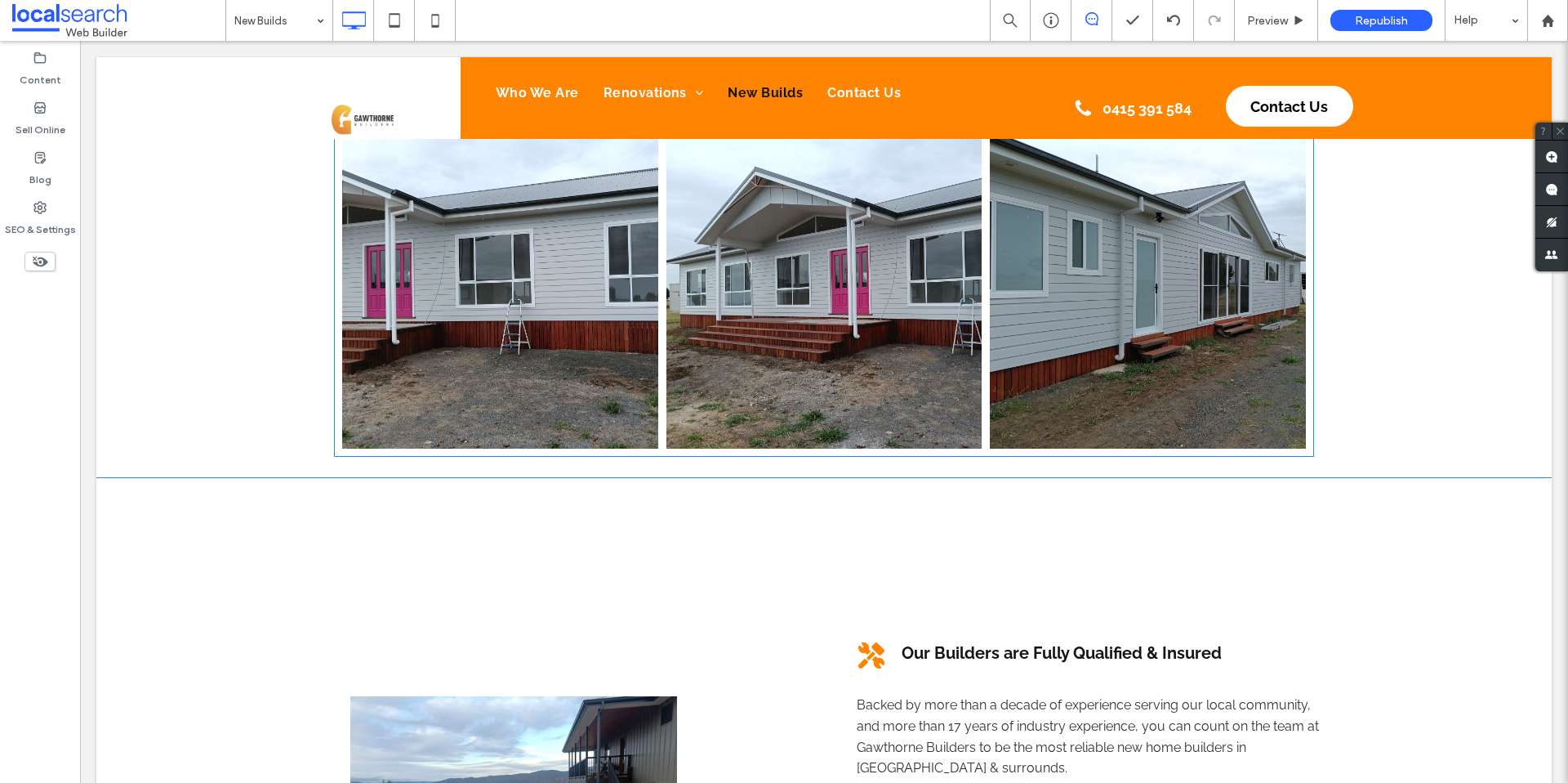
click at [800, 308] on link at bounding box center [824, 291] width 316 height 316
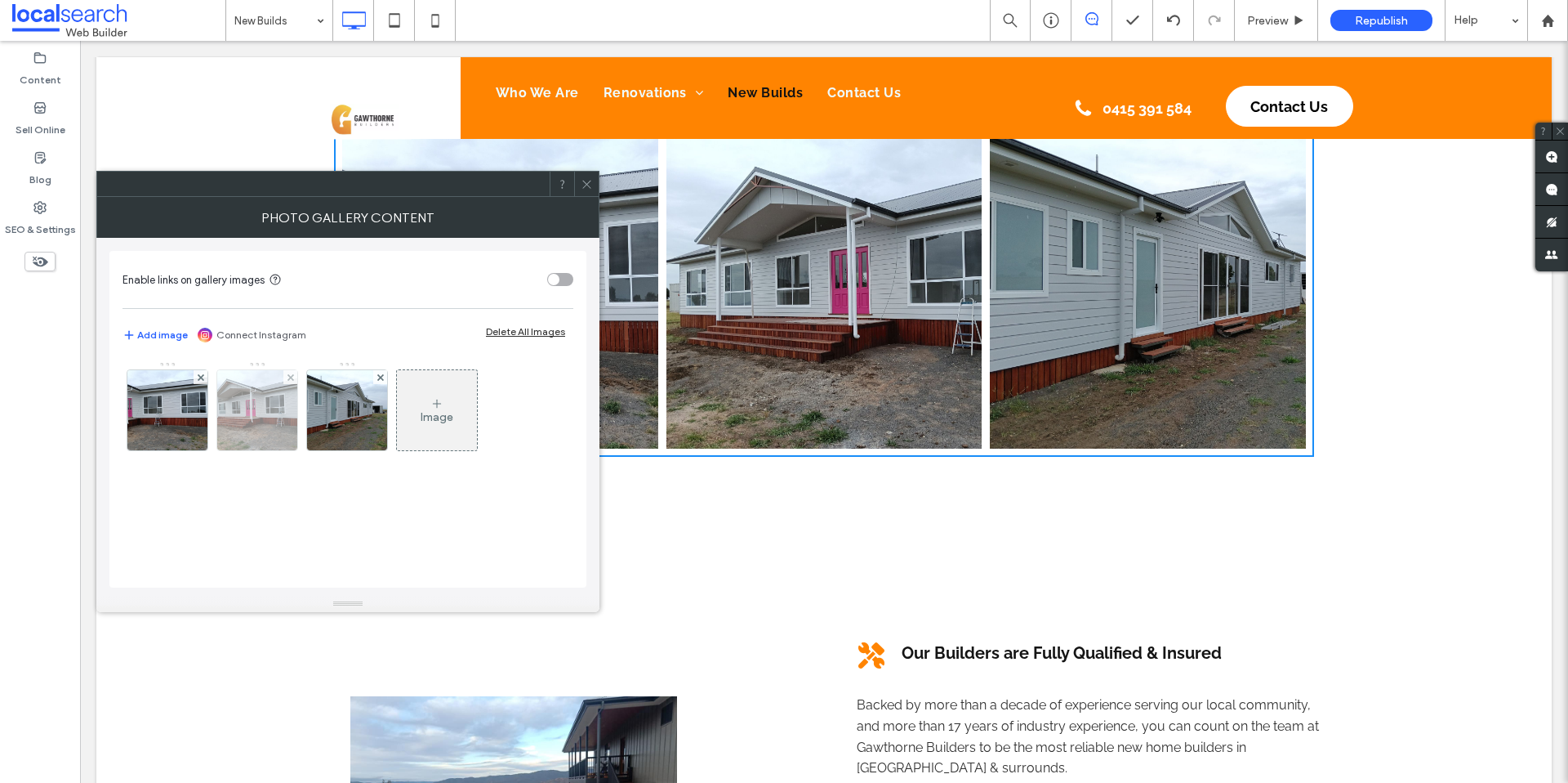
click at [248, 425] on img at bounding box center [257, 410] width 107 height 80
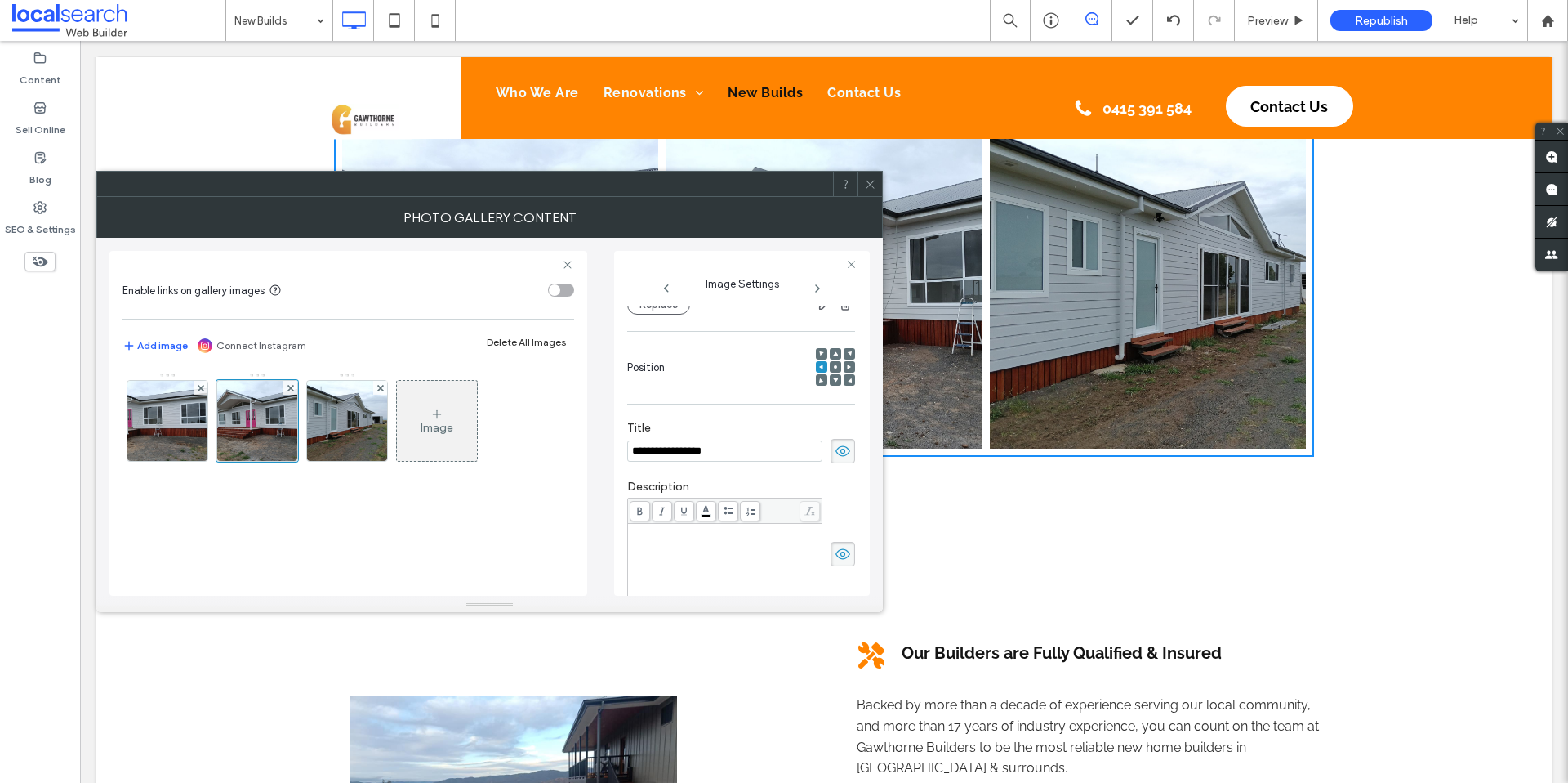
scroll to position [0, 0]
click at [729, 571] on div "**********" at bounding box center [725, 566] width 189 height 82
drag, startPoint x: 729, startPoint y: 444, endPoint x: 661, endPoint y: 441, distance: 68.1
click at [645, 440] on input "**********" at bounding box center [724, 450] width 195 height 21
drag, startPoint x: 741, startPoint y: 450, endPoint x: 628, endPoint y: 452, distance: 113.0
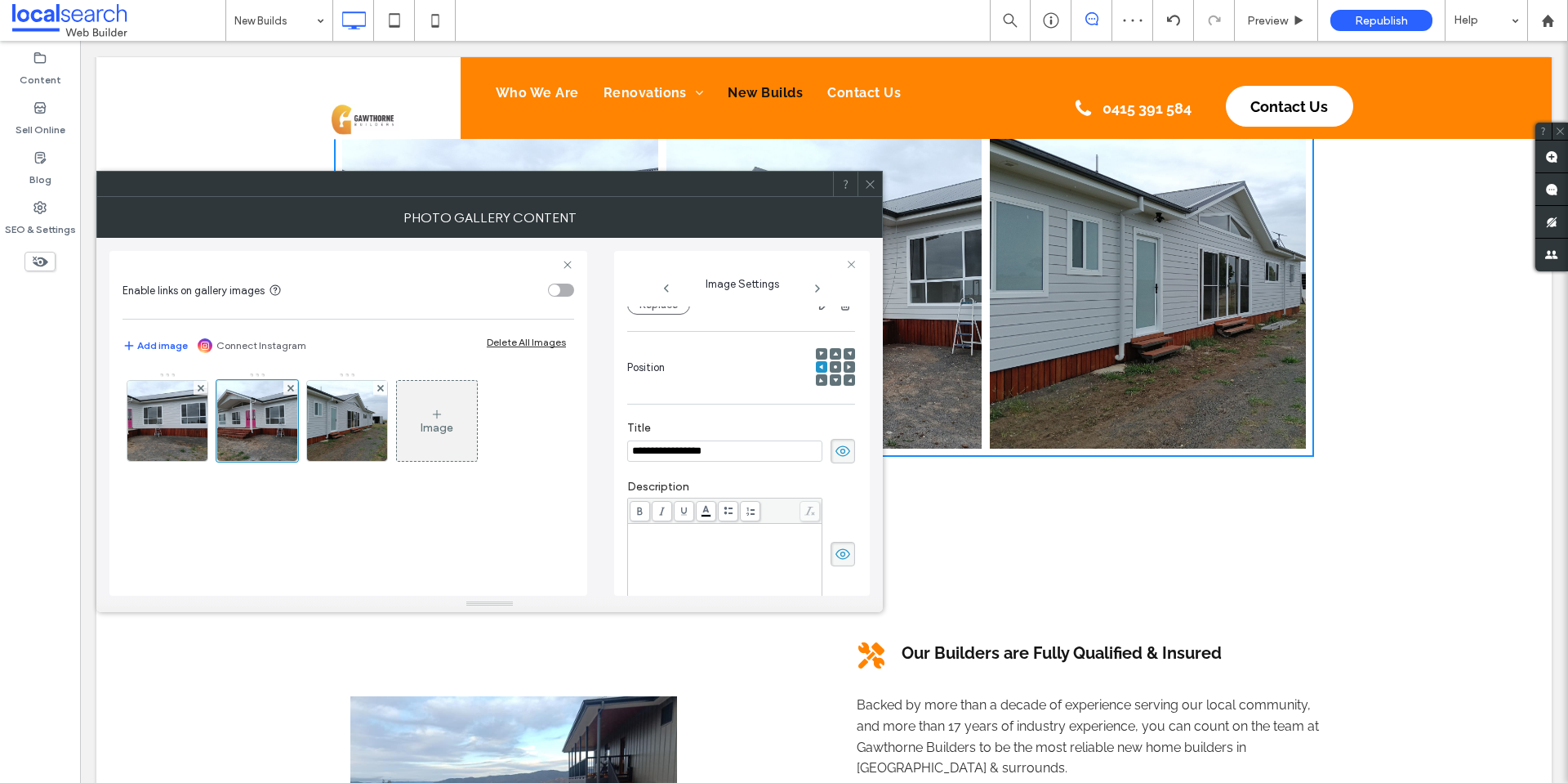
click at [628, 452] on input "**********" at bounding box center [724, 450] width 195 height 21
type input "**********"
click at [693, 550] on div "**********" at bounding box center [741, 246] width 227 height 695
click at [686, 558] on textarea at bounding box center [741, 551] width 227 height 46
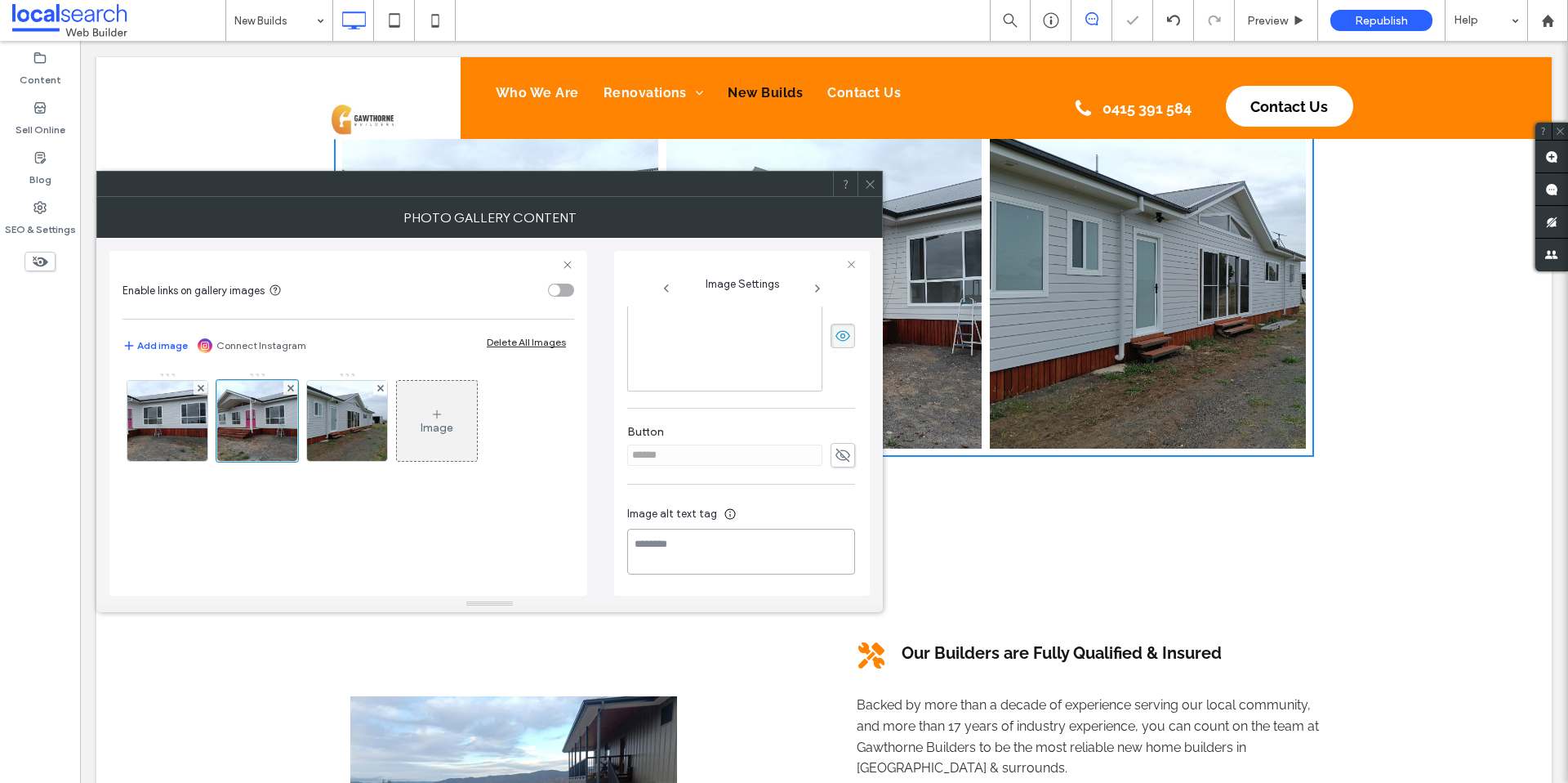
paste textarea "**********"
type textarea "**********"
click at [334, 434] on img at bounding box center [347, 420] width 107 height 80
drag, startPoint x: 712, startPoint y: 460, endPoint x: 607, endPoint y: 445, distance: 106.1
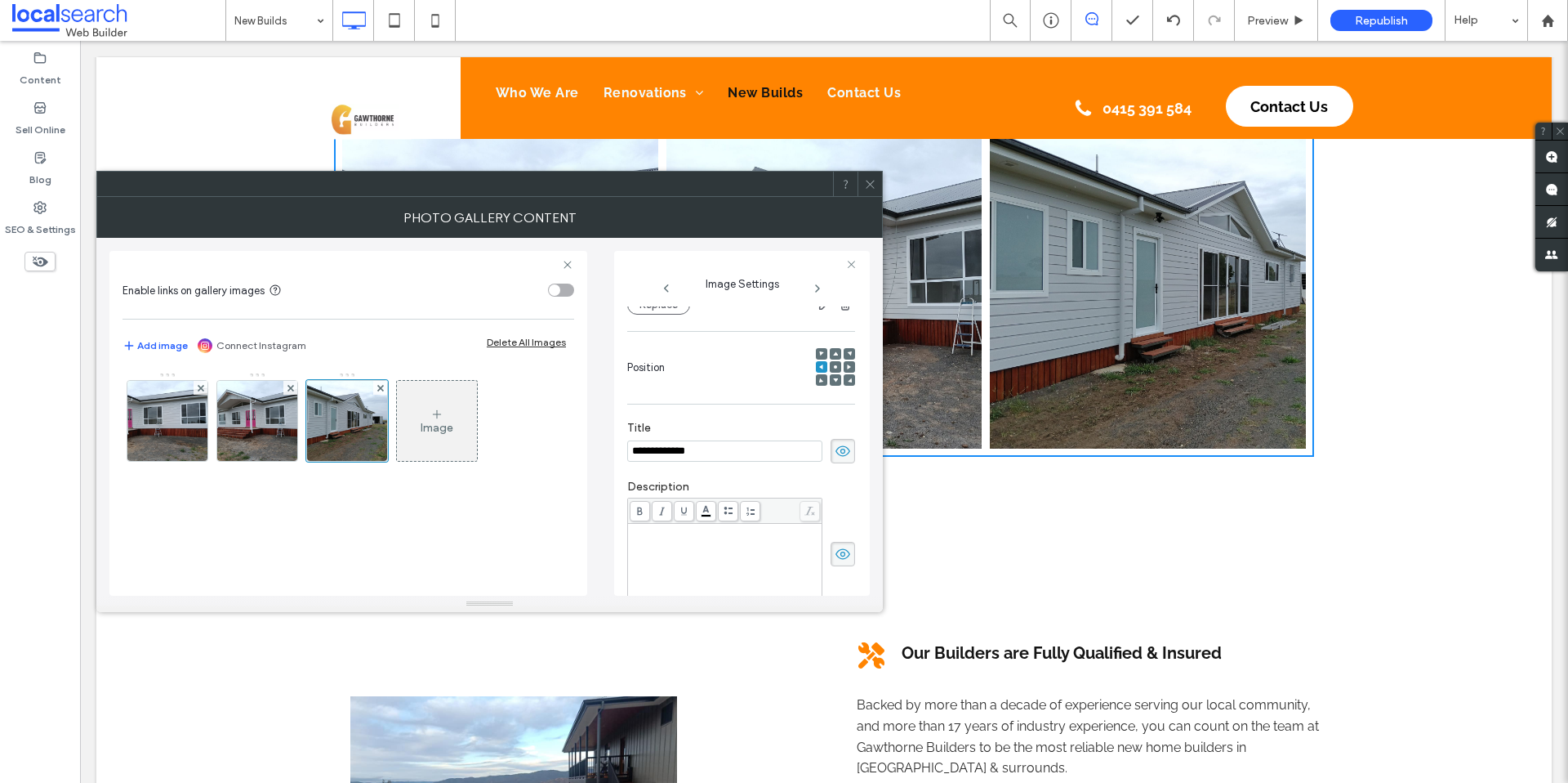
click at [607, 445] on div "**********" at bounding box center [489, 417] width 760 height 358
type input "**********"
click at [699, 542] on div "**********" at bounding box center [741, 246] width 227 height 695
click at [698, 552] on textarea at bounding box center [741, 551] width 227 height 46
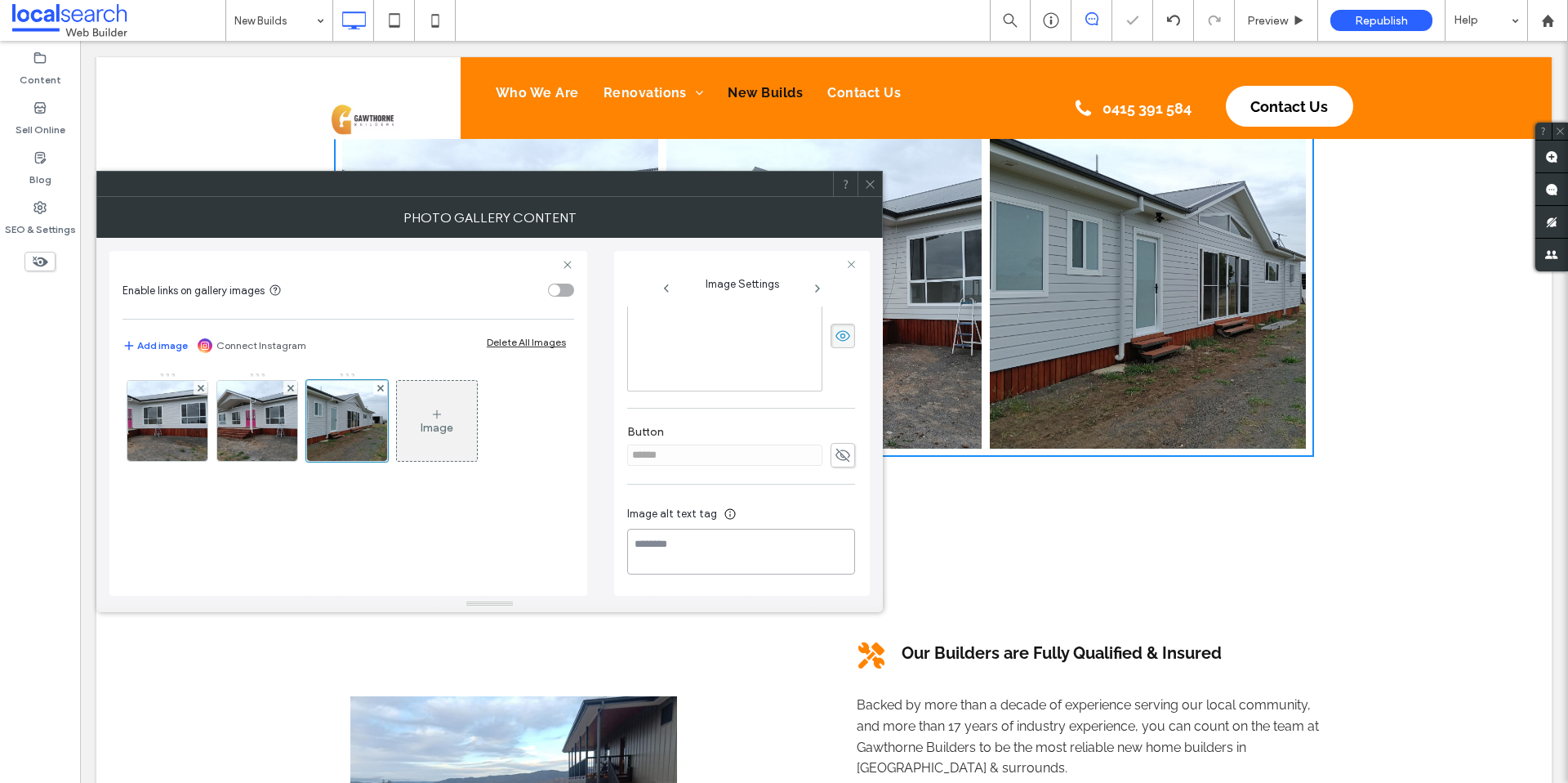
paste textarea "**********"
type textarea "**********"
click at [994, 505] on div "Our Builders are Fully Qualified & Insured Backed by more than a decade of expe…" at bounding box center [824, 794] width 1455 height 634
click at [870, 178] on icon at bounding box center [869, 184] width 12 height 12
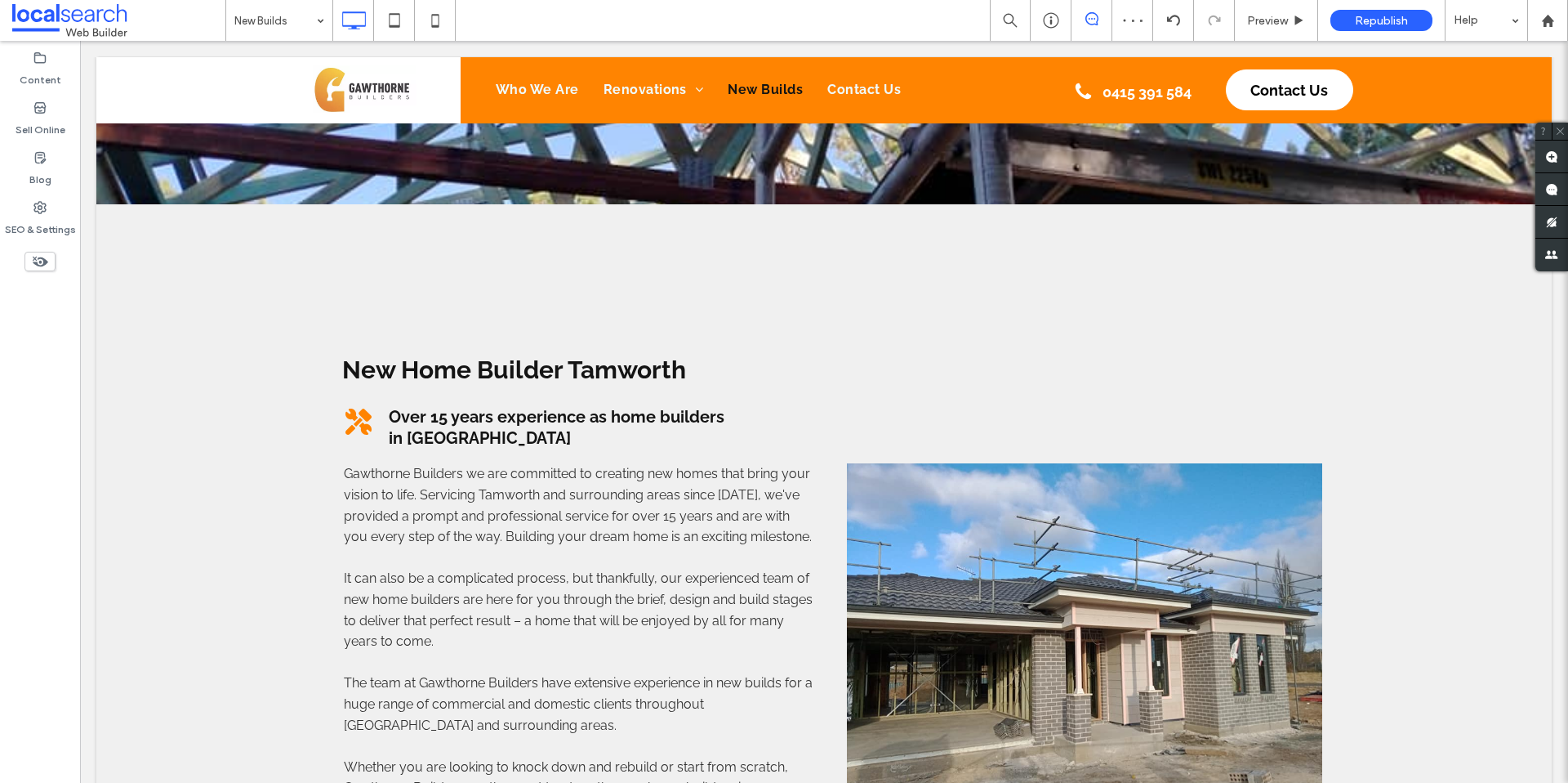
scroll to position [0, 0]
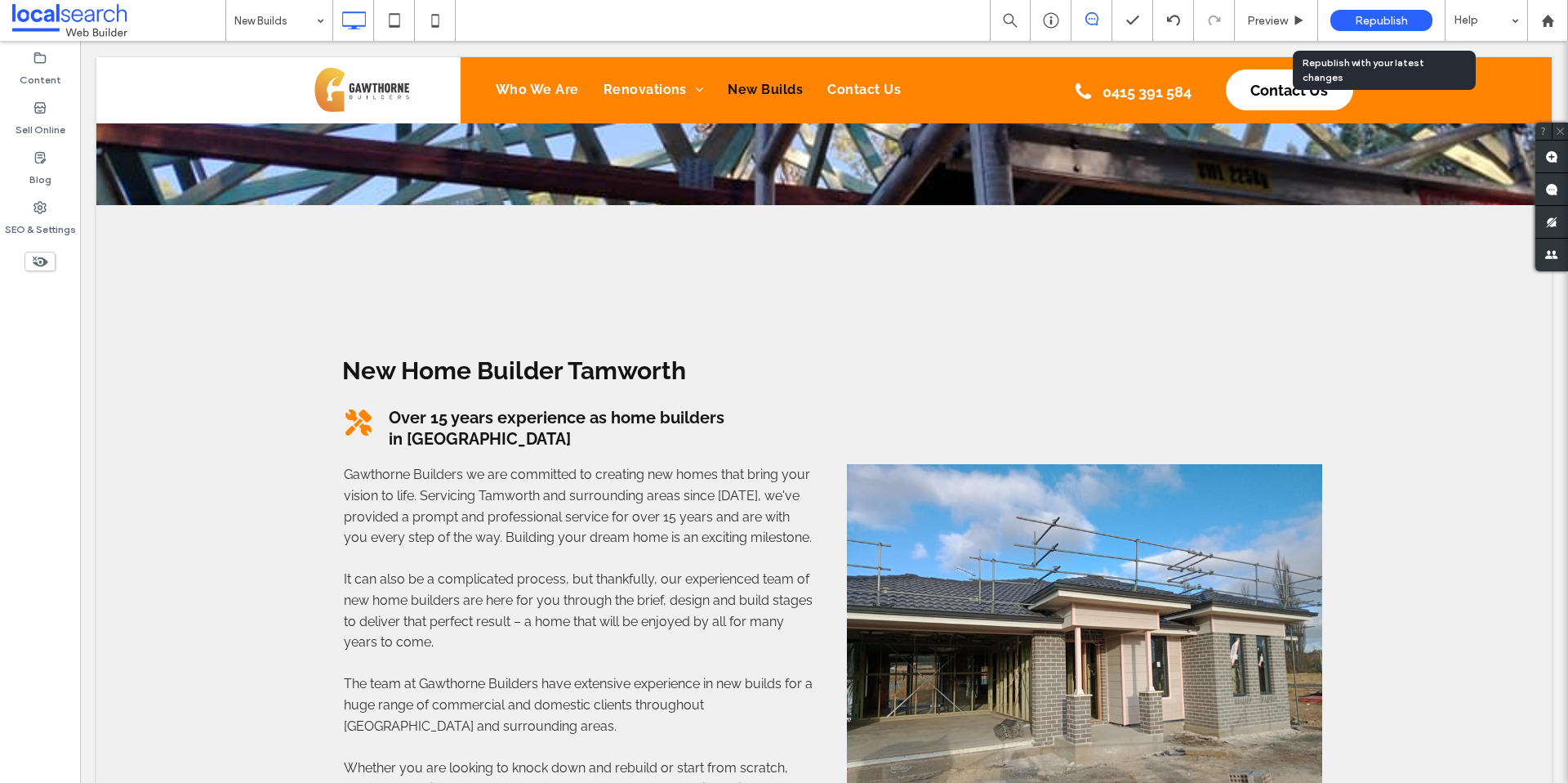
click at [1388, 22] on span "Republish" at bounding box center [1381, 21] width 53 height 14
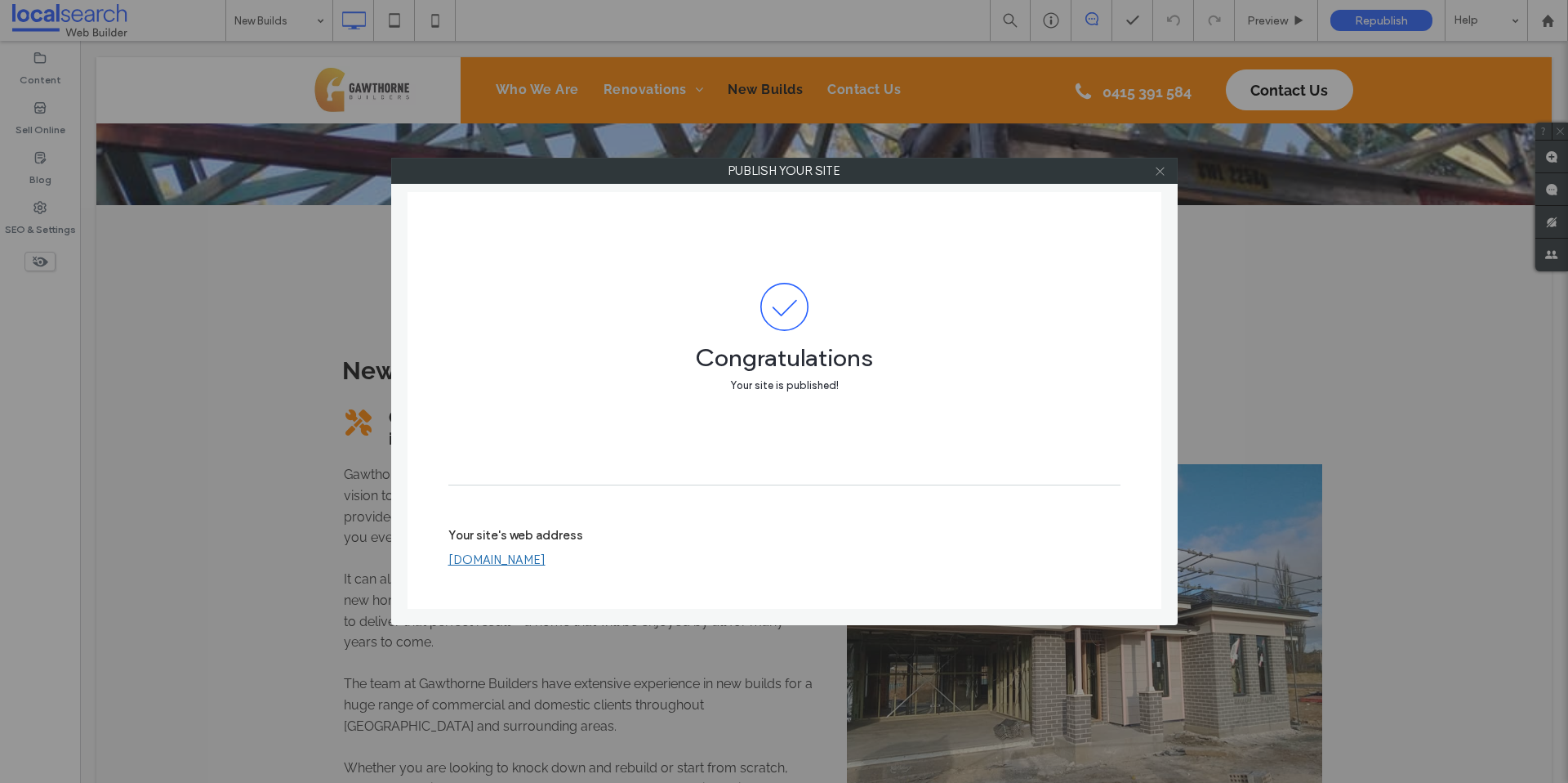
click at [1161, 172] on icon at bounding box center [1159, 171] width 12 height 12
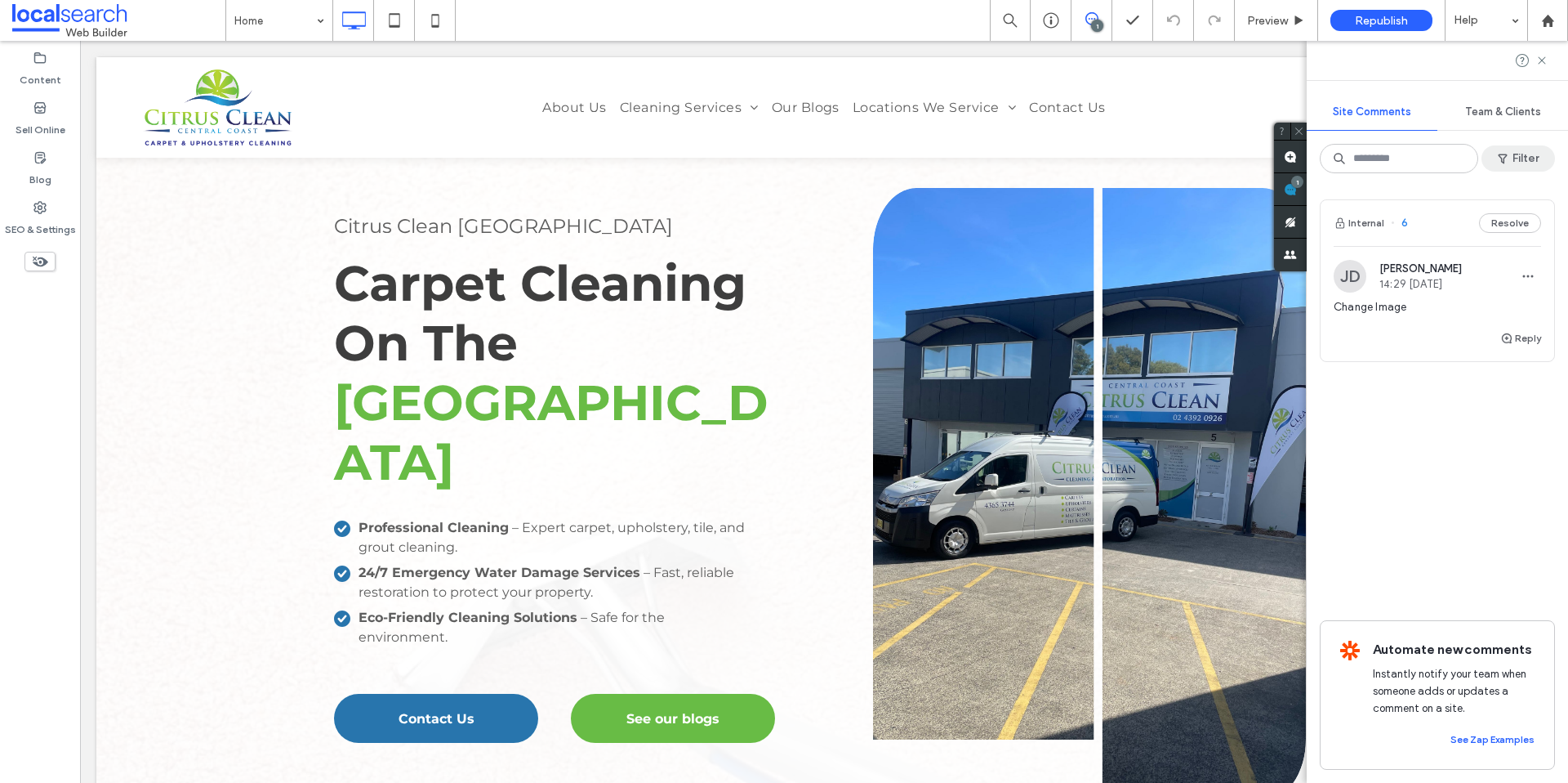
click at [1515, 150] on button "Filter" at bounding box center [1518, 158] width 74 height 26
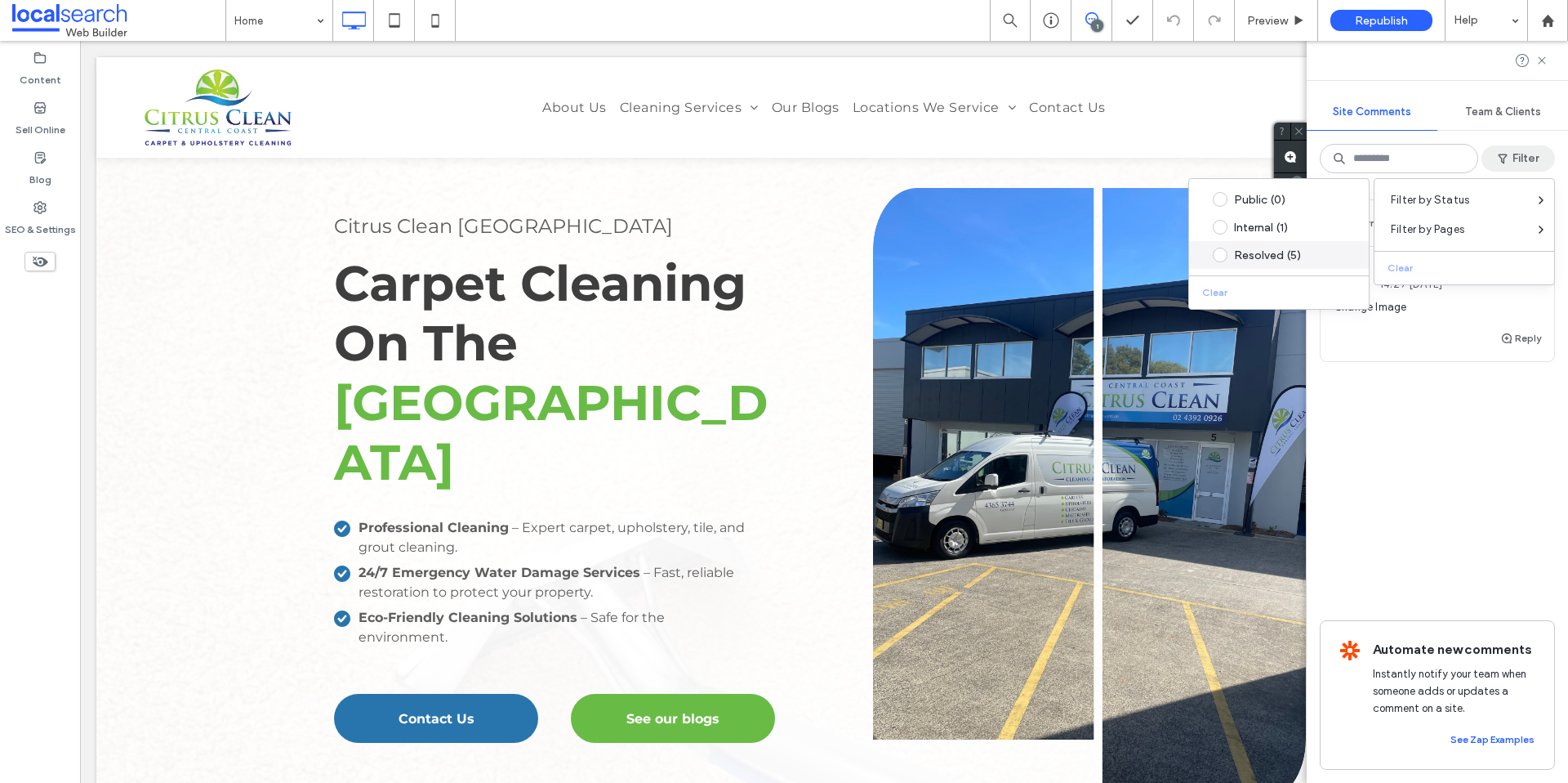
click at [1273, 252] on div "Resolved (5)" at bounding box center [1291, 254] width 116 height 14
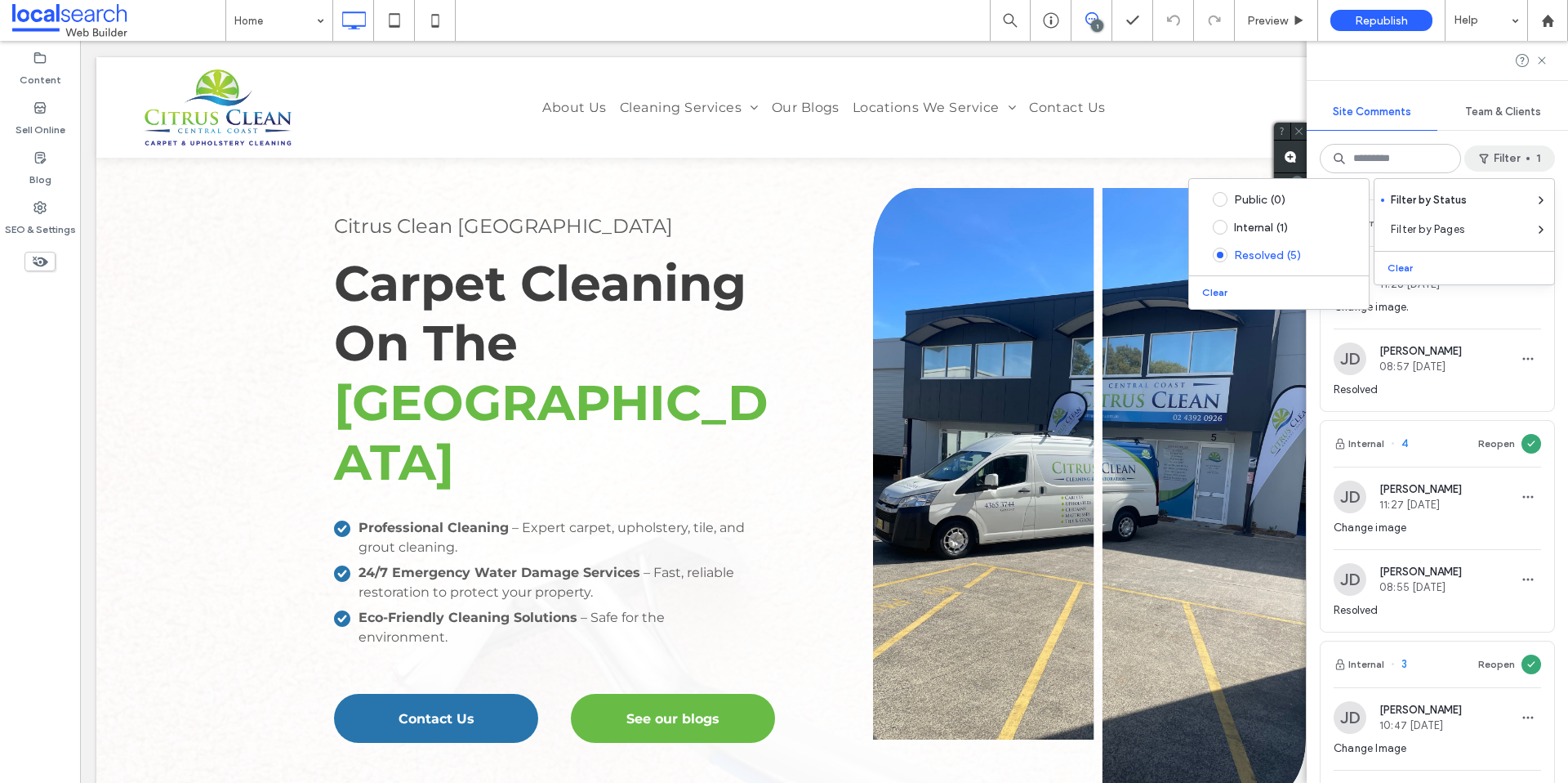
click at [1514, 148] on button "Filter 1" at bounding box center [1508, 158] width 90 height 26
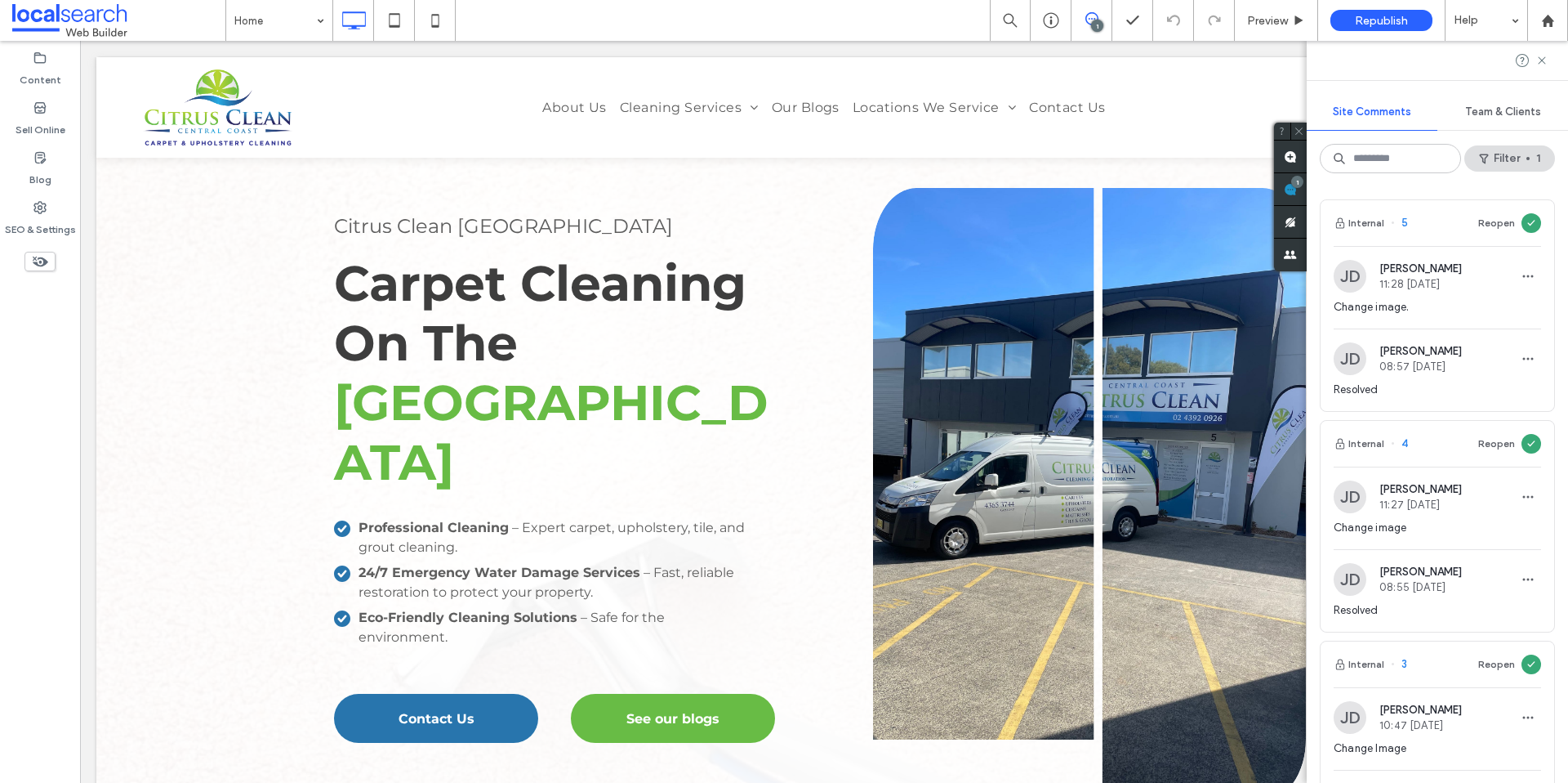
click at [1482, 112] on span "Team & Clients" at bounding box center [1502, 112] width 75 height 13
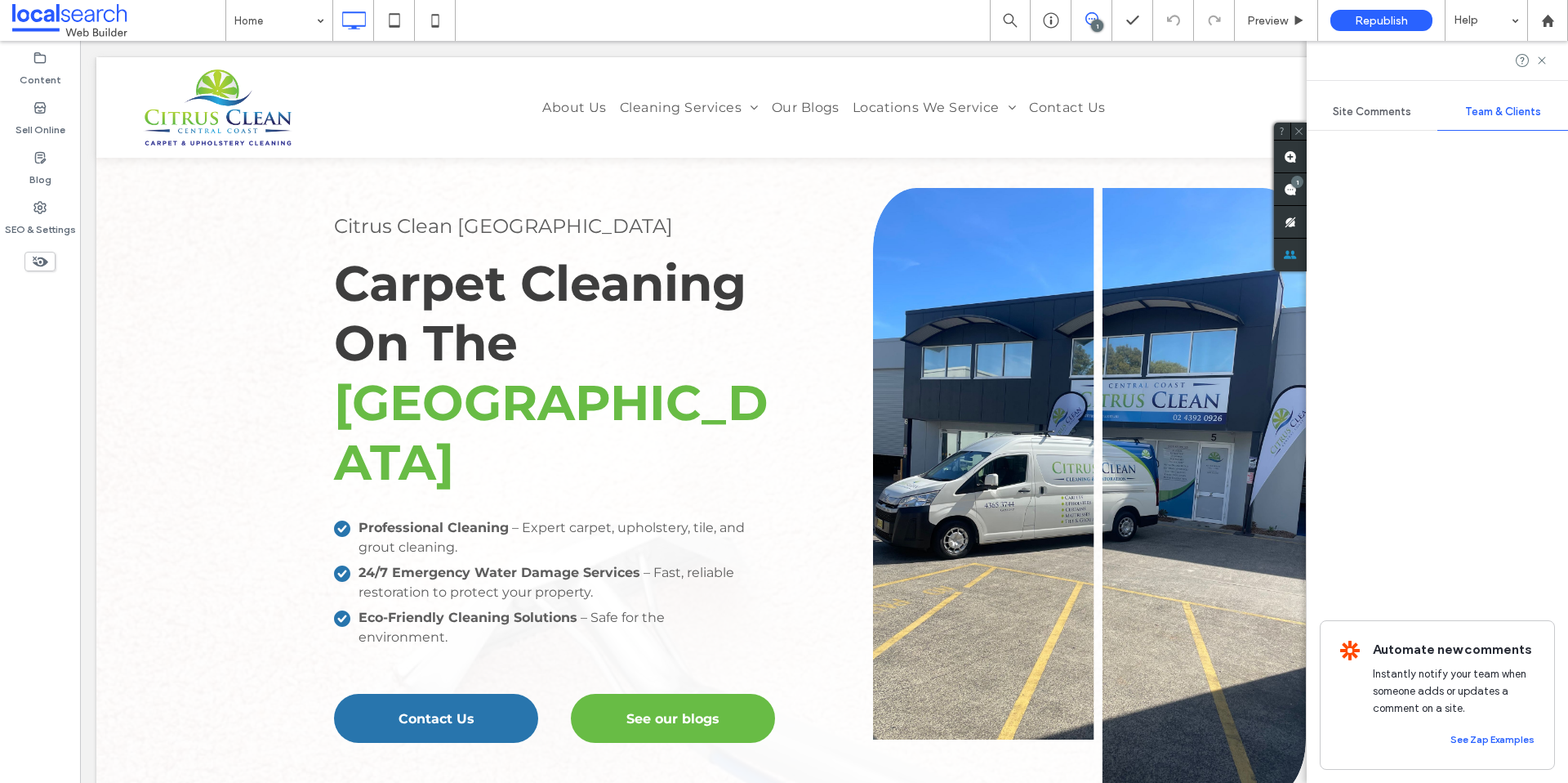
click at [1367, 114] on span "Site Comments" at bounding box center [1371, 112] width 78 height 13
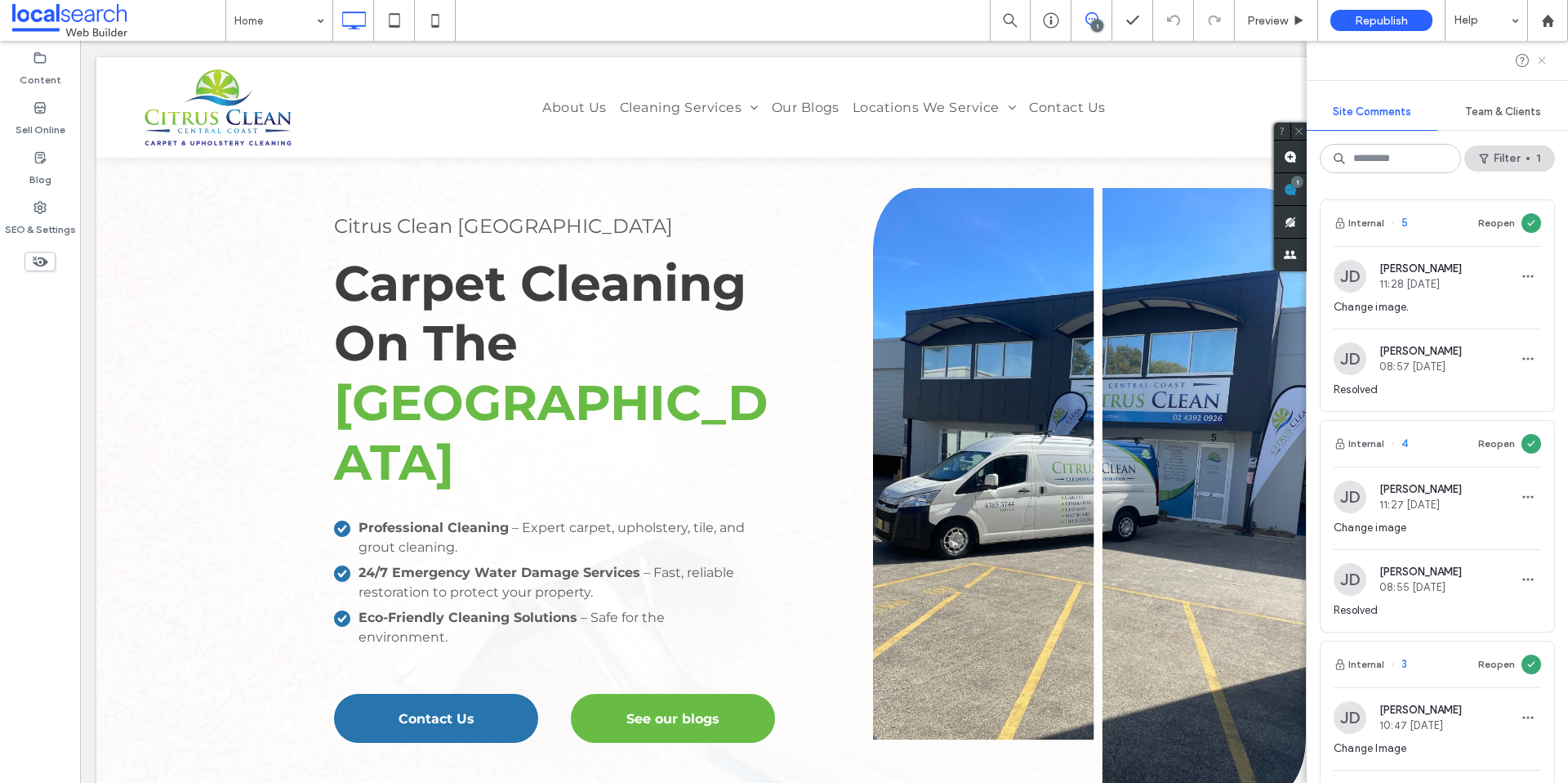
click at [1540, 59] on use at bounding box center [1541, 60] width 7 height 7
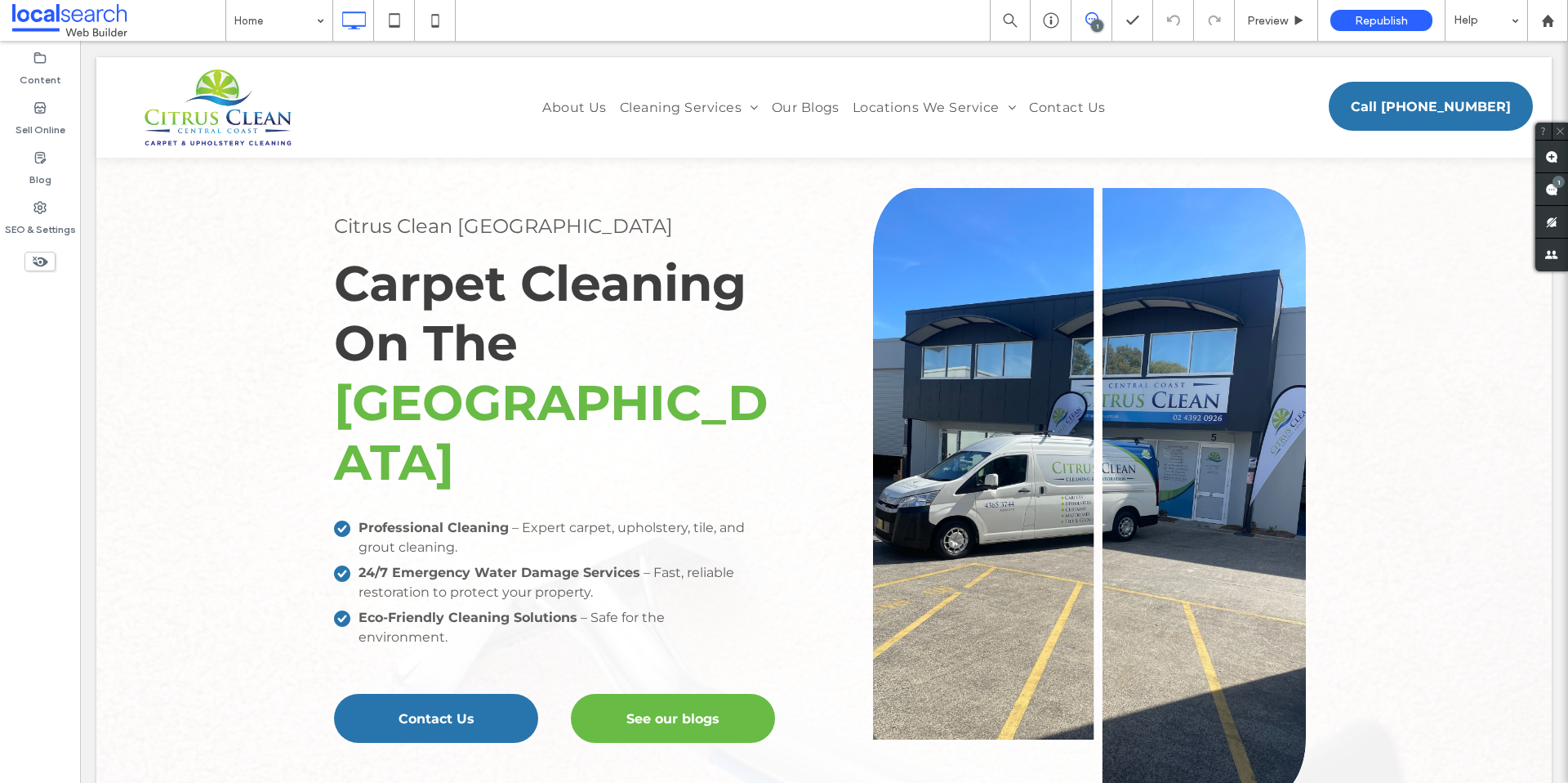
click at [1095, 23] on div "1" at bounding box center [1097, 25] width 12 height 12
drag, startPoint x: 1118, startPoint y: 26, endPoint x: 1110, endPoint y: 29, distance: 8.5
click at [1116, 27] on div at bounding box center [1132, 21] width 40 height 17
click at [1097, 23] on div "1" at bounding box center [1097, 25] width 12 height 12
click at [1552, 183] on div "1" at bounding box center [1558, 181] width 12 height 12
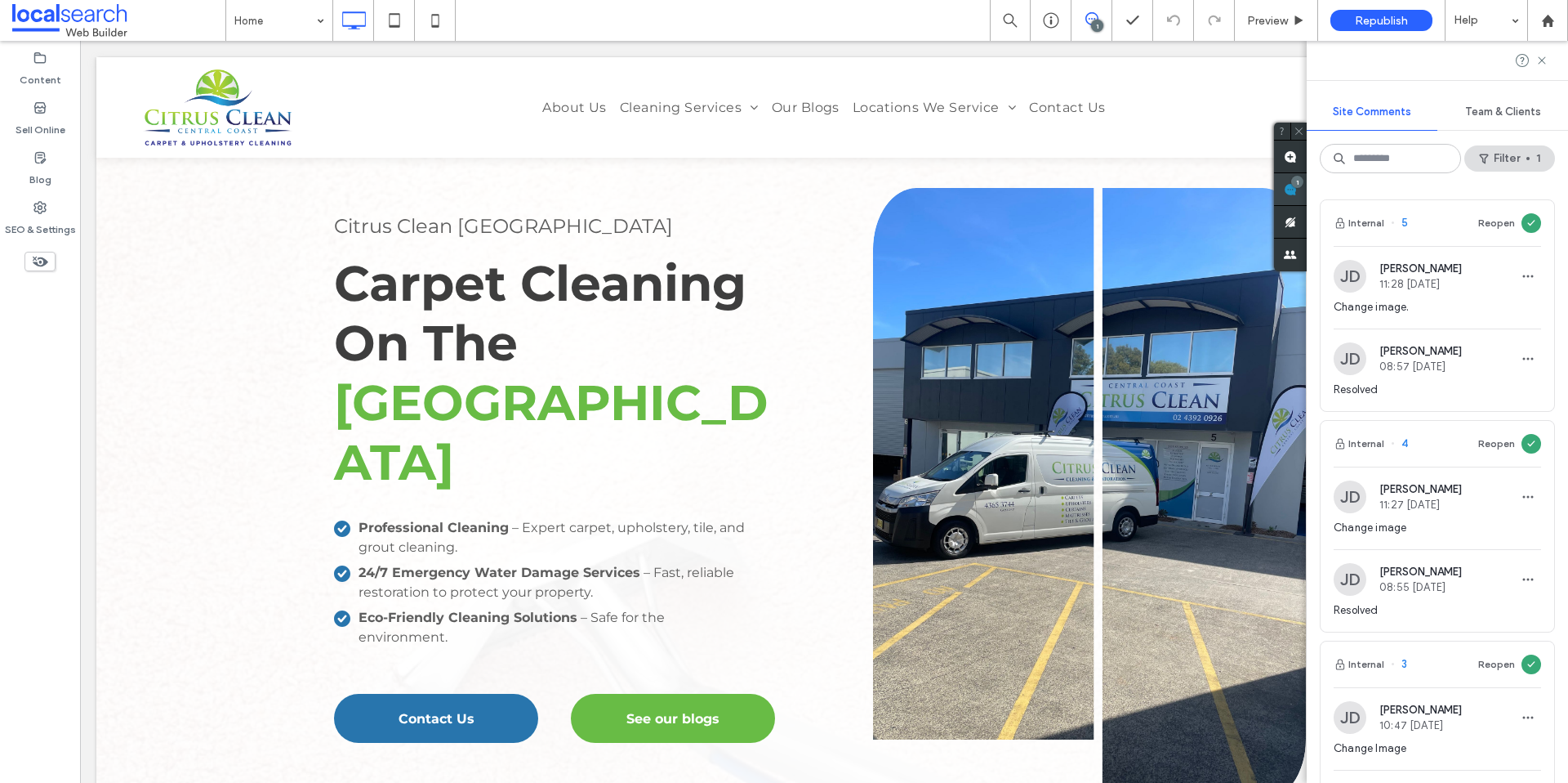
click at [1288, 184] on span at bounding box center [1289, 189] width 33 height 32
click at [1561, 181] on div "Site Comments Team & Clients Filter 1 Internal 5 Reopen JD Jacob Driver 11:28 F…" at bounding box center [1437, 412] width 261 height 742
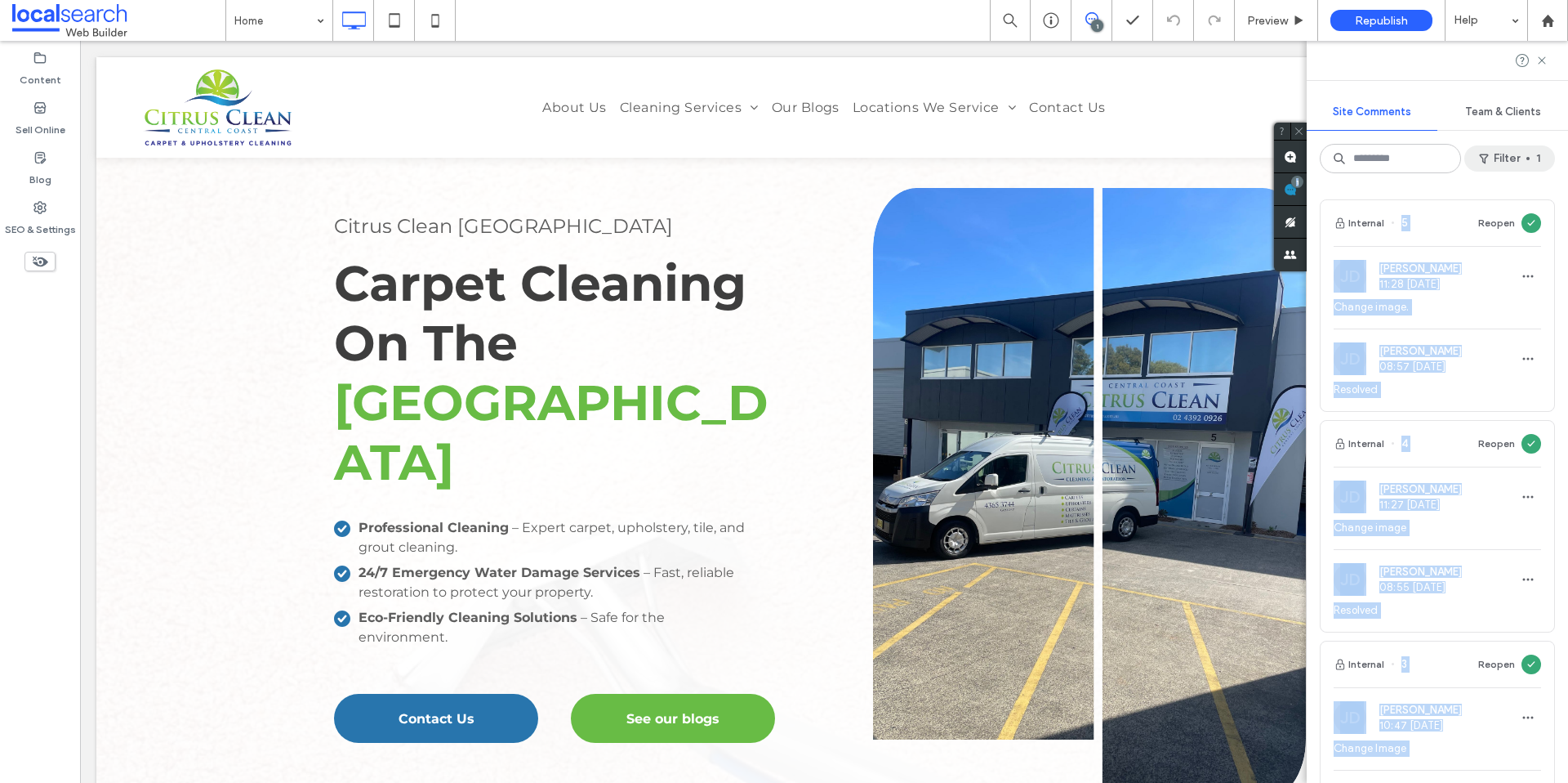
click at [1503, 155] on button "Filter 1" at bounding box center [1508, 158] width 90 height 26
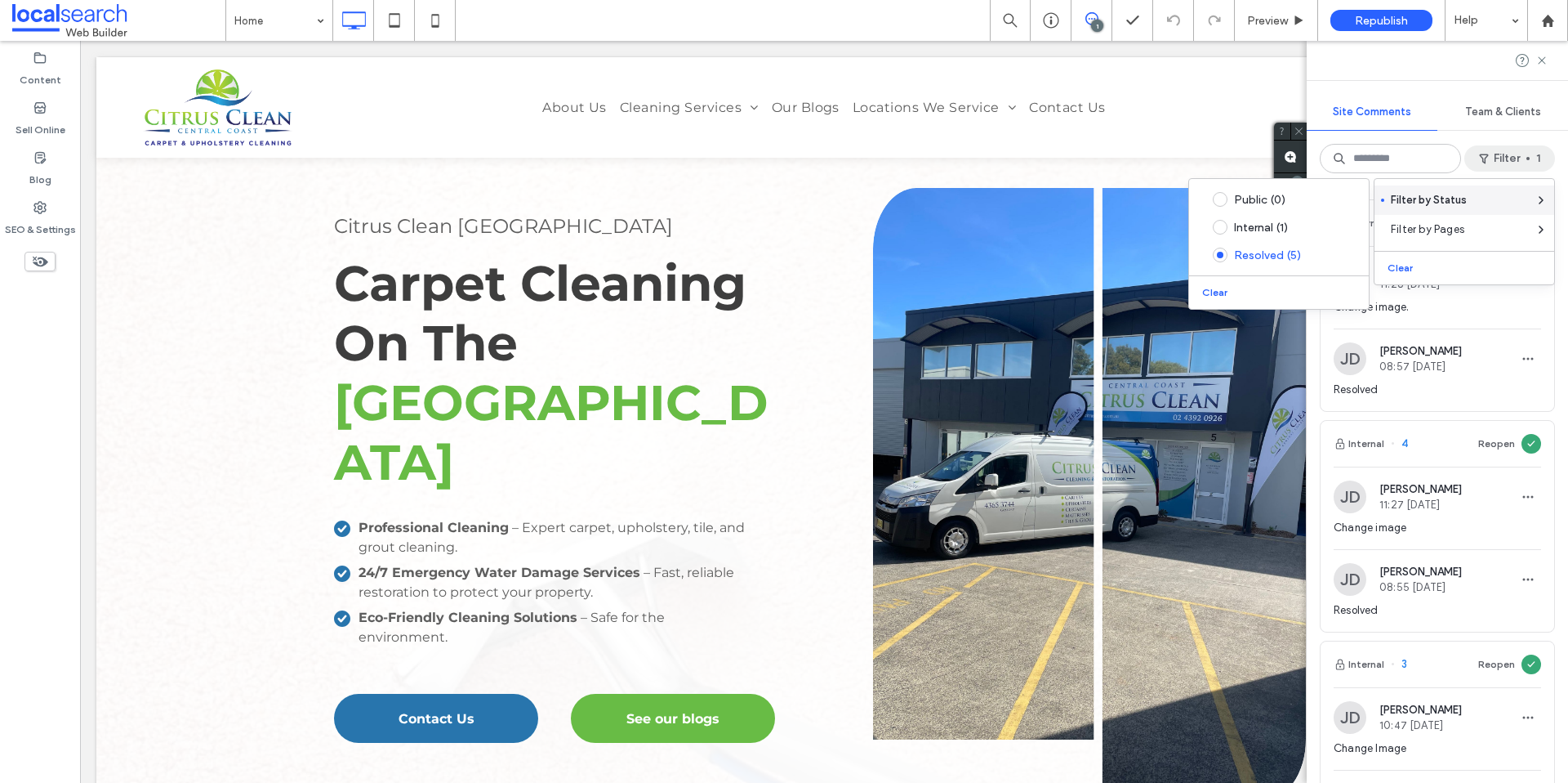
click at [1479, 187] on div "Filter by Status" at bounding box center [1464, 200] width 180 height 30
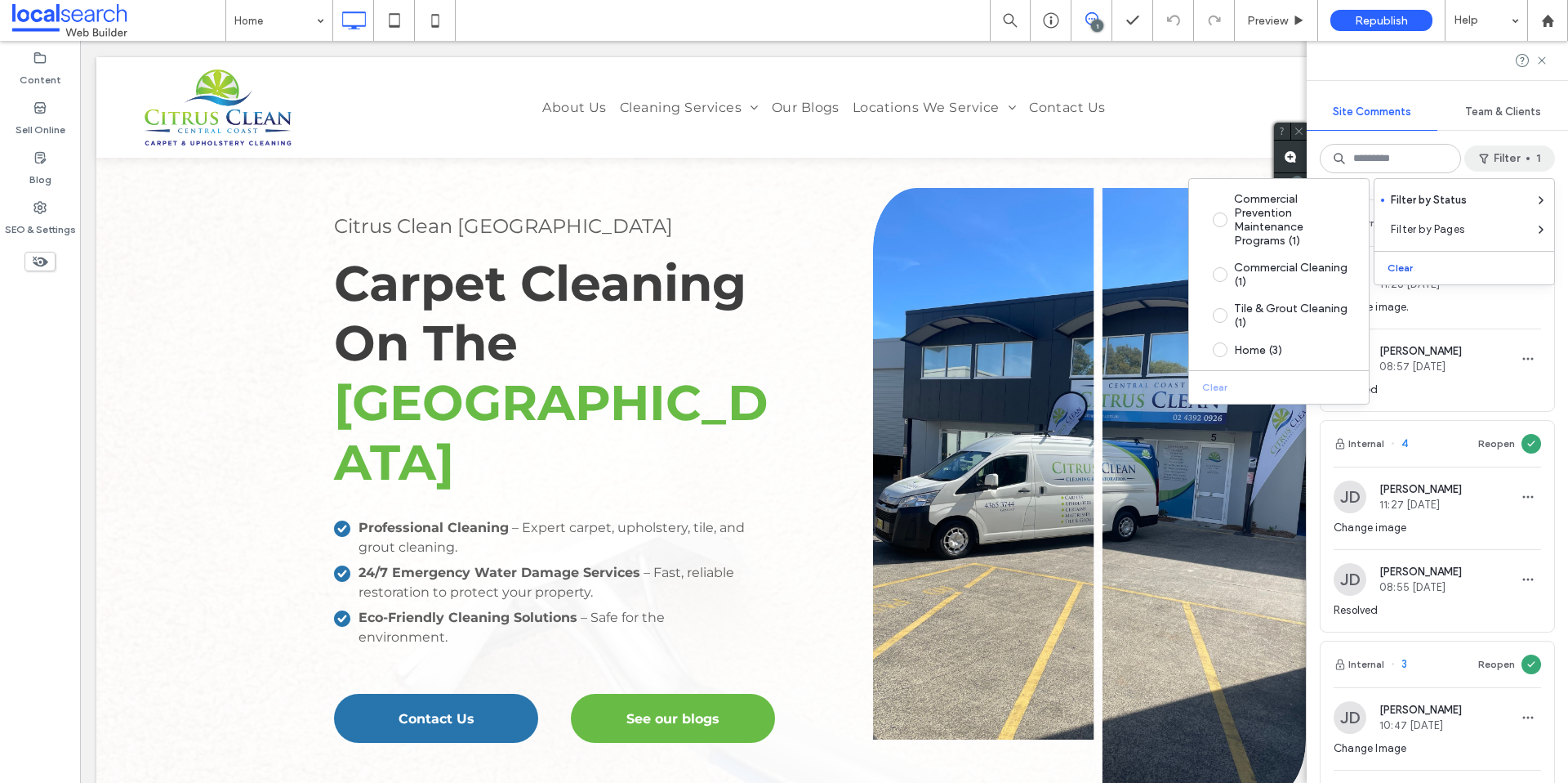
click at [1406, 267] on button "Clear" at bounding box center [1401, 268] width 42 height 20
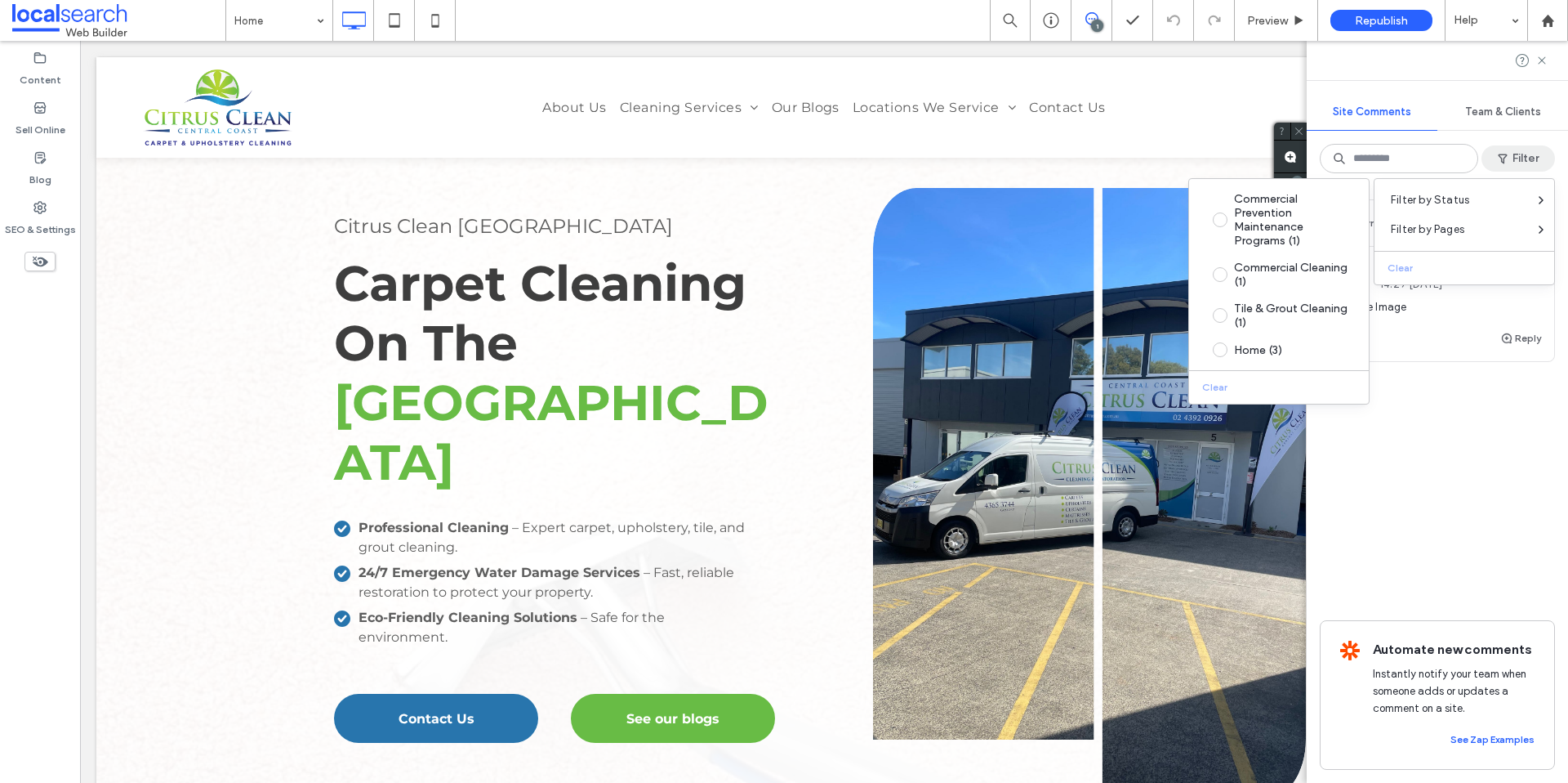
click at [1472, 410] on div "Internal 6 Resolve JD Jacob Driver 14:29 Mar 3 2025 Change Image Reply" at bounding box center [1437, 322] width 235 height 244
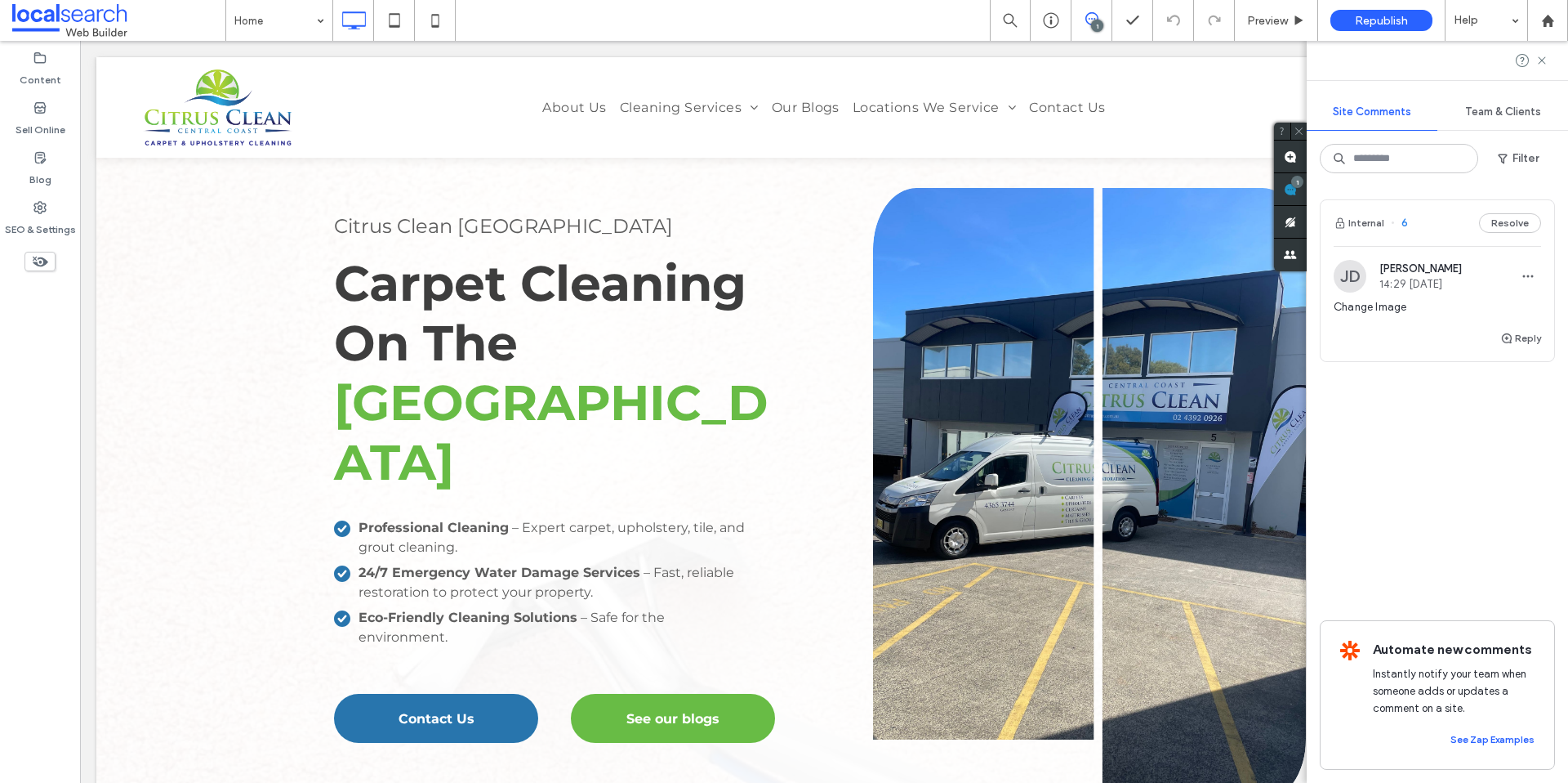
click at [1397, 219] on span "6" at bounding box center [1398, 223] width 17 height 17
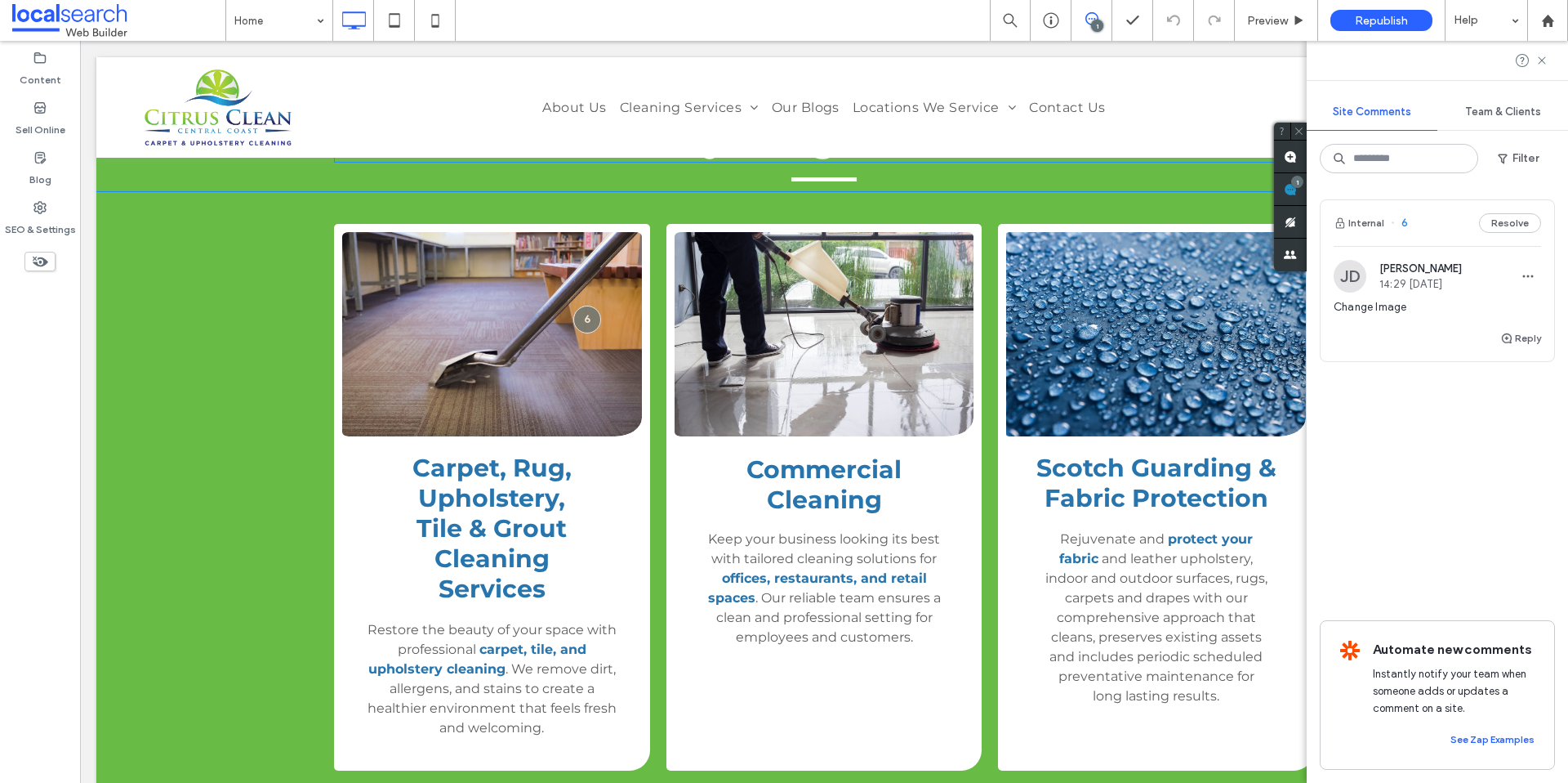
scroll to position [2659, 0]
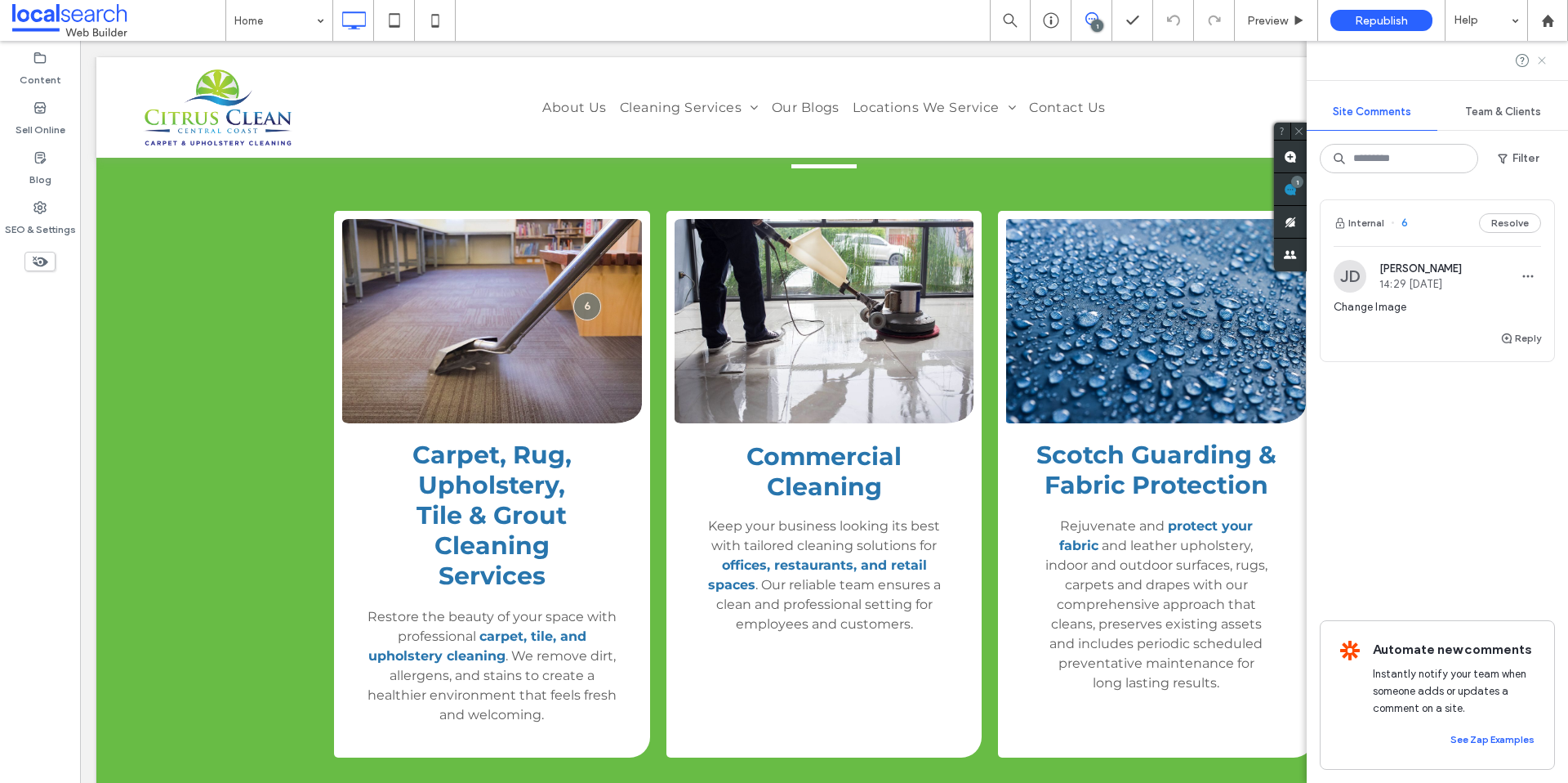
click at [1543, 56] on icon at bounding box center [1542, 61] width 13 height 13
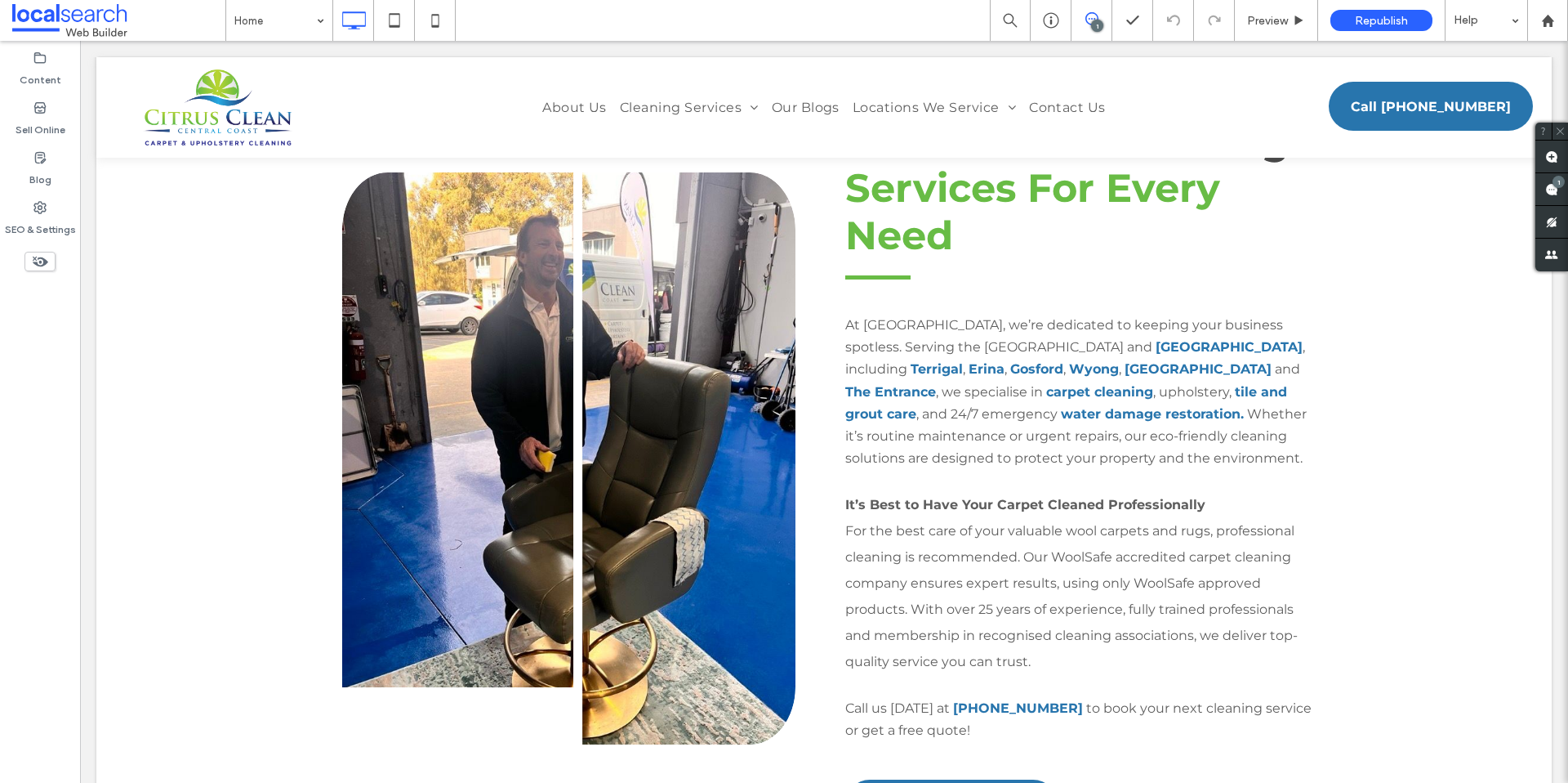
scroll to position [1741, 0]
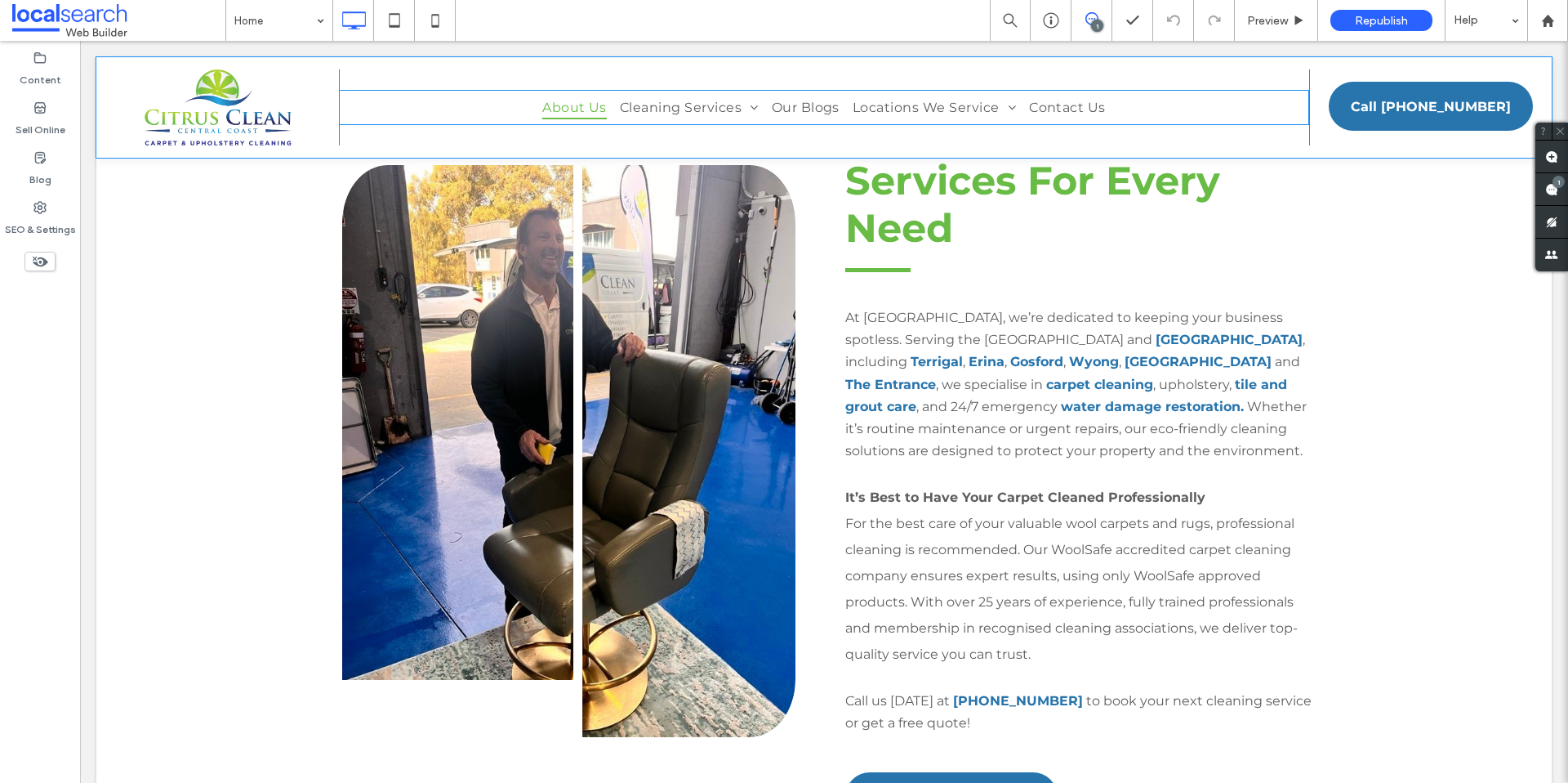
click at [559, 109] on span "About Us" at bounding box center [574, 107] width 64 height 23
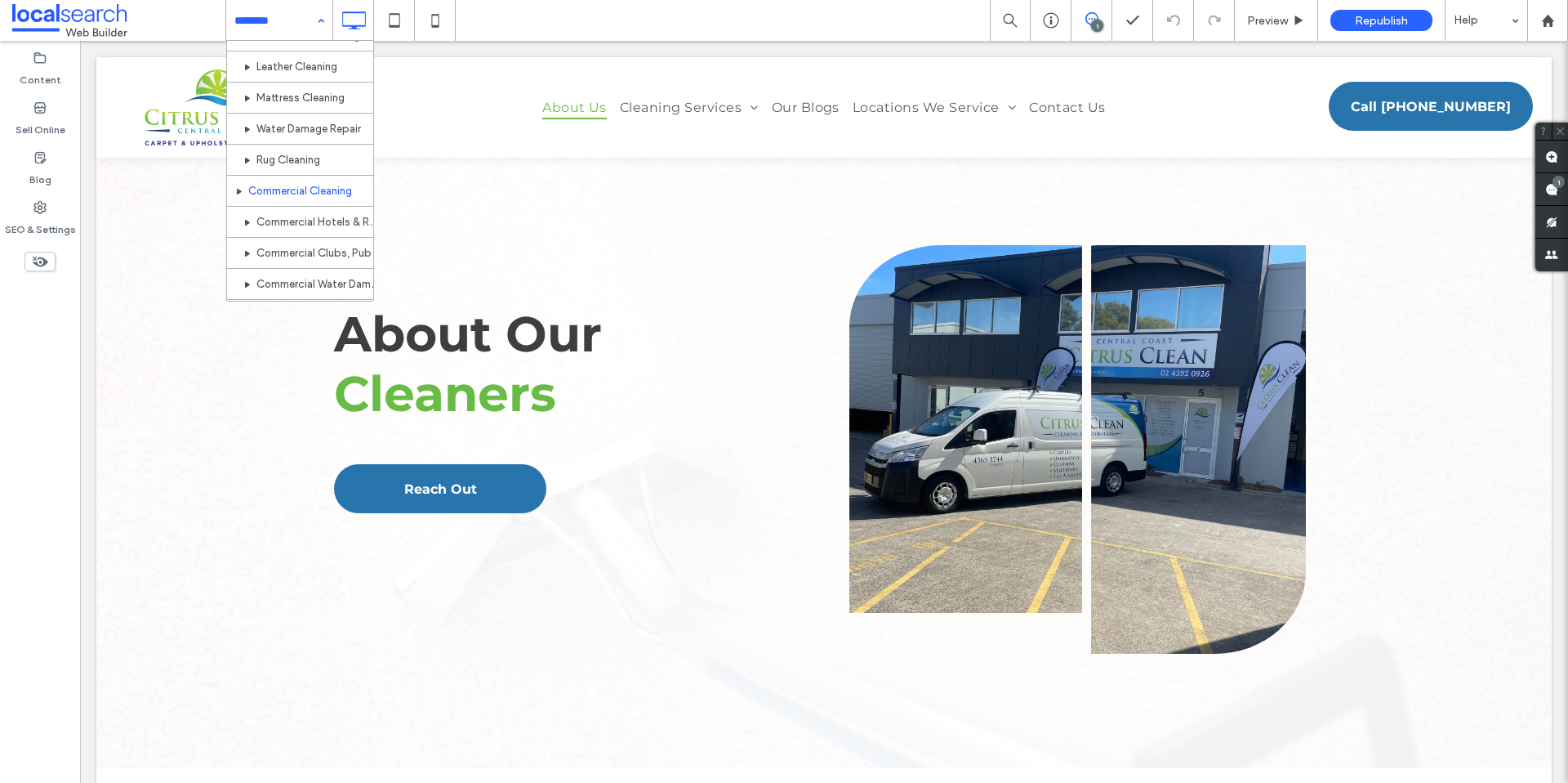
scroll to position [188, 0]
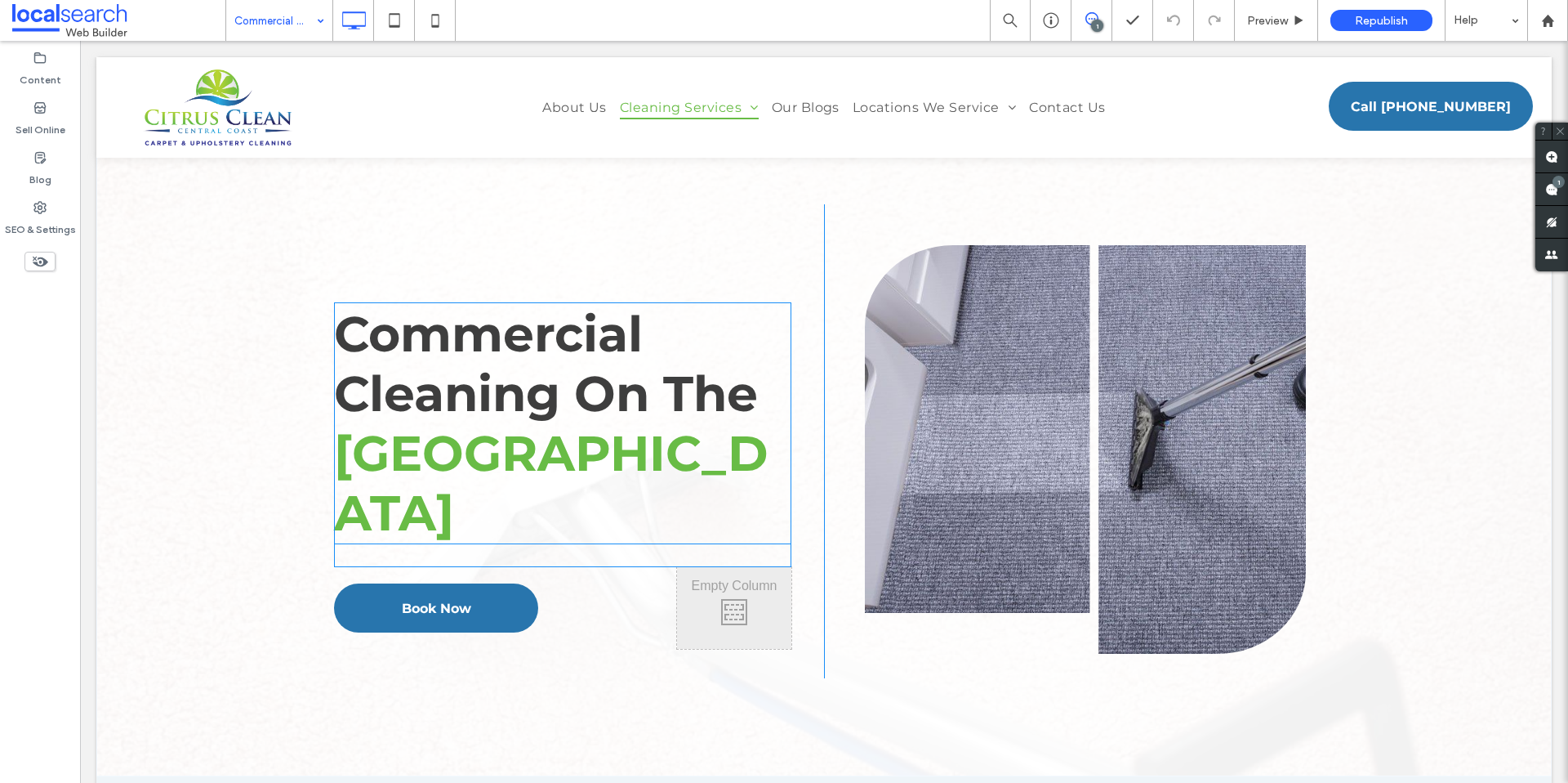
click at [605, 366] on span "Commercial Cleaning On The" at bounding box center [545, 364] width 424 height 119
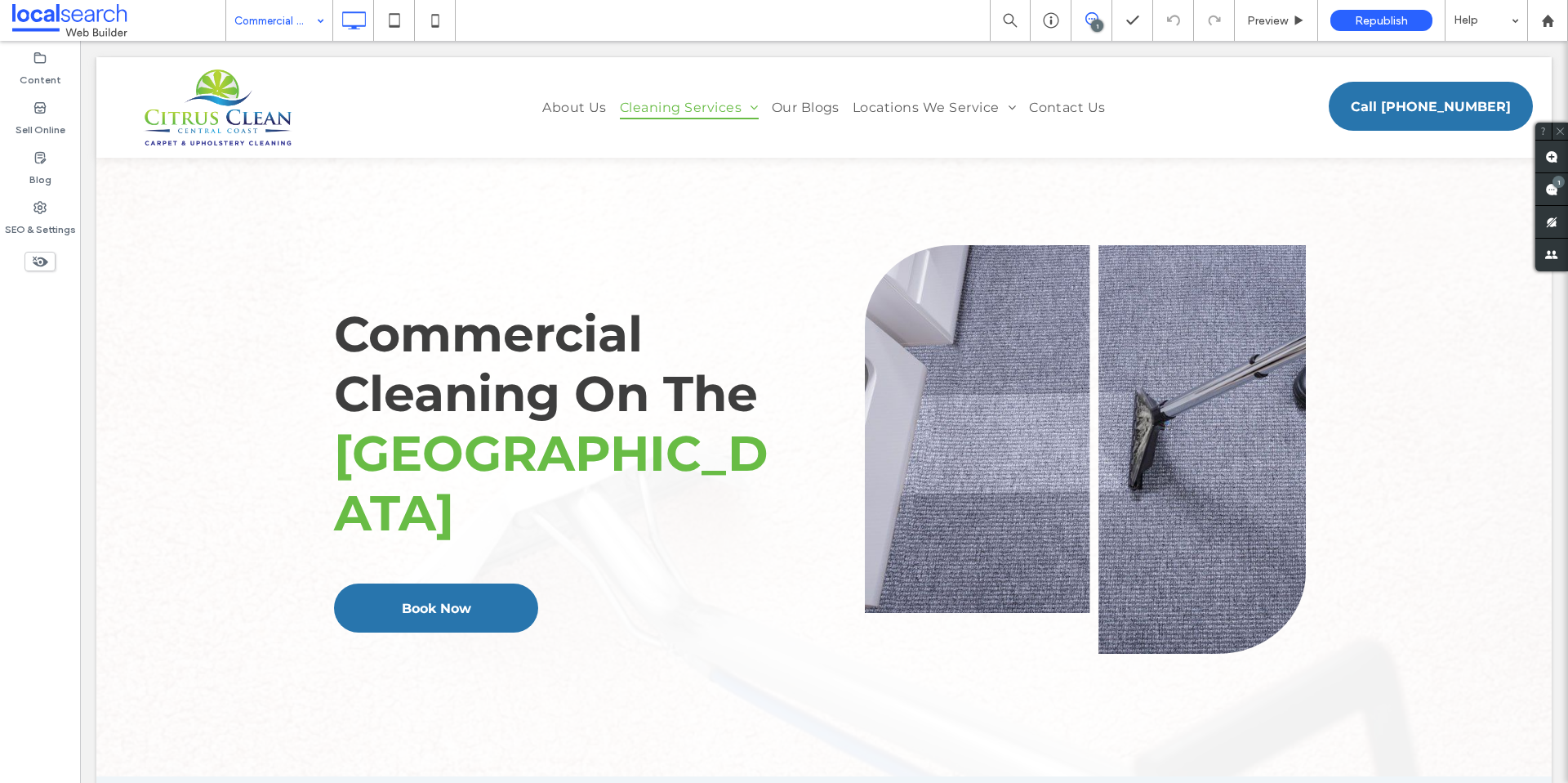
type input "**********"
type input "**"
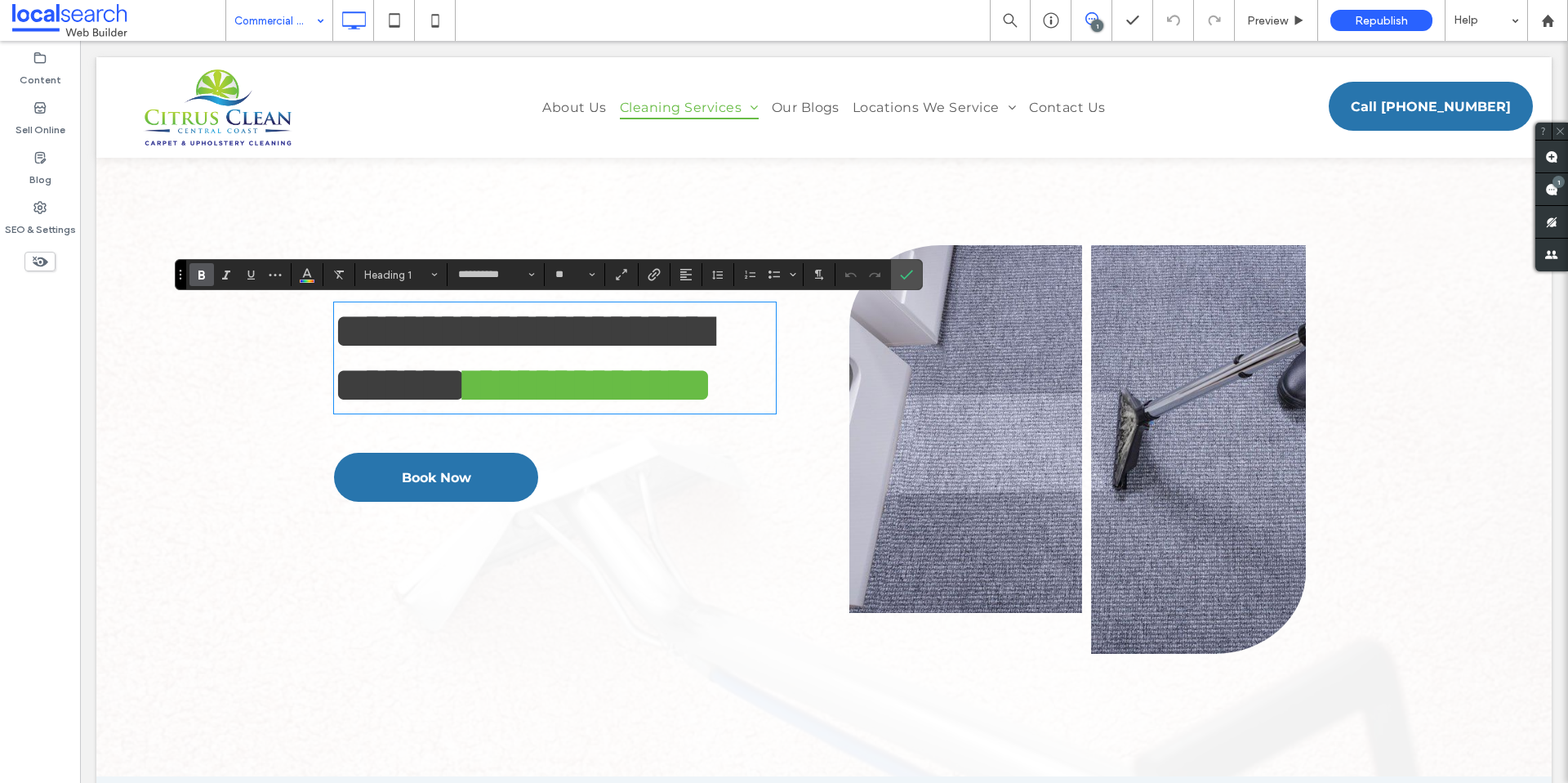
click at [539, 394] on span "**********" at bounding box center [522, 358] width 376 height 103
click at [671, 333] on h1 "**********" at bounding box center [554, 358] width 442 height 108
click at [231, 427] on div "**********" at bounding box center [824, 416] width 1455 height 719
click at [914, 274] on label "Confirm" at bounding box center [907, 275] width 24 height 30
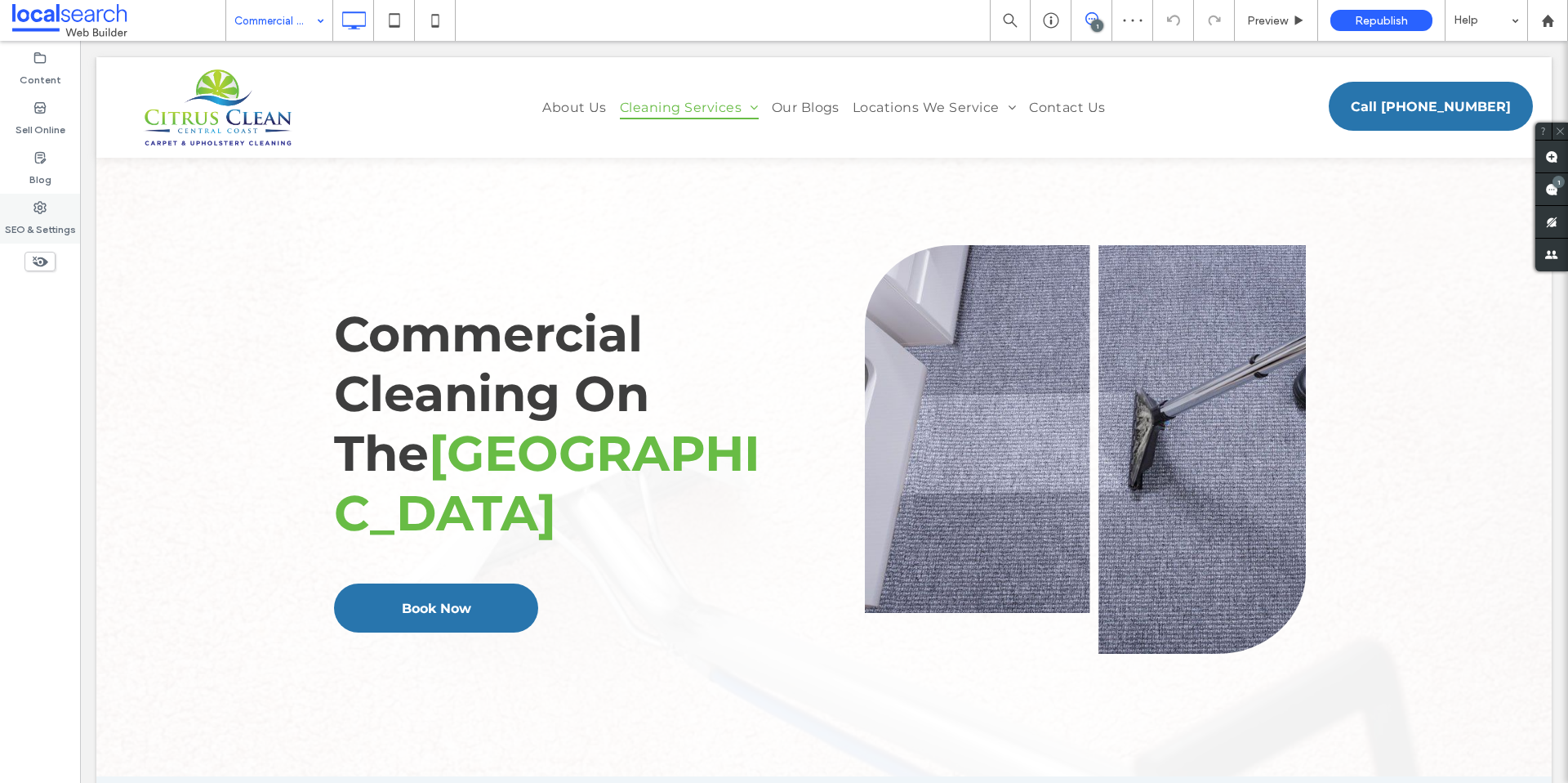
click at [36, 216] on label "SEO & Settings" at bounding box center [40, 226] width 71 height 23
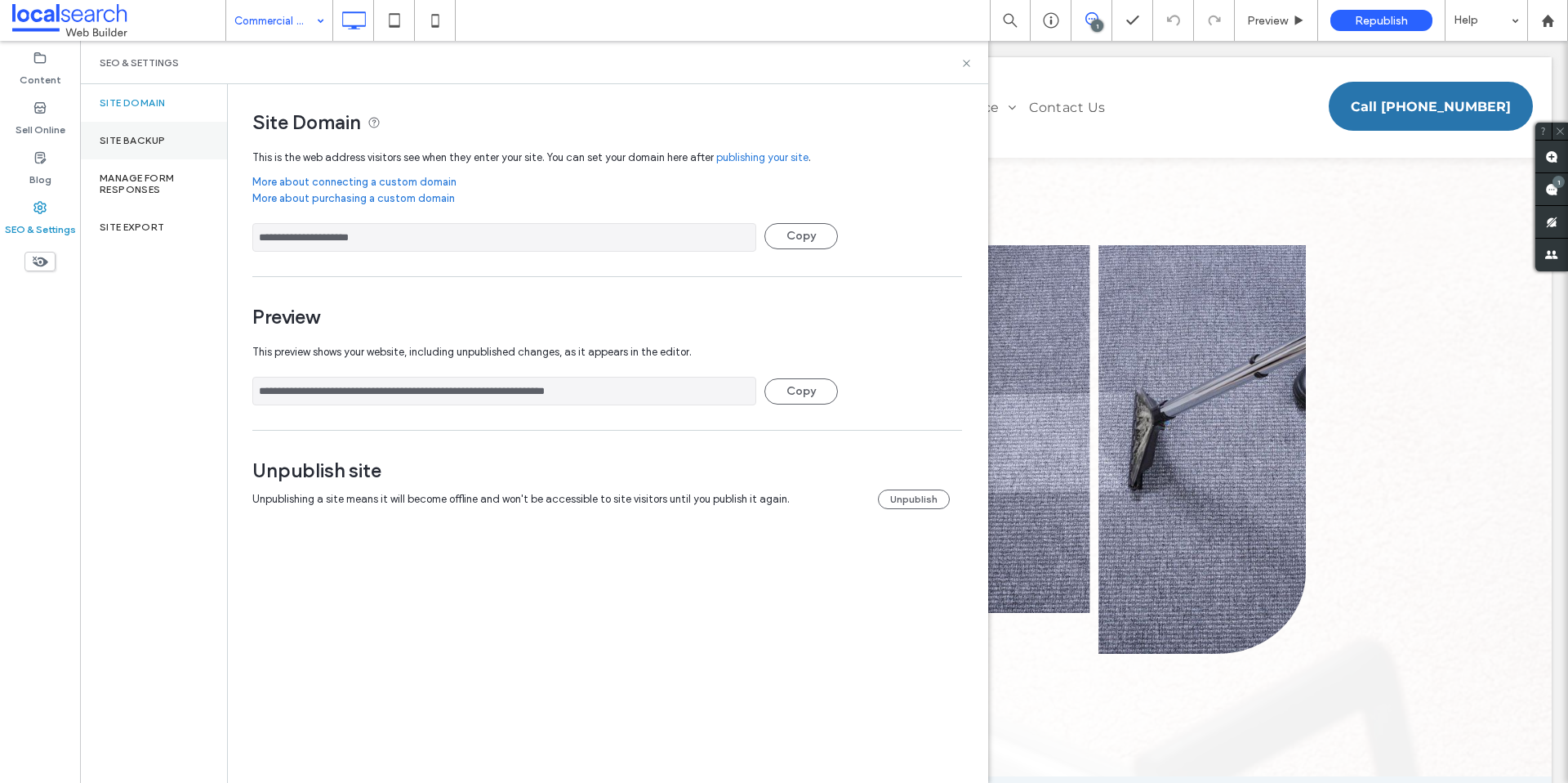
click at [176, 130] on div "Site Backup" at bounding box center [154, 141] width 147 height 37
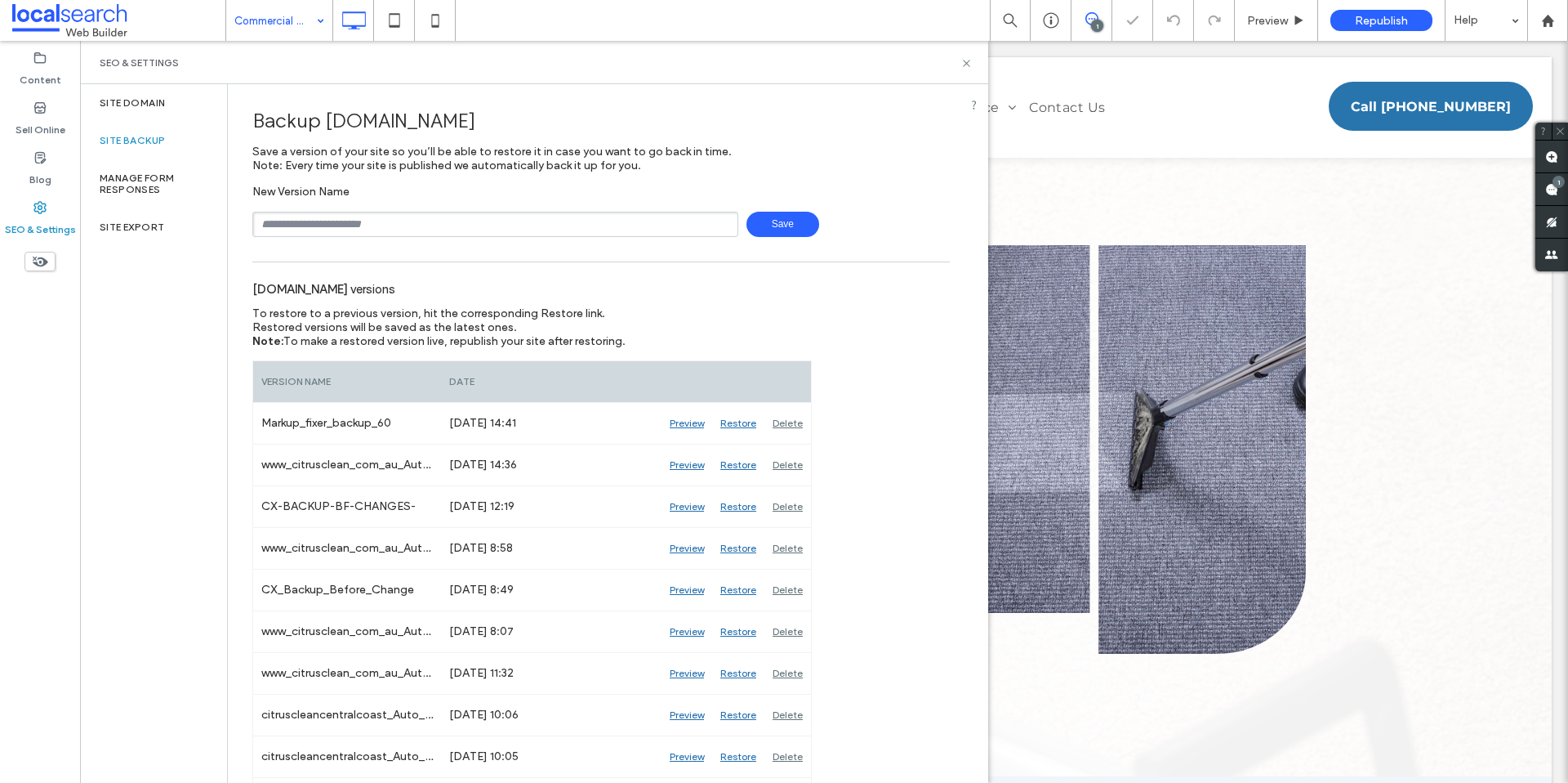
click at [623, 223] on input "text" at bounding box center [495, 224] width 485 height 25
type input "**********"
click at [768, 229] on span "Save" at bounding box center [783, 224] width 73 height 25
drag, startPoint x: 966, startPoint y: 62, endPoint x: 887, endPoint y: 22, distance: 88.5
click at [966, 62] on icon at bounding box center [966, 62] width 12 height 12
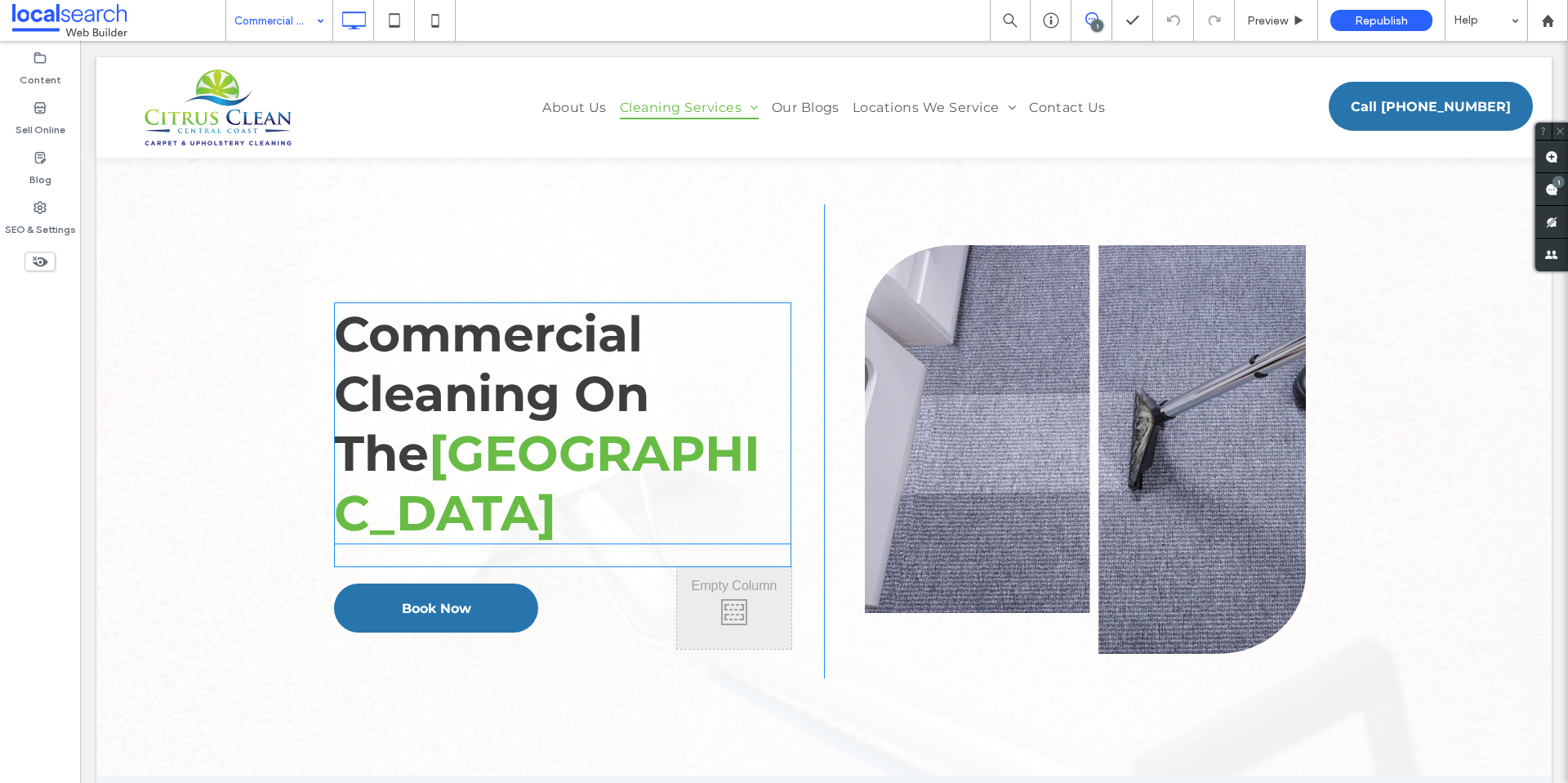
click at [669, 326] on h1 "Commercial Cleaning On The [GEOGRAPHIC_DATA]" at bounding box center [562, 423] width 457 height 239
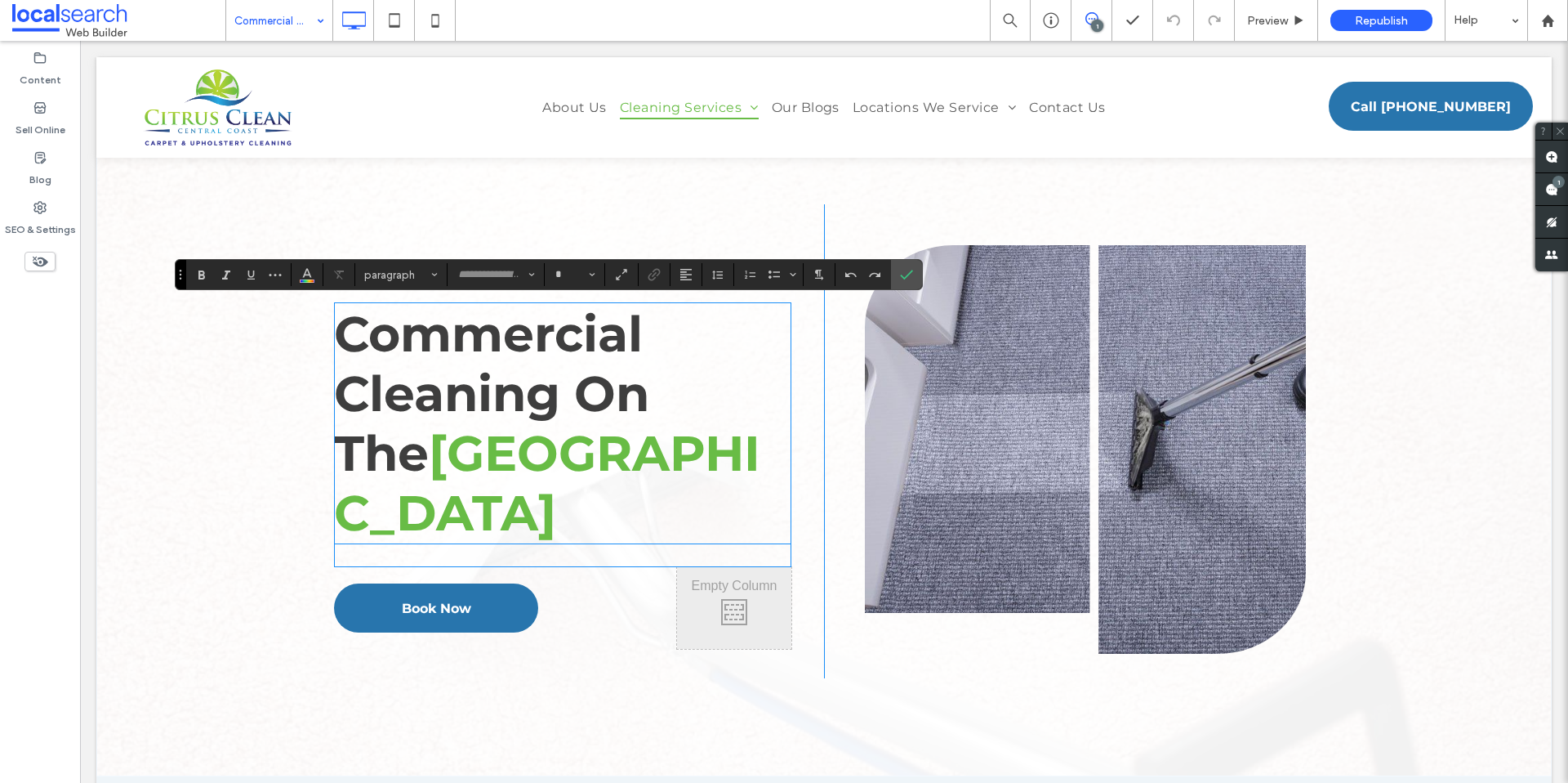
type input "**********"
type input "**"
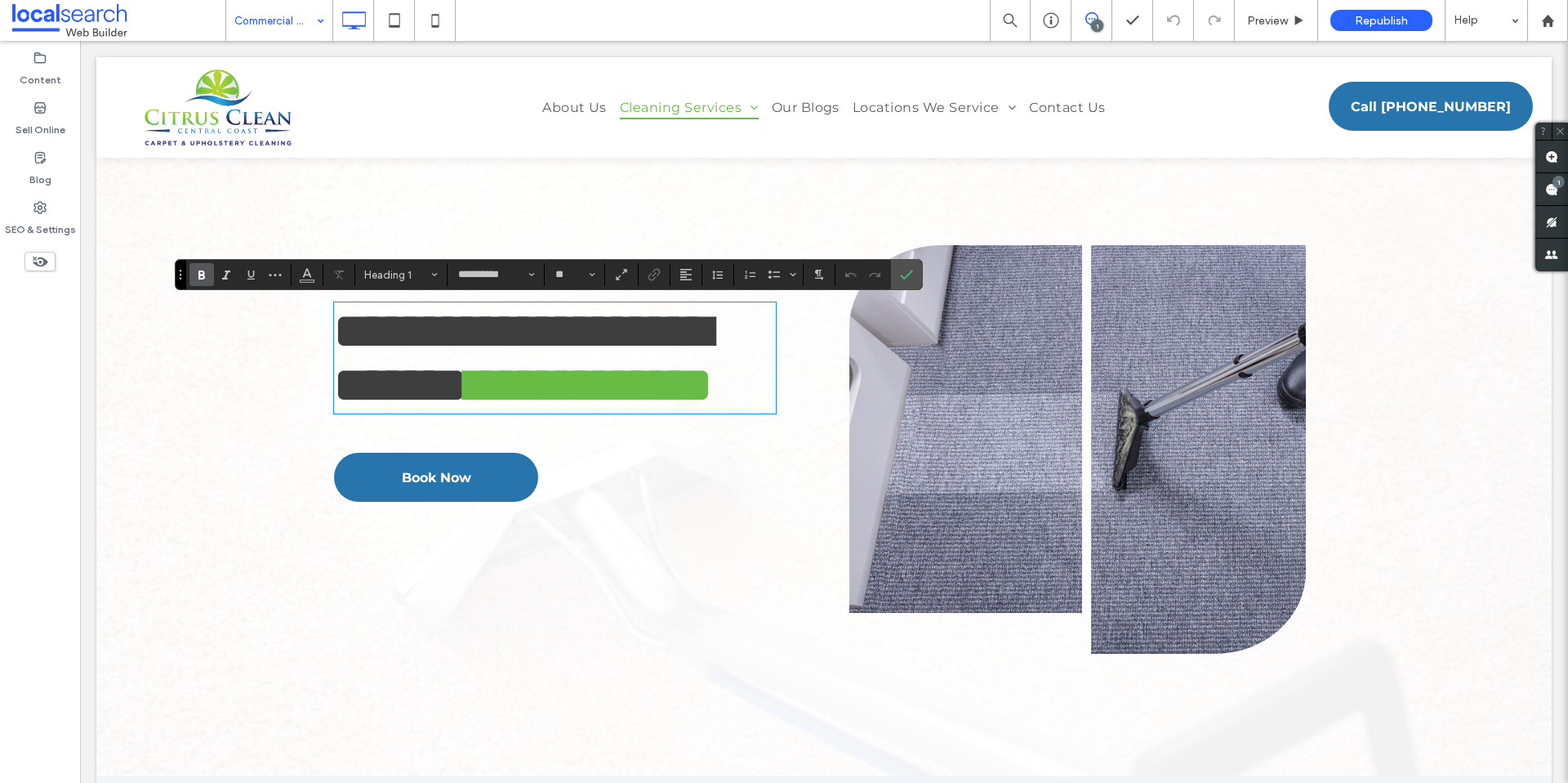
click at [647, 330] on span "**********" at bounding box center [522, 358] width 376 height 103
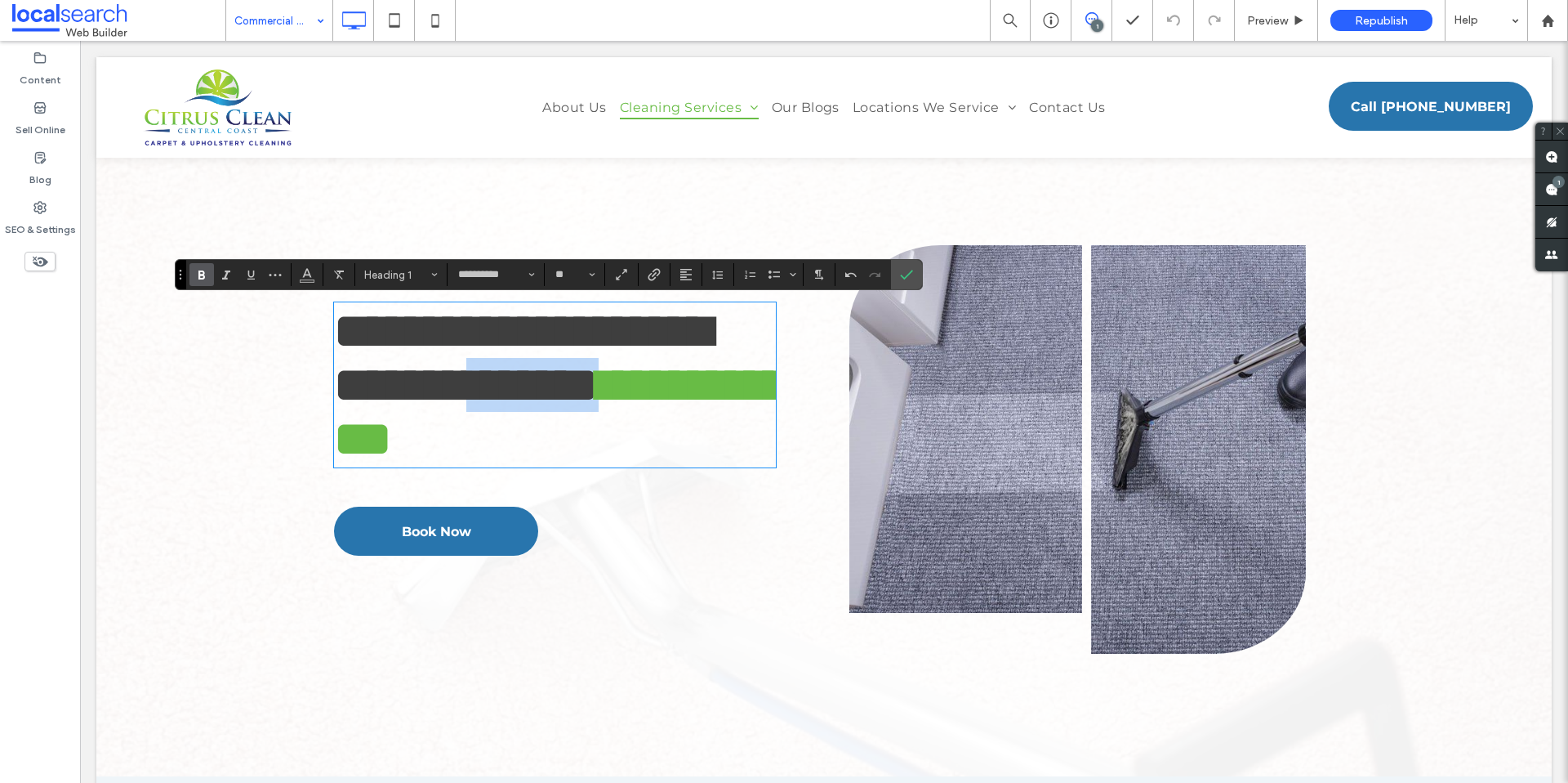
drag, startPoint x: 521, startPoint y: 460, endPoint x: 332, endPoint y: 455, distance: 189.1
click at [334, 409] on span "**********" at bounding box center [522, 358] width 376 height 103
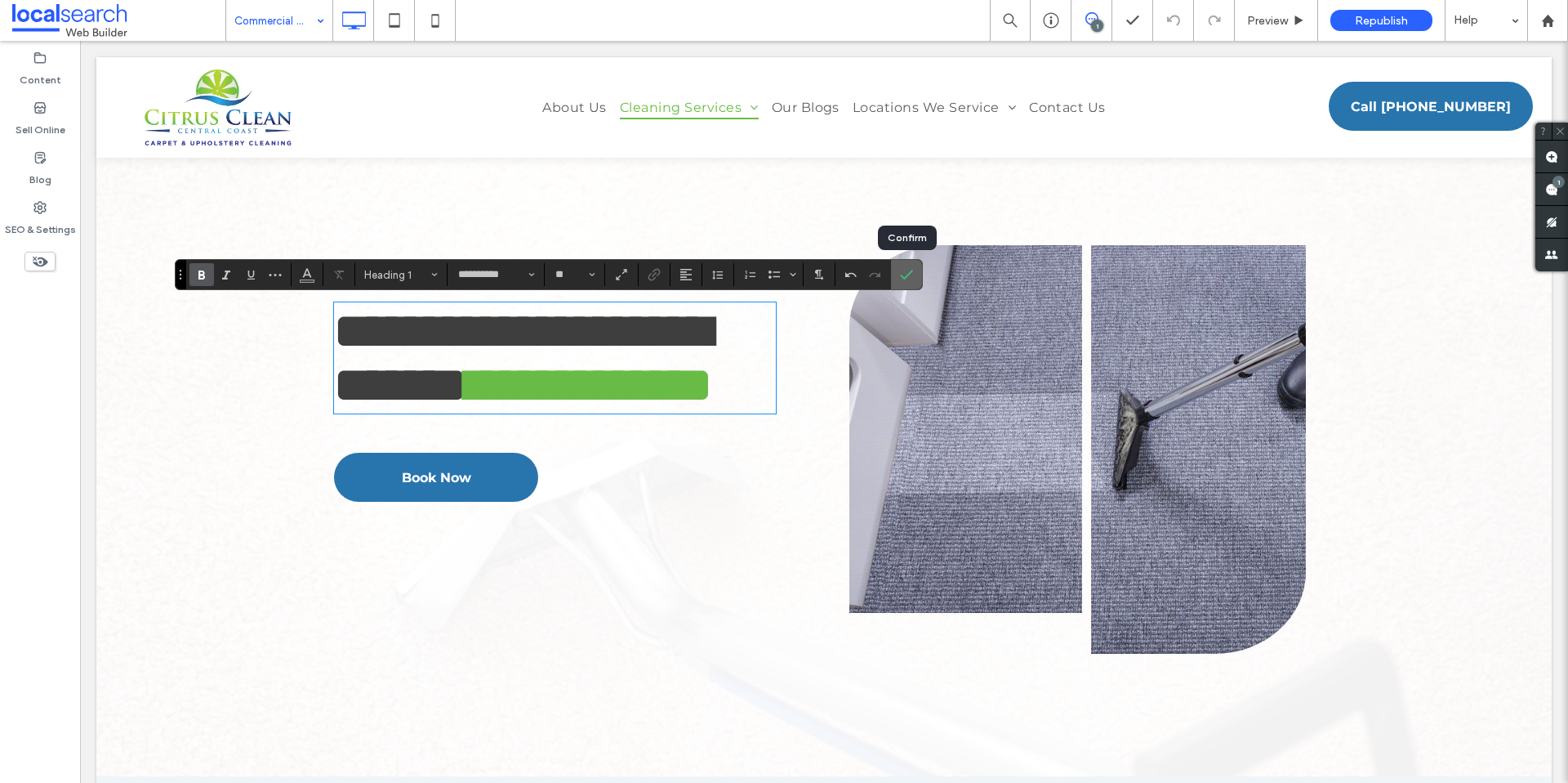
click at [907, 276] on icon "Confirm" at bounding box center [907, 274] width 13 height 13
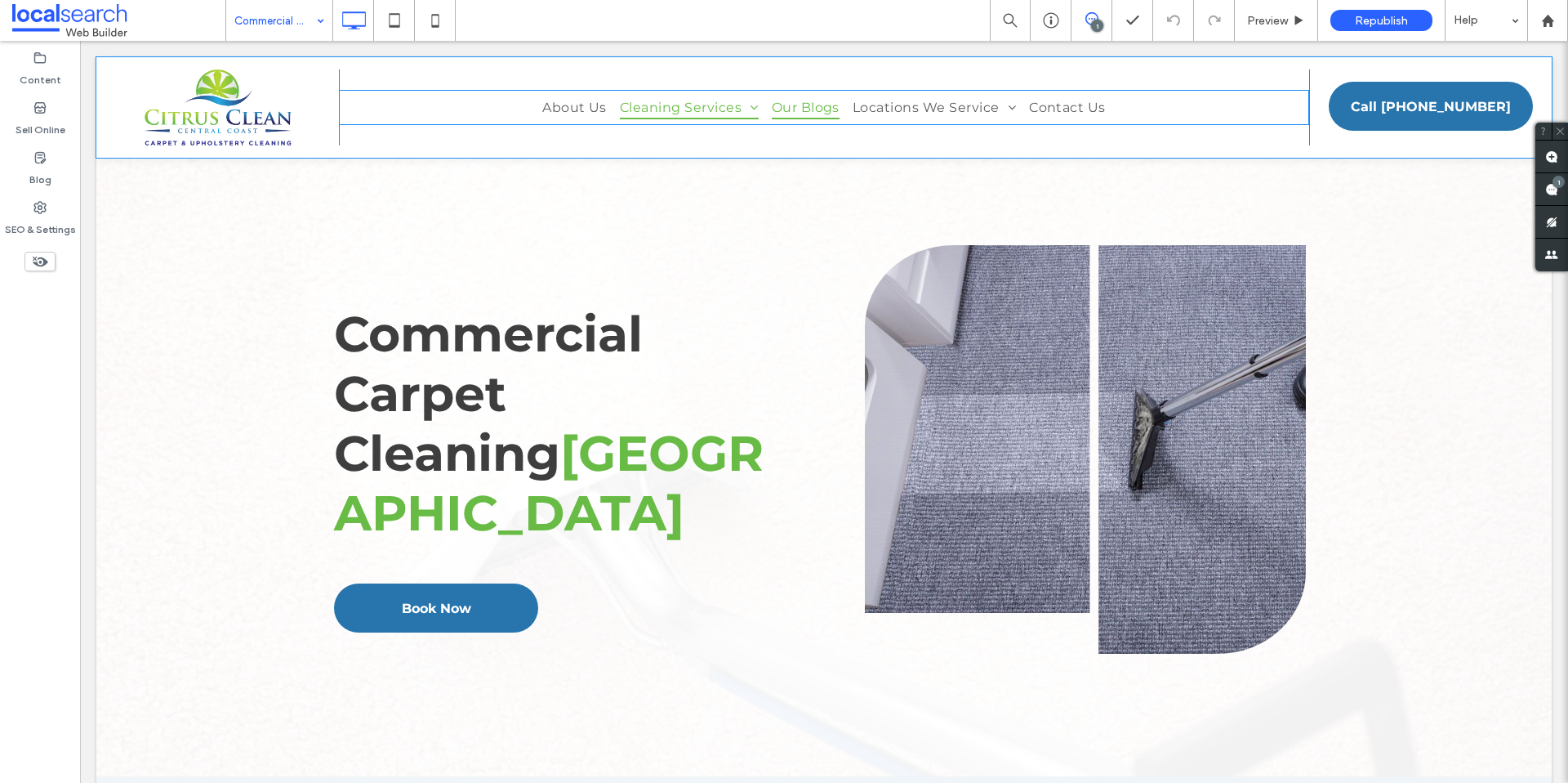
click at [808, 110] on span "Our Blogs" at bounding box center [805, 107] width 68 height 23
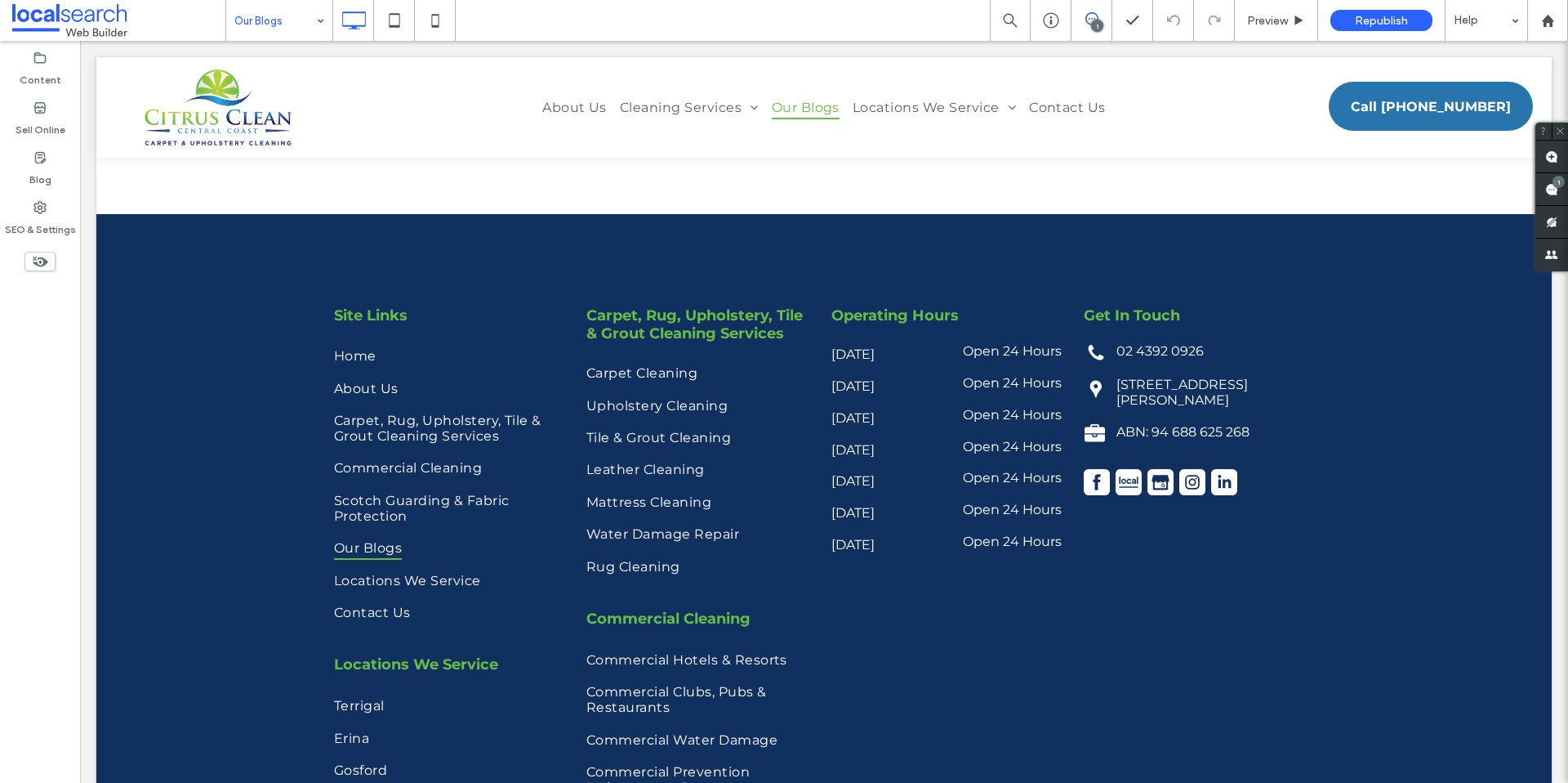
scroll to position [3717, 0]
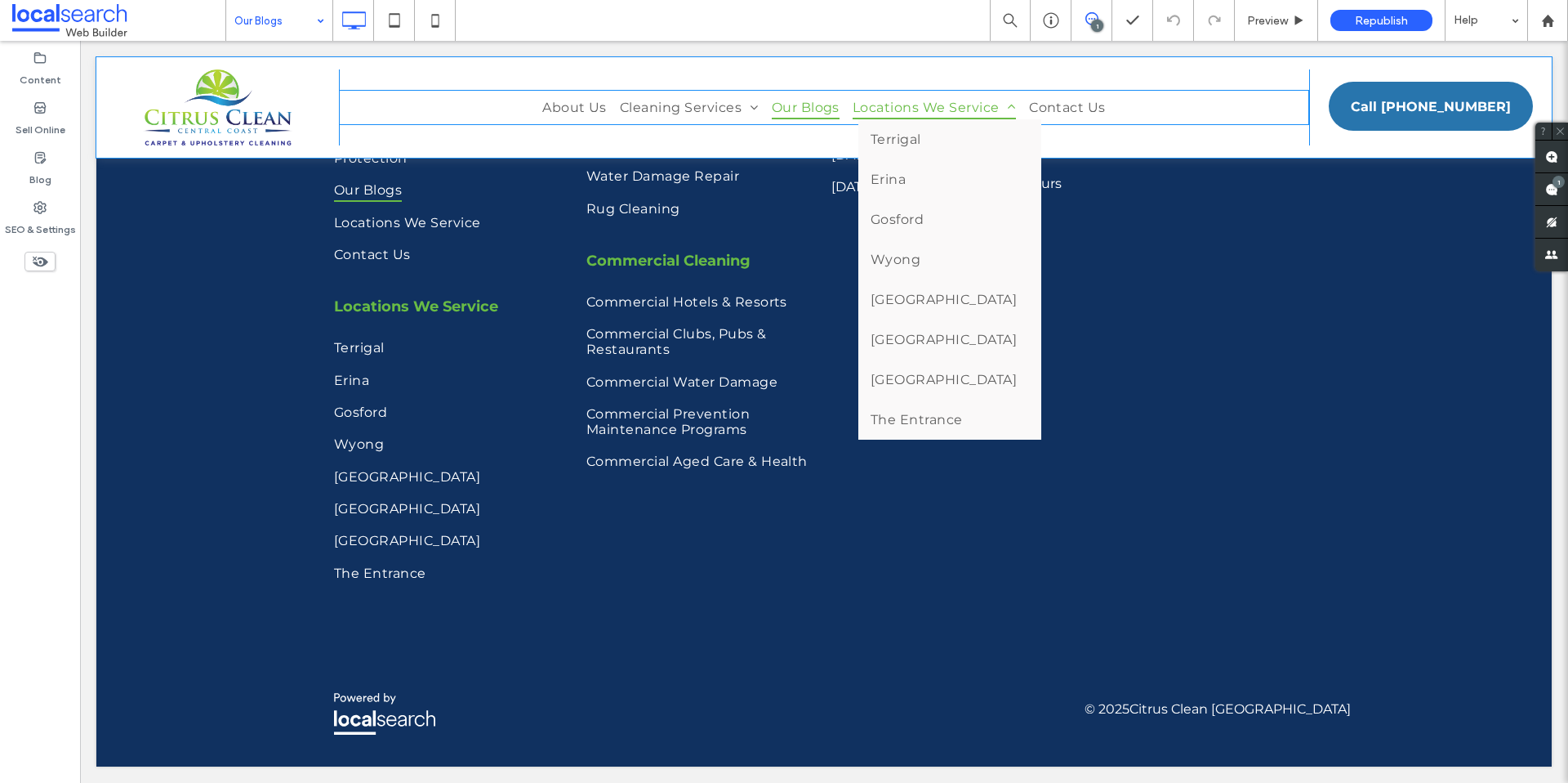
click at [892, 104] on span "Locations We Service" at bounding box center [934, 107] width 163 height 23
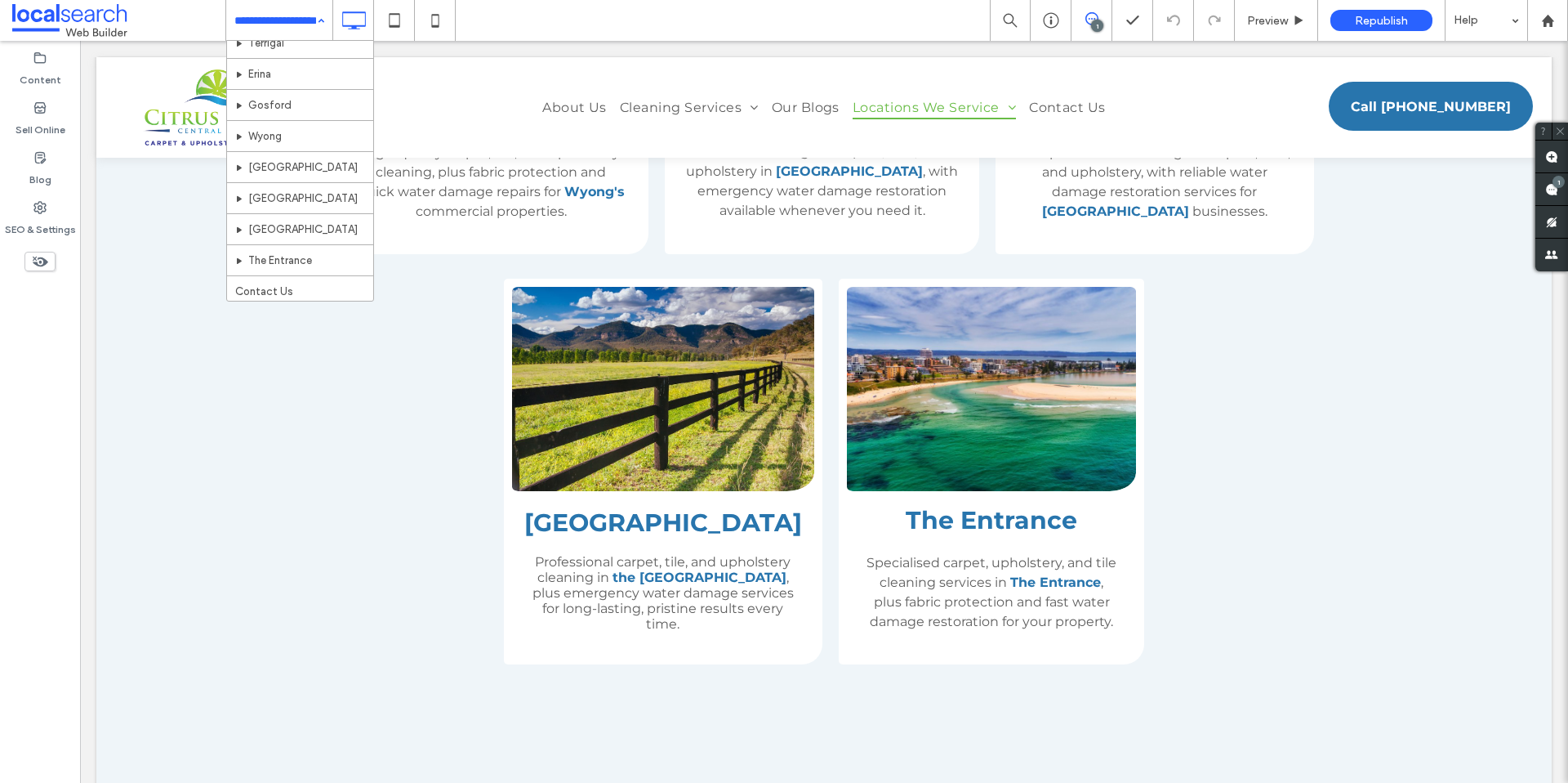
scroll to position [607, 0]
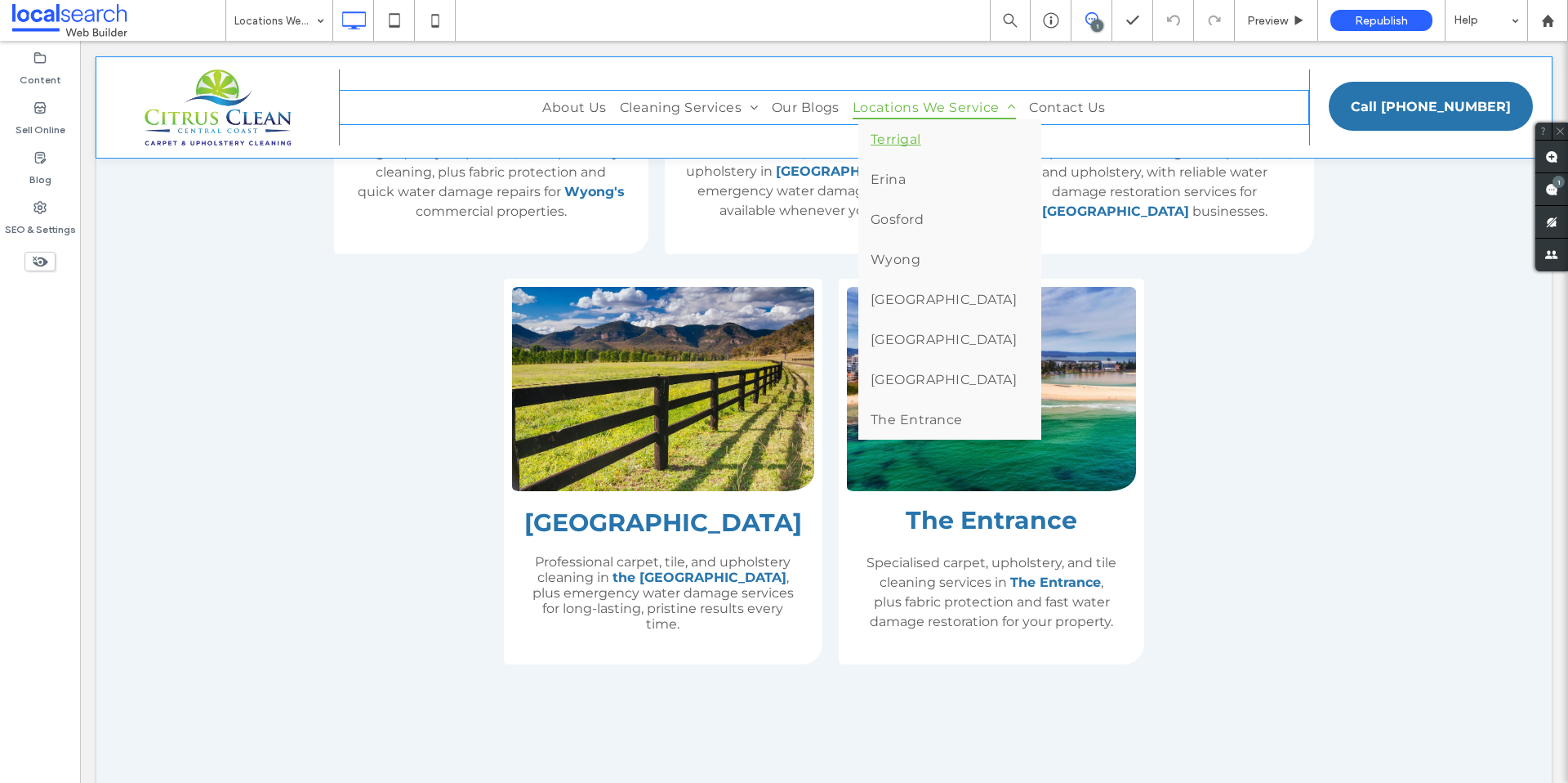
click at [935, 132] on link "Terrigal" at bounding box center [949, 139] width 183 height 40
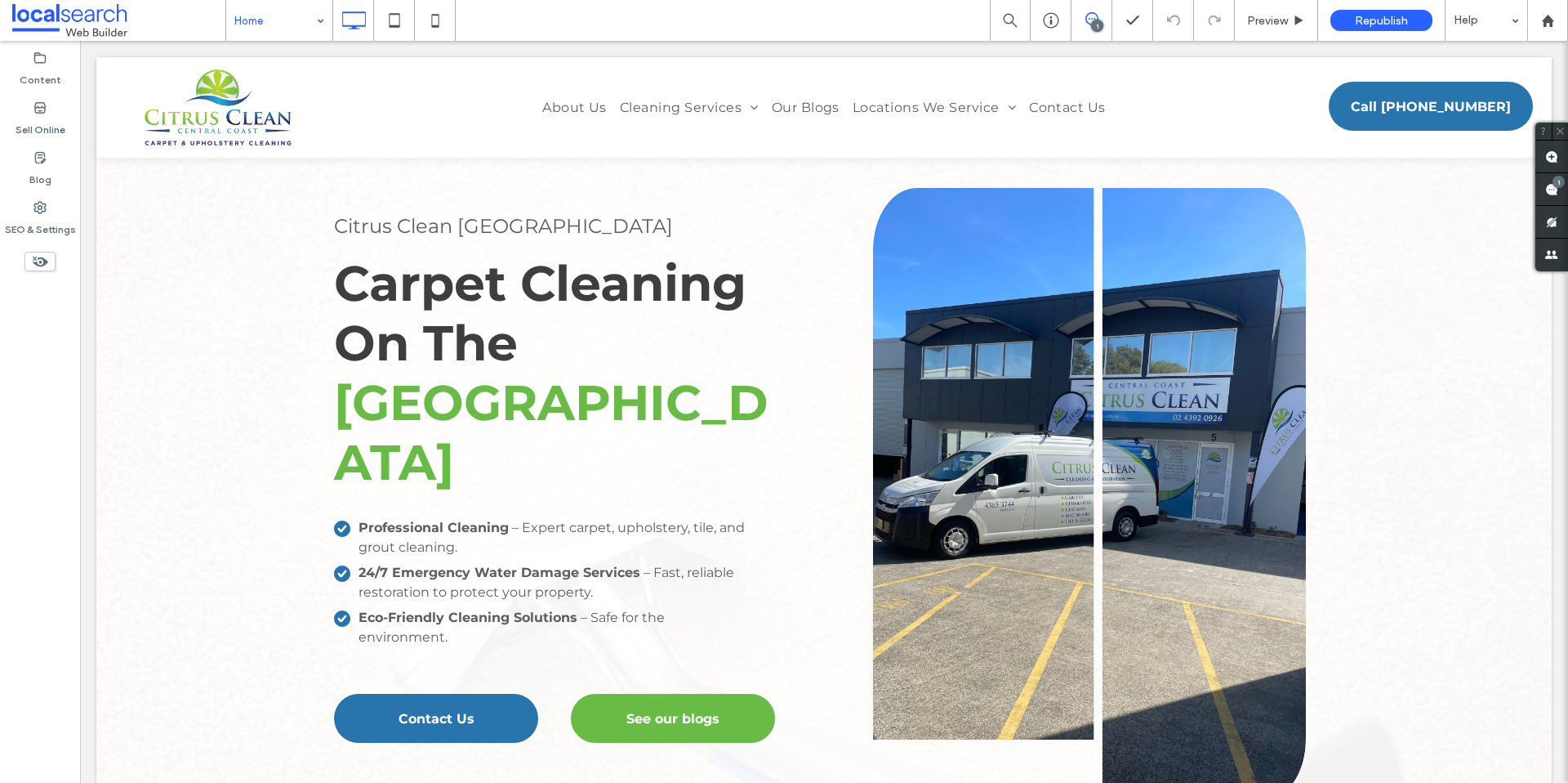
click at [43, 259] on use at bounding box center [40, 261] width 16 height 10
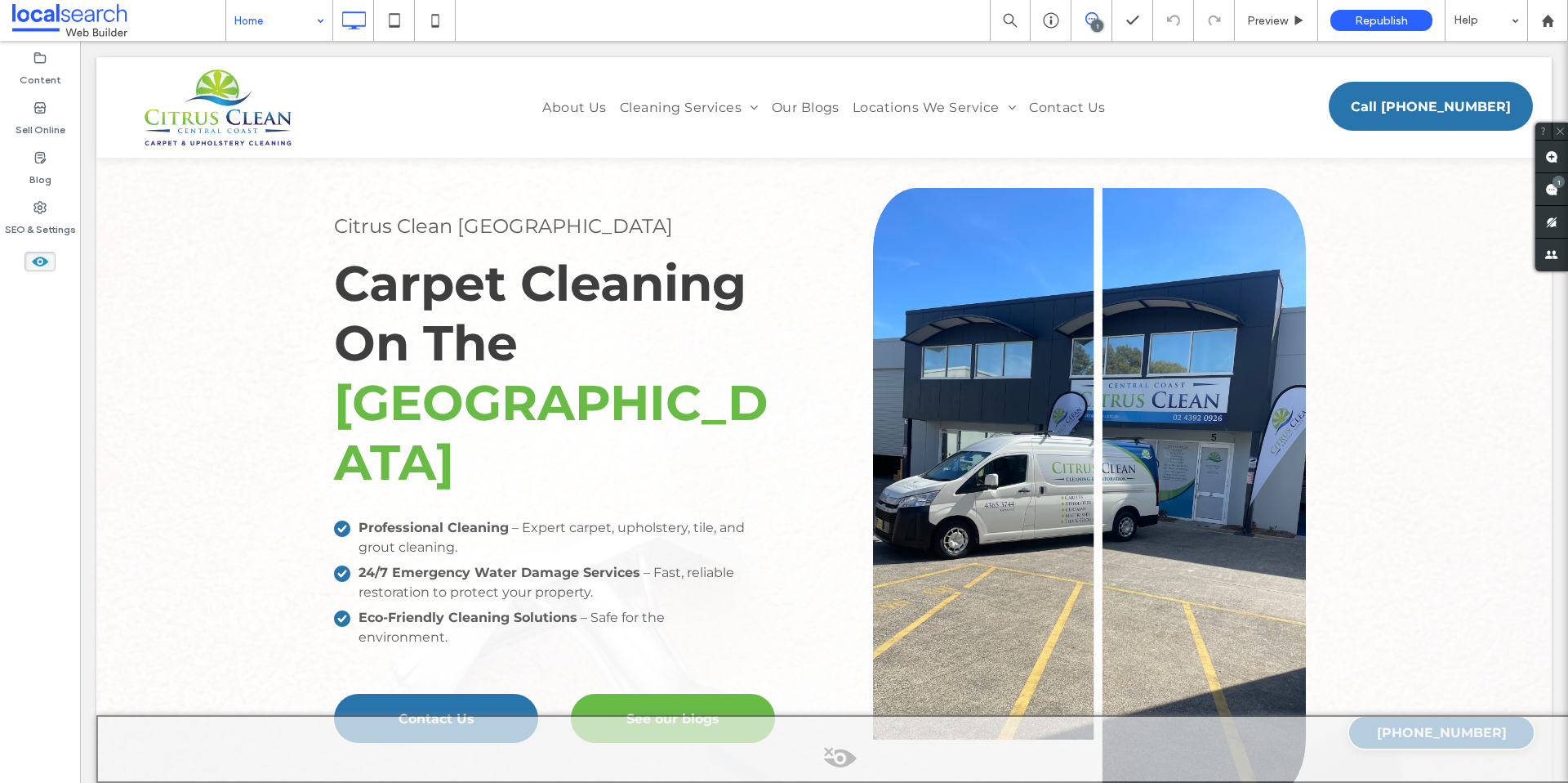
click at [43, 259] on use at bounding box center [40, 261] width 17 height 10
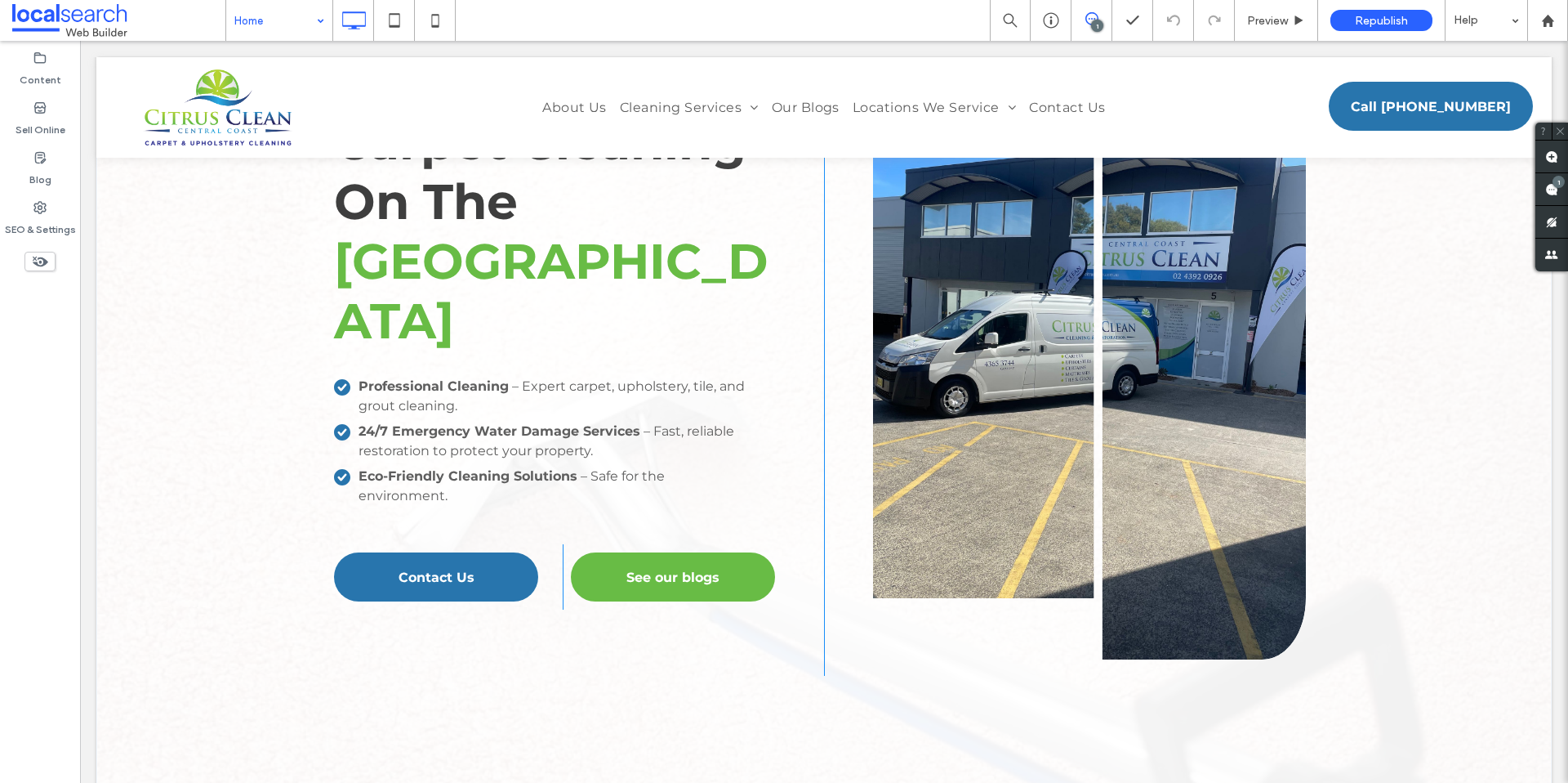
scroll to position [498, 0]
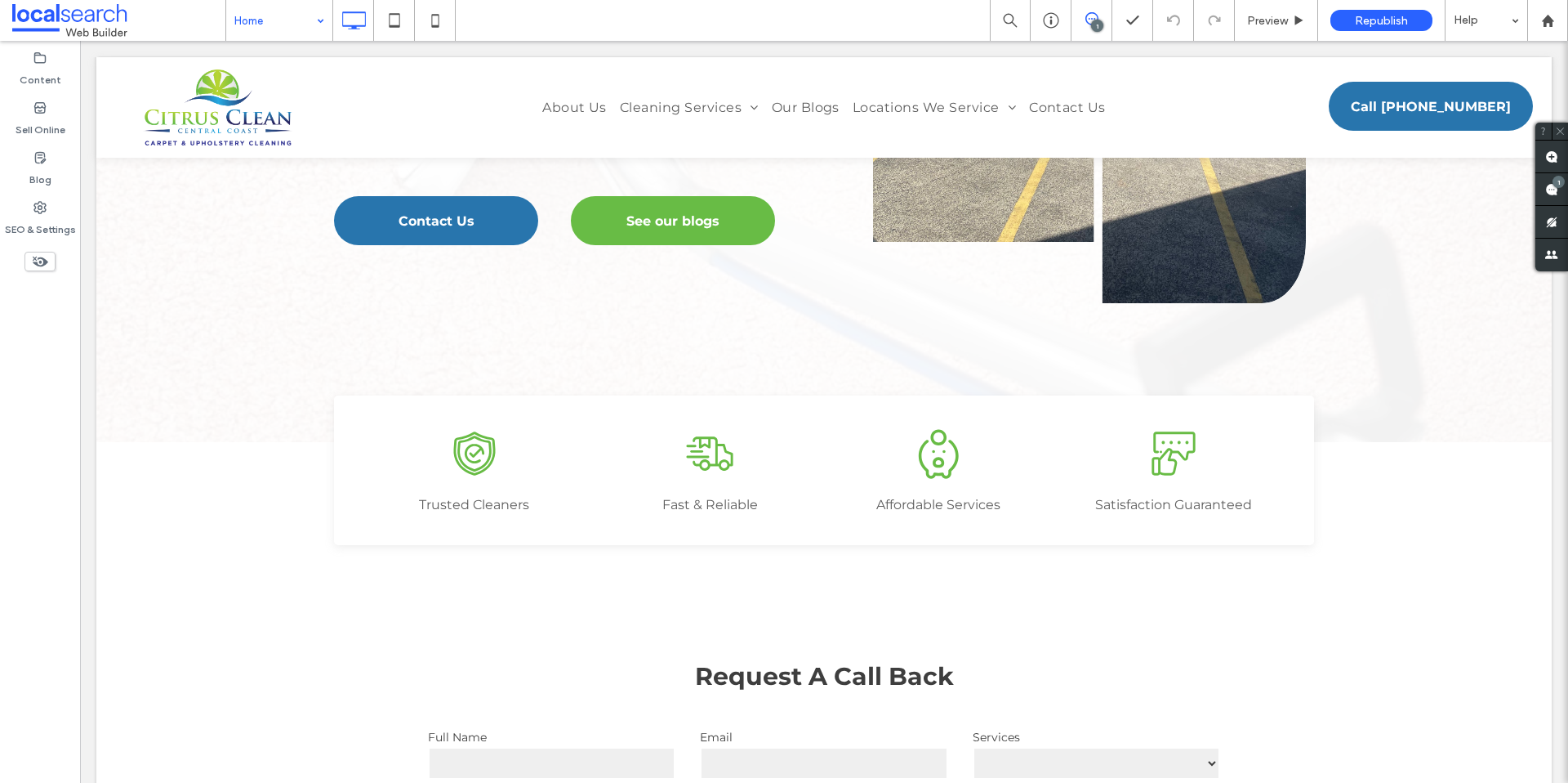
click at [43, 263] on icon at bounding box center [39, 261] width 18 height 18
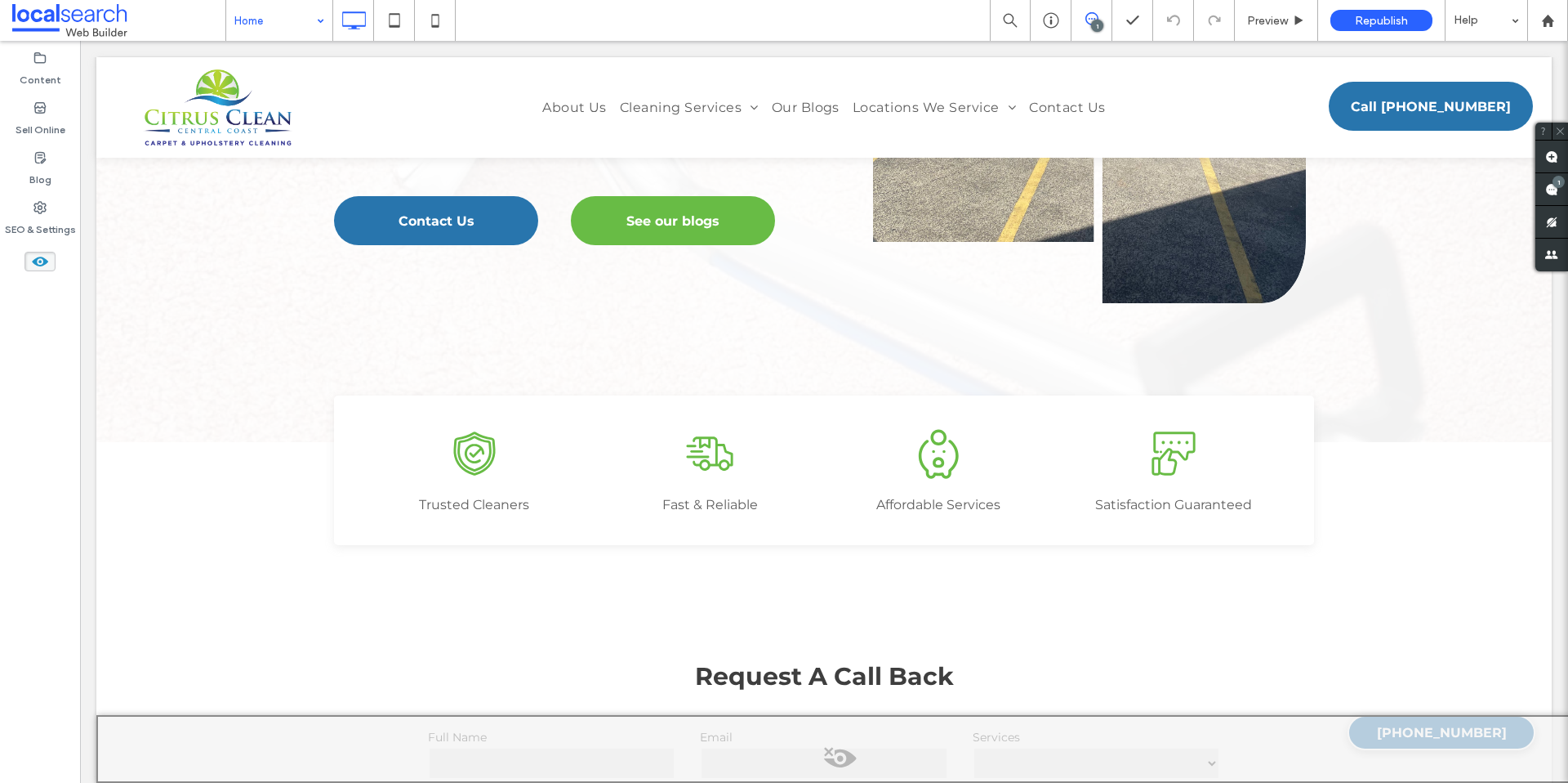
click at [43, 263] on use at bounding box center [40, 261] width 17 height 10
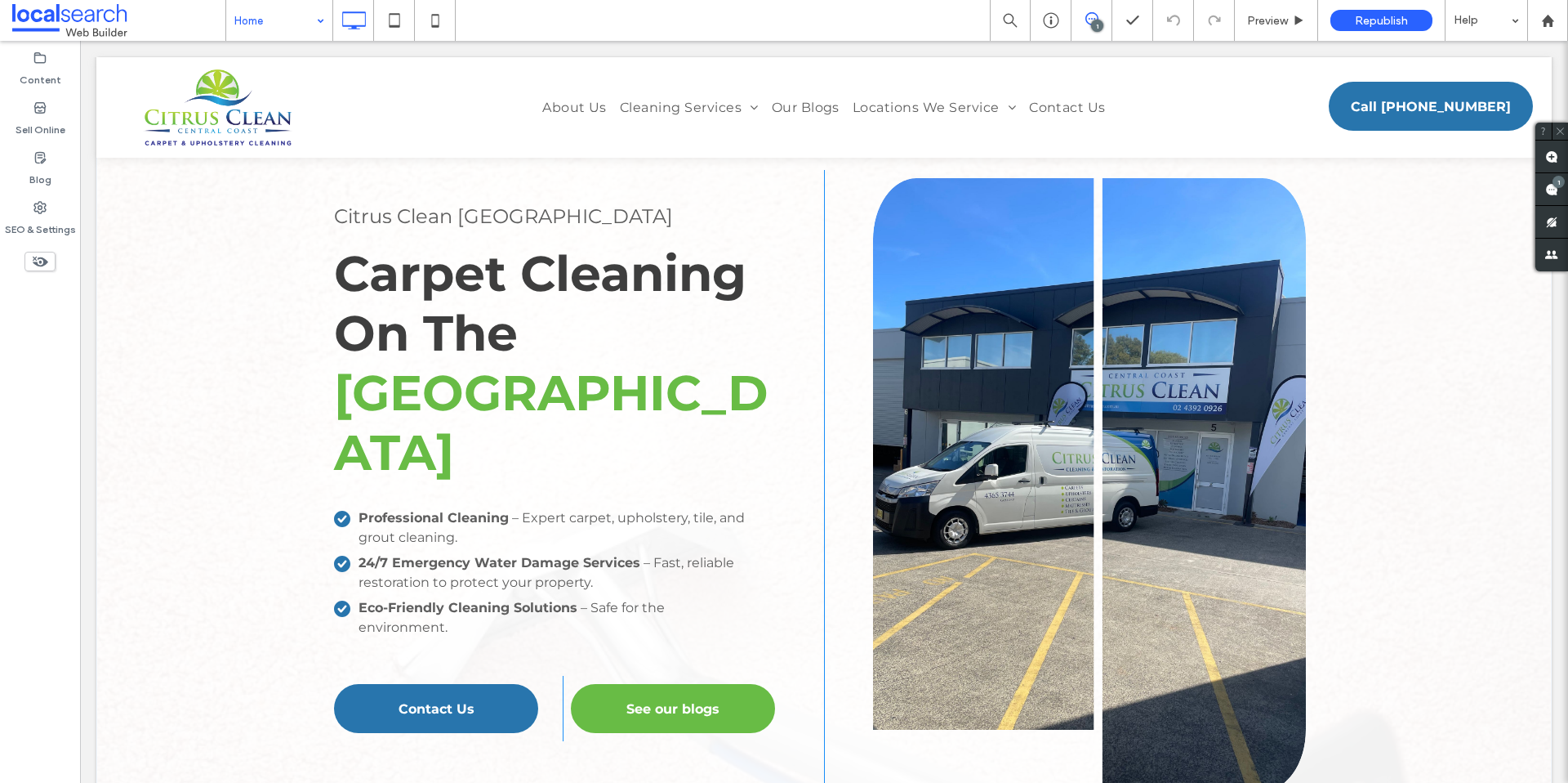
scroll to position [0, 0]
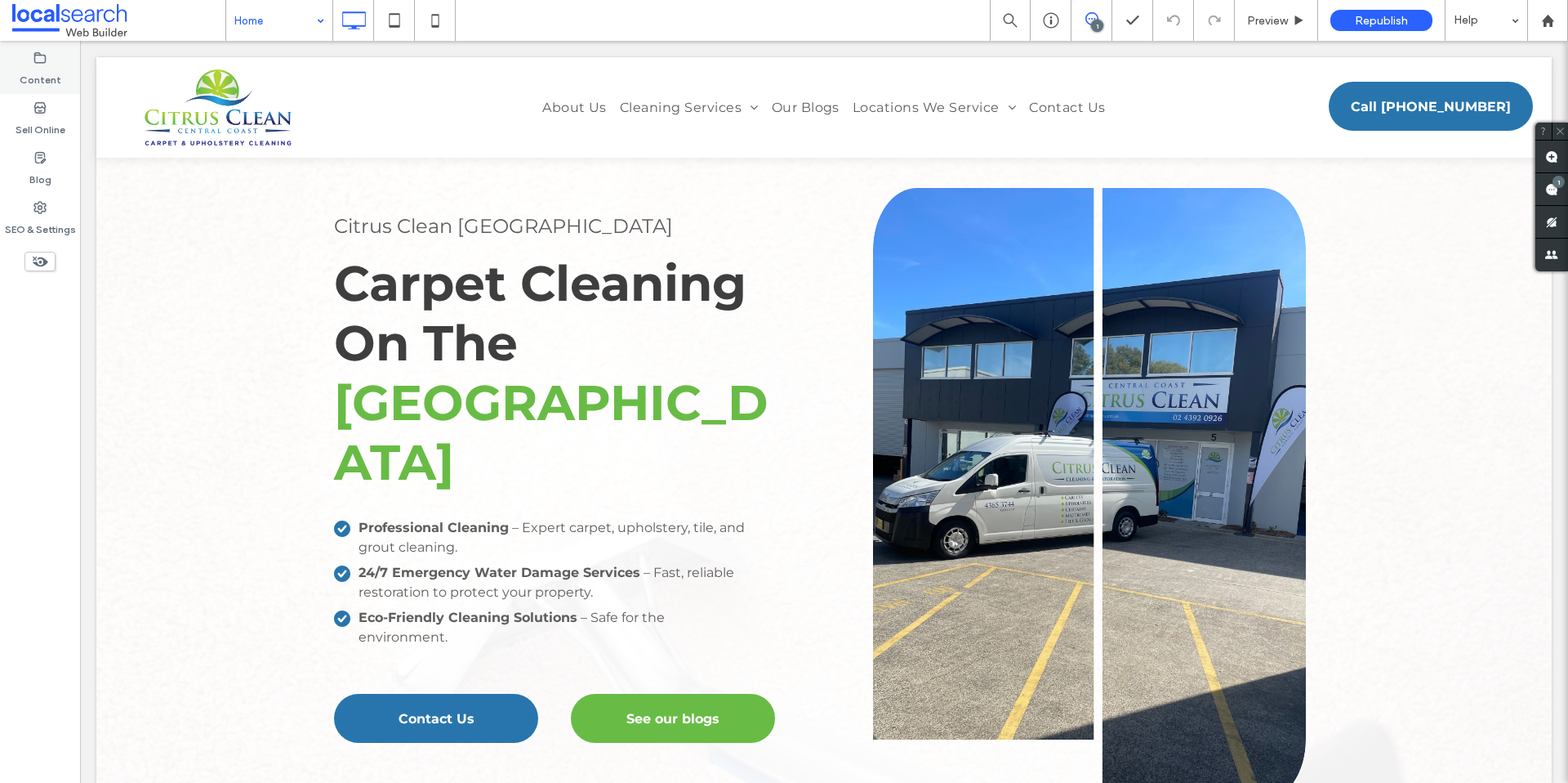
click at [29, 70] on label "Content" at bounding box center [40, 76] width 42 height 23
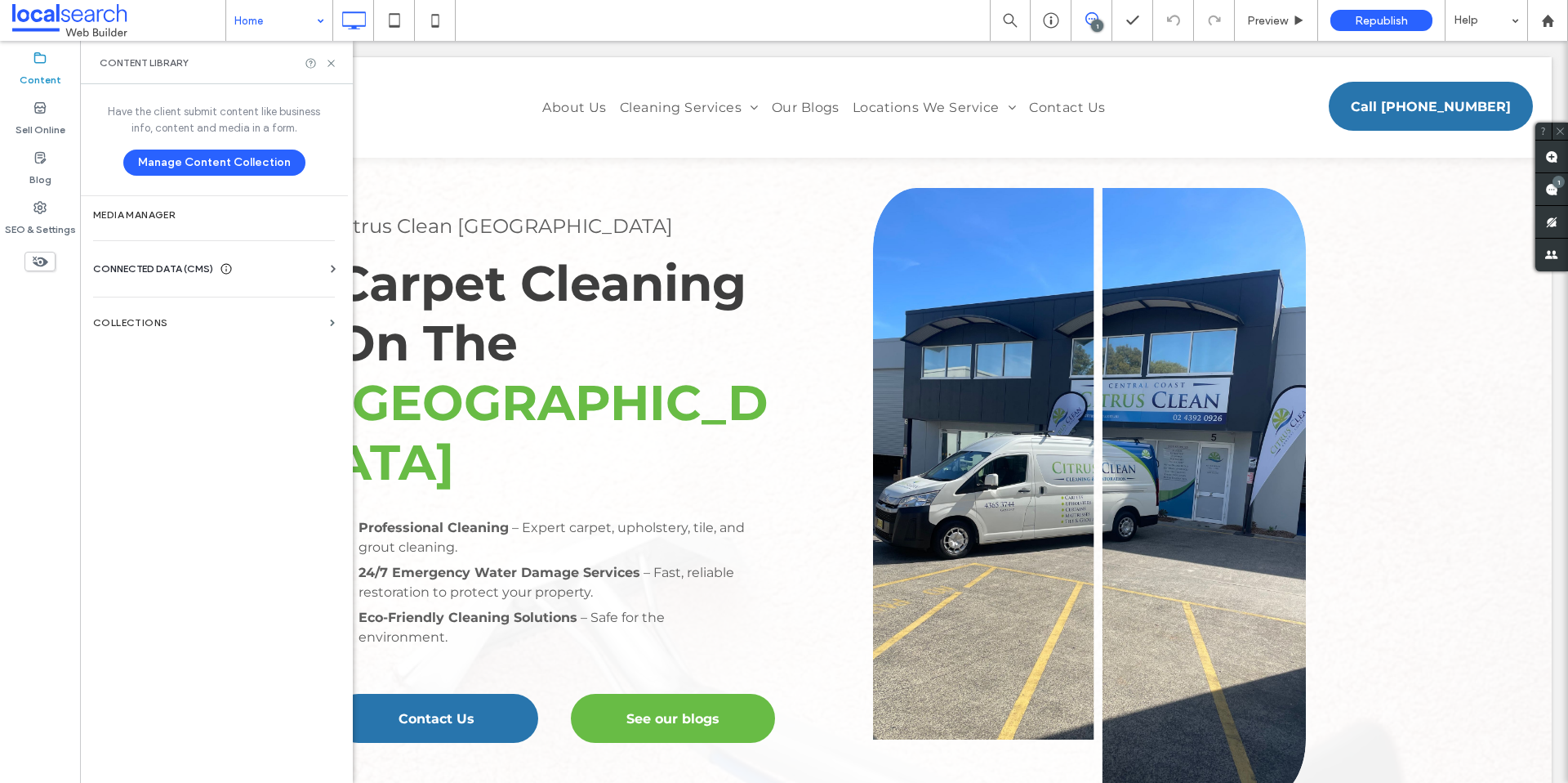
click at [29, 70] on label "Content" at bounding box center [40, 76] width 42 height 23
click at [330, 62] on use at bounding box center [330, 62] width 7 height 7
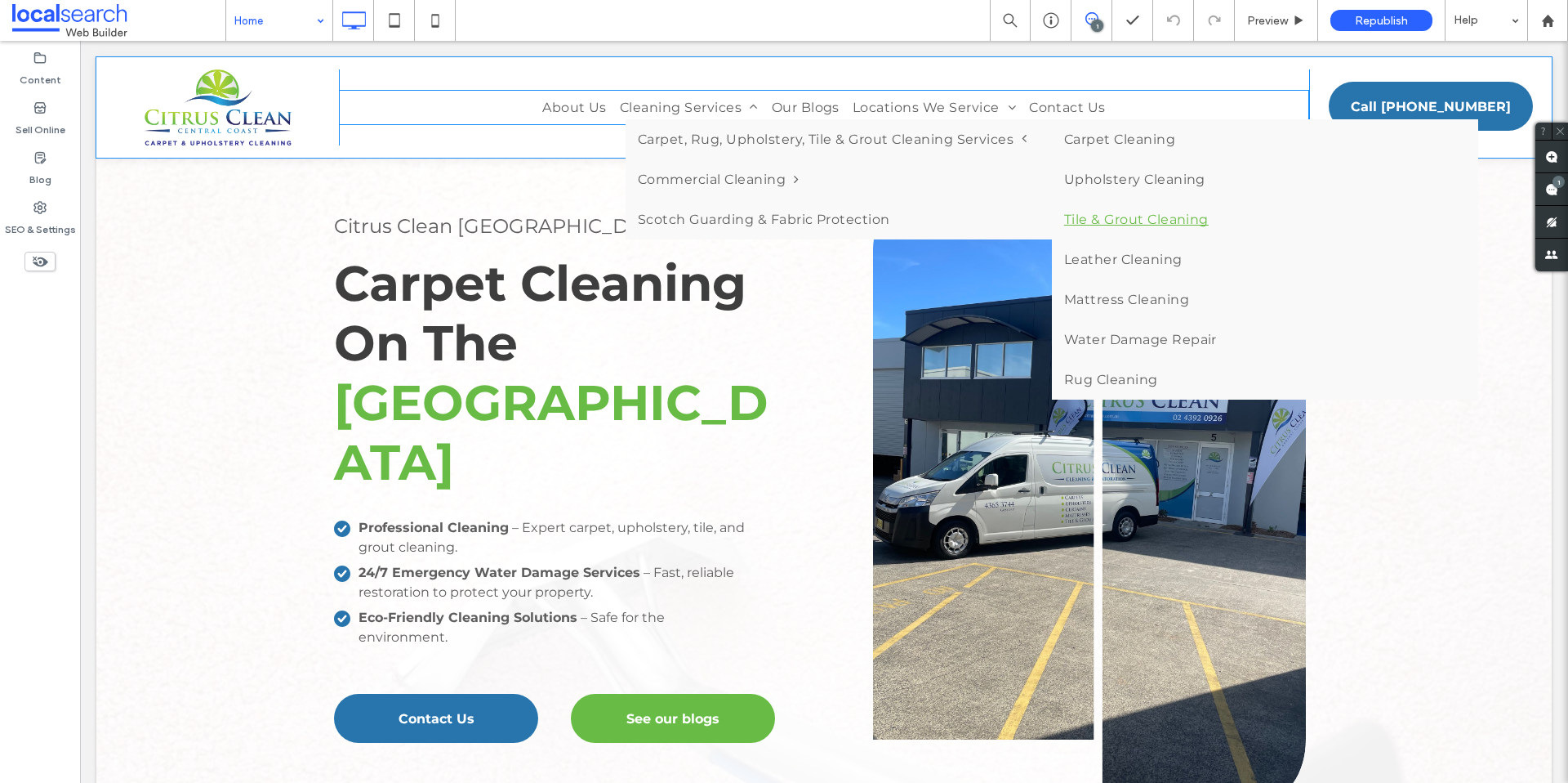
click at [1113, 221] on link "Tile & Grout Cleaning" at bounding box center [1264, 219] width 426 height 40
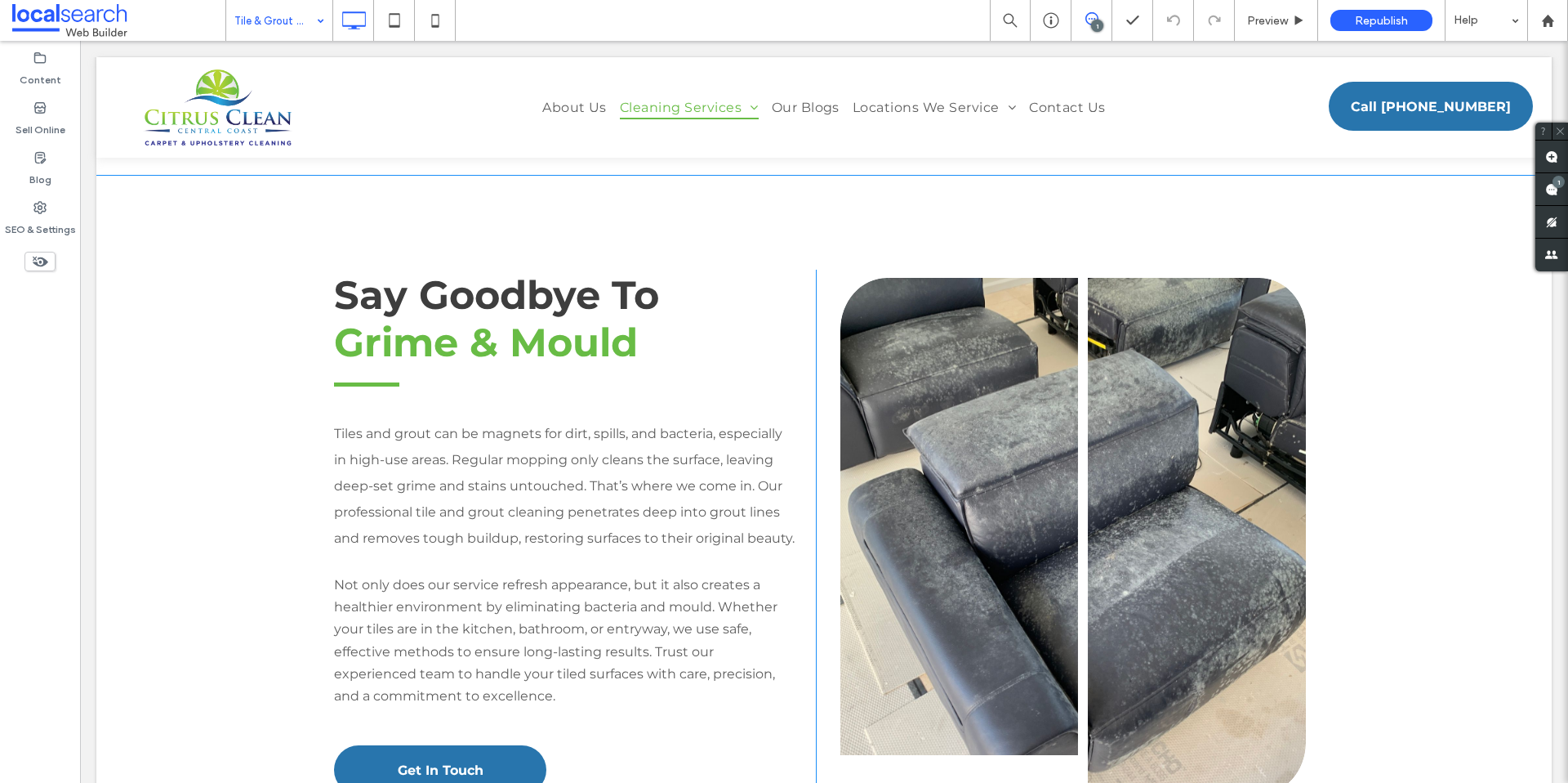
scroll to position [1378, 0]
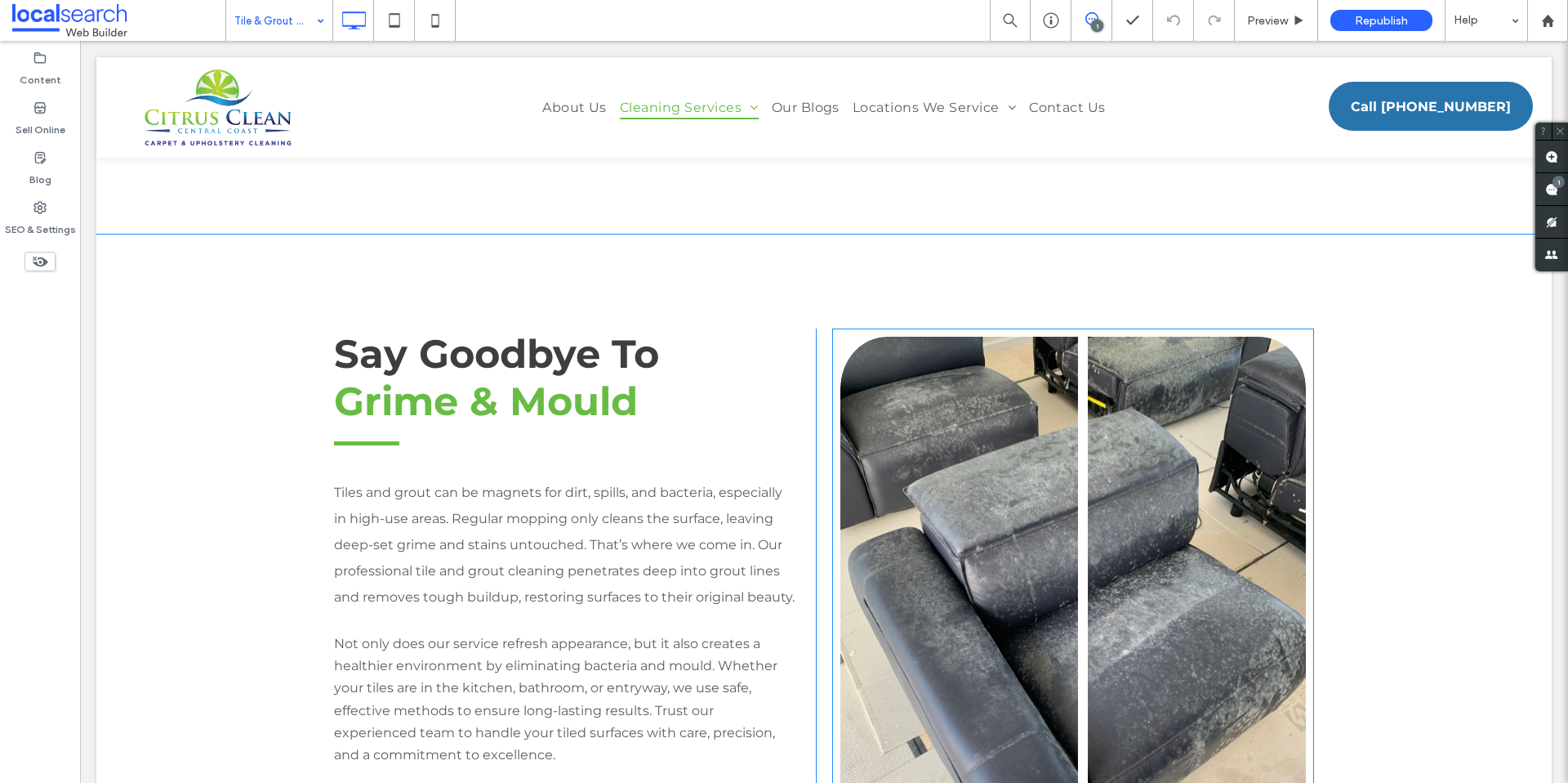
click at [972, 572] on link at bounding box center [1072, 594] width 493 height 547
